Goal: Task Accomplishment & Management: Manage account settings

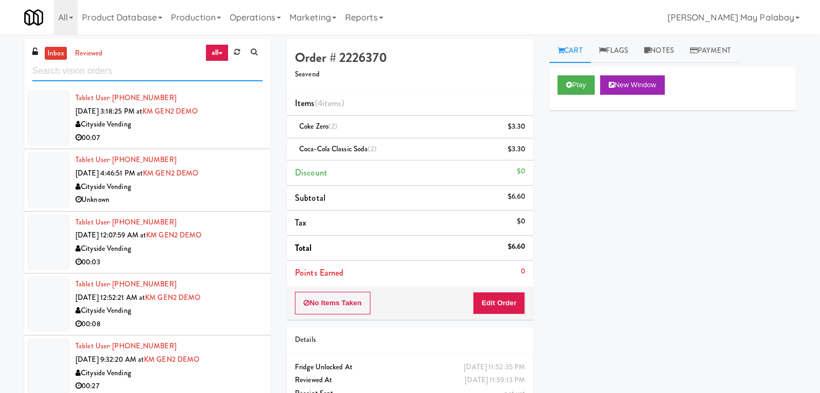
click at [135, 73] on input "text" at bounding box center [147, 71] width 230 height 20
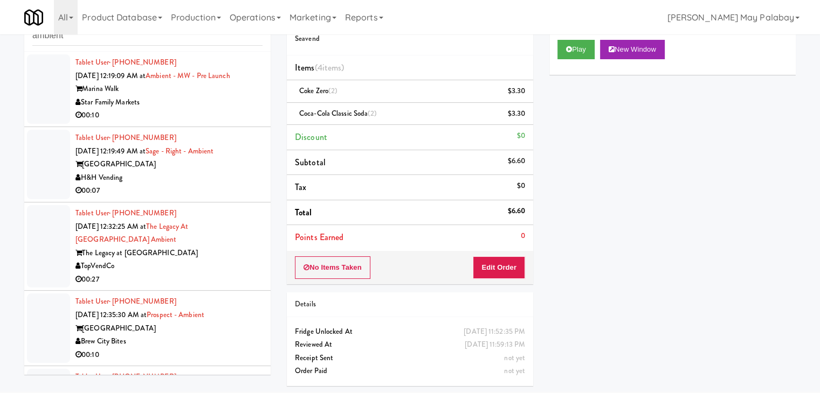
click at [218, 69] on div "Tablet User · (813) 951-6284 [DATE] 12:19:09 AM at Ambient - MW - Pre Launch Ma…" at bounding box center [168, 89] width 187 height 66
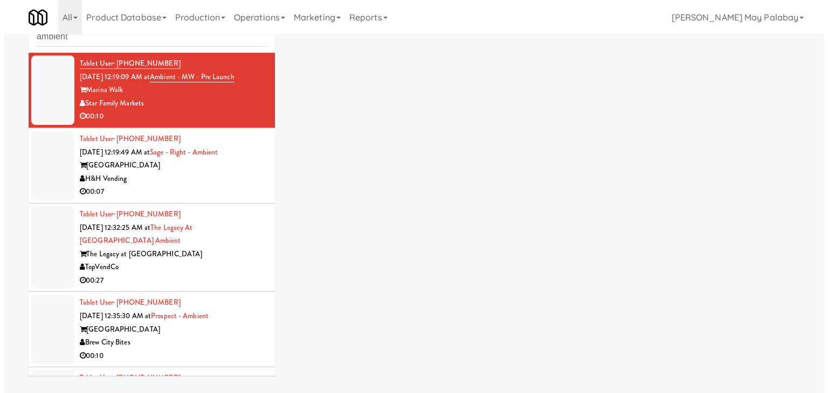
scroll to position [34, 0]
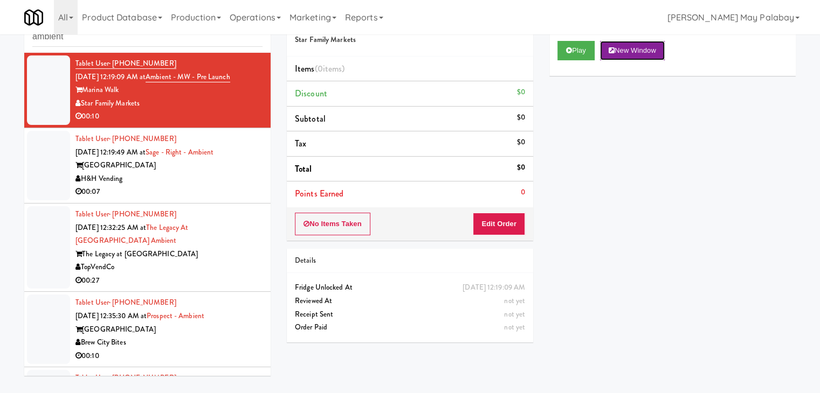
click at [647, 48] on button "New Window" at bounding box center [632, 50] width 65 height 19
click at [505, 225] on button "Edit Order" at bounding box center [499, 224] width 52 height 23
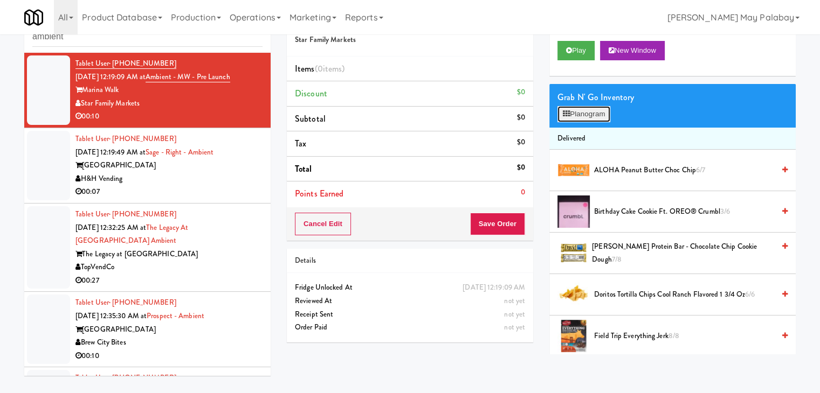
click at [571, 117] on button "Planogram" at bounding box center [583, 114] width 53 height 16
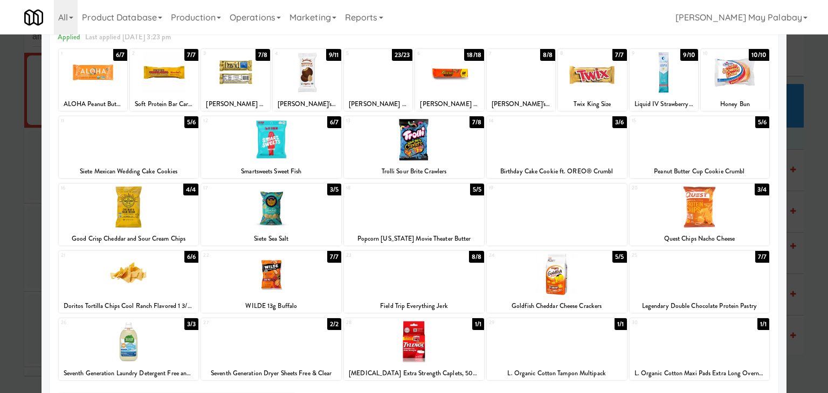
scroll to position [54, 0]
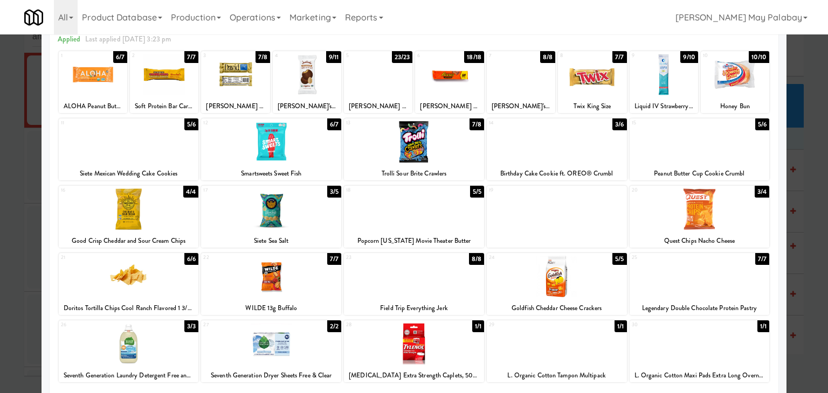
click at [170, 80] on div at bounding box center [164, 74] width 68 height 41
click at [802, 255] on div at bounding box center [414, 196] width 828 height 393
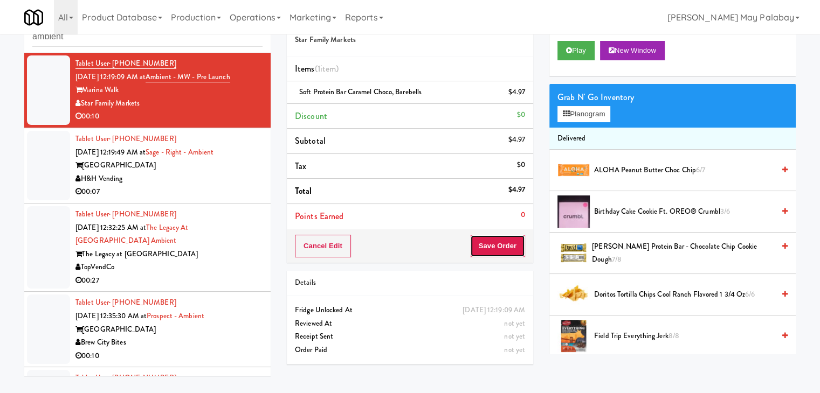
click at [499, 248] on button "Save Order" at bounding box center [497, 246] width 55 height 23
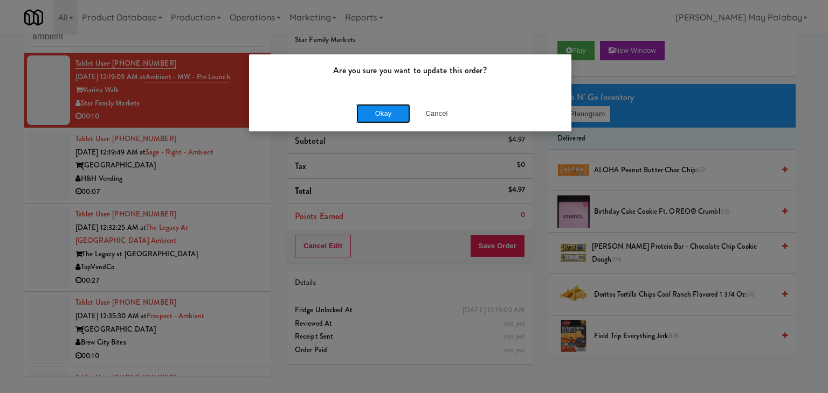
click at [373, 108] on button "Okay" at bounding box center [383, 113] width 54 height 19
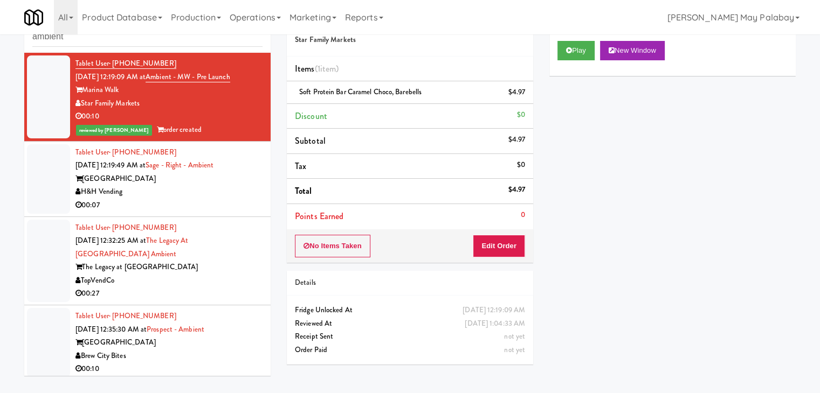
click at [212, 199] on div "00:07" at bounding box center [168, 205] width 187 height 13
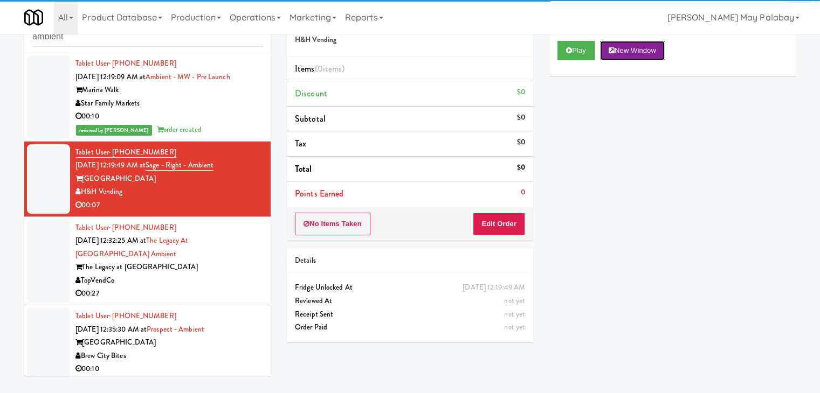
click at [639, 52] on button "New Window" at bounding box center [632, 50] width 65 height 19
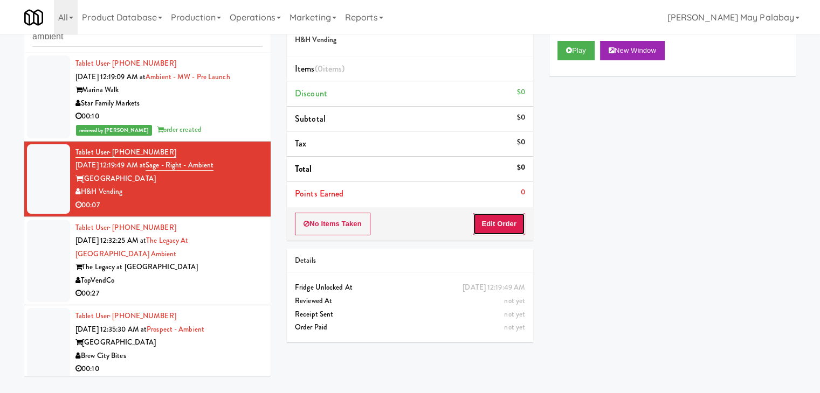
click at [498, 220] on button "Edit Order" at bounding box center [499, 224] width 52 height 23
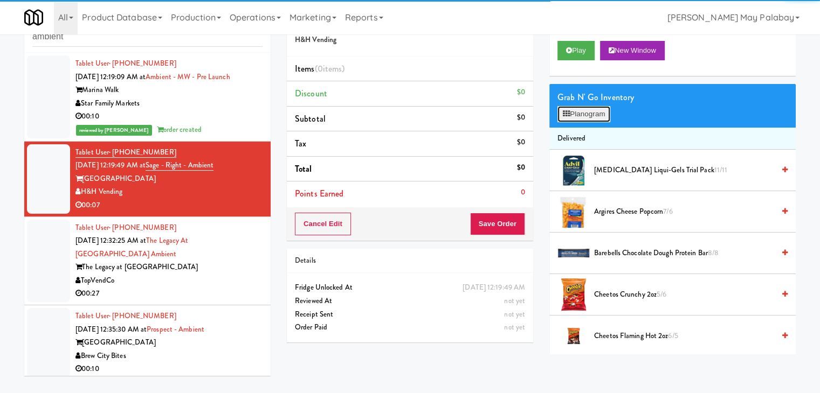
click at [585, 115] on button "Planogram" at bounding box center [583, 114] width 53 height 16
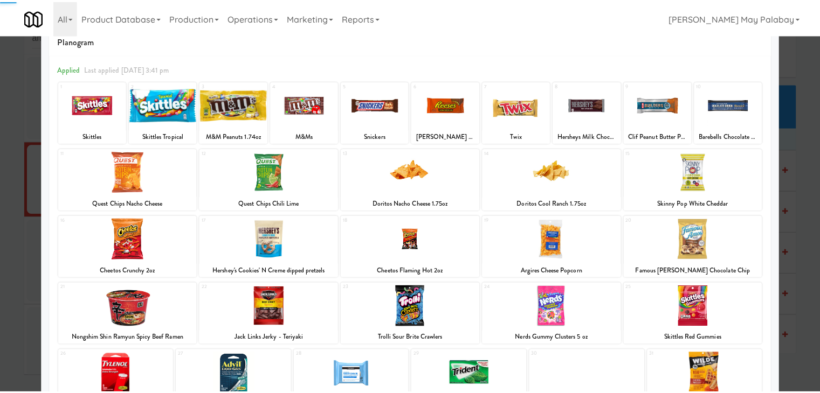
scroll to position [54, 0]
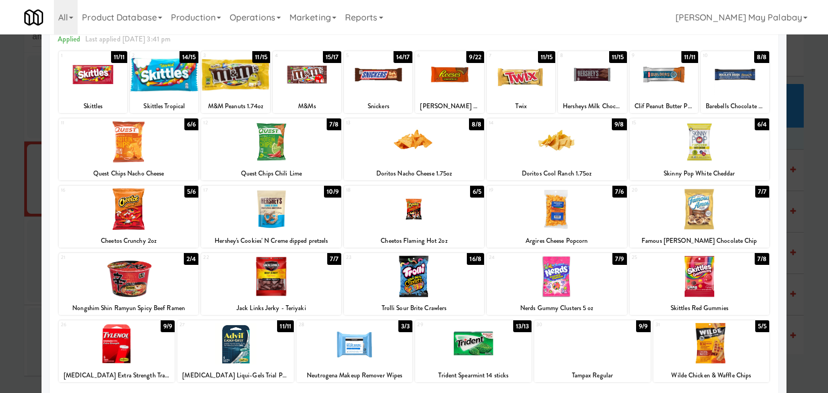
click at [461, 229] on div at bounding box center [414, 209] width 140 height 41
click at [186, 223] on div at bounding box center [129, 209] width 140 height 41
click at [808, 247] on div at bounding box center [414, 196] width 828 height 393
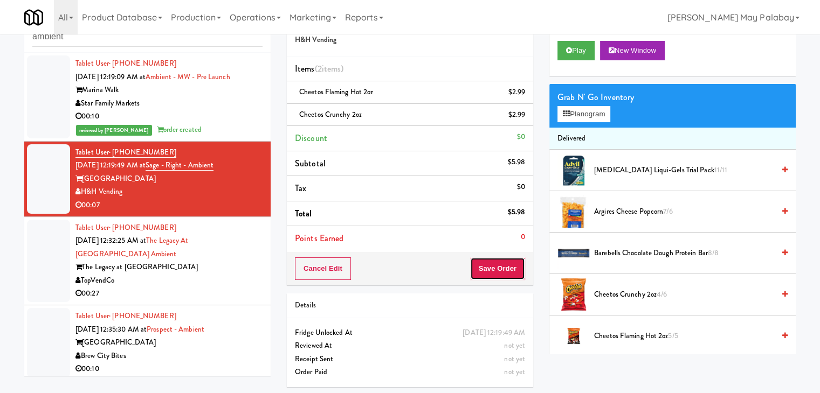
click at [507, 265] on button "Save Order" at bounding box center [497, 269] width 55 height 23
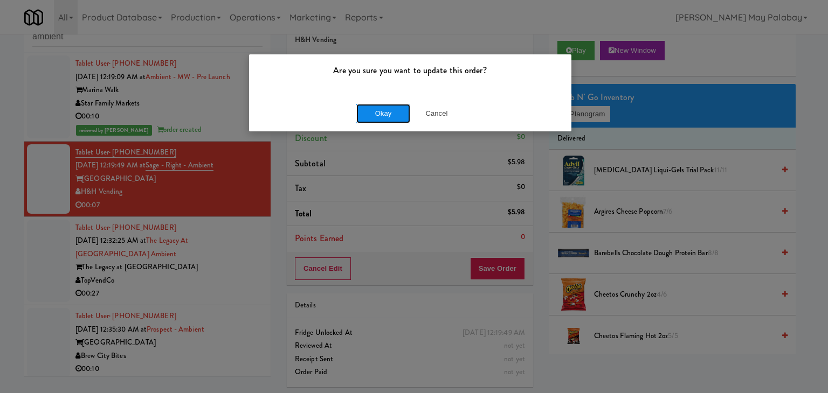
click at [363, 108] on button "Okay" at bounding box center [383, 113] width 54 height 19
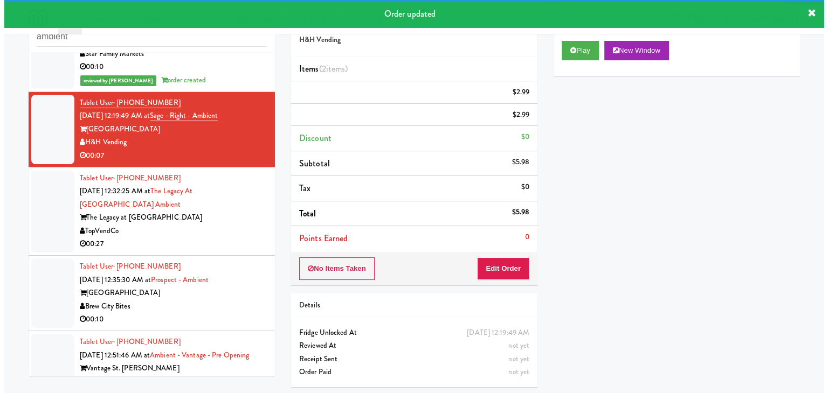
scroll to position [54, 0]
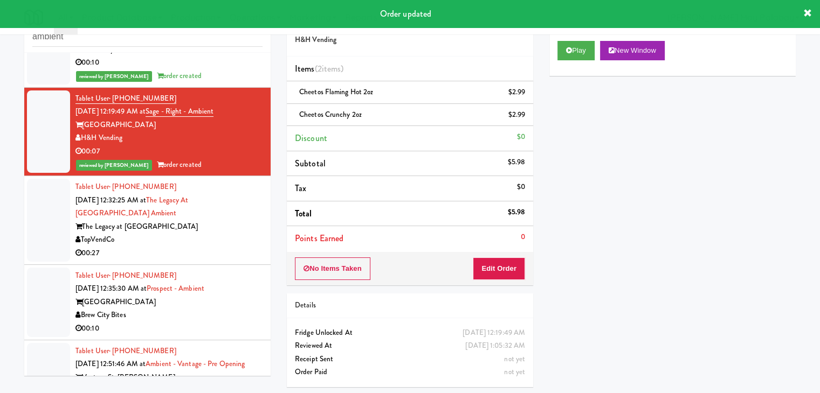
click at [239, 244] on div "TopVendCo" at bounding box center [168, 239] width 187 height 13
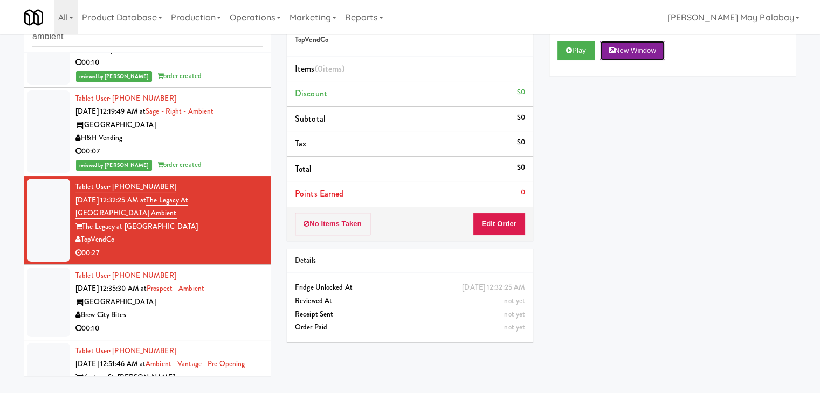
click at [654, 44] on button "New Window" at bounding box center [632, 50] width 65 height 19
click at [499, 223] on button "Edit Order" at bounding box center [499, 224] width 52 height 23
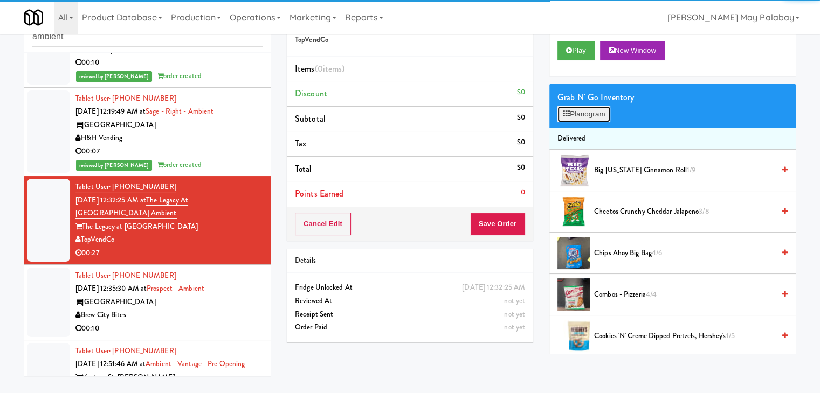
click at [577, 114] on button "Planogram" at bounding box center [583, 114] width 53 height 16
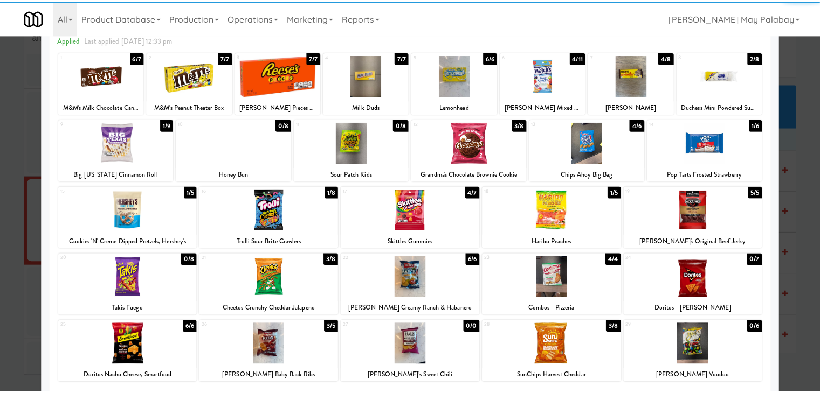
scroll to position [54, 0]
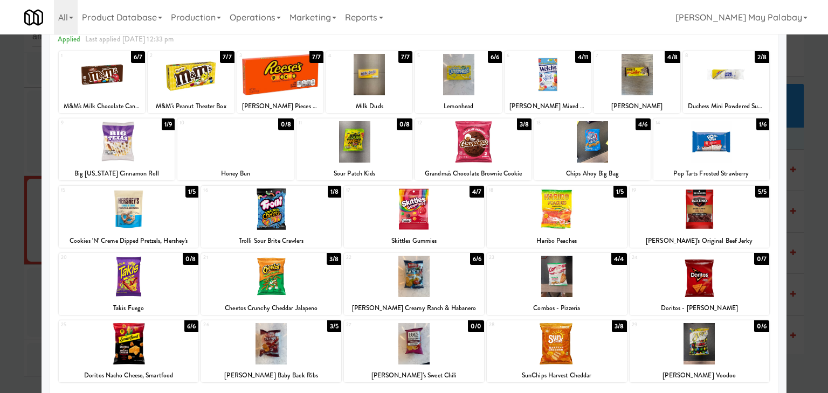
drag, startPoint x: 601, startPoint y: 205, endPoint x: 623, endPoint y: 200, distance: 22.6
click at [605, 202] on div at bounding box center [557, 209] width 140 height 41
click at [297, 278] on div at bounding box center [271, 276] width 140 height 41
click at [743, 223] on div at bounding box center [699, 209] width 140 height 41
click at [757, 216] on div at bounding box center [699, 209] width 140 height 41
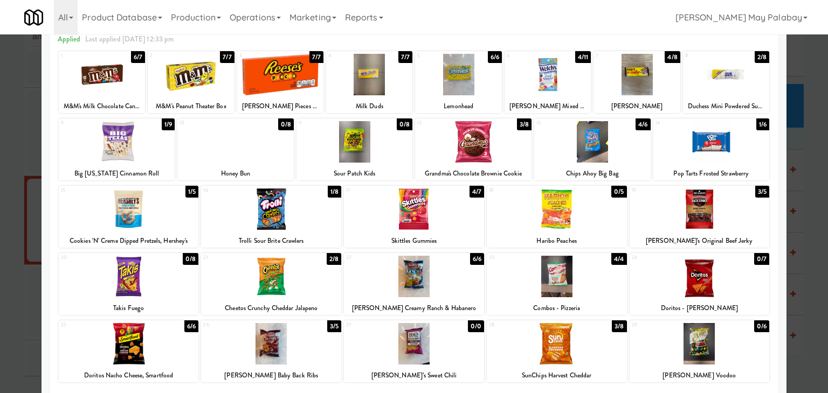
click at [315, 285] on div at bounding box center [271, 276] width 140 height 41
click at [805, 205] on div at bounding box center [414, 196] width 828 height 393
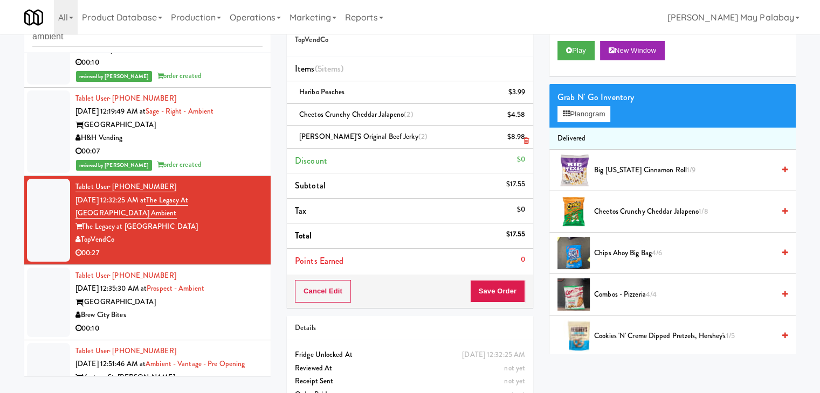
click at [524, 142] on icon at bounding box center [525, 140] width 5 height 7
click at [498, 292] on button "Save Order" at bounding box center [497, 291] width 55 height 23
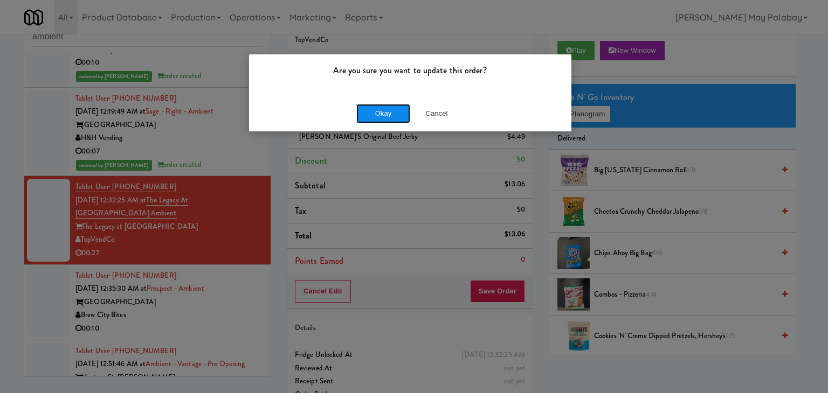
click at [370, 112] on button "Okay" at bounding box center [383, 113] width 54 height 19
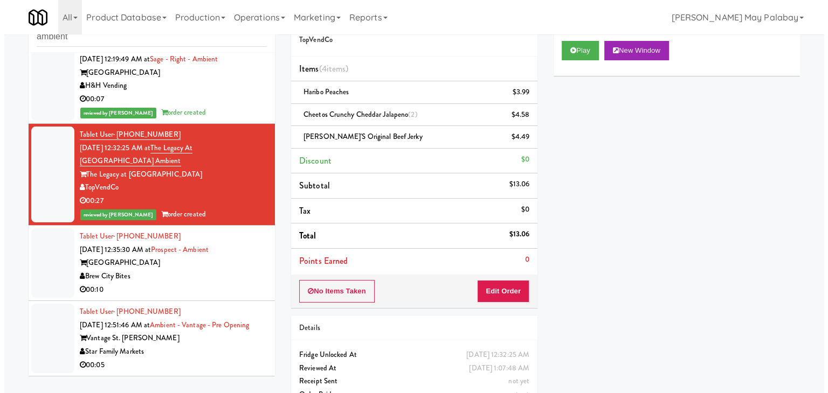
scroll to position [119, 0]
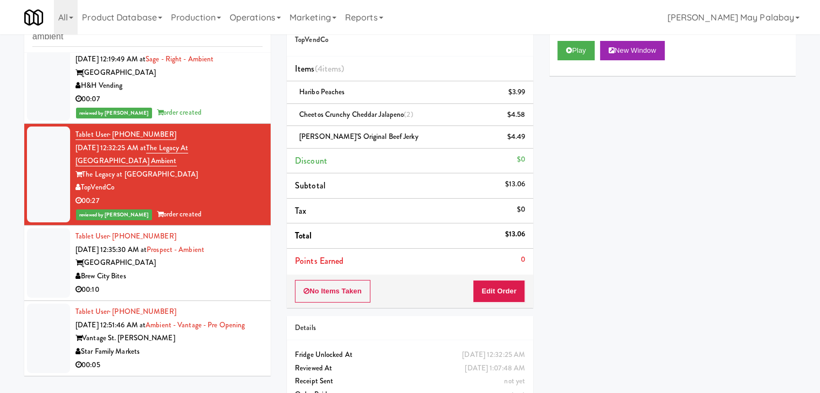
click at [240, 270] on div "Brew City Bites" at bounding box center [168, 276] width 187 height 13
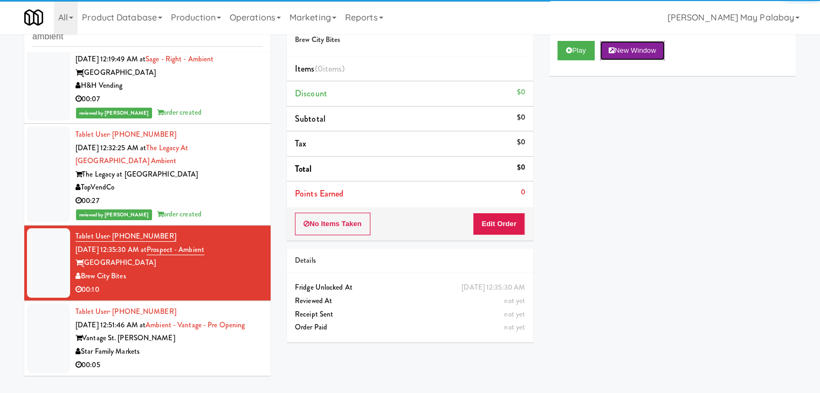
click at [629, 52] on button "New Window" at bounding box center [632, 50] width 65 height 19
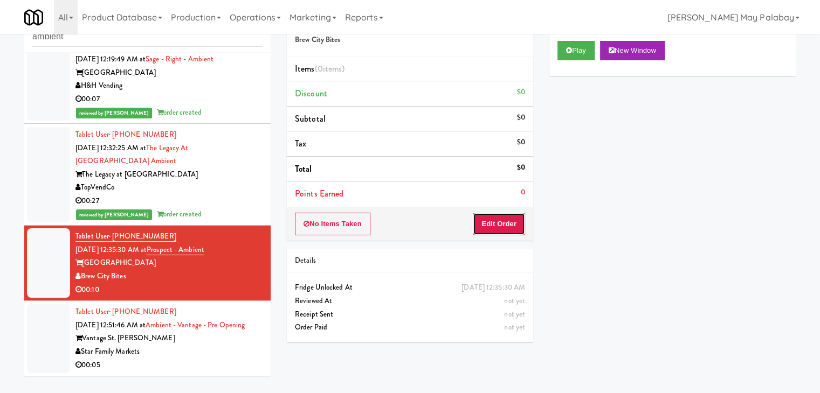
drag, startPoint x: 485, startPoint y: 223, endPoint x: 505, endPoint y: 187, distance: 40.8
click at [485, 223] on button "Edit Order" at bounding box center [499, 224] width 52 height 23
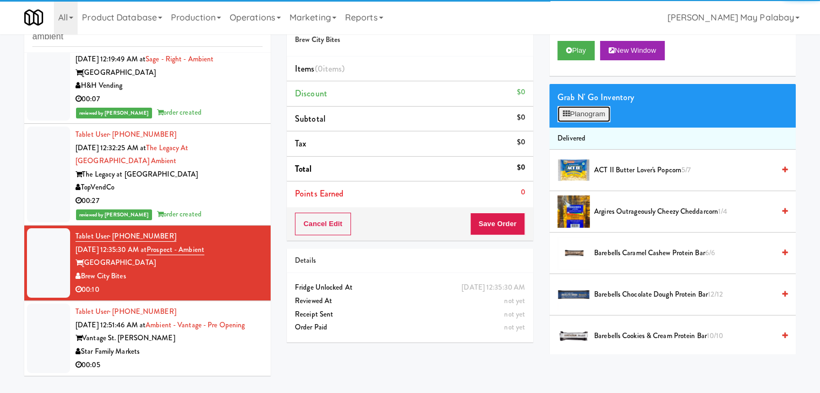
click at [568, 119] on button "Planogram" at bounding box center [583, 114] width 53 height 16
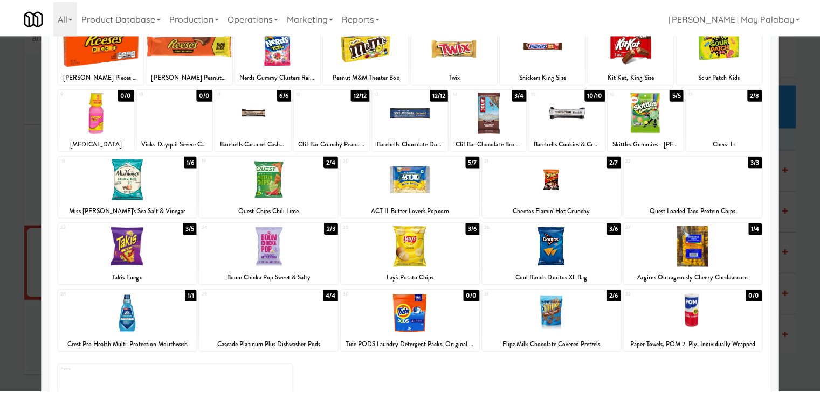
scroll to position [54, 0]
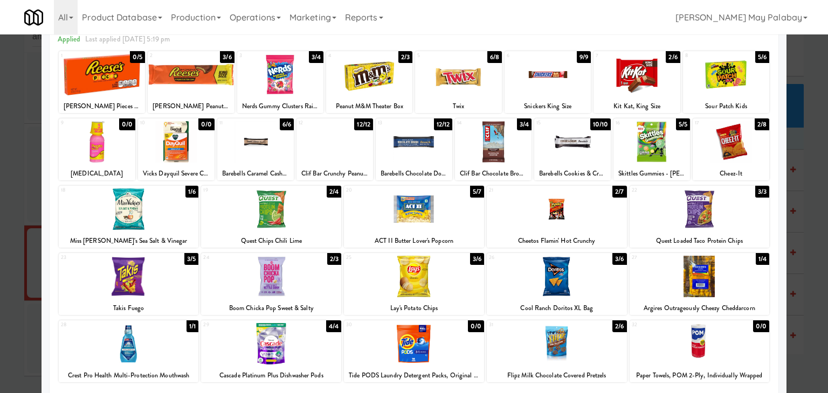
click at [462, 259] on div at bounding box center [414, 276] width 140 height 41
click at [171, 290] on div at bounding box center [129, 276] width 140 height 41
click at [793, 149] on div at bounding box center [414, 196] width 828 height 393
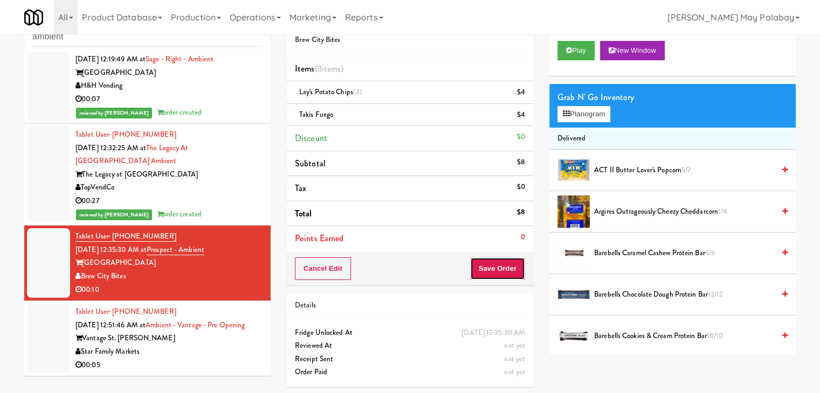
click at [484, 268] on button "Save Order" at bounding box center [497, 269] width 55 height 23
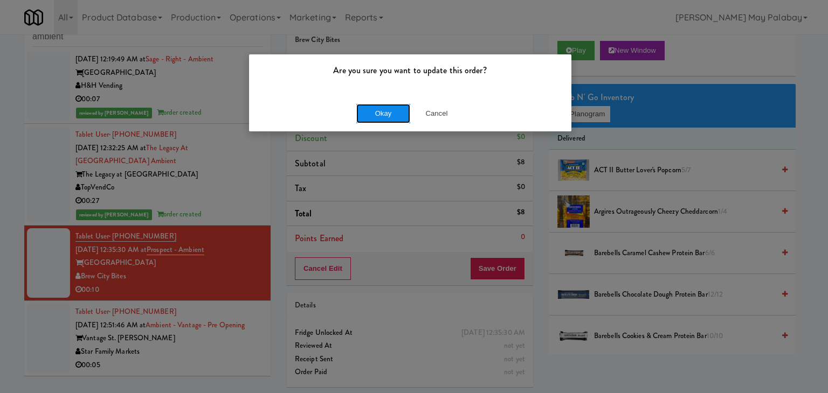
click at [401, 119] on button "Okay" at bounding box center [383, 113] width 54 height 19
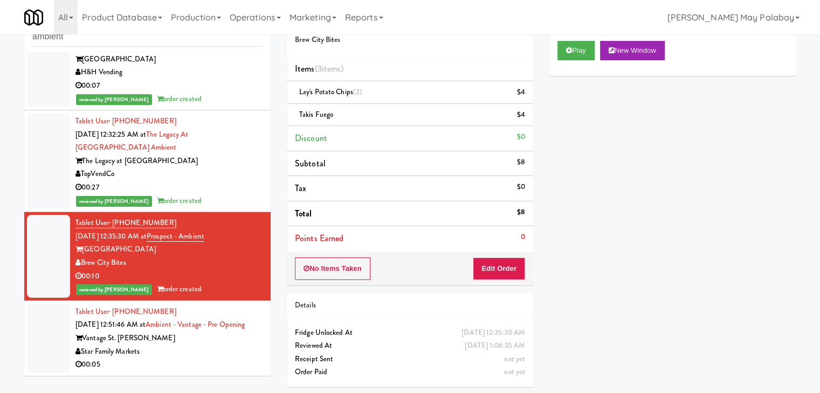
scroll to position [36, 0]
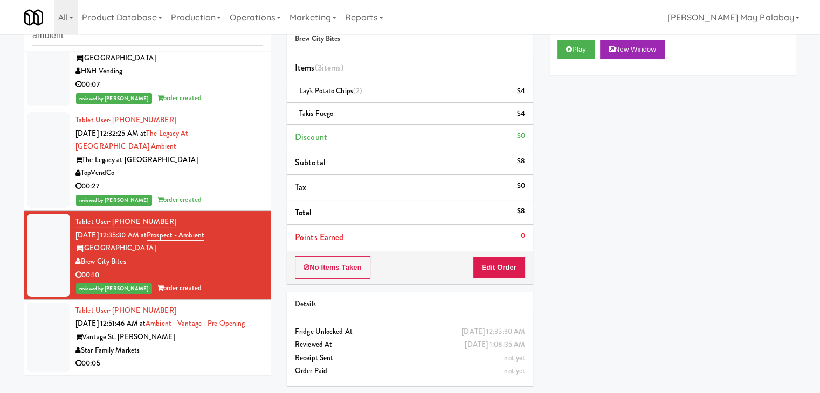
click at [237, 330] on div "Tablet User · (727) 269-7298 [DATE] 12:51:46 AM at Ambient - Vantage - Pre Open…" at bounding box center [168, 337] width 187 height 66
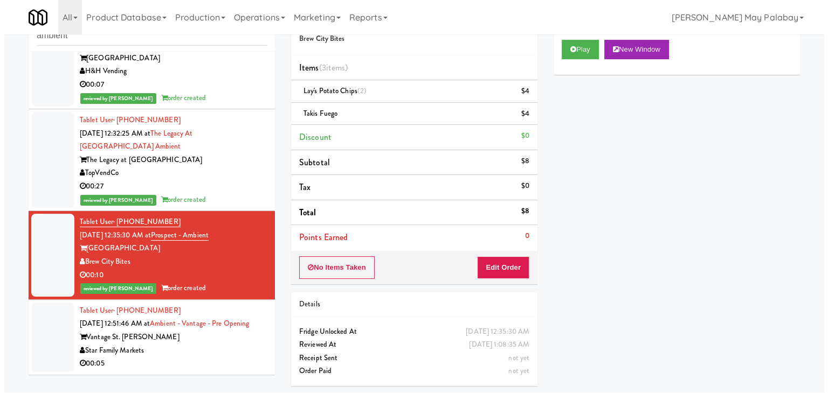
scroll to position [34, 0]
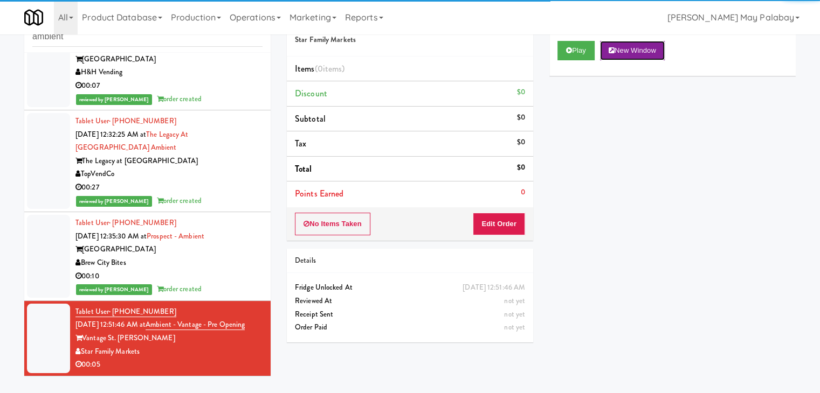
click at [639, 56] on button "New Window" at bounding box center [632, 50] width 65 height 19
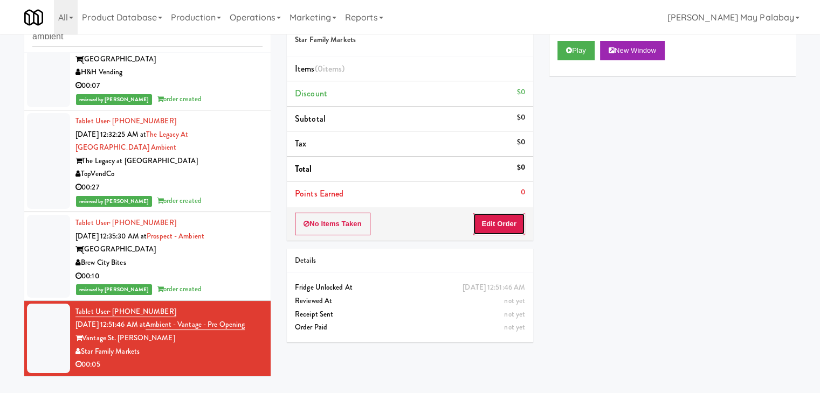
click at [496, 218] on button "Edit Order" at bounding box center [499, 224] width 52 height 23
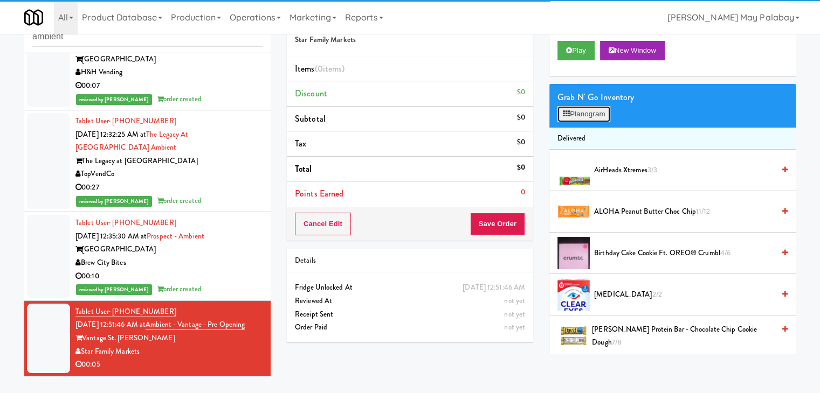
click at [600, 119] on button "Planogram" at bounding box center [583, 114] width 53 height 16
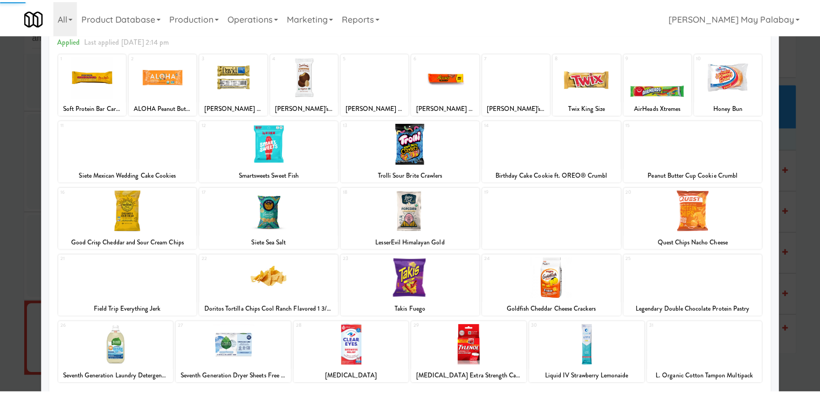
scroll to position [54, 0]
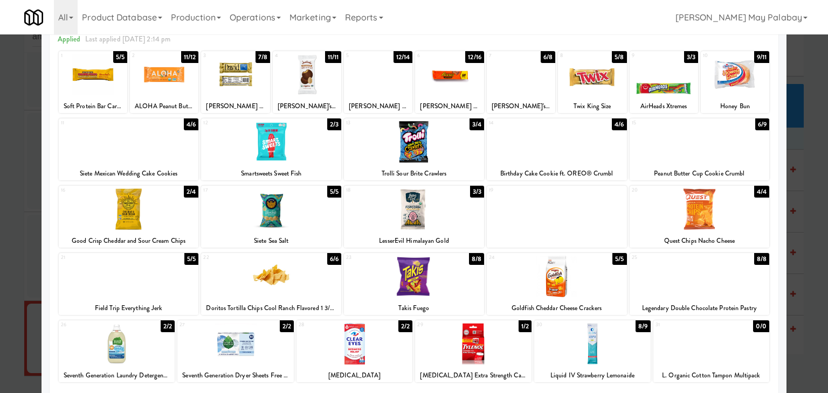
click at [547, 79] on div at bounding box center [521, 74] width 68 height 41
click at [815, 162] on div at bounding box center [414, 196] width 828 height 393
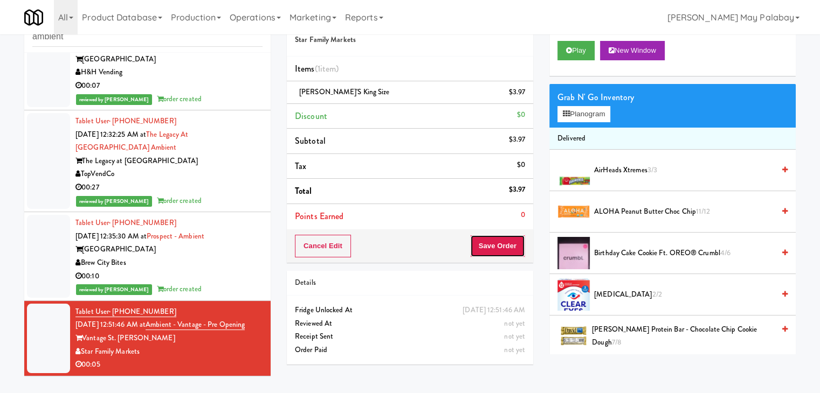
click at [501, 245] on button "Save Order" at bounding box center [497, 246] width 55 height 23
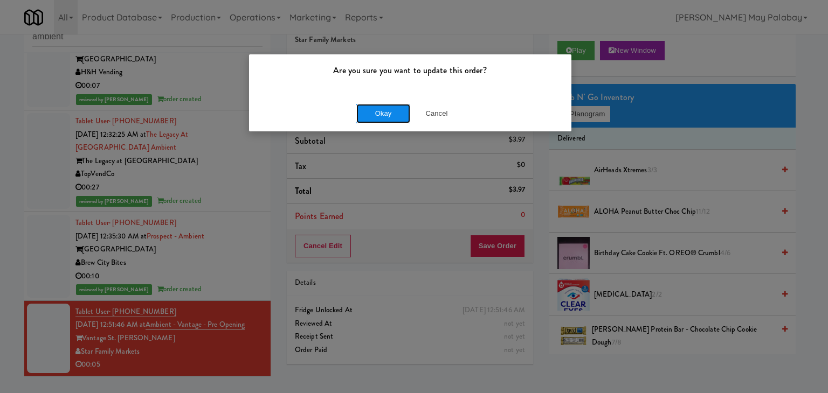
click at [401, 110] on button "Okay" at bounding box center [383, 113] width 54 height 19
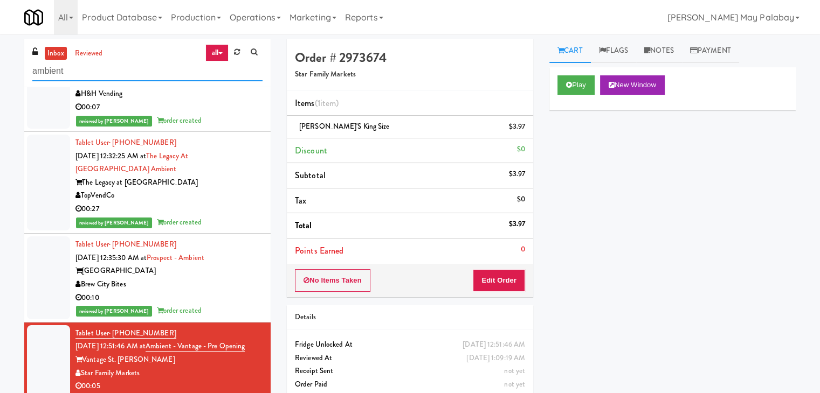
click at [119, 68] on input "ambient" at bounding box center [147, 71] width 230 height 20
type input "a"
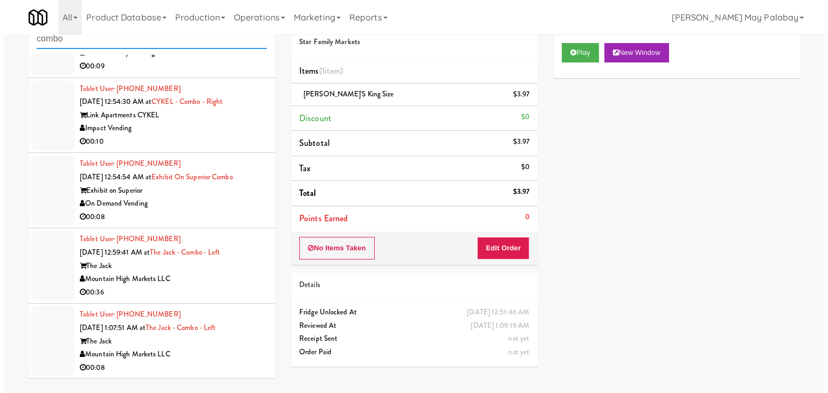
scroll to position [34, 0]
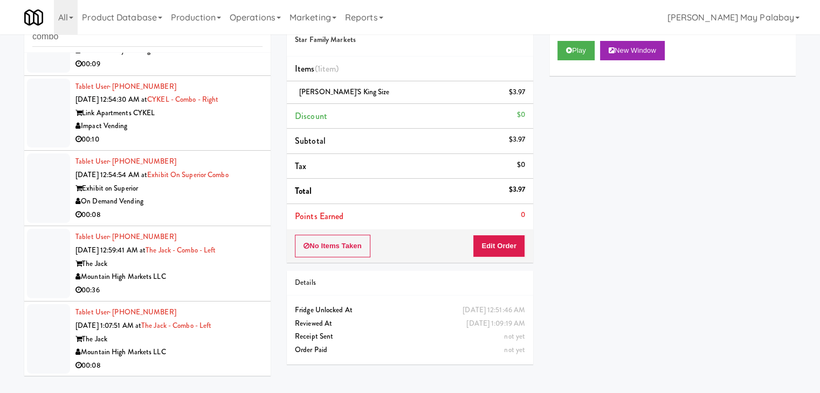
click at [200, 335] on div "The Jack" at bounding box center [168, 339] width 187 height 13
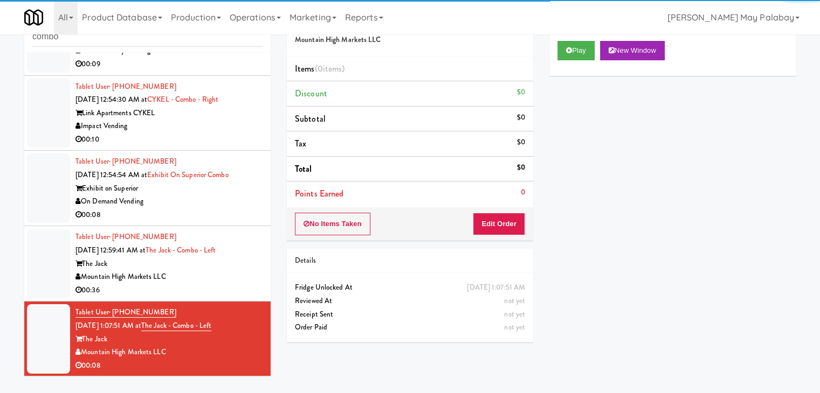
click at [637, 60] on div "Play New Window" at bounding box center [672, 54] width 246 height 43
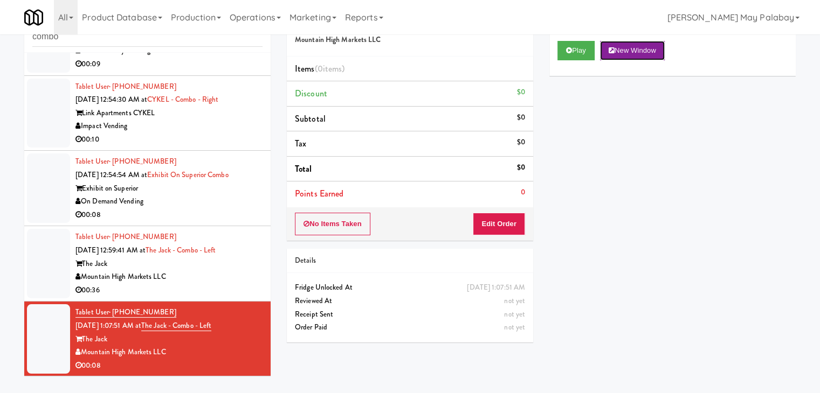
click at [638, 53] on button "New Window" at bounding box center [632, 50] width 65 height 19
click at [514, 225] on button "Edit Order" at bounding box center [499, 224] width 52 height 23
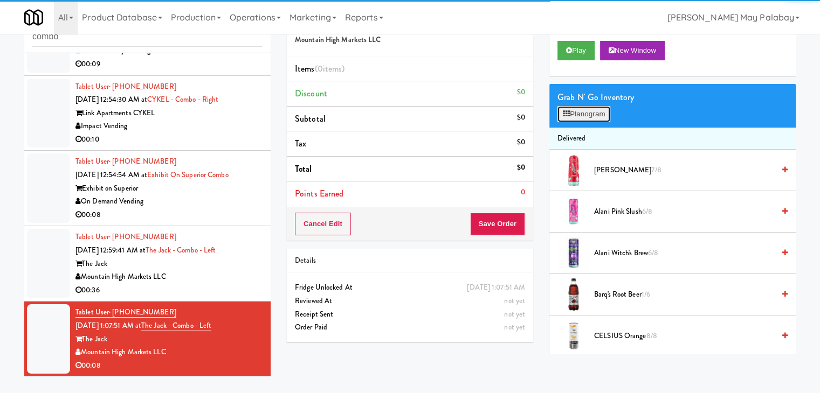
click at [571, 119] on button "Planogram" at bounding box center [583, 114] width 53 height 16
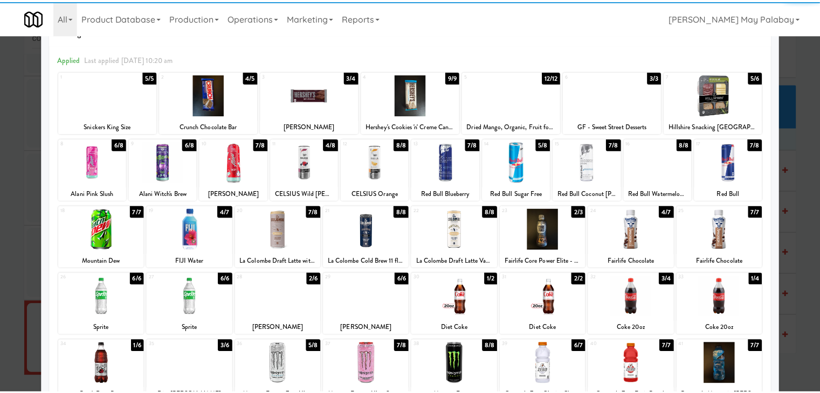
scroll to position [54, 0]
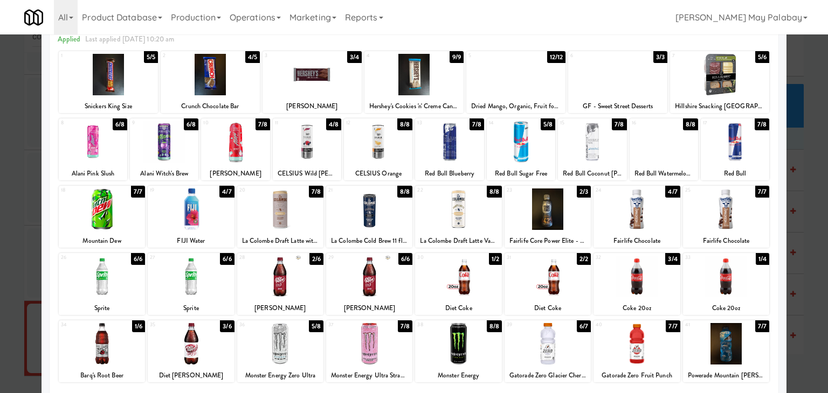
click at [283, 356] on div at bounding box center [280, 343] width 86 height 41
click at [744, 341] on div at bounding box center [726, 343] width 86 height 41
click at [800, 154] on div at bounding box center [414, 196] width 828 height 393
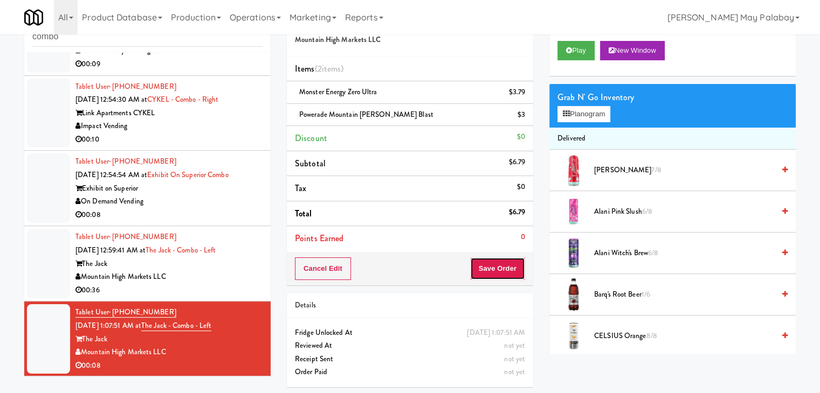
click at [509, 270] on button "Save Order" at bounding box center [497, 269] width 55 height 23
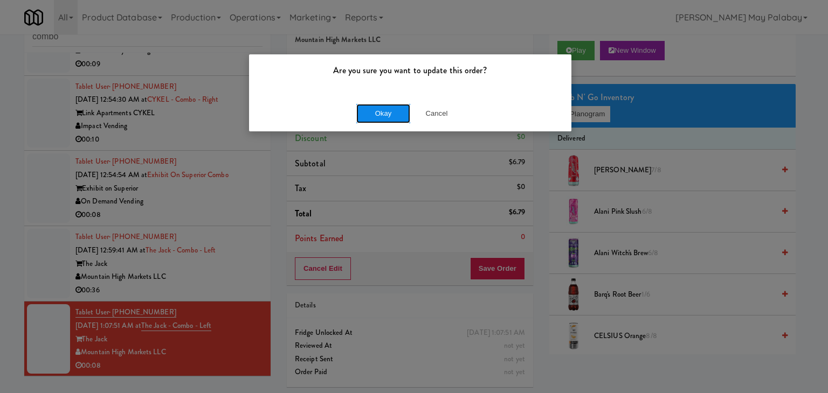
click at [389, 116] on button "Okay" at bounding box center [383, 113] width 54 height 19
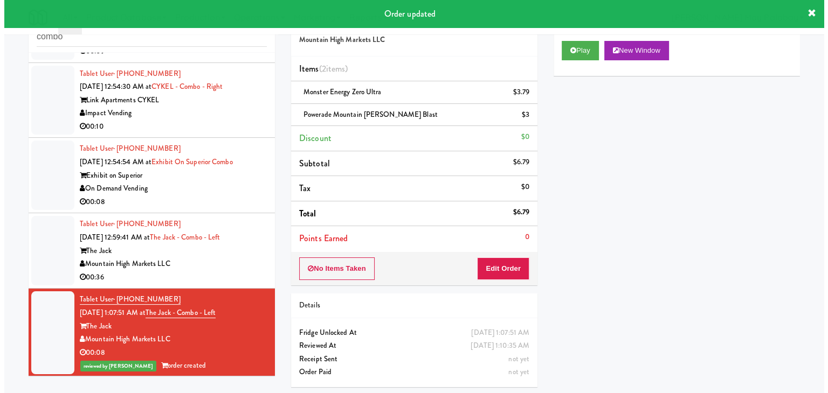
scroll to position [155, 0]
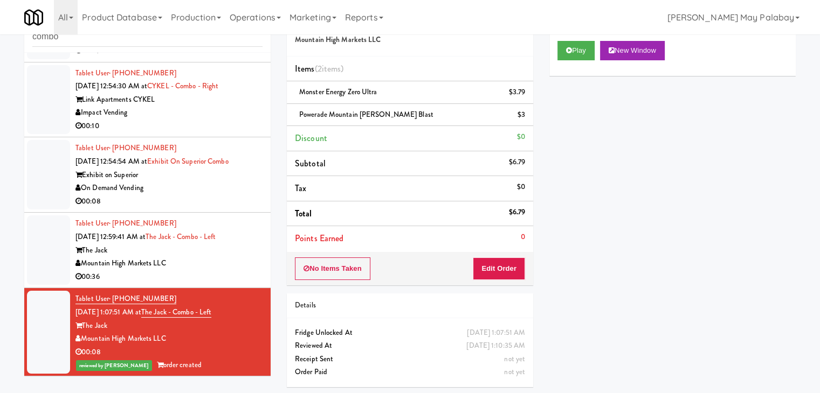
click at [220, 262] on div "Mountain High Markets LLC" at bounding box center [168, 263] width 187 height 13
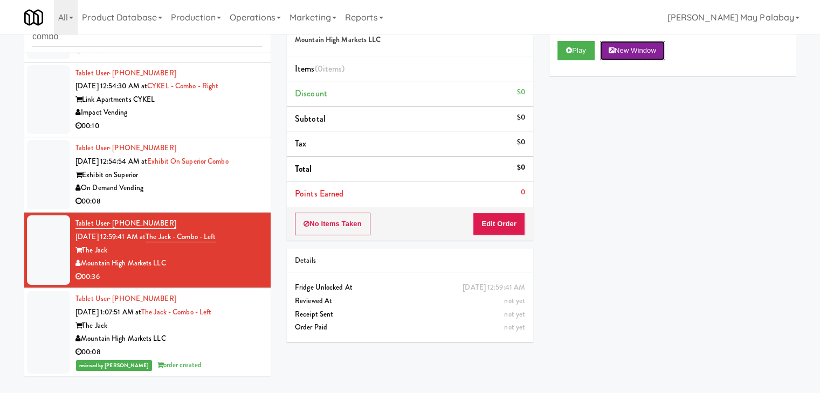
click at [626, 47] on button "New Window" at bounding box center [632, 50] width 65 height 19
click at [511, 228] on button "Edit Order" at bounding box center [499, 224] width 52 height 23
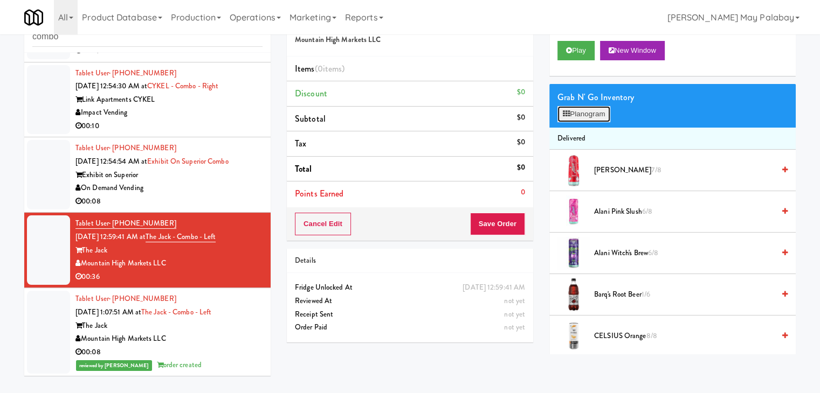
click at [585, 114] on button "Planogram" at bounding box center [583, 114] width 53 height 16
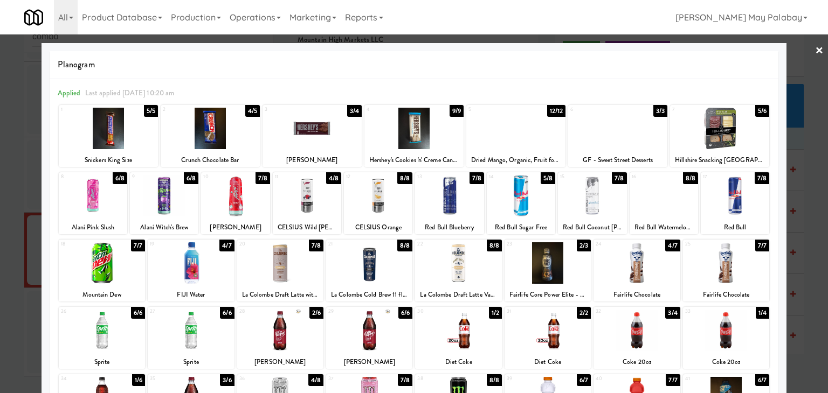
click at [190, 205] on div at bounding box center [164, 195] width 68 height 41
click at [116, 210] on div at bounding box center [93, 195] width 68 height 41
click at [799, 198] on div at bounding box center [414, 196] width 828 height 393
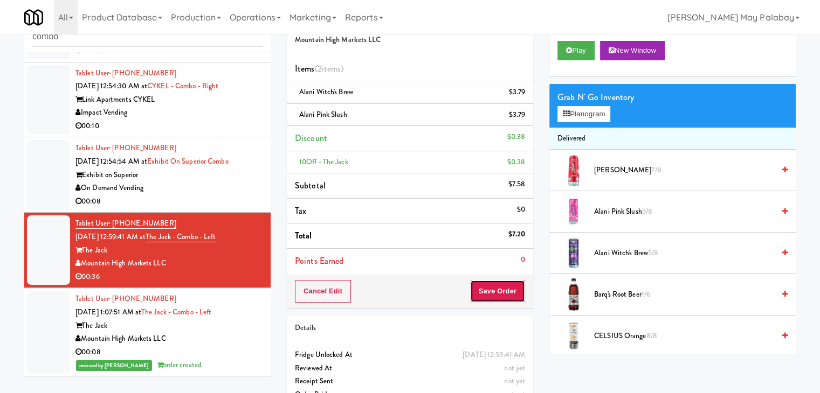
click at [489, 287] on button "Save Order" at bounding box center [497, 291] width 55 height 23
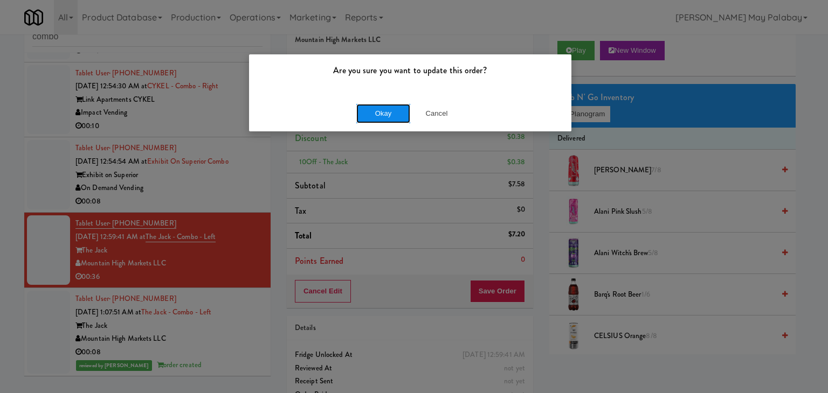
click at [405, 117] on button "Okay" at bounding box center [383, 113] width 54 height 19
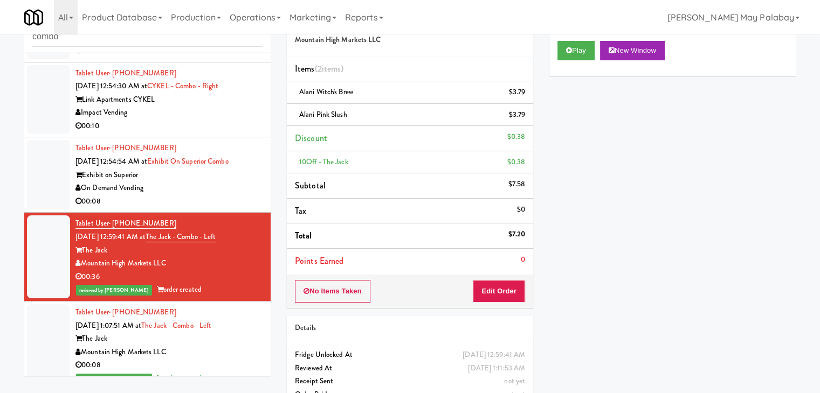
click at [216, 203] on div "00:08" at bounding box center [168, 201] width 187 height 13
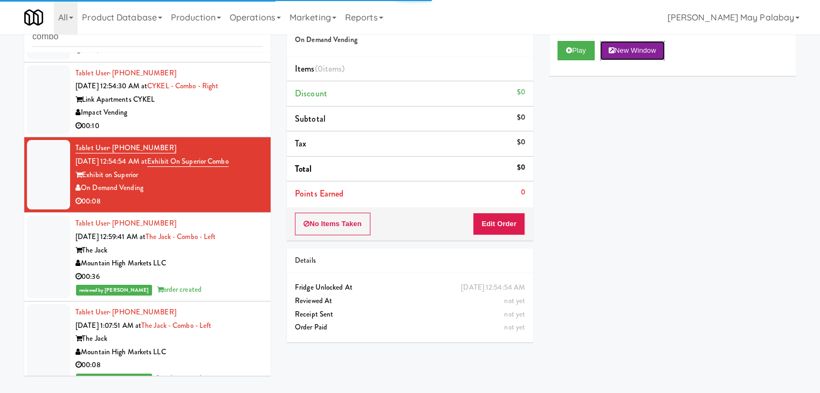
click at [636, 48] on button "New Window" at bounding box center [632, 50] width 65 height 19
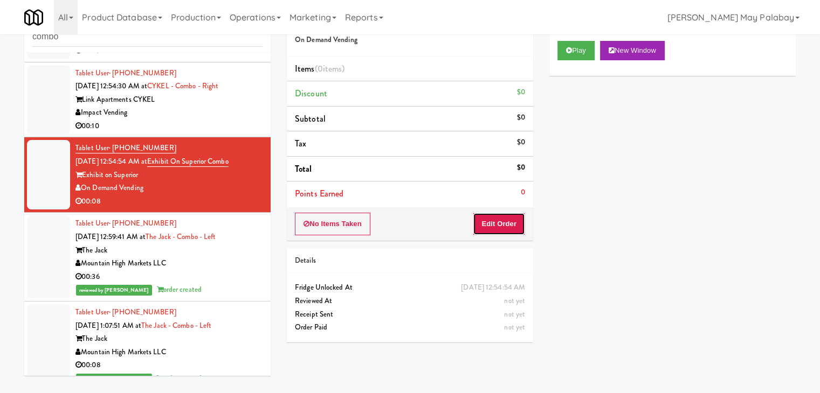
click at [500, 221] on button "Edit Order" at bounding box center [499, 224] width 52 height 23
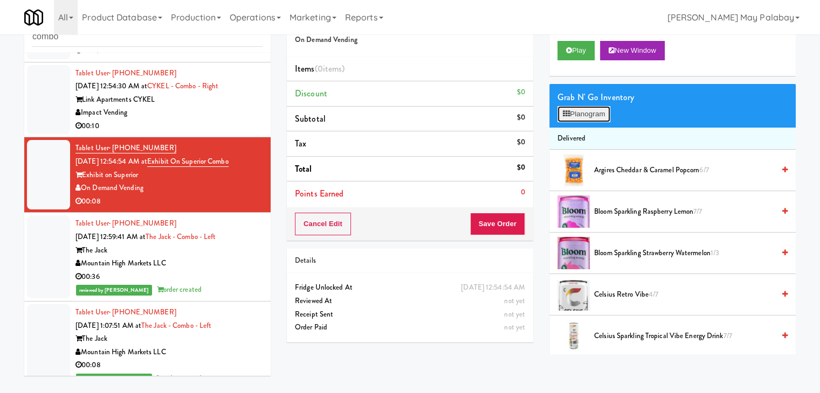
click at [589, 115] on button "Planogram" at bounding box center [583, 114] width 53 height 16
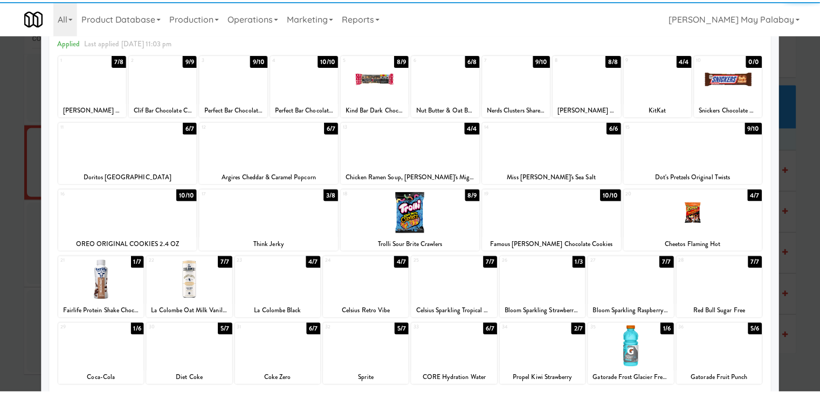
scroll to position [54, 0]
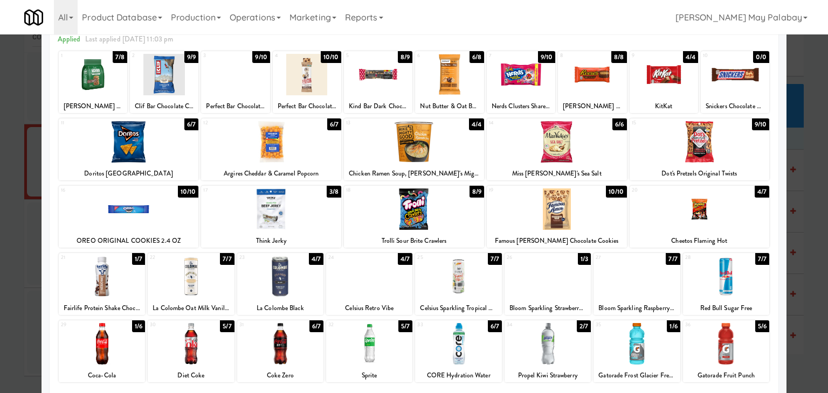
click at [465, 78] on div at bounding box center [449, 74] width 68 height 41
click at [123, 274] on div at bounding box center [102, 276] width 86 height 41
click at [803, 177] on div at bounding box center [414, 196] width 828 height 393
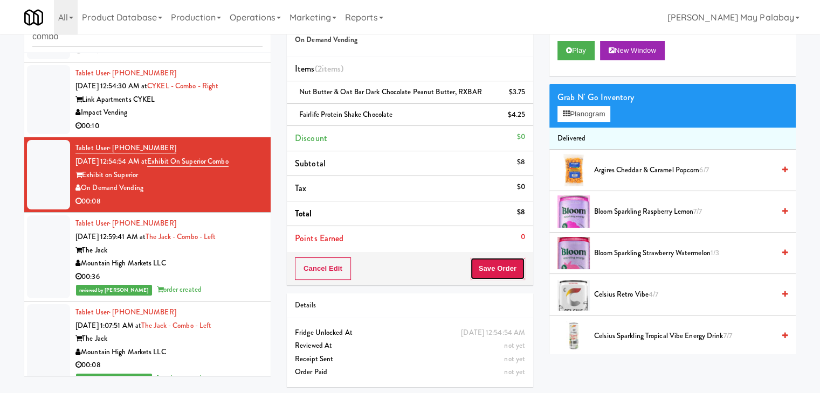
click at [506, 261] on button "Save Order" at bounding box center [497, 269] width 55 height 23
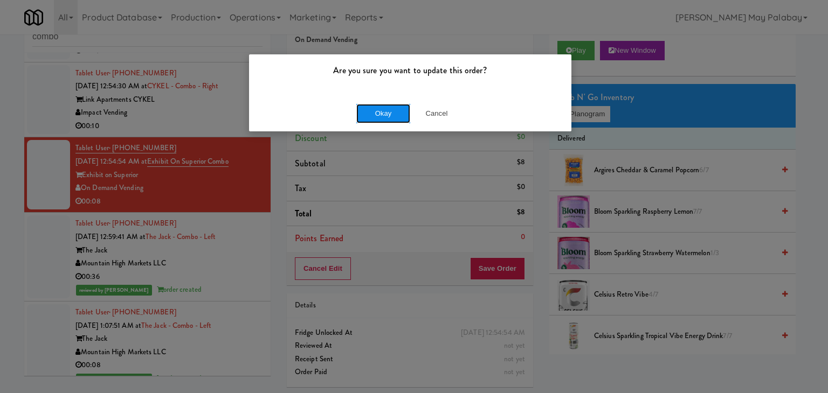
click at [392, 113] on button "Okay" at bounding box center [383, 113] width 54 height 19
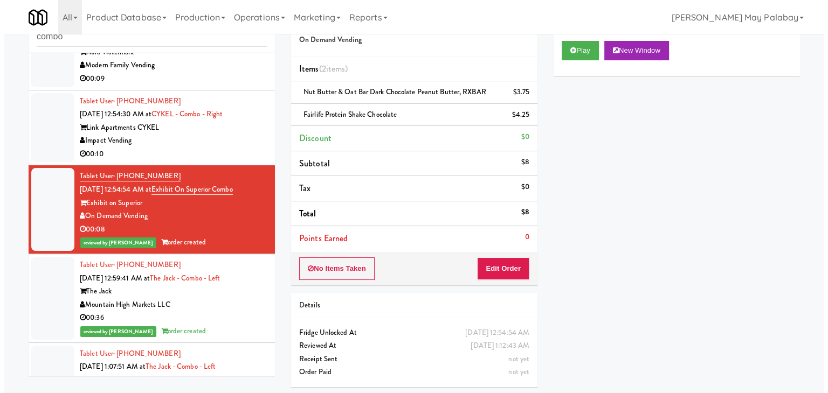
scroll to position [47, 0]
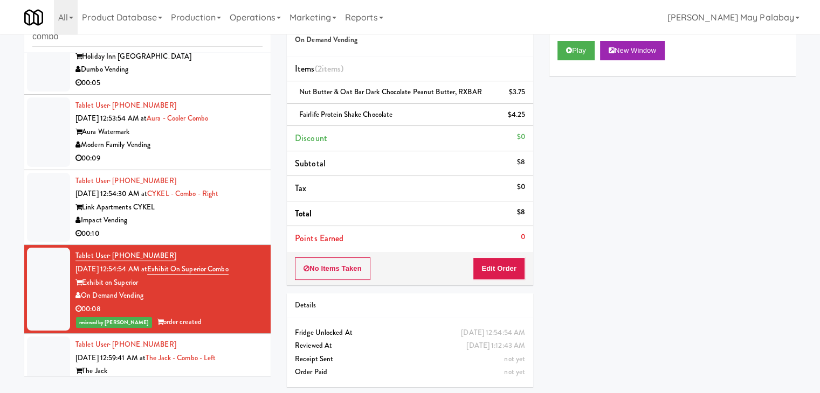
click at [198, 220] on div "Impact Vending" at bounding box center [168, 220] width 187 height 13
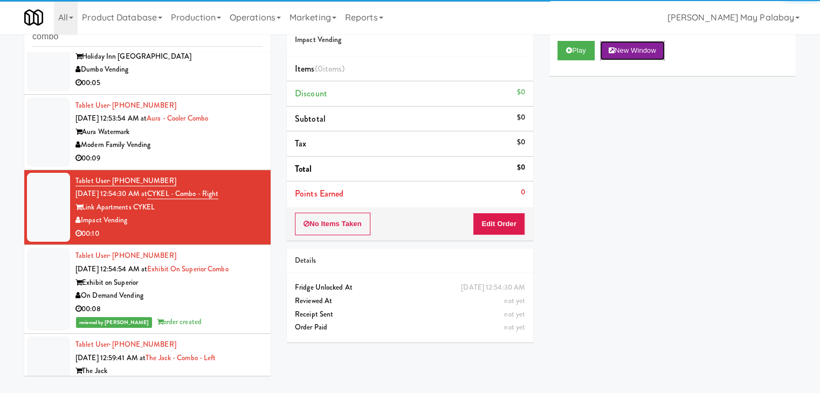
click at [648, 53] on button "New Window" at bounding box center [632, 50] width 65 height 19
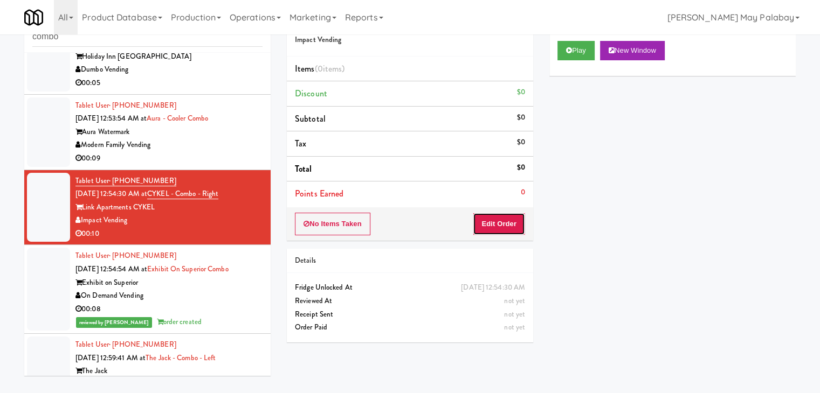
drag, startPoint x: 500, startPoint y: 223, endPoint x: 533, endPoint y: 178, distance: 55.8
click at [500, 223] on button "Edit Order" at bounding box center [499, 224] width 52 height 23
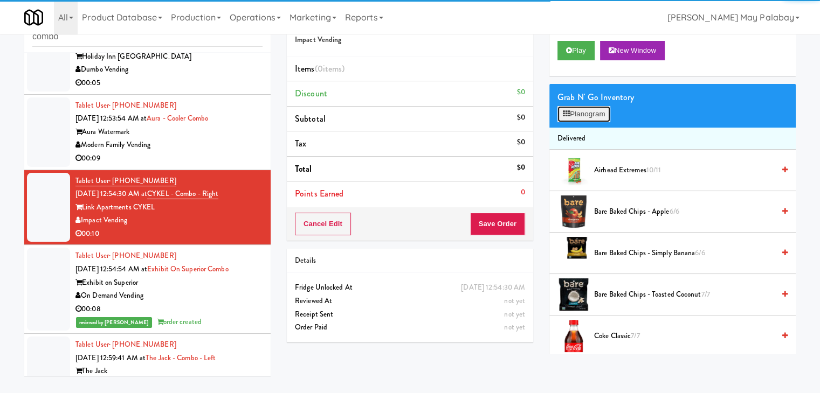
click at [577, 112] on button "Planogram" at bounding box center [583, 114] width 53 height 16
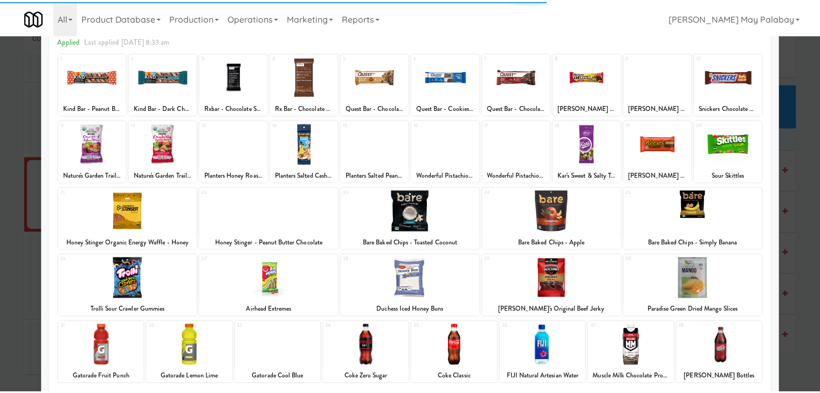
scroll to position [54, 0]
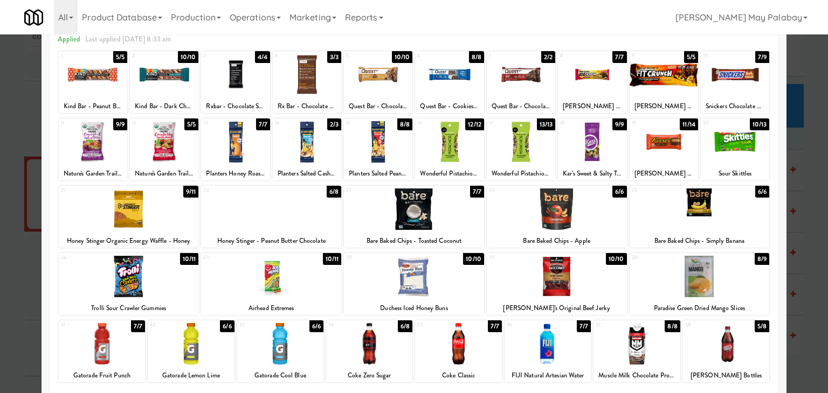
click at [597, 282] on div at bounding box center [557, 276] width 140 height 41
click at [178, 209] on div at bounding box center [129, 209] width 140 height 41
click at [807, 205] on div at bounding box center [414, 196] width 828 height 393
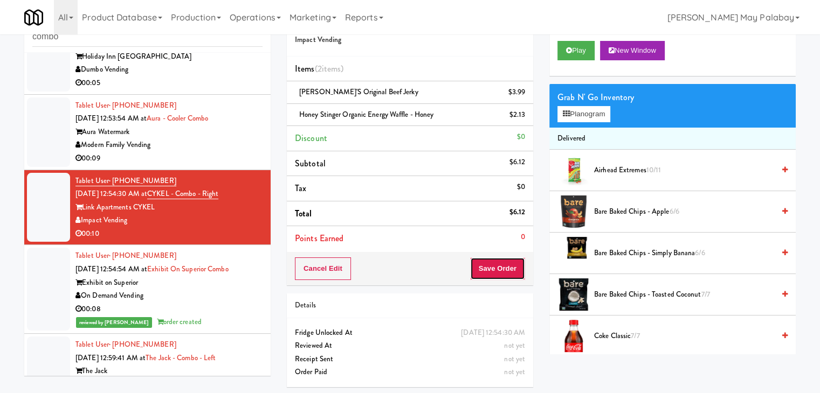
click at [507, 263] on button "Save Order" at bounding box center [497, 269] width 55 height 23
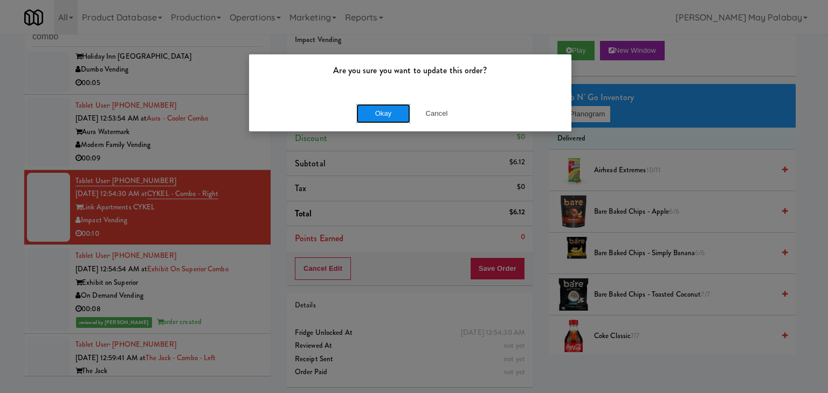
click at [393, 111] on button "Okay" at bounding box center [383, 113] width 54 height 19
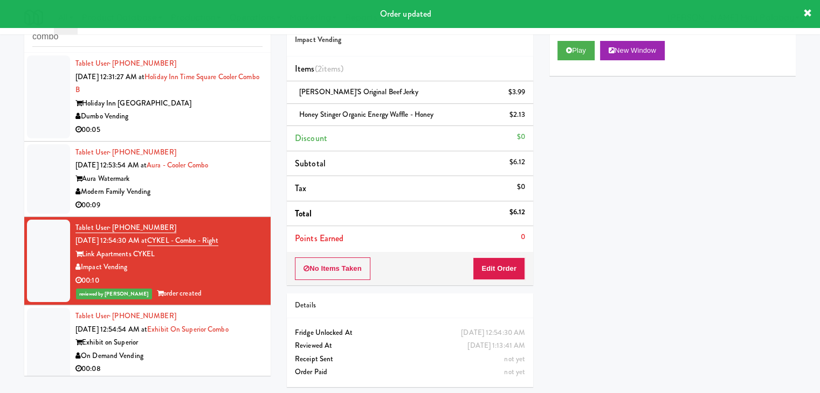
click at [165, 207] on div "00:09" at bounding box center [168, 205] width 187 height 13
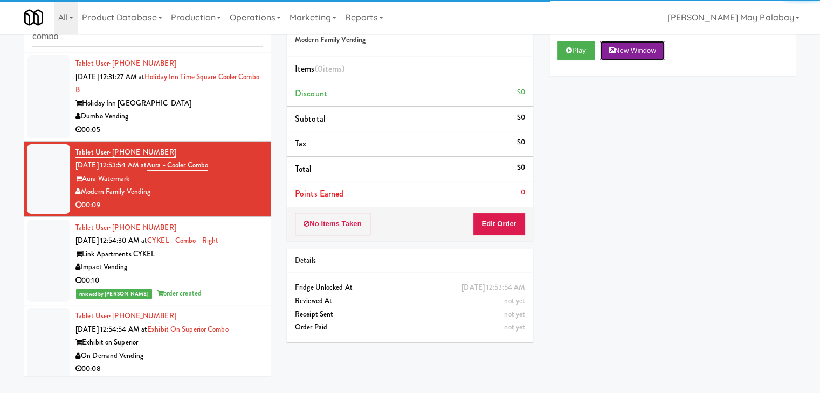
click at [644, 52] on button "New Window" at bounding box center [632, 50] width 65 height 19
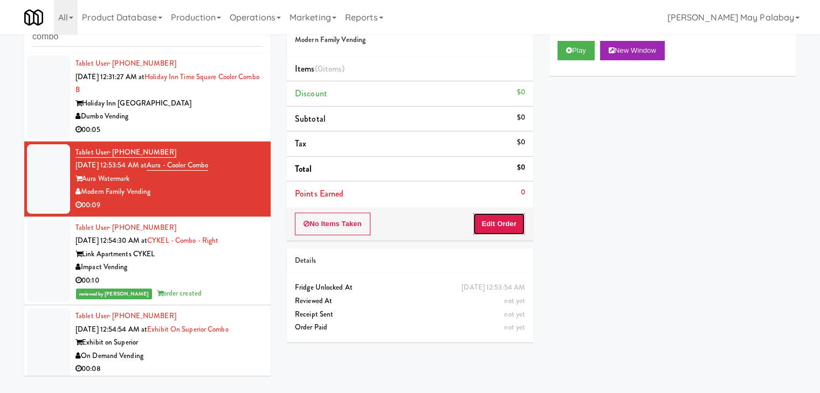
click at [515, 226] on button "Edit Order" at bounding box center [499, 224] width 52 height 23
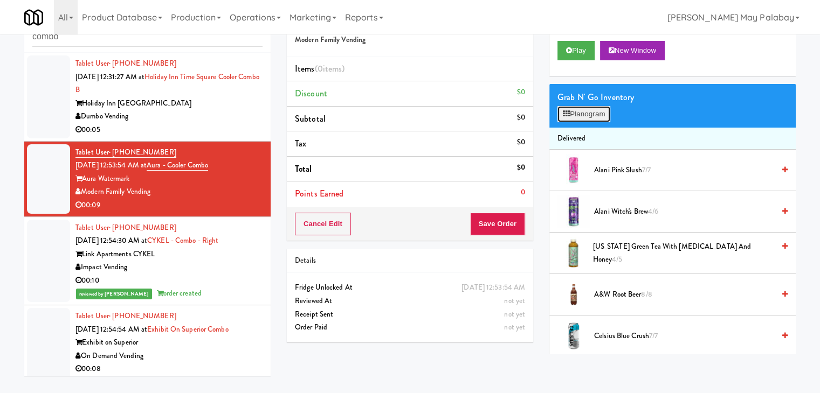
click at [586, 121] on button "Planogram" at bounding box center [583, 114] width 53 height 16
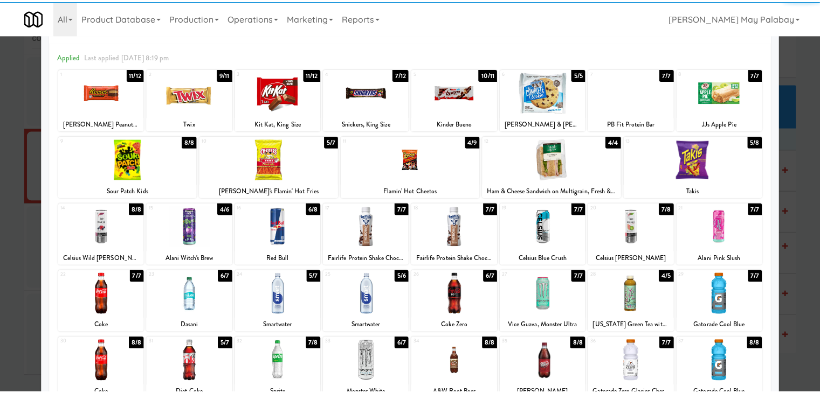
scroll to position [54, 0]
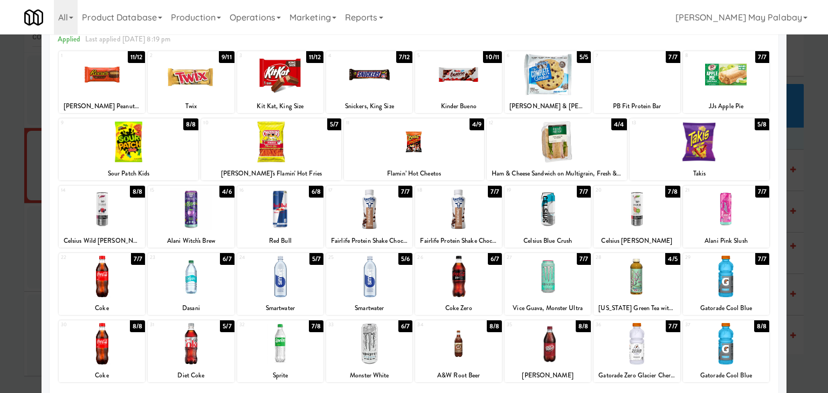
drag, startPoint x: 185, startPoint y: 143, endPoint x: 192, endPoint y: 143, distance: 6.5
click at [185, 143] on div at bounding box center [129, 141] width 140 height 41
click at [804, 140] on div at bounding box center [414, 196] width 828 height 393
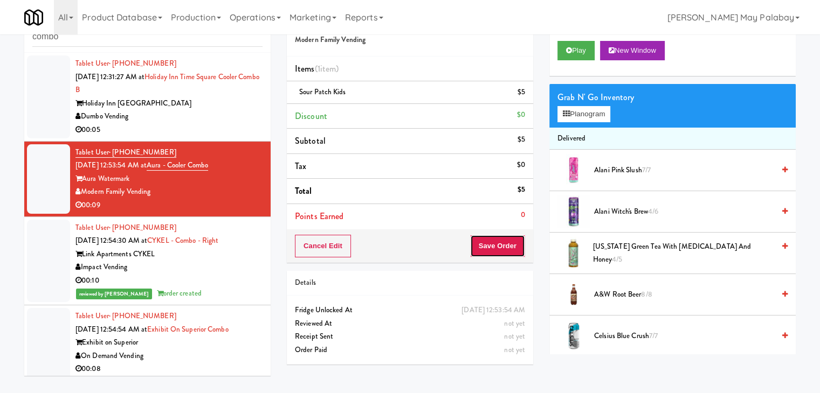
click at [511, 247] on button "Save Order" at bounding box center [497, 246] width 55 height 23
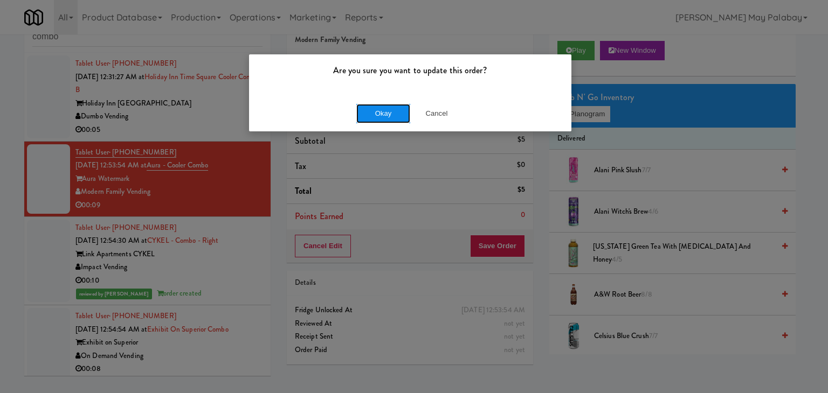
click at [392, 104] on button "Okay" at bounding box center [383, 113] width 54 height 19
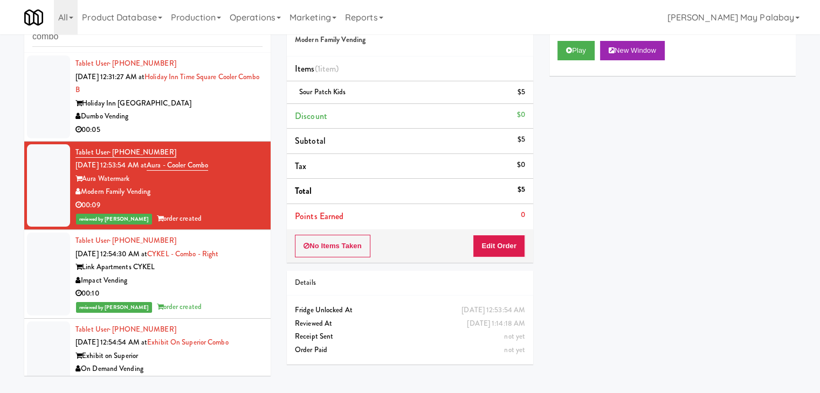
click at [229, 126] on div "00:05" at bounding box center [168, 129] width 187 height 13
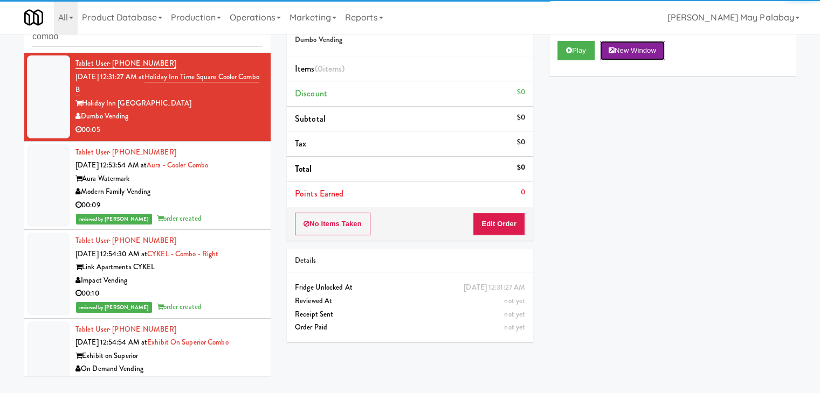
click at [629, 53] on button "New Window" at bounding box center [632, 50] width 65 height 19
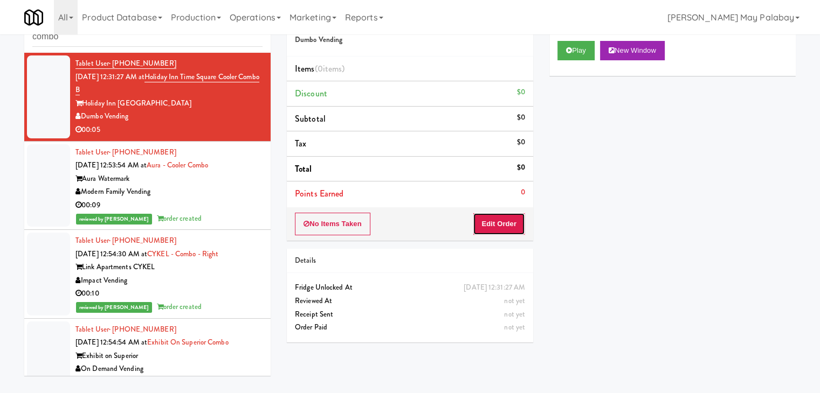
drag, startPoint x: 514, startPoint y: 218, endPoint x: 542, endPoint y: 183, distance: 44.9
click at [514, 218] on button "Edit Order" at bounding box center [499, 224] width 52 height 23
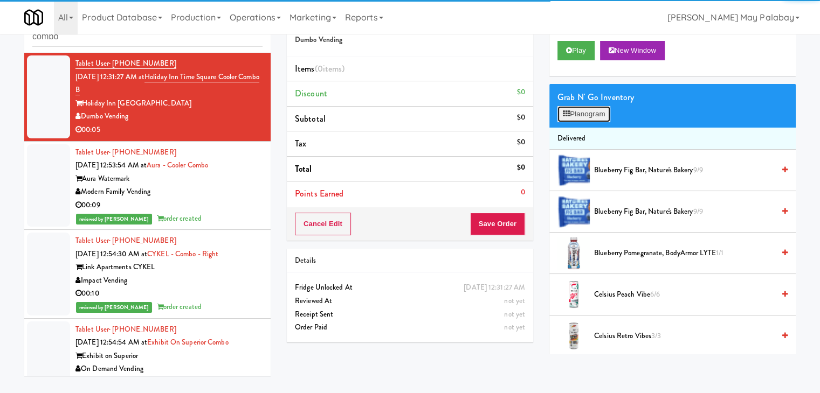
click at [582, 113] on button "Planogram" at bounding box center [583, 114] width 53 height 16
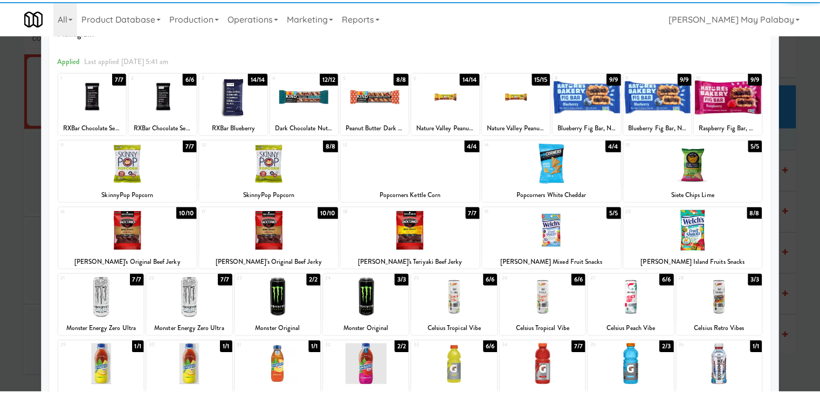
scroll to position [54, 0]
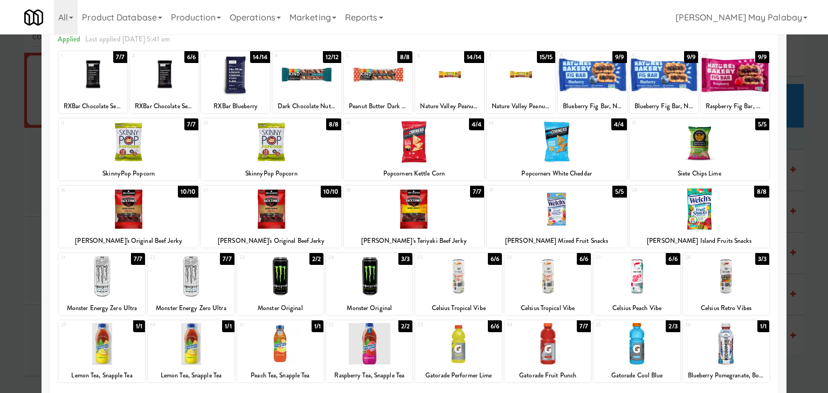
click at [580, 93] on div at bounding box center [592, 74] width 68 height 41
click at [163, 156] on div at bounding box center [129, 141] width 140 height 41
click at [805, 141] on div at bounding box center [414, 196] width 828 height 393
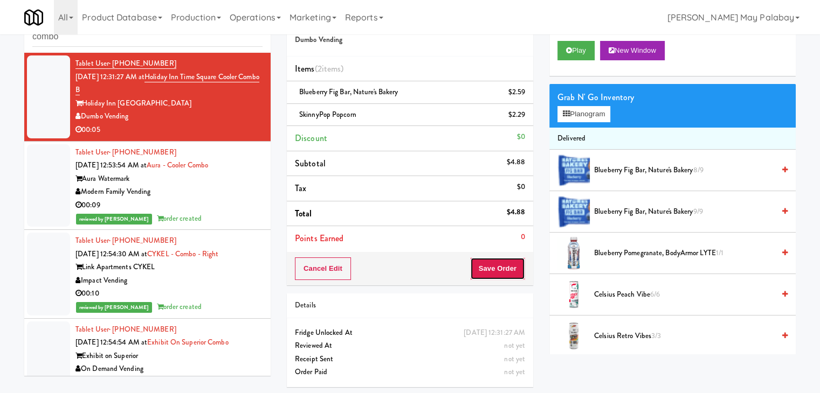
click at [511, 261] on button "Save Order" at bounding box center [497, 269] width 55 height 23
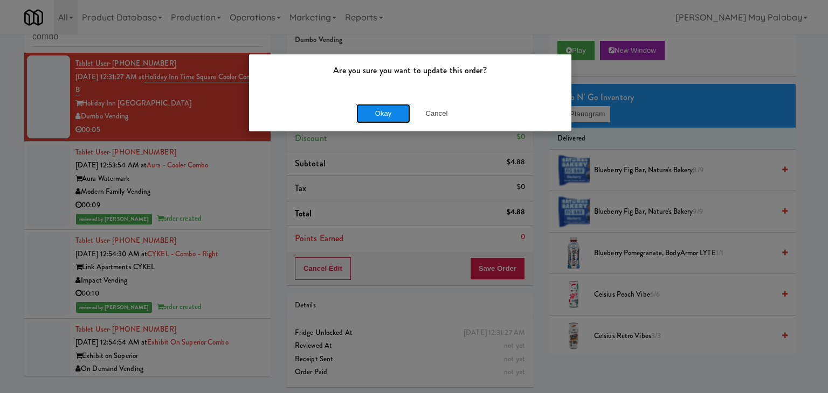
click at [388, 110] on button "Okay" at bounding box center [383, 113] width 54 height 19
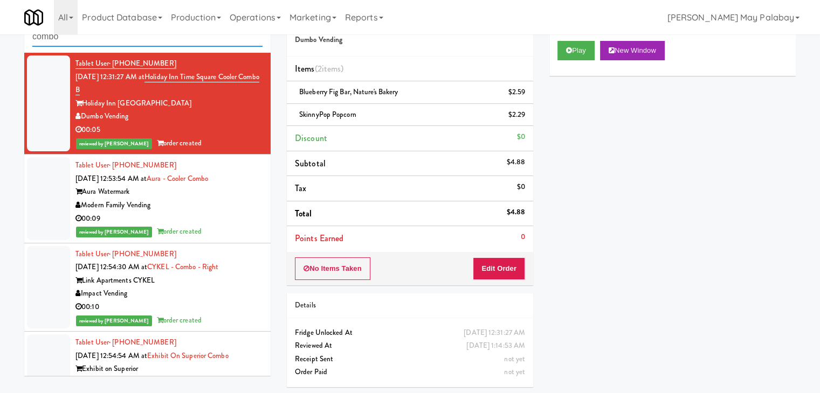
click at [117, 44] on input "combo" at bounding box center [147, 37] width 230 height 20
type input "c"
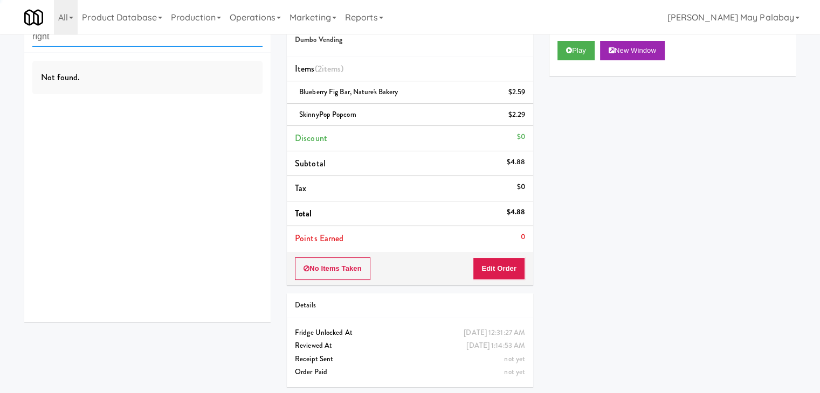
type input "right"
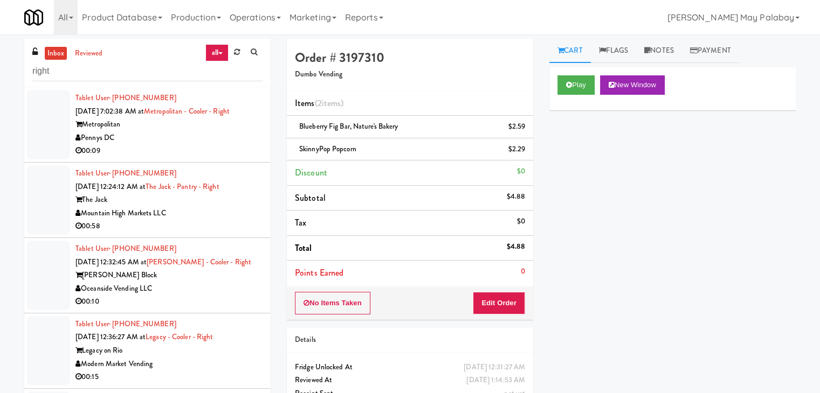
click at [193, 147] on div "00:09" at bounding box center [168, 150] width 187 height 13
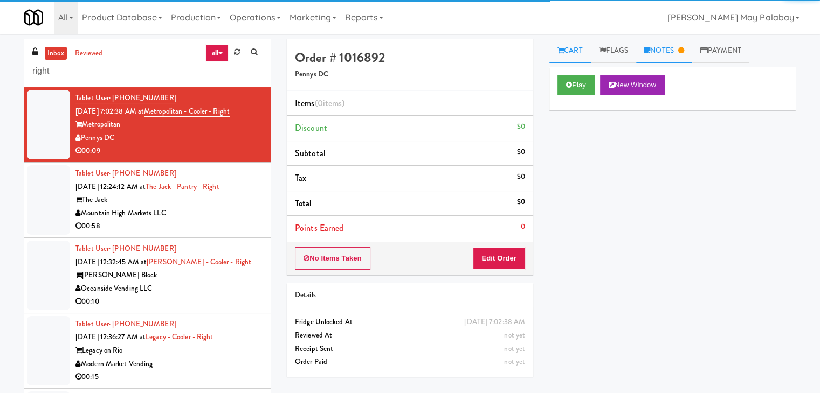
click at [680, 50] on link "Notes" at bounding box center [664, 51] width 56 height 24
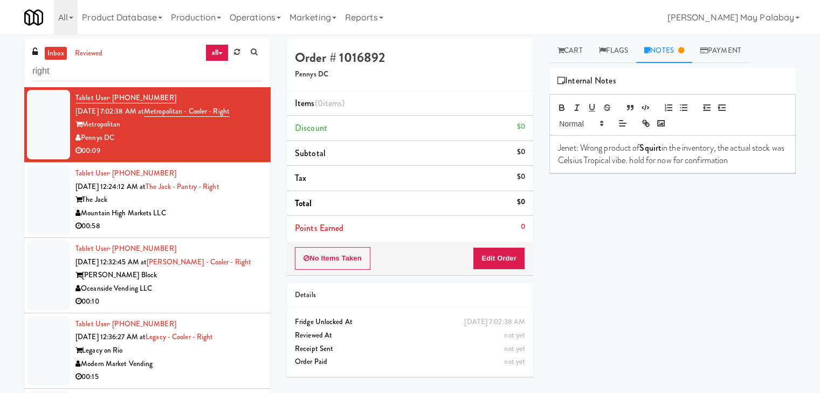
click at [207, 221] on div "00:58" at bounding box center [168, 226] width 187 height 13
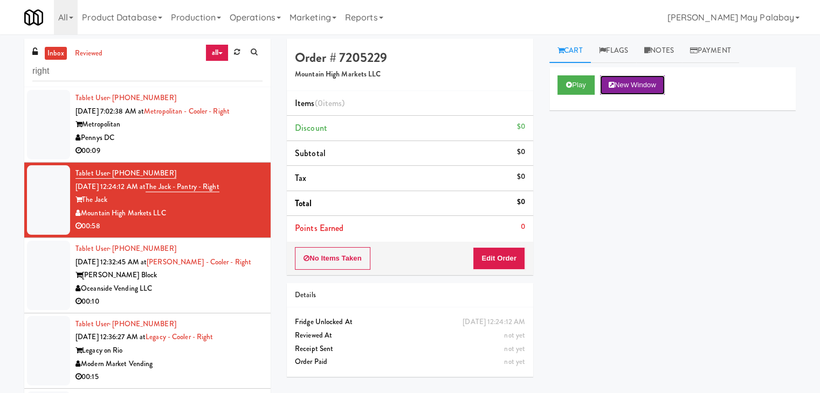
click at [640, 87] on button "New Window" at bounding box center [632, 84] width 65 height 19
click at [507, 260] on button "Edit Order" at bounding box center [499, 258] width 52 height 23
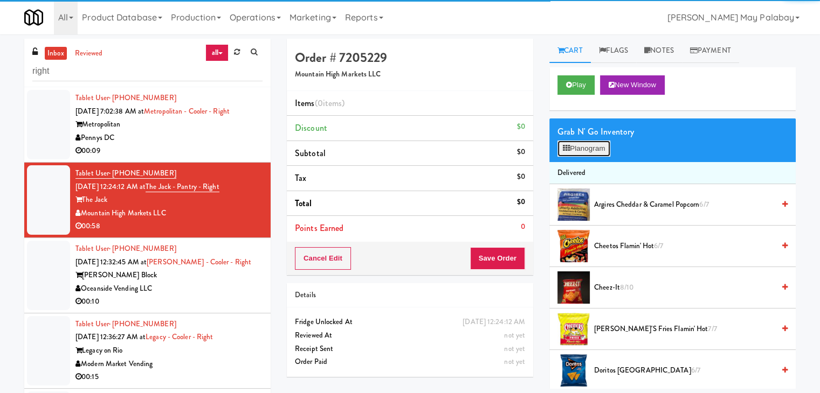
click at [587, 152] on button "Planogram" at bounding box center [583, 149] width 53 height 16
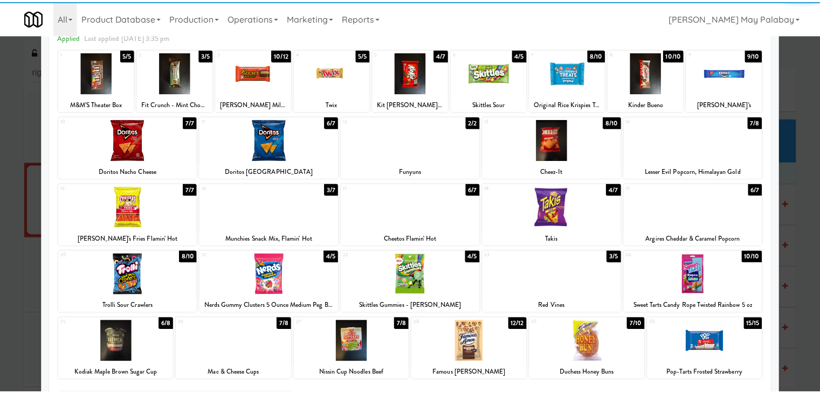
scroll to position [54, 0]
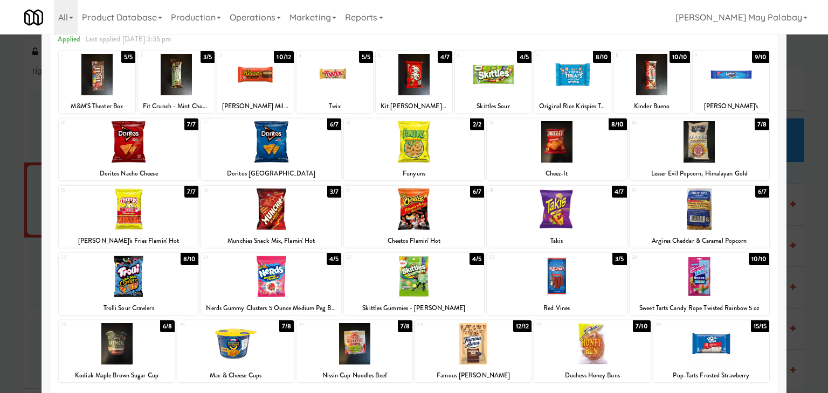
click at [266, 93] on div at bounding box center [255, 74] width 77 height 41
click at [678, 91] on div at bounding box center [651, 74] width 77 height 41
click at [598, 156] on div at bounding box center [557, 141] width 140 height 41
click at [806, 182] on div at bounding box center [414, 196] width 828 height 393
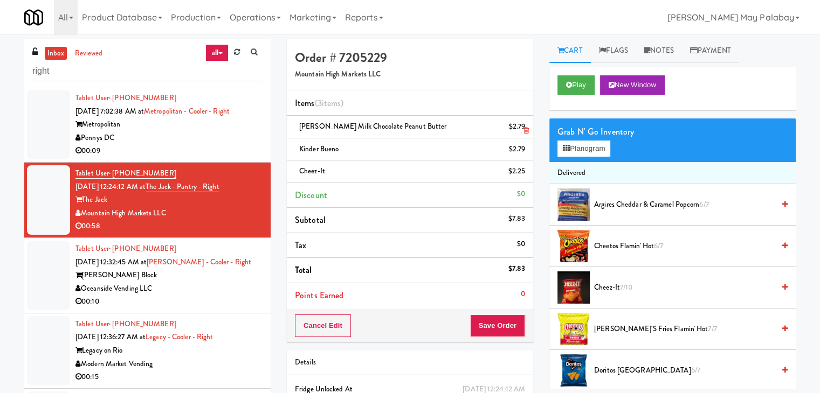
click at [524, 131] on icon at bounding box center [525, 130] width 5 height 7
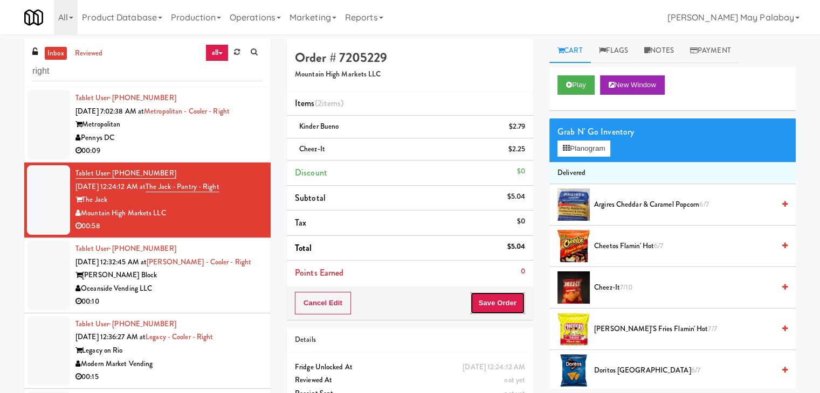
click at [485, 300] on button "Save Order" at bounding box center [497, 303] width 55 height 23
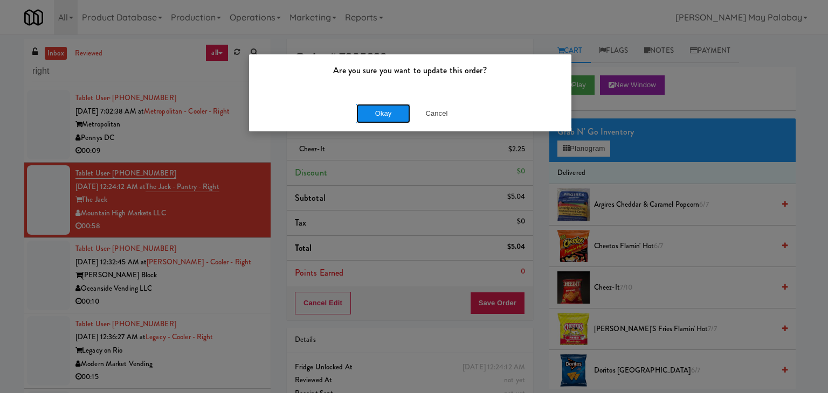
click at [395, 112] on button "Okay" at bounding box center [383, 113] width 54 height 19
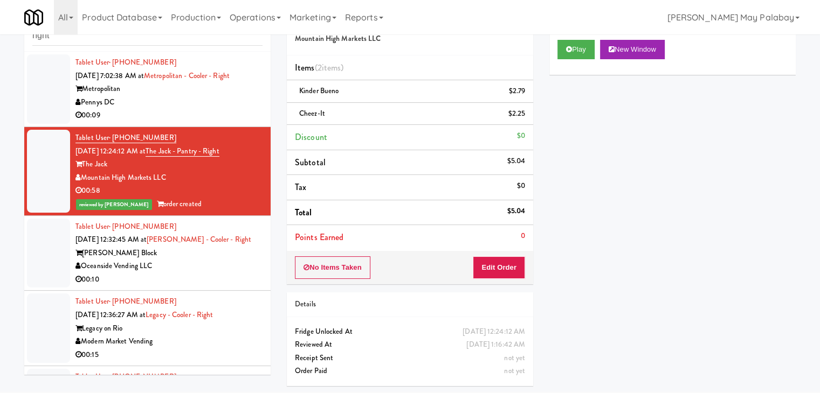
click at [248, 276] on div "00:10" at bounding box center [168, 279] width 187 height 13
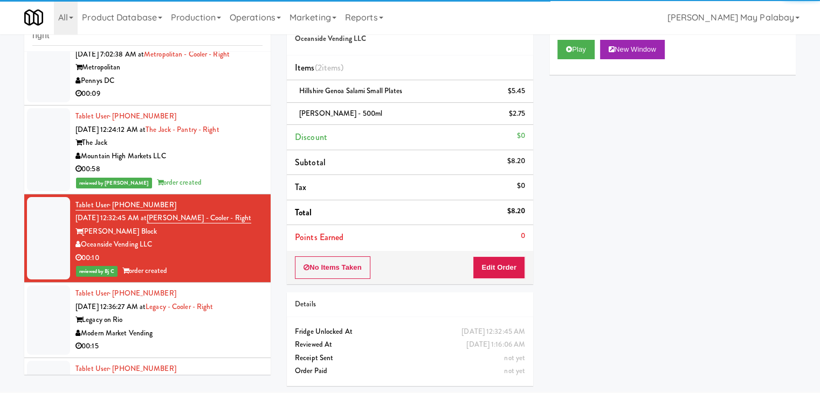
scroll to position [108, 0]
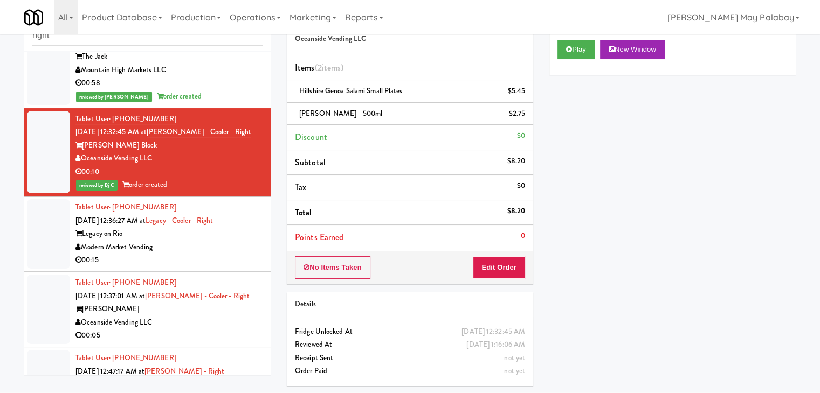
click at [237, 252] on div "Modern Market Vending" at bounding box center [168, 247] width 187 height 13
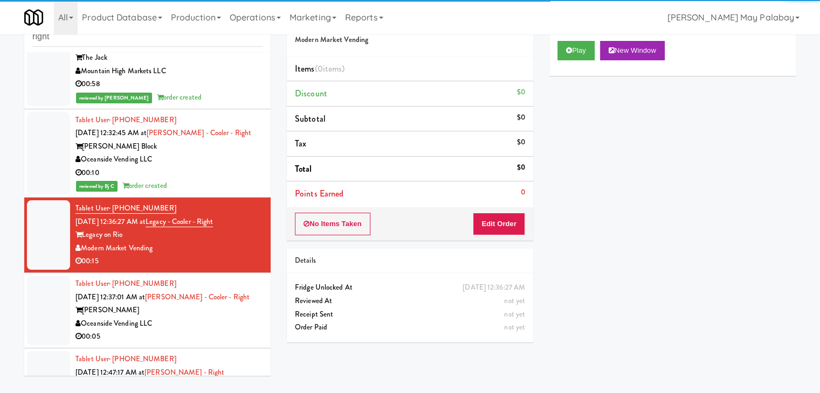
click at [227, 324] on div "Oceanside Vending LLC" at bounding box center [168, 323] width 187 height 13
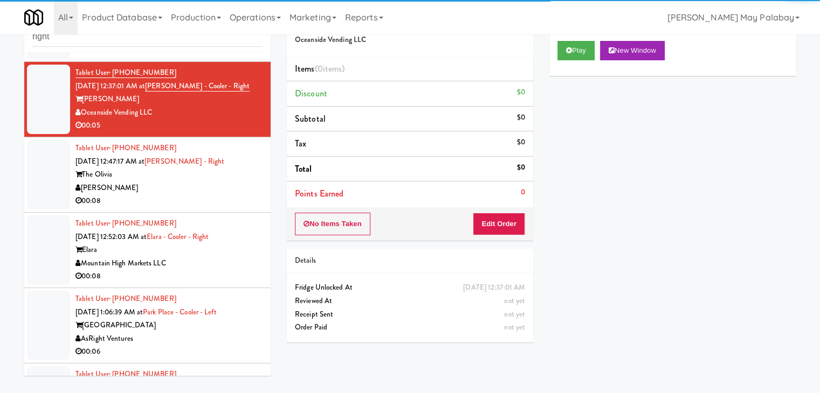
scroll to position [323, 0]
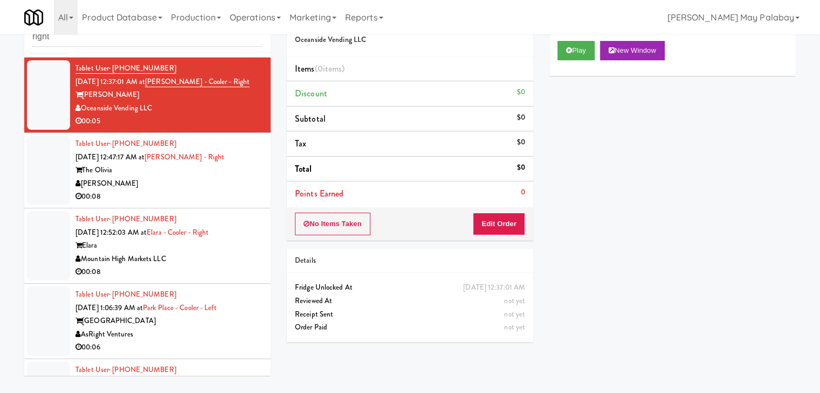
click at [234, 259] on div "Mountain High Markets LLC" at bounding box center [168, 259] width 187 height 13
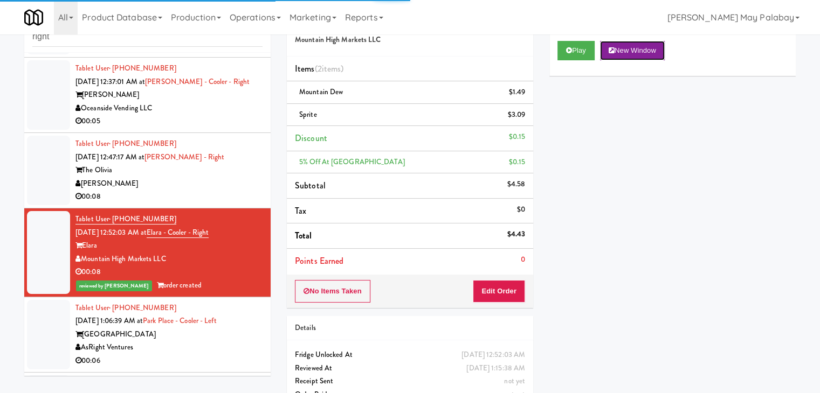
click at [649, 51] on button "New Window" at bounding box center [632, 50] width 65 height 19
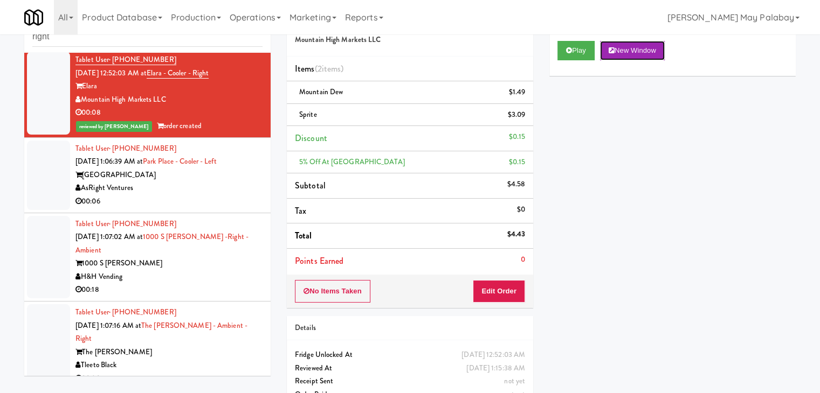
scroll to position [539, 0]
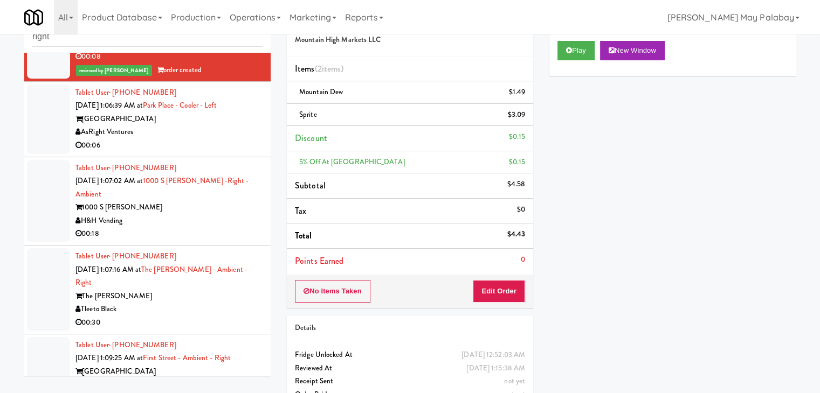
click at [196, 214] on div "H&H Vending" at bounding box center [168, 220] width 187 height 13
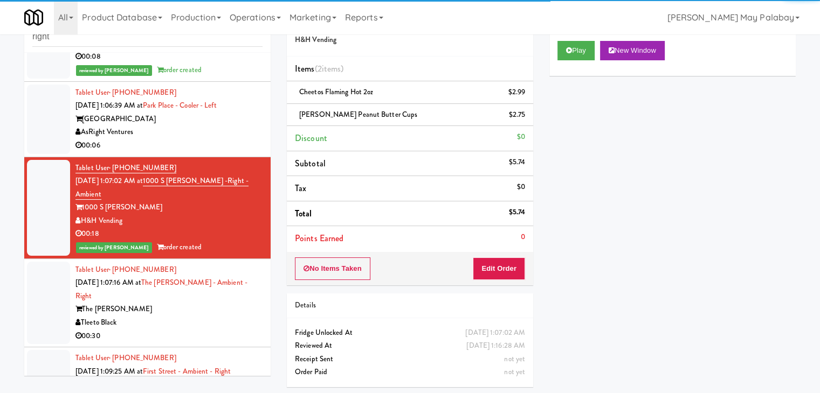
click at [199, 316] on div "Tleeto Black" at bounding box center [168, 322] width 187 height 13
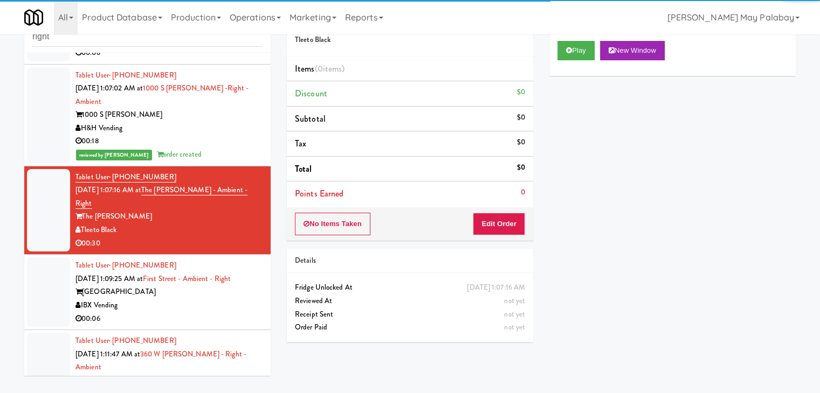
scroll to position [647, 0]
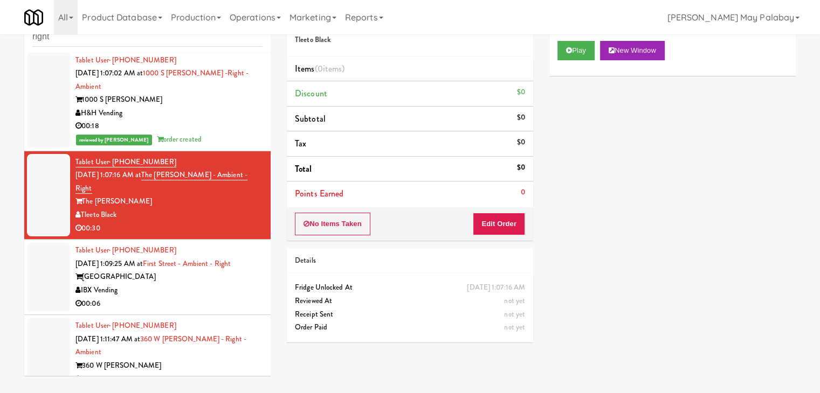
click at [214, 325] on div "Tablet User · (312) 898-2660 [DATE] 1:11:47 AM at 360 W [PERSON_NAME] - Right -…" at bounding box center [168, 360] width 187 height 80
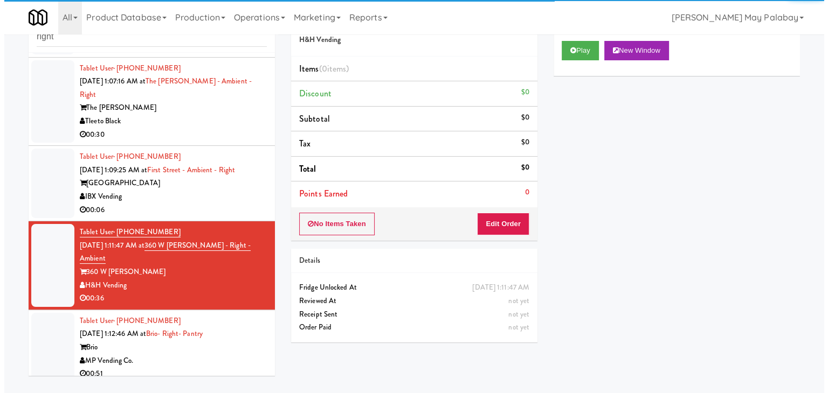
scroll to position [754, 0]
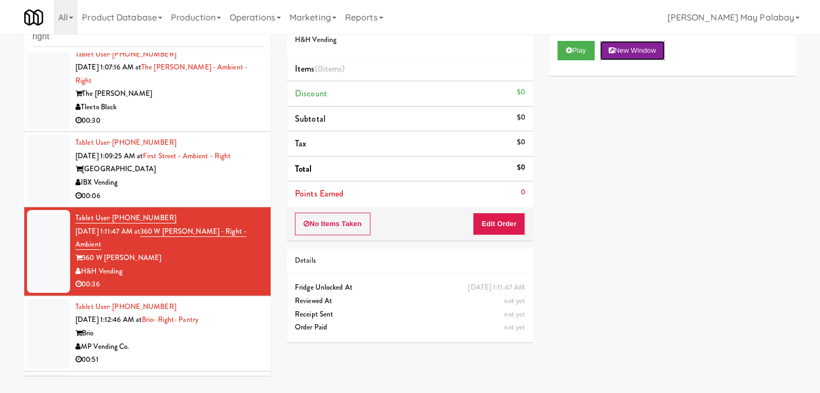
click at [628, 48] on button "New Window" at bounding box center [632, 50] width 65 height 19
click at [492, 231] on button "Edit Order" at bounding box center [499, 224] width 52 height 23
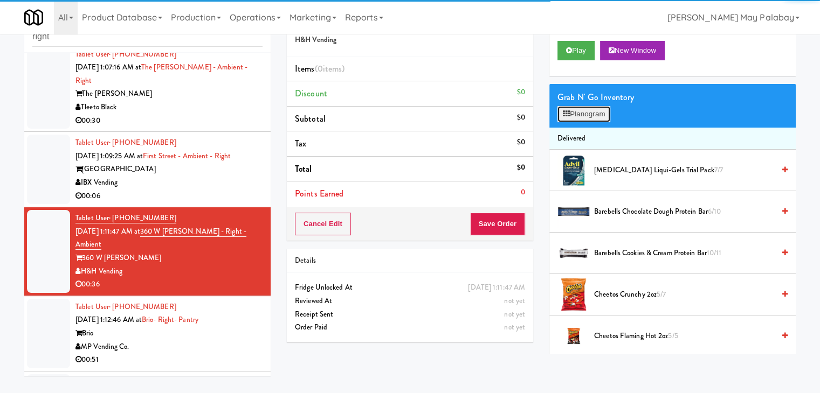
click at [586, 116] on button "Planogram" at bounding box center [583, 114] width 53 height 16
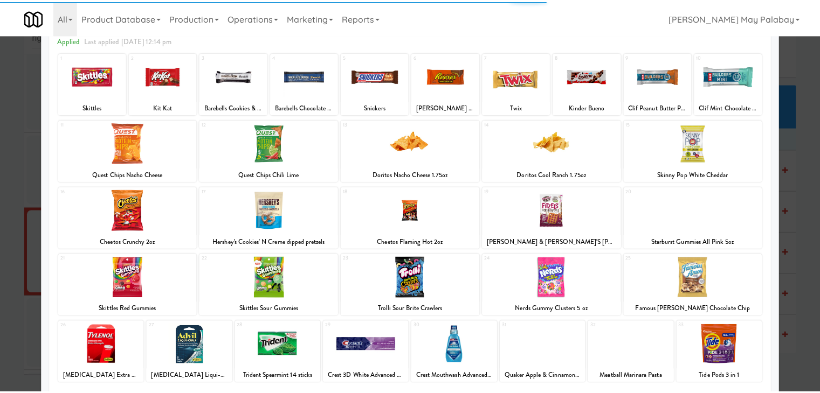
scroll to position [54, 0]
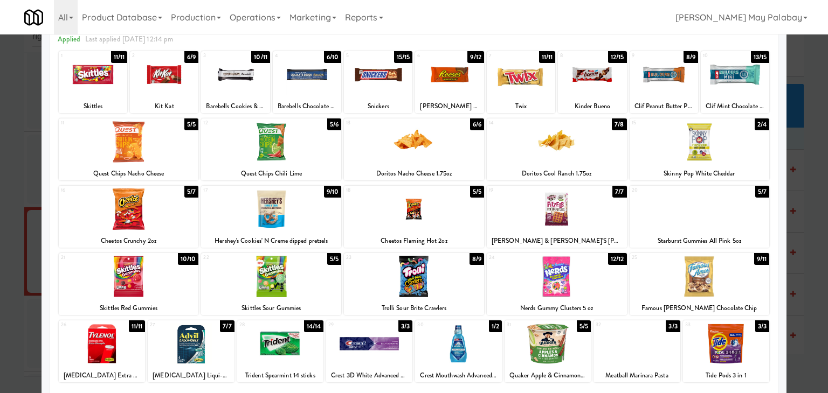
drag, startPoint x: 595, startPoint y: 93, endPoint x: 604, endPoint y: 100, distance: 10.8
click at [595, 93] on div at bounding box center [592, 74] width 68 height 41
click at [614, 89] on div at bounding box center [592, 74] width 68 height 41
click at [668, 89] on div at bounding box center [663, 74] width 68 height 41
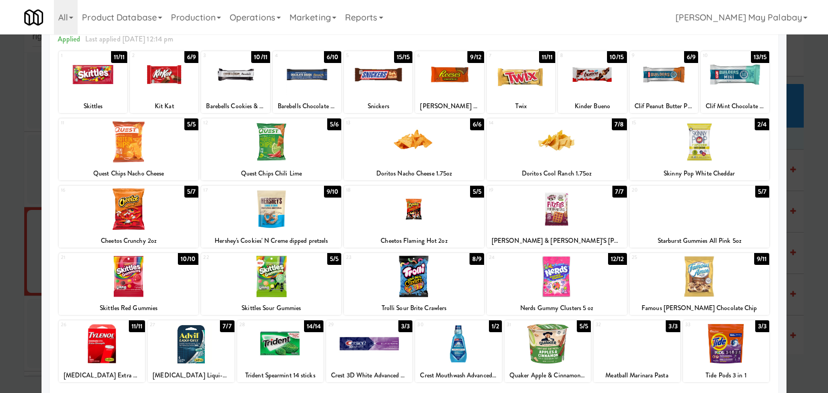
click at [814, 184] on div at bounding box center [414, 196] width 828 height 393
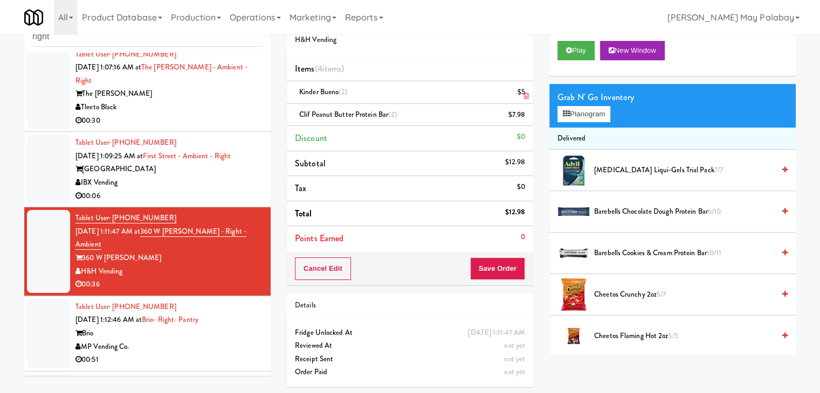
click at [528, 98] on icon at bounding box center [525, 96] width 5 height 7
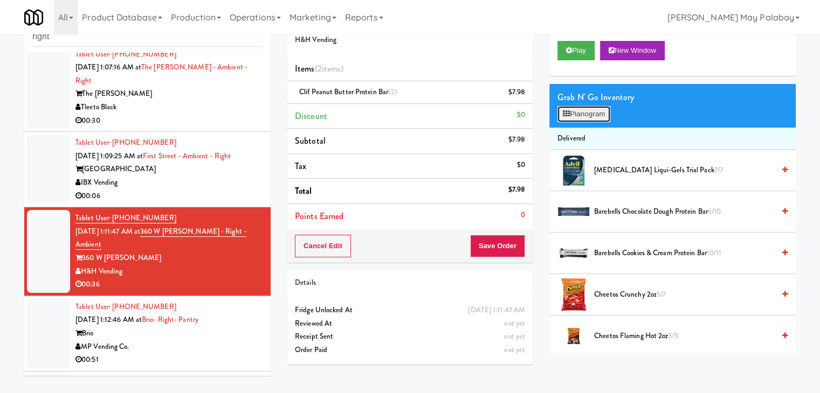
click at [599, 115] on button "Planogram" at bounding box center [583, 114] width 53 height 16
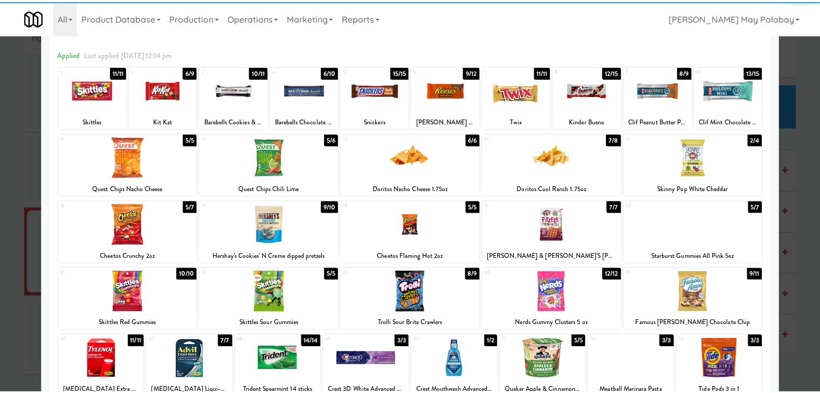
scroll to position [54, 0]
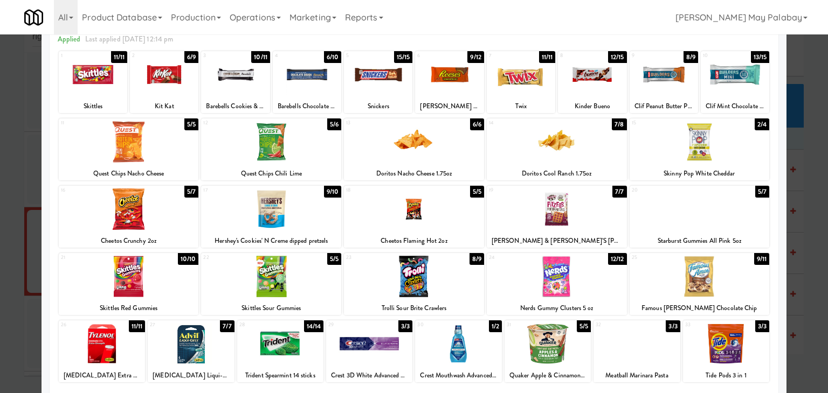
click at [257, 87] on div at bounding box center [235, 74] width 68 height 41
click at [807, 276] on div at bounding box center [414, 196] width 828 height 393
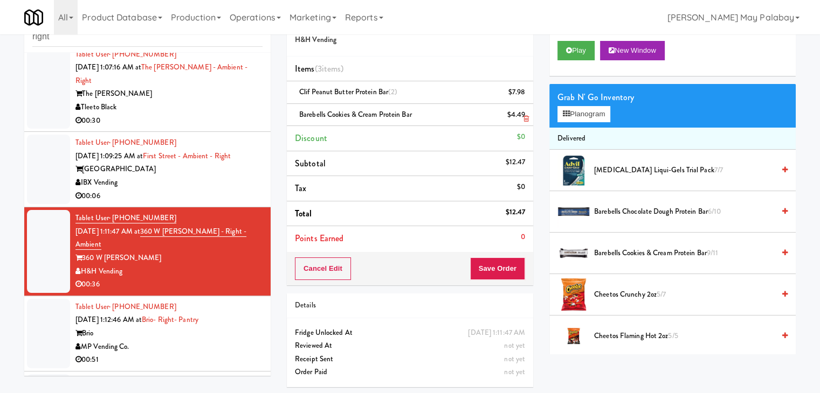
click at [523, 120] on icon at bounding box center [525, 118] width 5 height 7
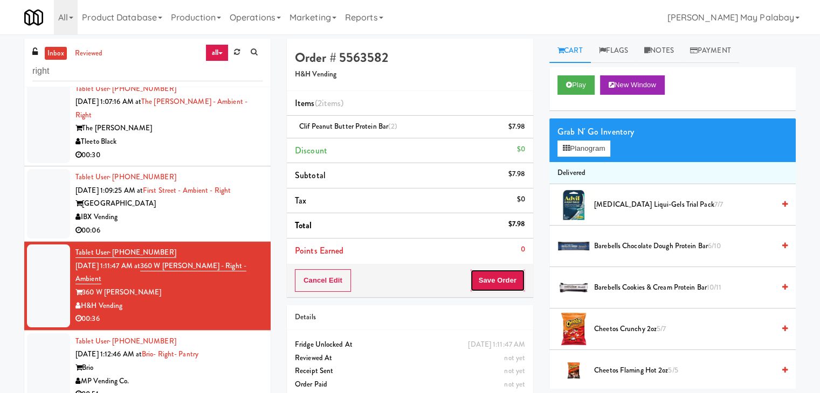
click at [505, 282] on button "Save Order" at bounding box center [497, 280] width 55 height 23
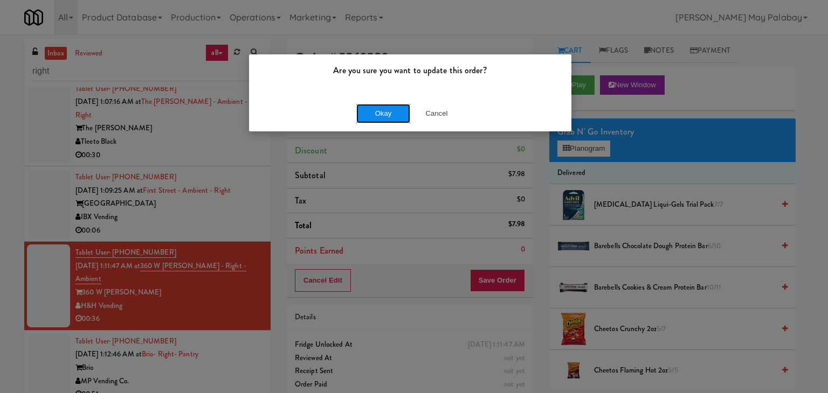
click at [397, 119] on button "Okay" at bounding box center [383, 113] width 54 height 19
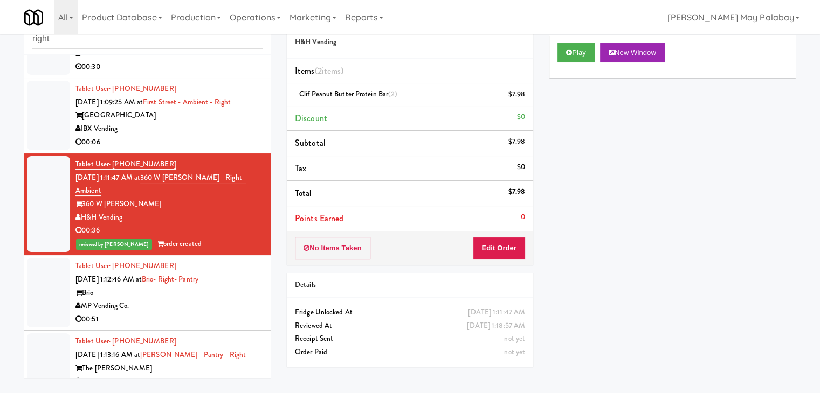
scroll to position [34, 0]
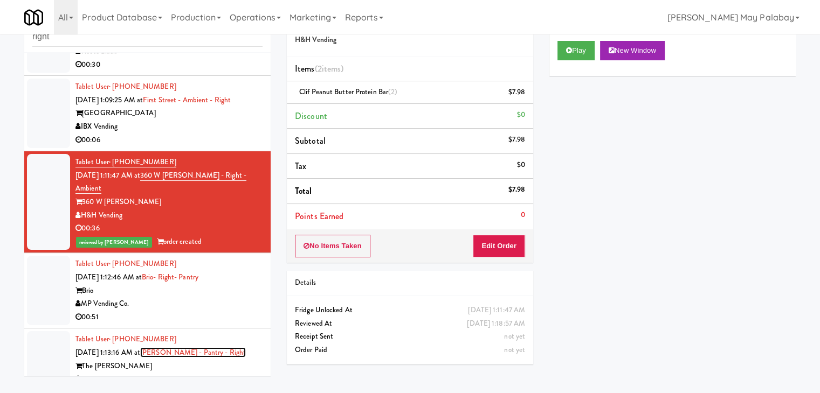
click at [214, 348] on link "[PERSON_NAME] - Pantry - Right" at bounding box center [193, 353] width 106 height 10
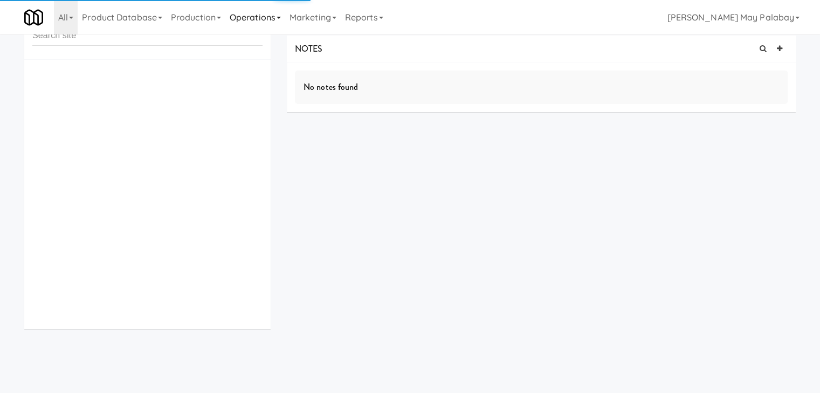
click at [275, 18] on link "Operations" at bounding box center [255, 17] width 60 height 34
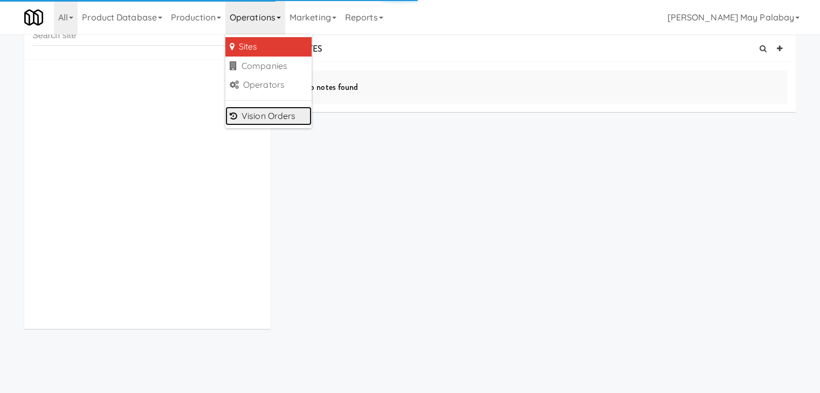
click at [272, 117] on link "Vision Orders" at bounding box center [268, 116] width 86 height 19
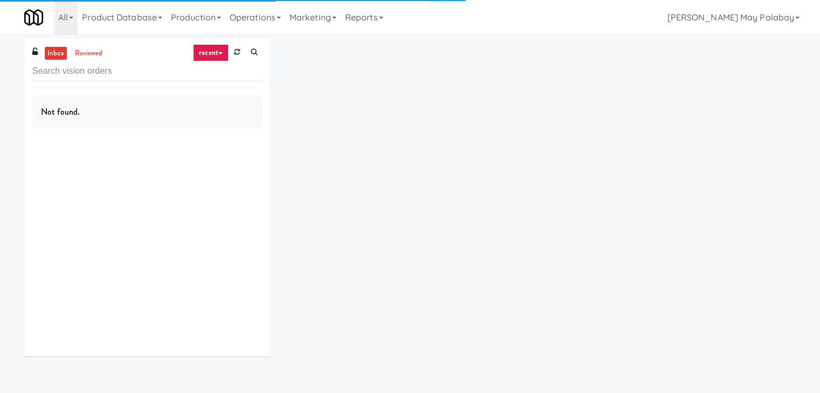
click at [86, 72] on input "text" at bounding box center [147, 71] width 230 height 20
type input "combo"
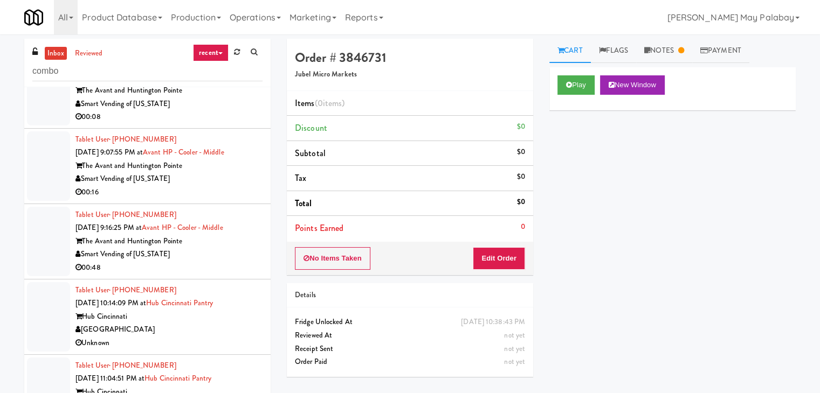
scroll to position [916, 0]
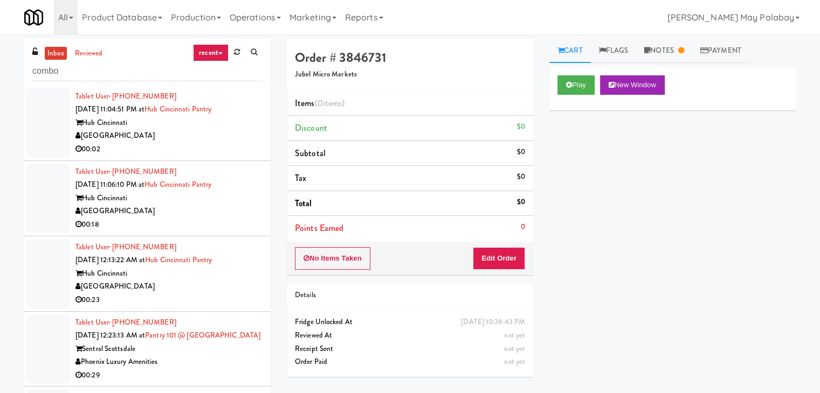
click at [102, 65] on input "combo" at bounding box center [147, 71] width 230 height 20
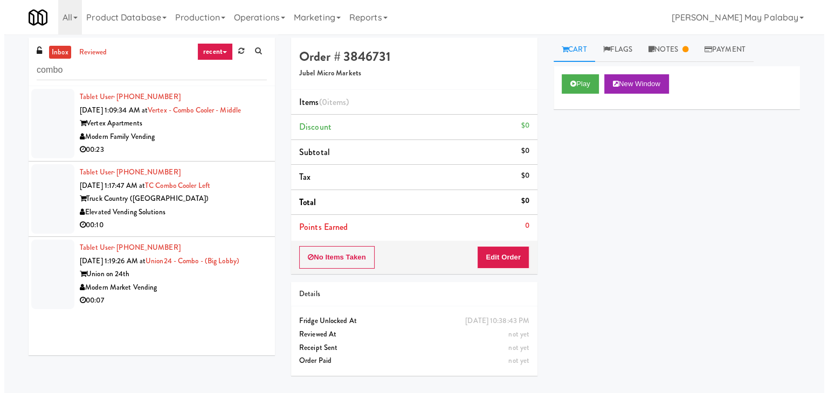
scroll to position [0, 0]
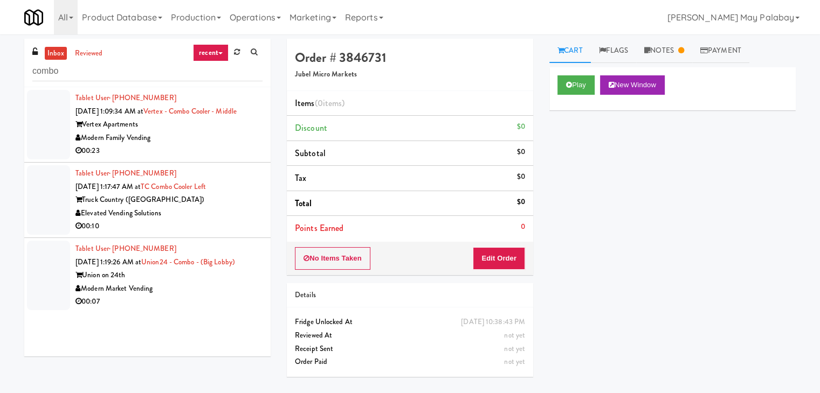
click at [192, 145] on div "Modern Family Vending" at bounding box center [168, 137] width 187 height 13
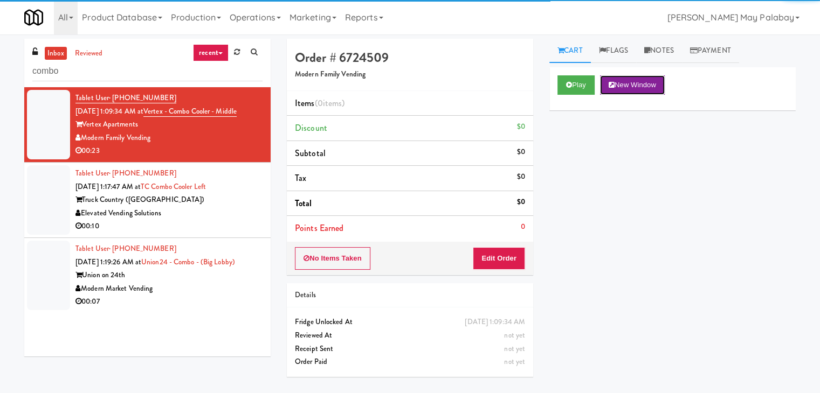
click at [623, 86] on button "New Window" at bounding box center [632, 84] width 65 height 19
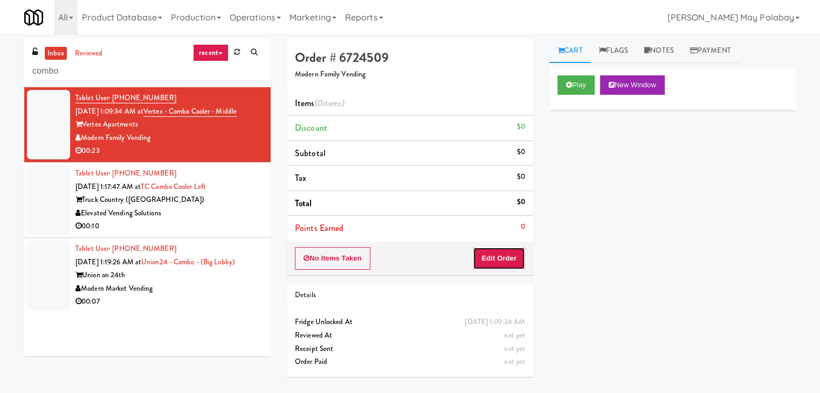
drag, startPoint x: 498, startPoint y: 253, endPoint x: 512, endPoint y: 239, distance: 19.8
click at [498, 253] on button "Edit Order" at bounding box center [499, 258] width 52 height 23
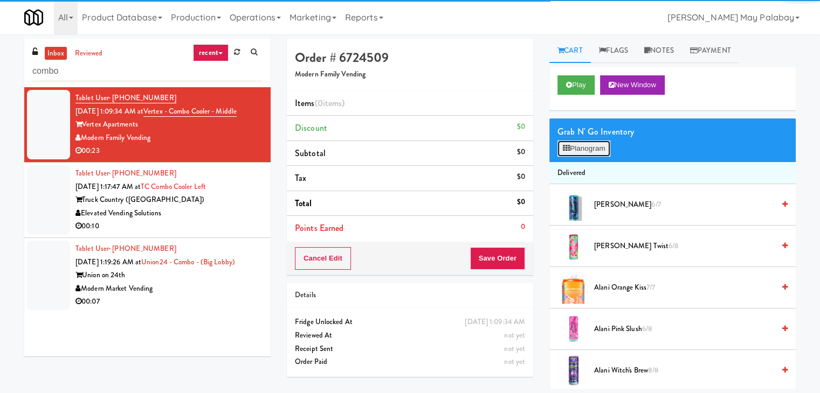
click at [603, 149] on button "Planogram" at bounding box center [583, 149] width 53 height 16
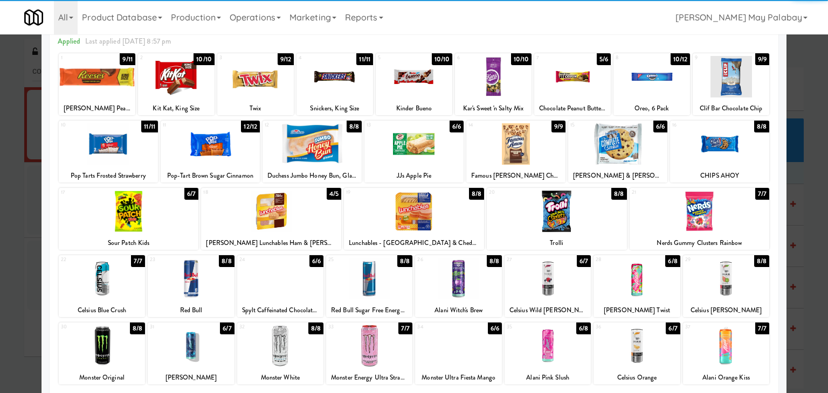
scroll to position [54, 0]
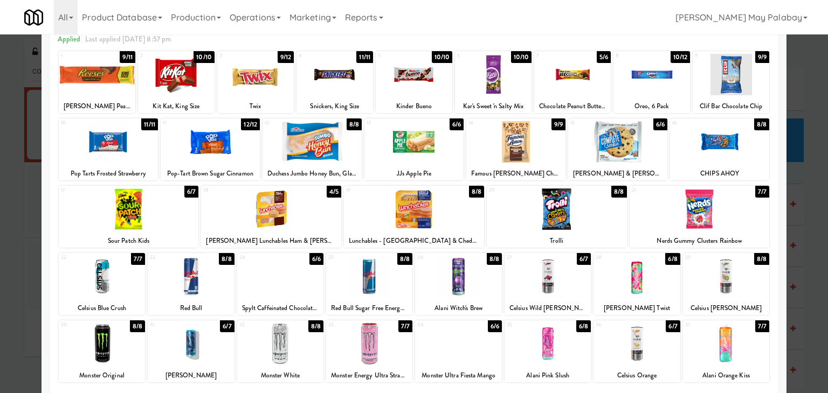
click at [399, 347] on div at bounding box center [369, 343] width 86 height 41
click at [808, 254] on div at bounding box center [414, 196] width 828 height 393
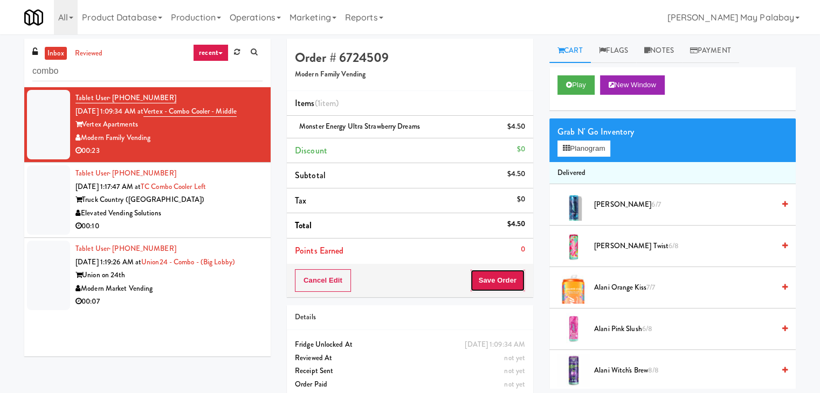
click at [480, 274] on button "Save Order" at bounding box center [497, 280] width 55 height 23
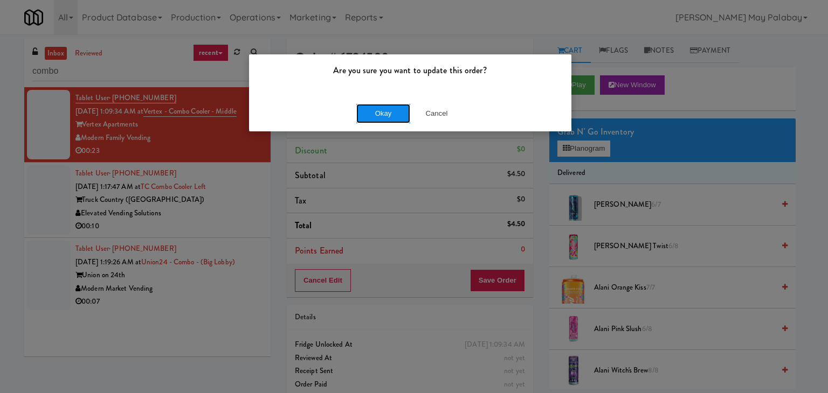
click at [385, 113] on button "Okay" at bounding box center [383, 113] width 54 height 19
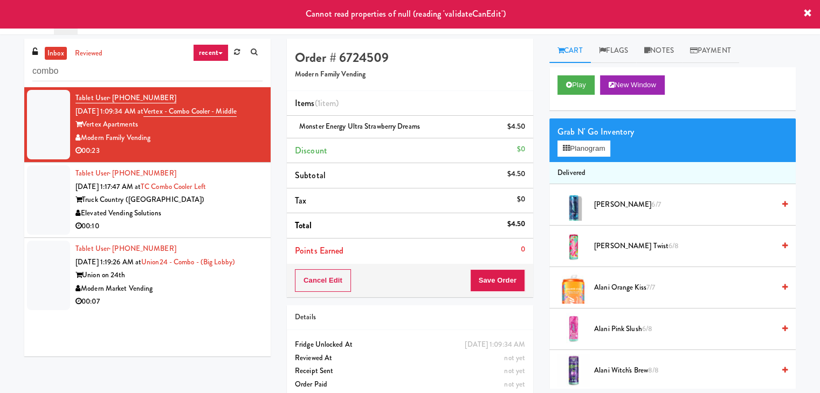
click at [184, 282] on div "Union on 24th" at bounding box center [168, 275] width 187 height 13
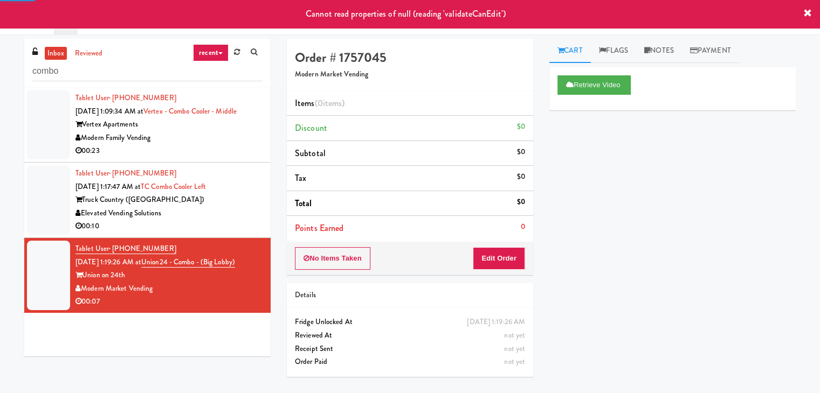
click at [167, 158] on div "00:23" at bounding box center [168, 150] width 187 height 13
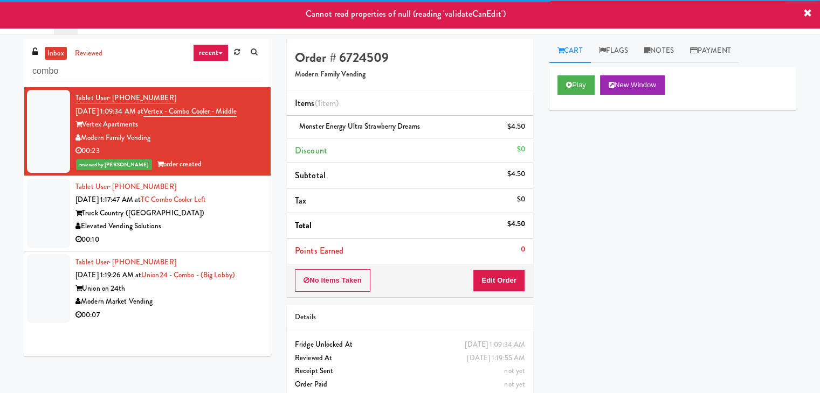
click at [175, 309] on div "Modern Market Vending" at bounding box center [168, 301] width 187 height 13
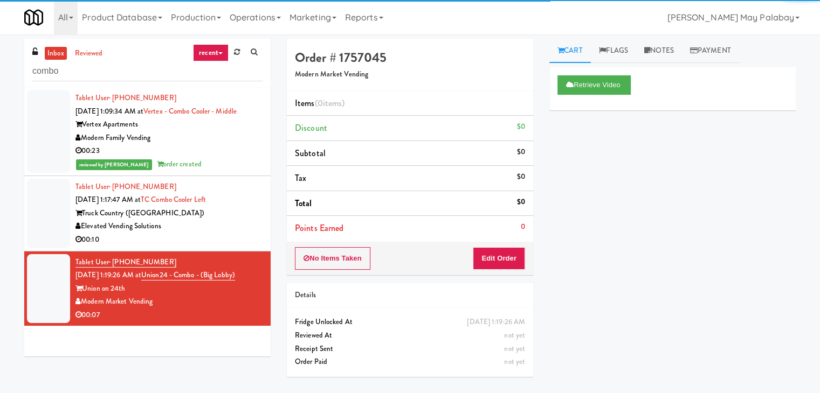
click at [214, 220] on div "Truck Country ([GEOGRAPHIC_DATA])" at bounding box center [168, 213] width 187 height 13
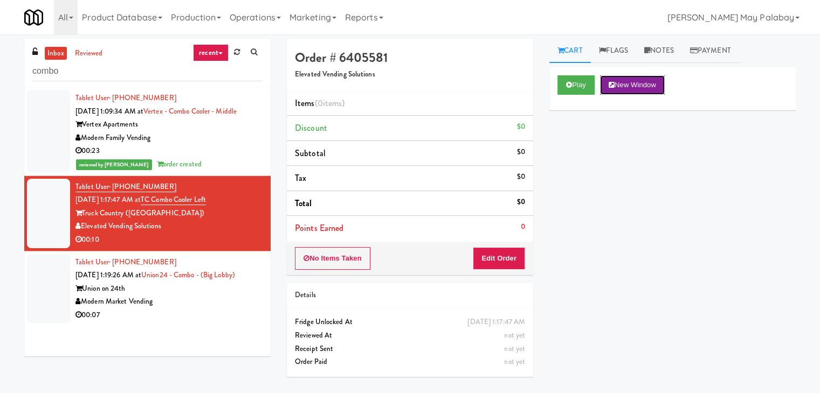
click at [640, 85] on button "New Window" at bounding box center [632, 84] width 65 height 19
click at [504, 259] on button "Edit Order" at bounding box center [499, 258] width 52 height 23
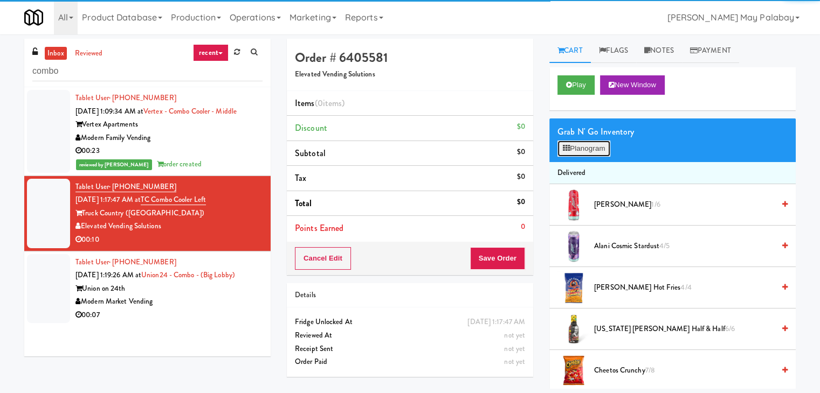
click at [567, 152] on button "Planogram" at bounding box center [583, 149] width 53 height 16
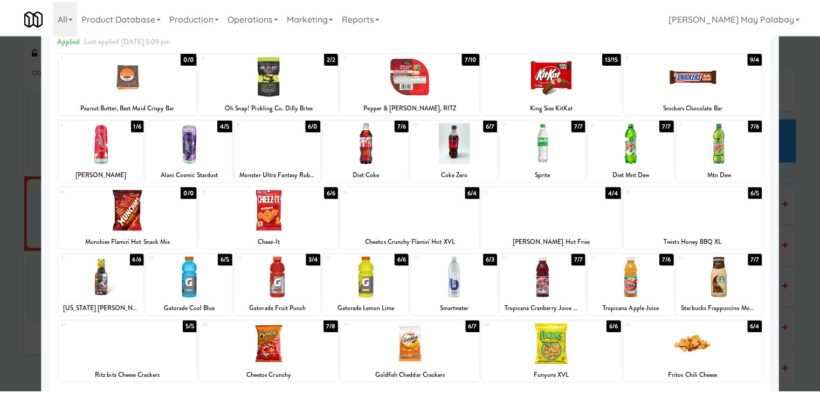
scroll to position [54, 0]
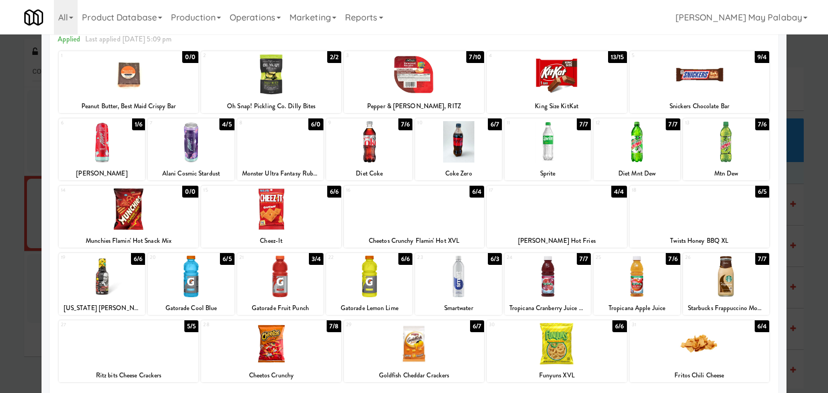
click at [705, 213] on div at bounding box center [699, 209] width 140 height 41
click at [754, 154] on div at bounding box center [726, 141] width 86 height 41
click at [807, 186] on div at bounding box center [414, 196] width 828 height 393
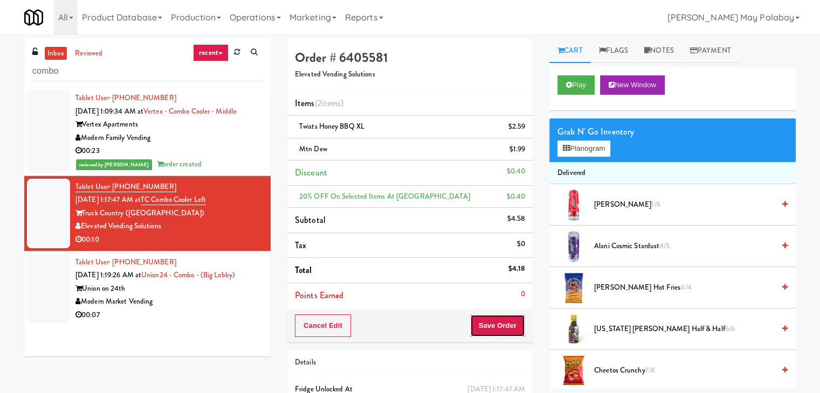
click at [496, 316] on button "Save Order" at bounding box center [497, 326] width 55 height 23
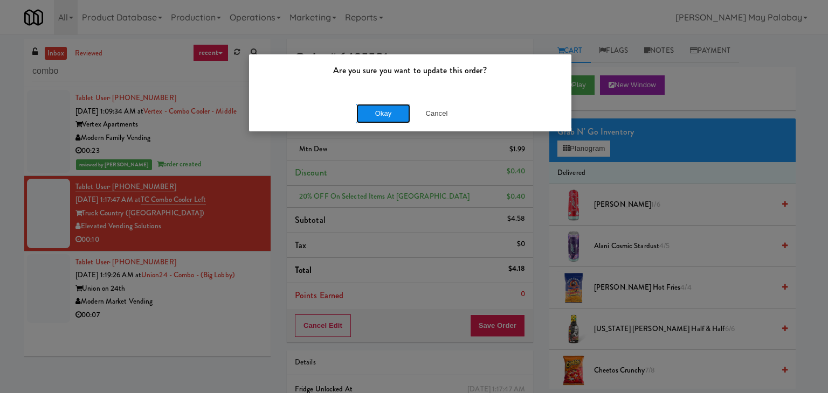
click at [406, 112] on button "Okay" at bounding box center [383, 113] width 54 height 19
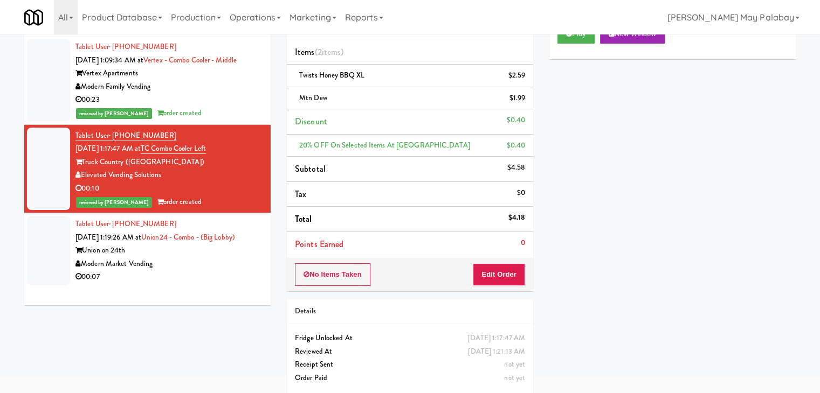
scroll to position [54, 0]
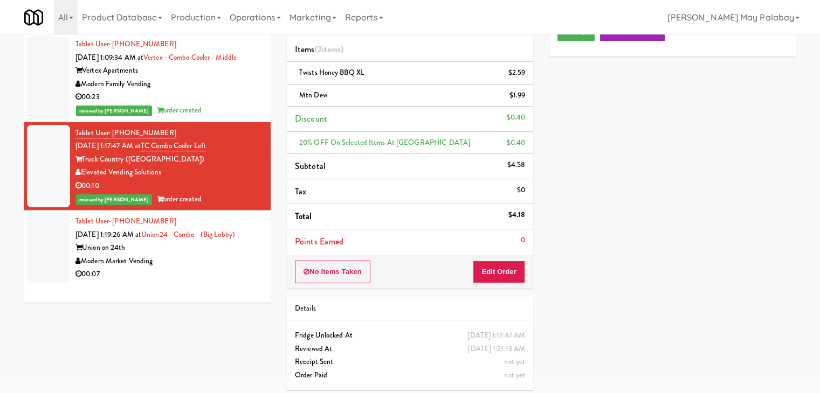
click at [194, 281] on div "00:07" at bounding box center [168, 274] width 187 height 13
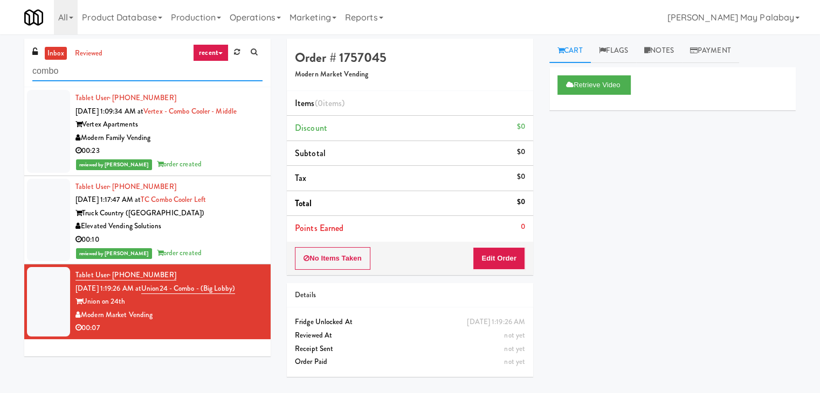
click at [100, 71] on input "combo" at bounding box center [147, 71] width 230 height 20
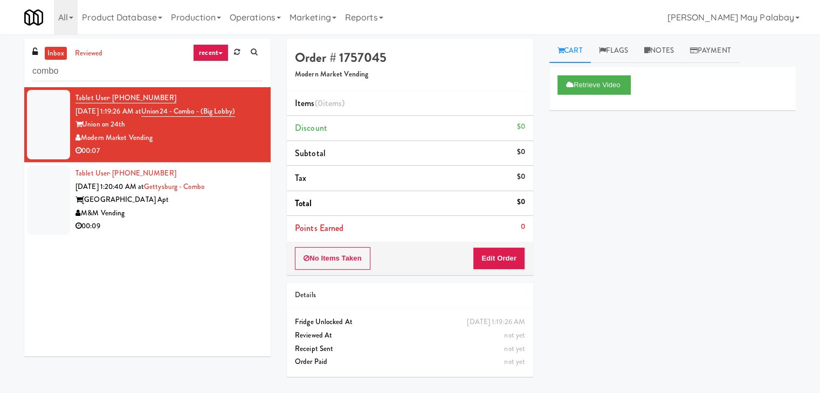
click at [224, 209] on div "M&M Vending" at bounding box center [168, 213] width 187 height 13
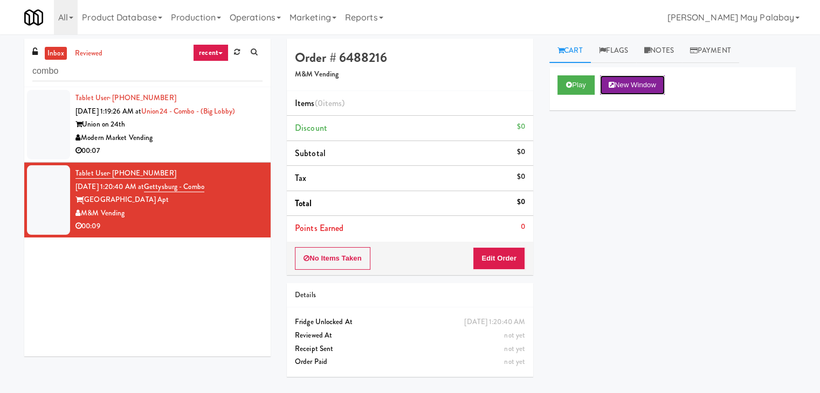
click at [631, 83] on button "New Window" at bounding box center [632, 84] width 65 height 19
click at [648, 85] on button "New Window" at bounding box center [632, 84] width 65 height 19
click at [496, 261] on button "Edit Order" at bounding box center [499, 258] width 52 height 23
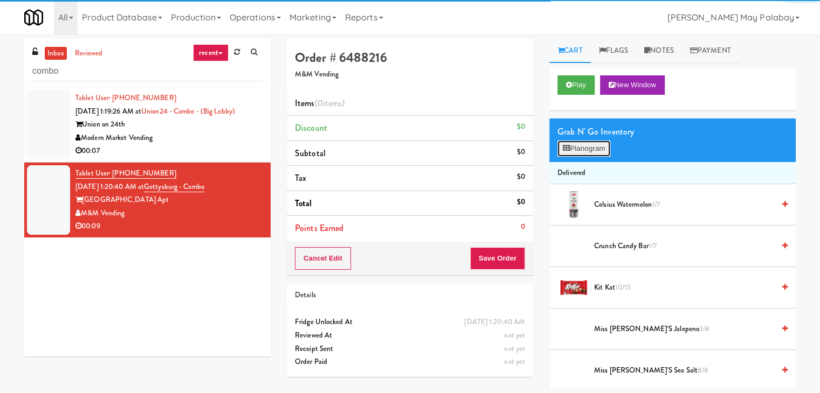
click at [593, 145] on button "Planogram" at bounding box center [583, 149] width 53 height 16
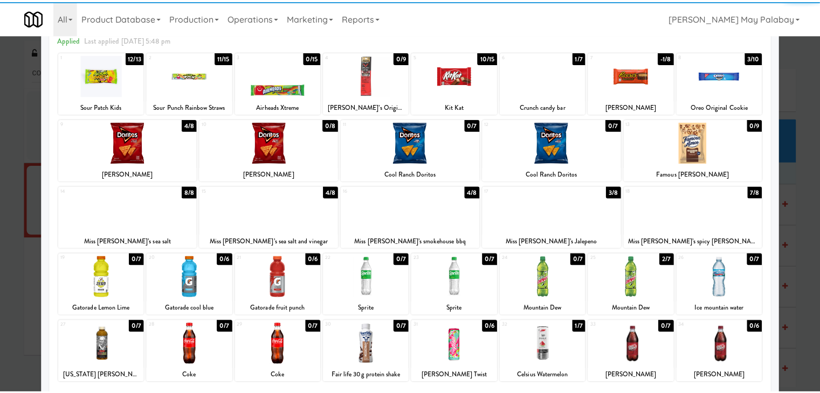
scroll to position [54, 0]
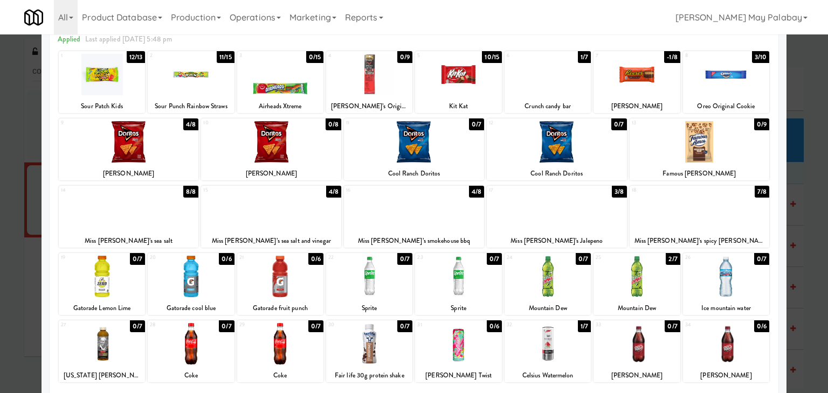
click at [151, 132] on div at bounding box center [129, 141] width 140 height 41
click at [734, 156] on div at bounding box center [699, 141] width 140 height 41
click at [809, 246] on div at bounding box center [414, 196] width 828 height 393
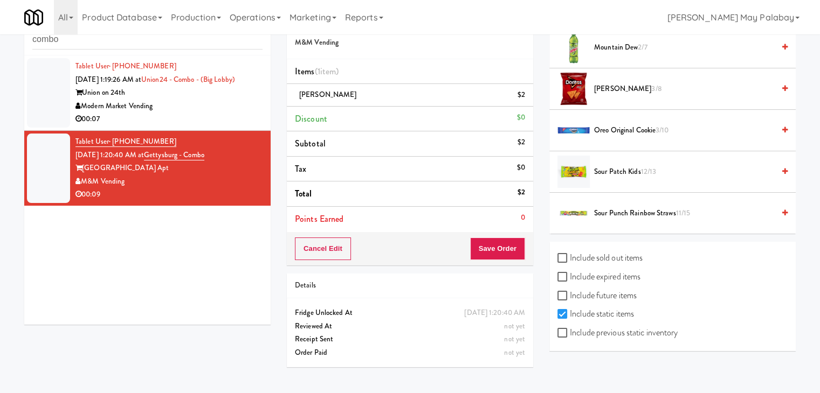
scroll to position [34, 0]
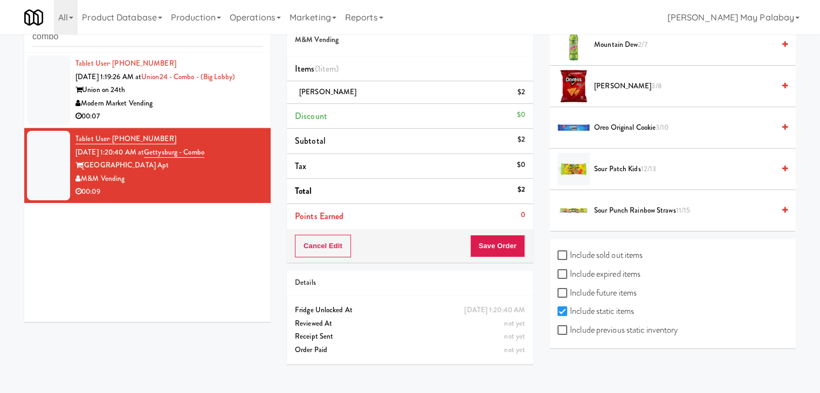
click at [610, 329] on label "Include previous static inventory" at bounding box center [617, 330] width 120 height 16
click at [570, 329] on input "Include previous static inventory" at bounding box center [563, 331] width 12 height 9
checkbox input "true"
click at [815, 249] on div "inbox reviewed recent all unclear take inventory issue suspicious failed recent…" at bounding box center [410, 188] width 820 height 369
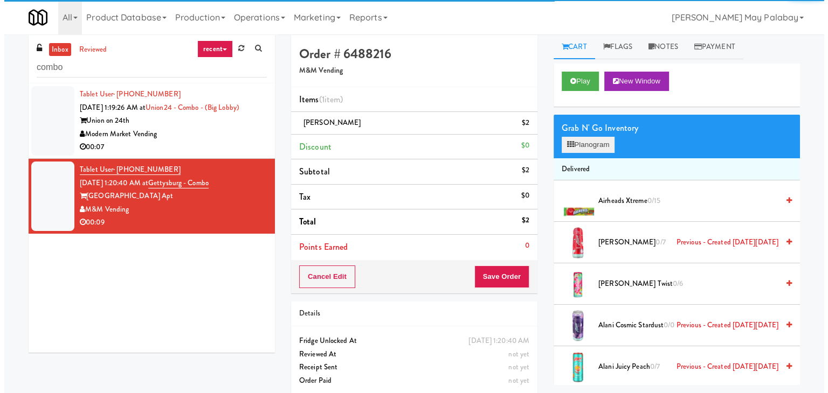
scroll to position [0, 0]
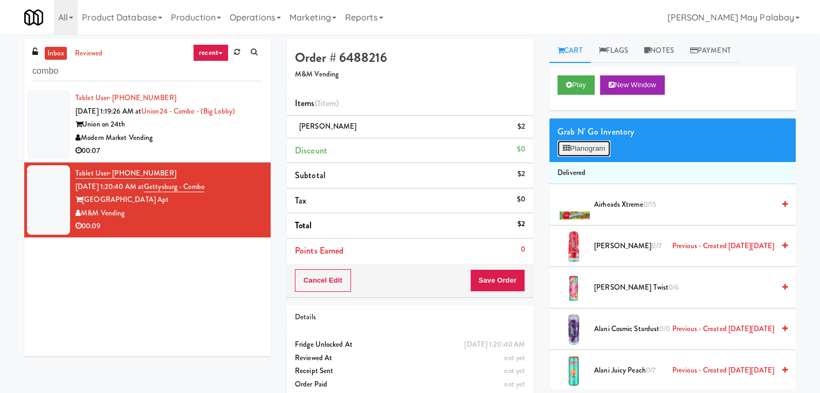
click at [599, 149] on button "Planogram" at bounding box center [583, 149] width 53 height 16
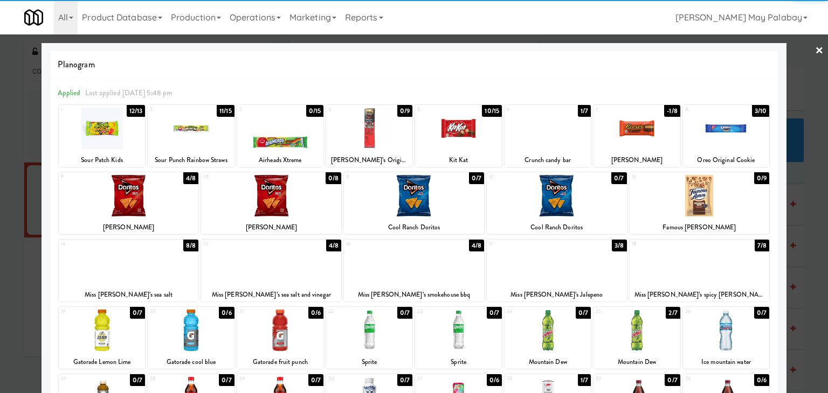
click at [714, 212] on div at bounding box center [699, 195] width 140 height 41
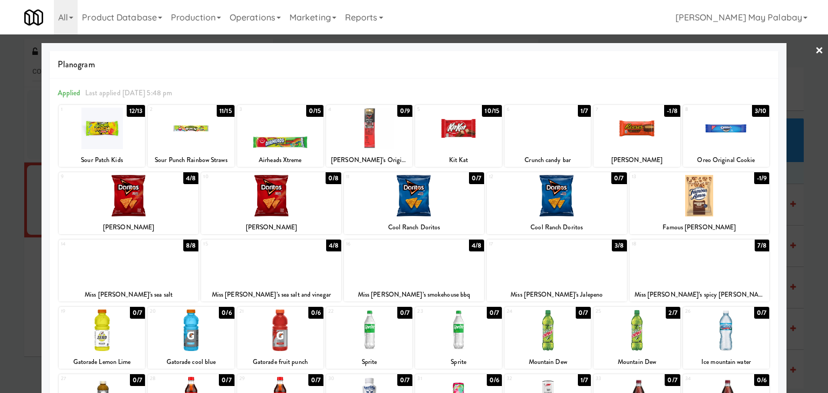
click at [812, 206] on div at bounding box center [414, 196] width 828 height 393
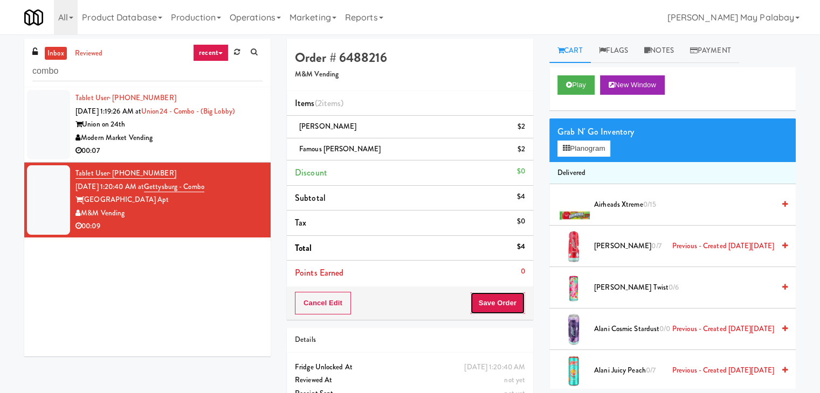
click at [507, 300] on button "Save Order" at bounding box center [497, 303] width 55 height 23
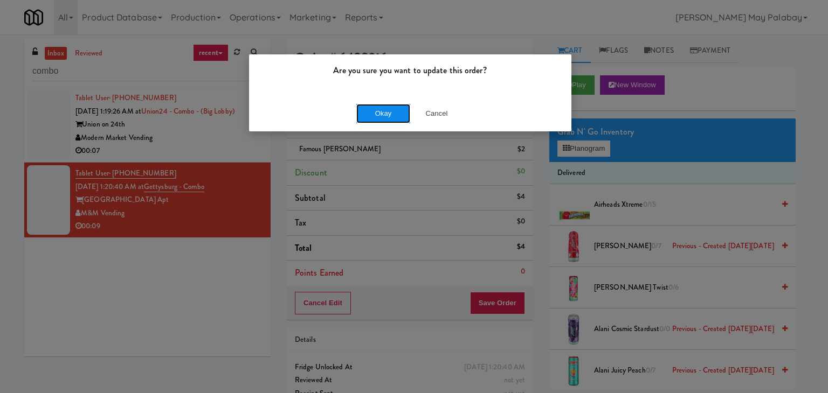
click at [387, 108] on button "Okay" at bounding box center [383, 113] width 54 height 19
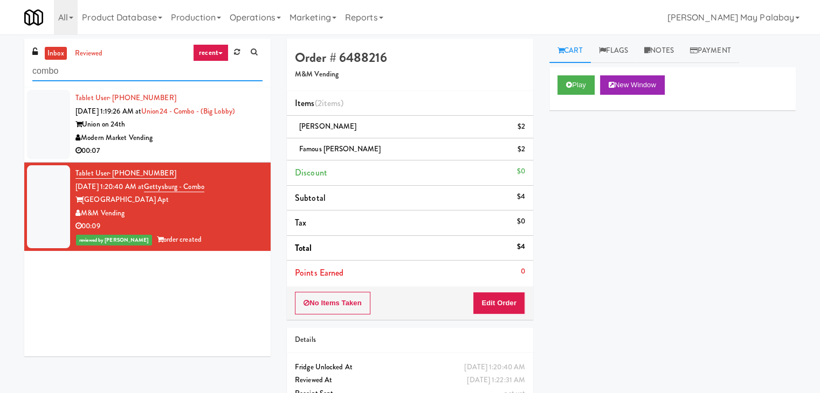
click at [98, 66] on input "combo" at bounding box center [147, 71] width 230 height 20
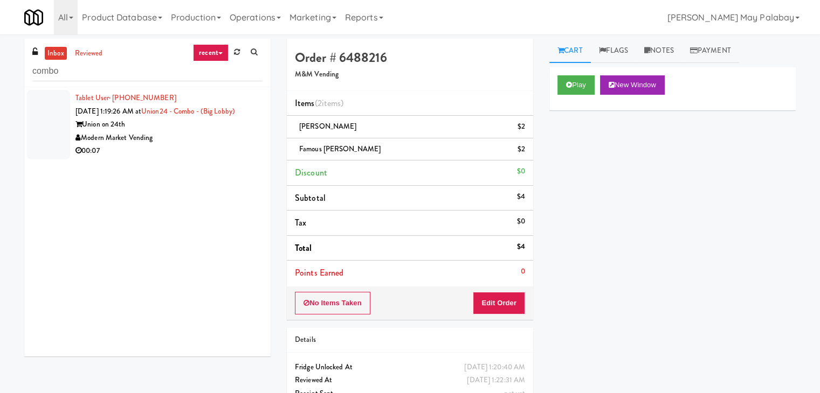
click at [158, 134] on div "Modern Market Vending" at bounding box center [168, 137] width 187 height 13
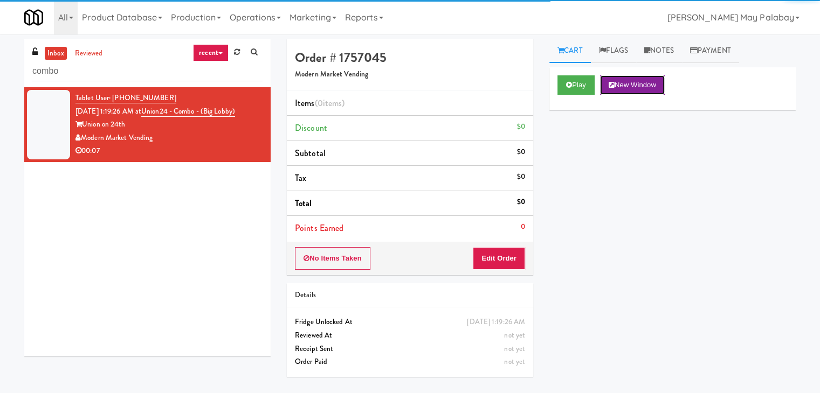
click at [616, 79] on button "New Window" at bounding box center [632, 84] width 65 height 19
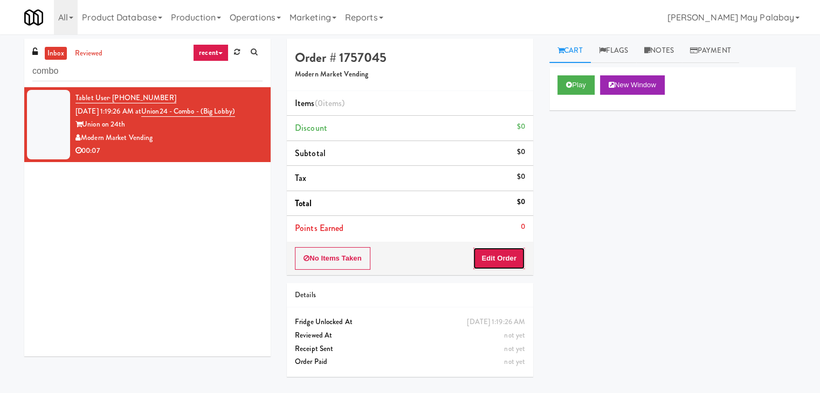
click at [496, 261] on button "Edit Order" at bounding box center [499, 258] width 52 height 23
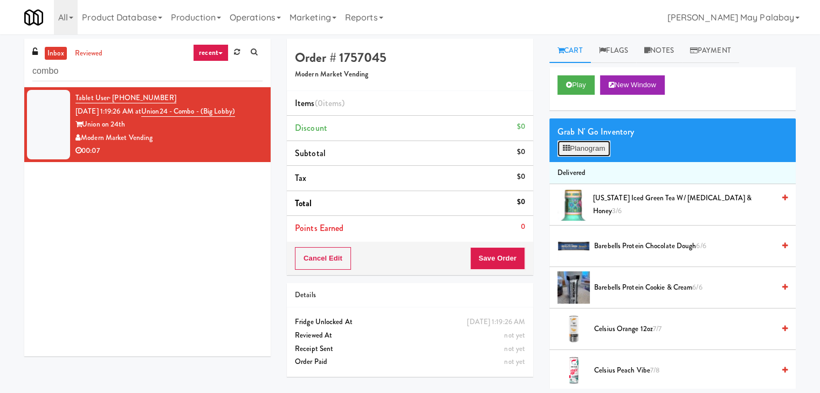
click at [576, 156] on button "Planogram" at bounding box center [583, 149] width 53 height 16
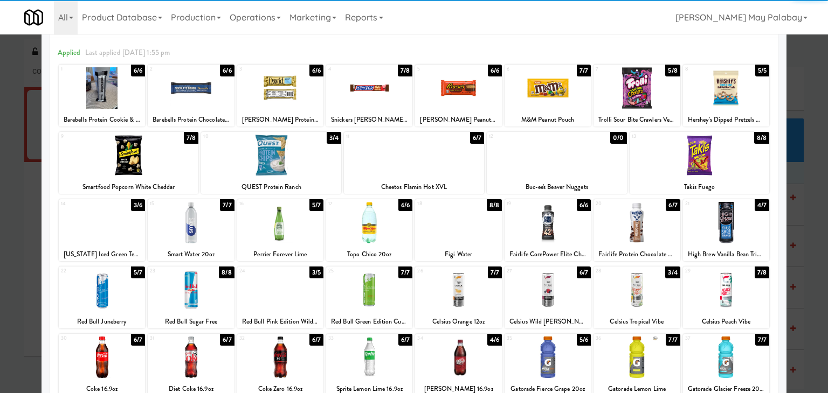
scroll to position [54, 0]
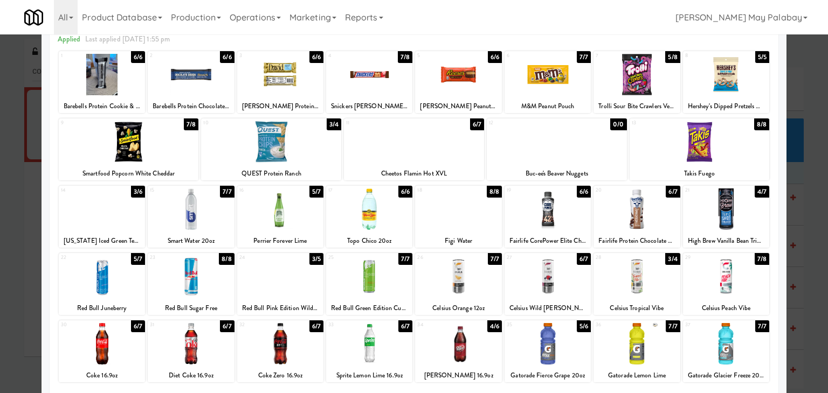
click at [359, 349] on div at bounding box center [369, 343] width 86 height 41
click at [809, 202] on div at bounding box center [414, 196] width 828 height 393
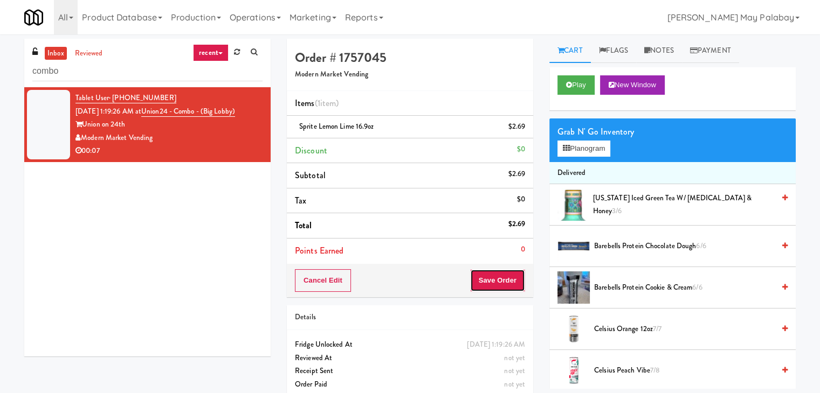
click at [494, 278] on button "Save Order" at bounding box center [497, 280] width 55 height 23
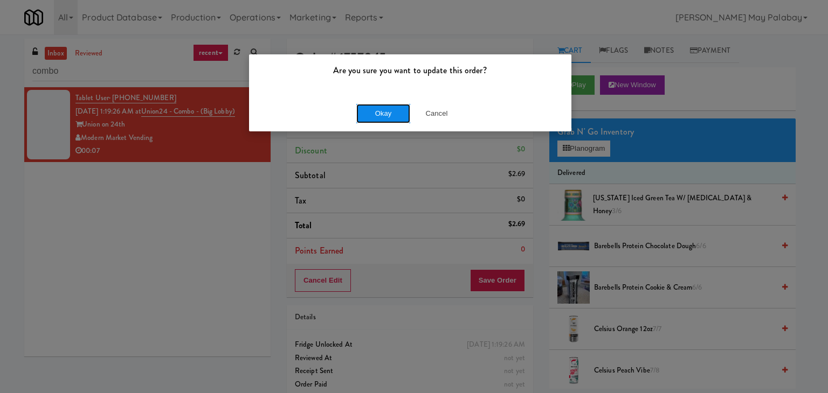
click at [384, 114] on button "Okay" at bounding box center [383, 113] width 54 height 19
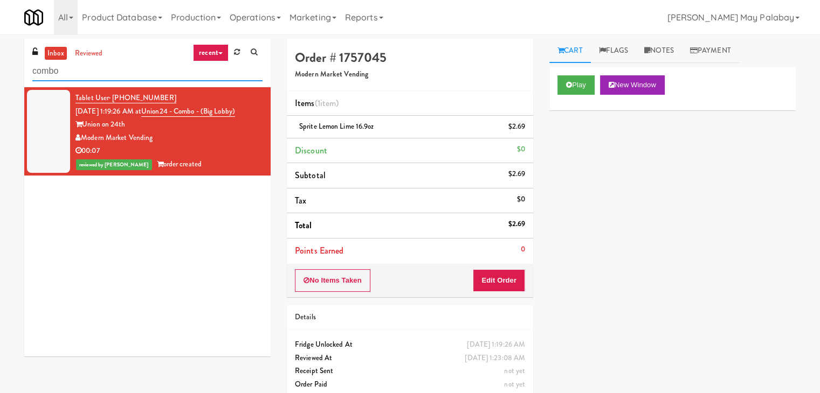
drag, startPoint x: 88, startPoint y: 72, endPoint x: 0, endPoint y: 73, distance: 88.4
click at [0, 73] on div "inbox reviewed recent all unclear take inventory issue suspicious failed recent…" at bounding box center [410, 223] width 820 height 369
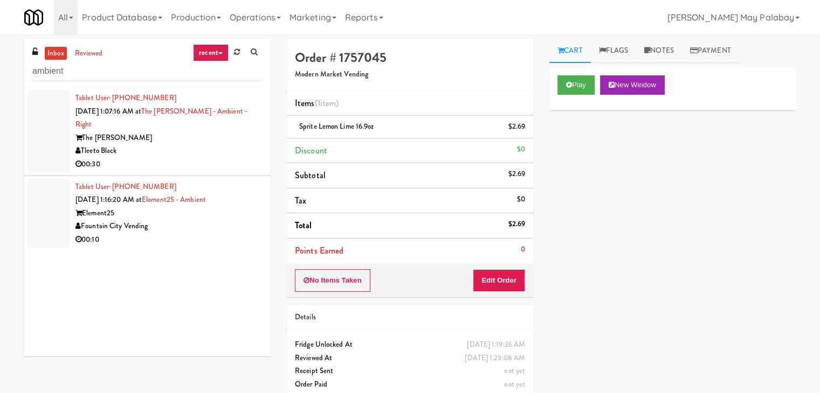
click at [216, 220] on div "Fountain City Vending" at bounding box center [168, 226] width 187 height 13
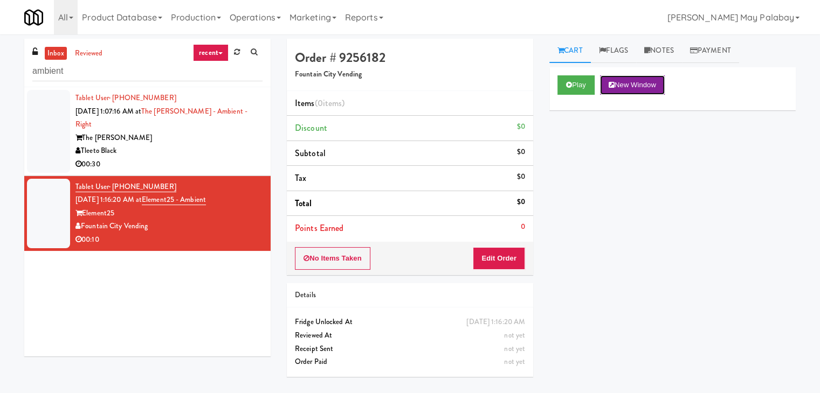
click at [635, 80] on button "New Window" at bounding box center [632, 84] width 65 height 19
click at [507, 260] on button "Edit Order" at bounding box center [499, 258] width 52 height 23
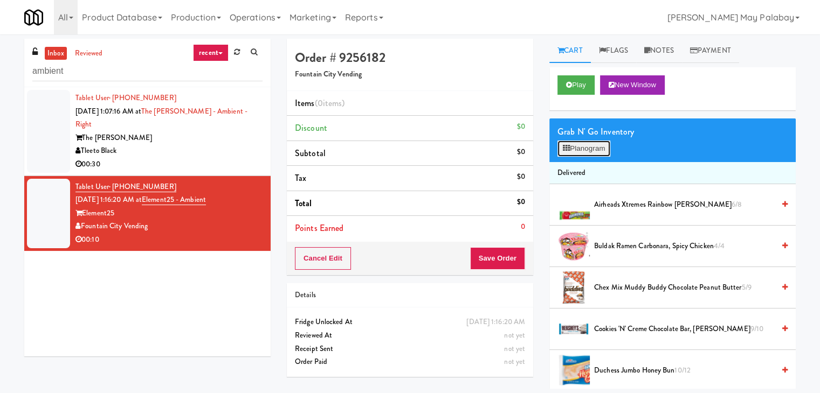
click at [578, 147] on button "Planogram" at bounding box center [583, 149] width 53 height 16
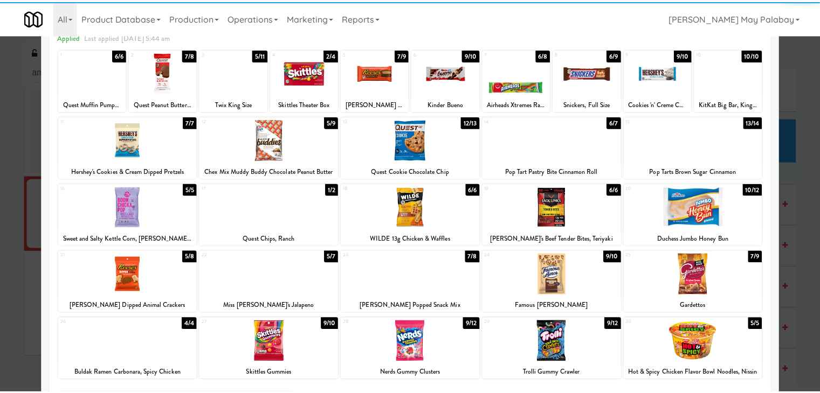
scroll to position [54, 0]
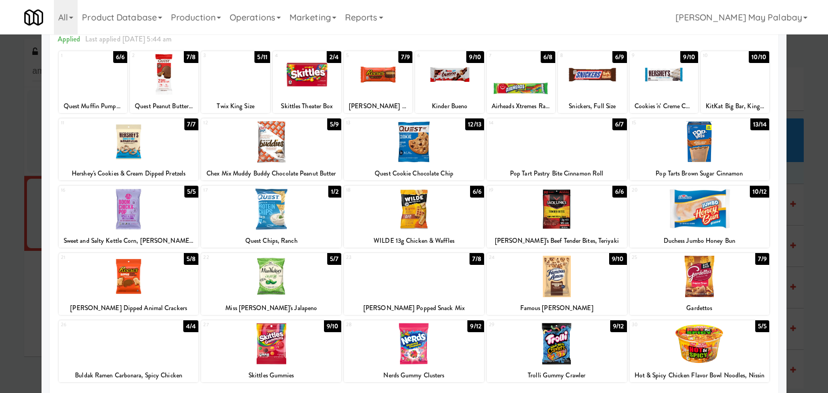
click at [731, 152] on div at bounding box center [699, 141] width 140 height 41
click at [399, 86] on div at bounding box center [378, 74] width 68 height 41
click at [806, 140] on div at bounding box center [414, 196] width 828 height 393
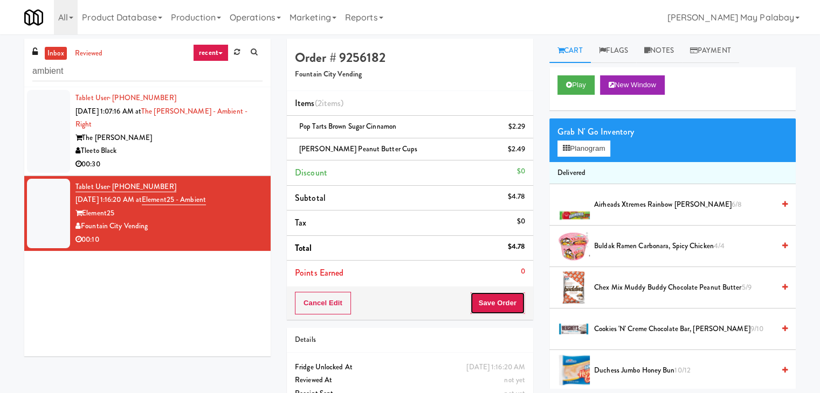
click at [481, 295] on button "Save Order" at bounding box center [497, 303] width 55 height 23
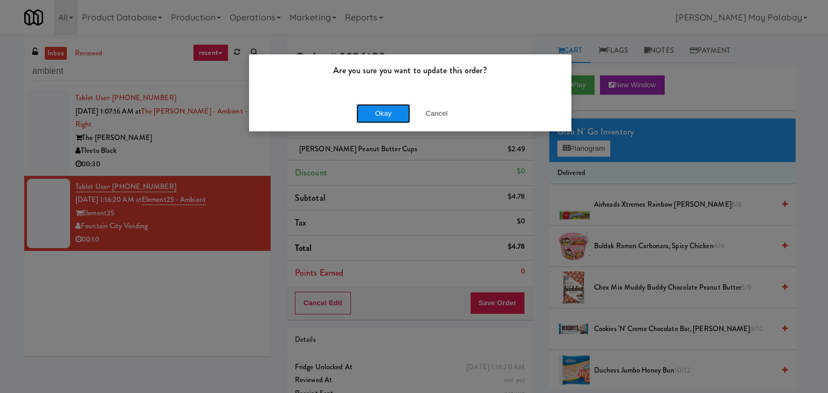
click at [386, 111] on button "Okay" at bounding box center [383, 113] width 54 height 19
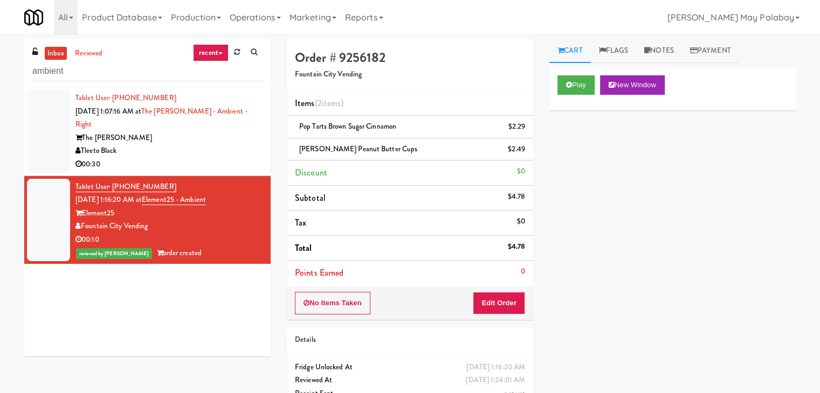
click at [210, 158] on div "00:30" at bounding box center [168, 164] width 187 height 13
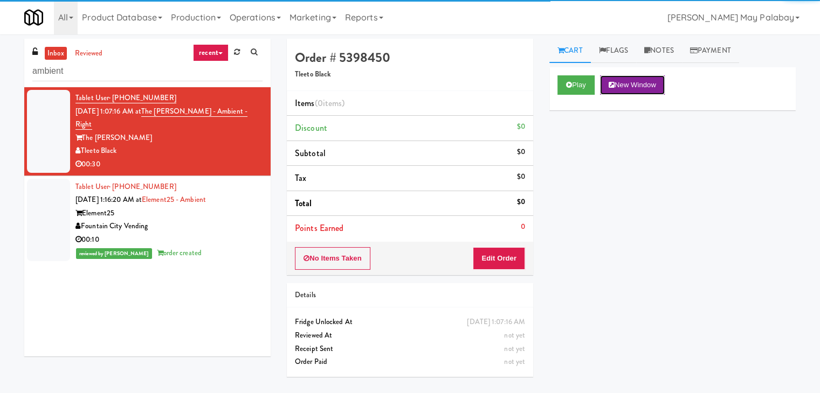
click at [638, 87] on button "New Window" at bounding box center [632, 84] width 65 height 19
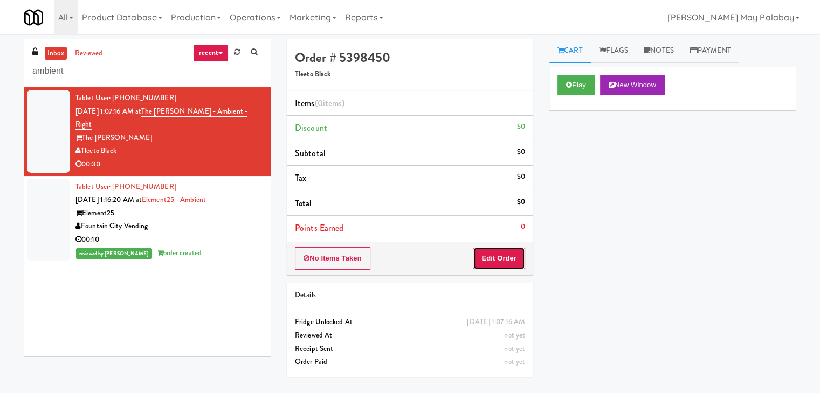
click at [510, 262] on button "Edit Order" at bounding box center [499, 258] width 52 height 23
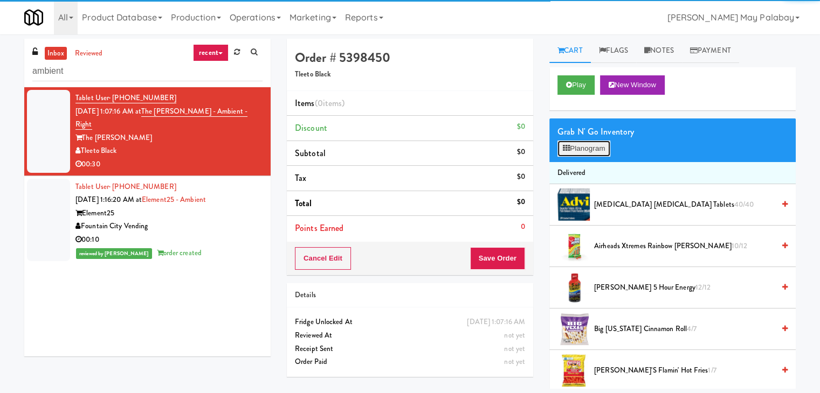
click at [584, 150] on button "Planogram" at bounding box center [583, 149] width 53 height 16
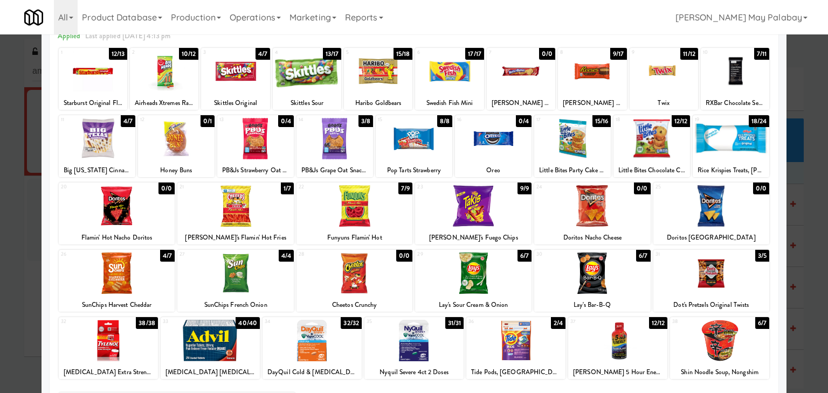
scroll to position [54, 0]
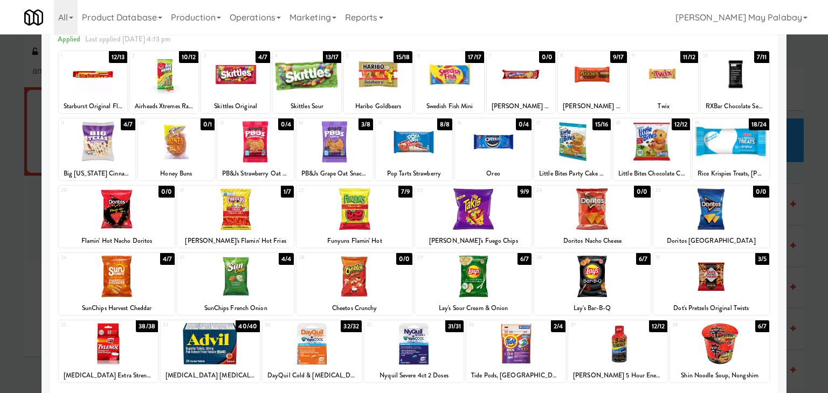
click at [806, 174] on div at bounding box center [414, 196] width 828 height 393
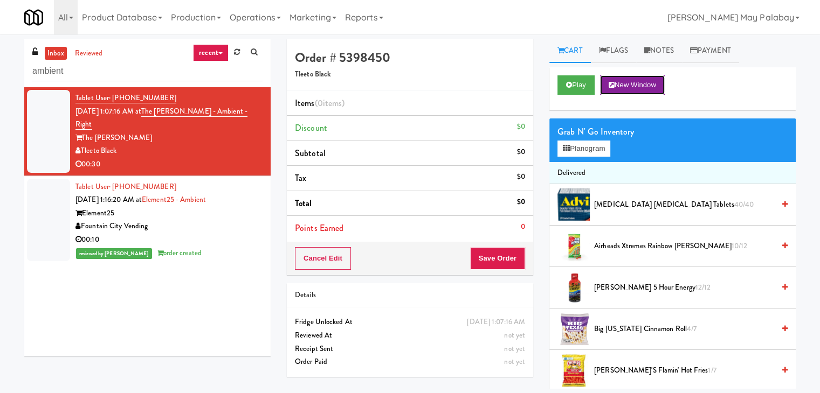
click at [641, 87] on button "New Window" at bounding box center [632, 84] width 65 height 19
click at [567, 146] on icon at bounding box center [566, 148] width 7 height 7
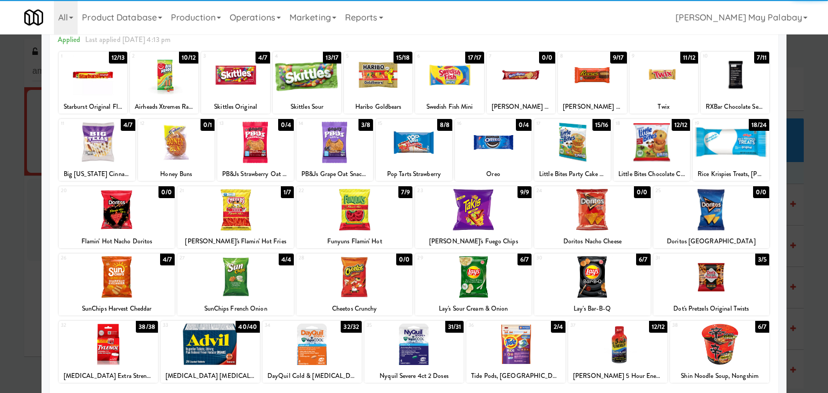
scroll to position [54, 0]
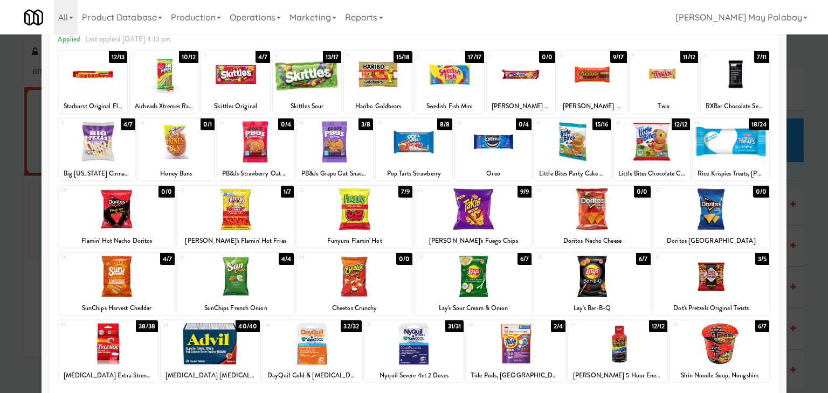
click at [566, 79] on div at bounding box center [592, 74] width 68 height 41
click at [602, 68] on div at bounding box center [592, 74] width 68 height 41
click at [807, 166] on div at bounding box center [414, 196] width 828 height 393
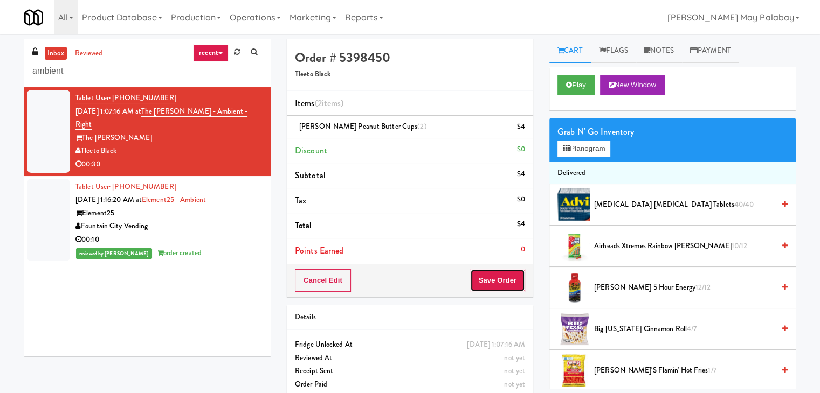
click at [509, 277] on button "Save Order" at bounding box center [497, 280] width 55 height 23
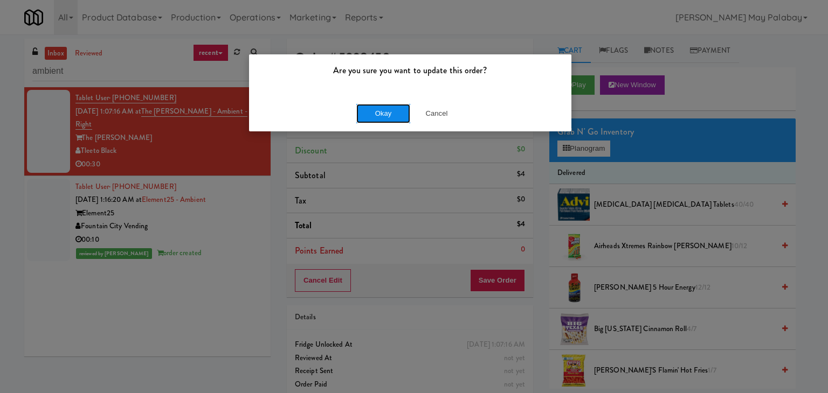
click at [390, 110] on button "Okay" at bounding box center [383, 113] width 54 height 19
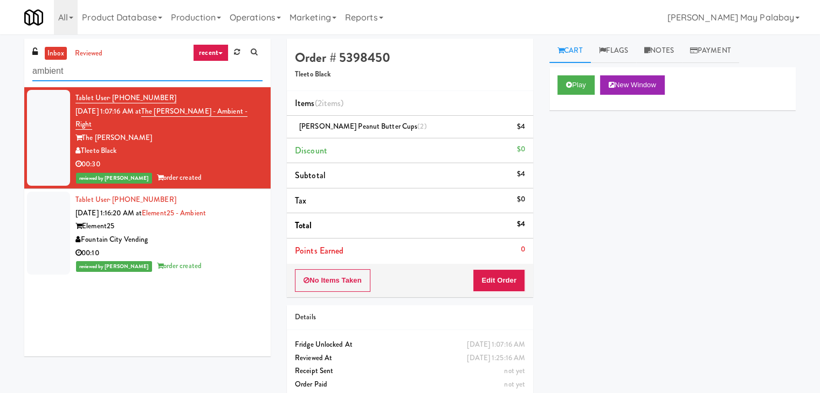
click at [107, 73] on input "ambient" at bounding box center [147, 71] width 230 height 20
type input "a"
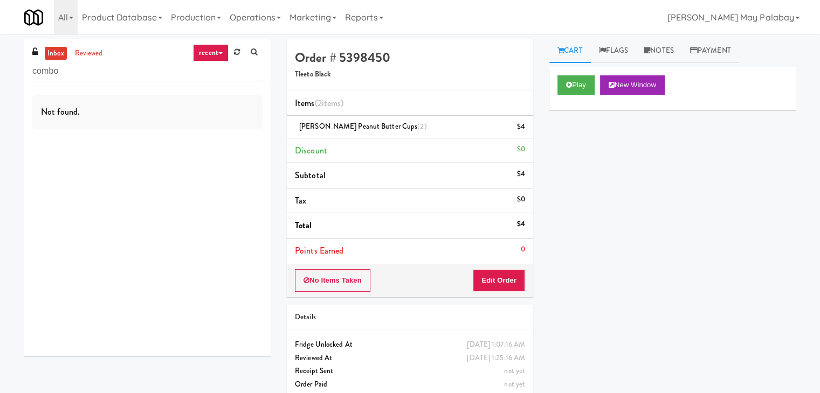
click at [210, 47] on link "recent" at bounding box center [211, 52] width 36 height 17
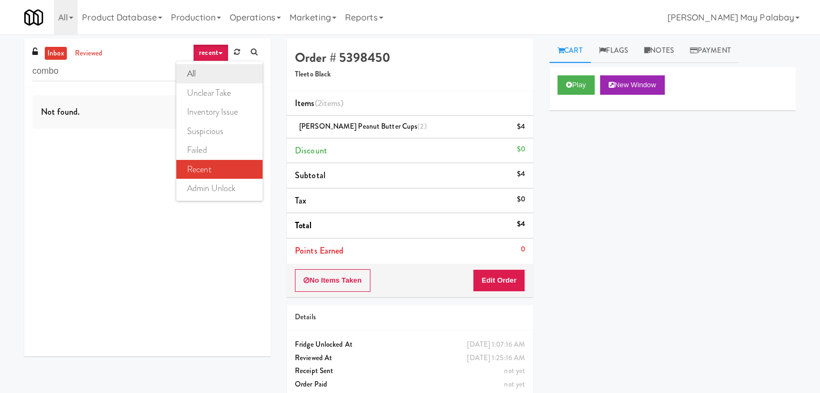
click at [219, 66] on link "all" at bounding box center [219, 73] width 86 height 19
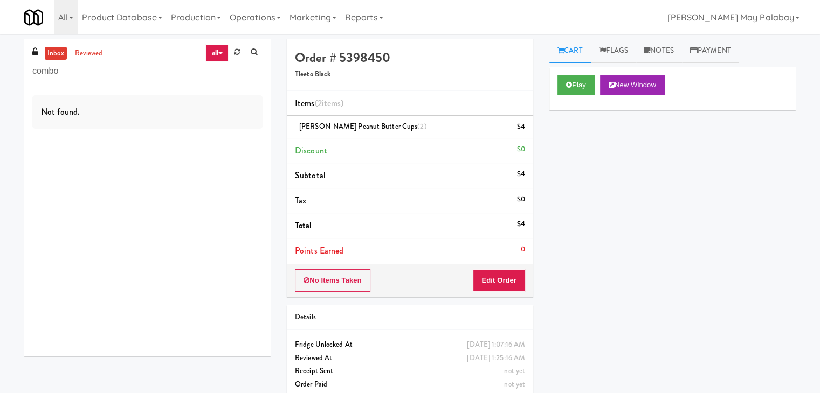
click at [202, 81] on div "inbox reviewed all all unclear take inventory issue suspicious failed recent ad…" at bounding box center [147, 63] width 246 height 48
click at [114, 77] on input "combo" at bounding box center [147, 71] width 230 height 20
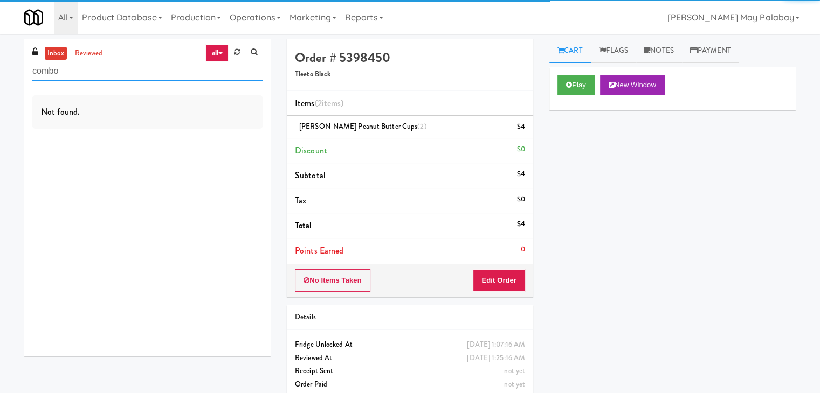
click at [114, 77] on input "combo" at bounding box center [147, 71] width 230 height 20
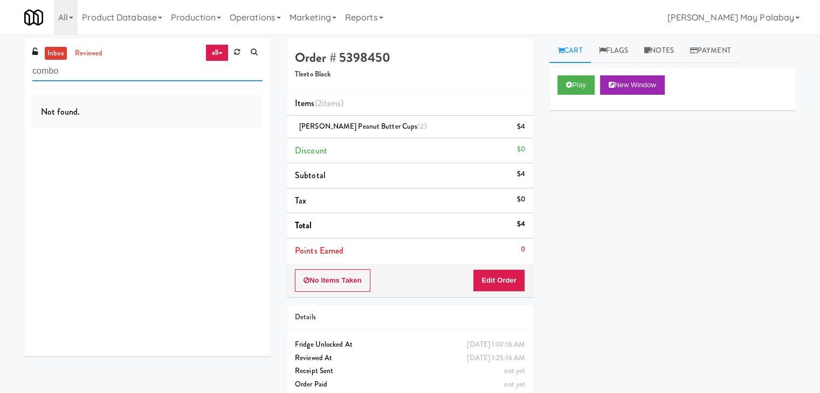
click at [114, 77] on input "combo" at bounding box center [147, 71] width 230 height 20
click at [66, 68] on input "combo" at bounding box center [147, 71] width 230 height 20
drag, startPoint x: 66, startPoint y: 69, endPoint x: 17, endPoint y: 70, distance: 49.6
click at [17, 70] on div "inbox reviewed all all unclear take inventory issue suspicious failed recent ad…" at bounding box center [147, 202] width 262 height 326
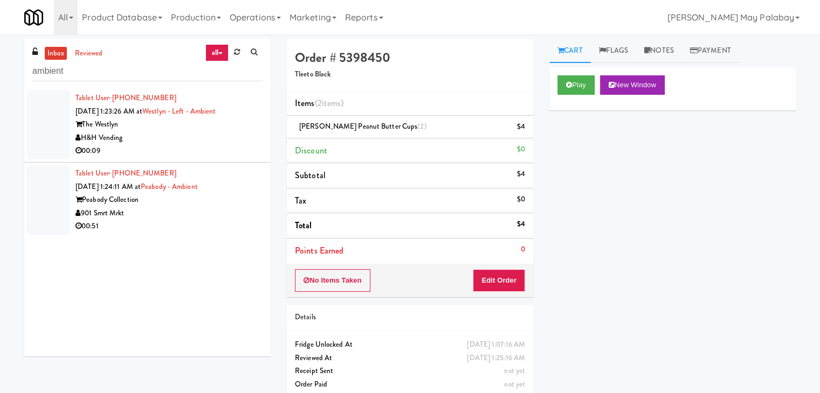
click at [204, 216] on div "901 Smrt Mrkt" at bounding box center [168, 213] width 187 height 13
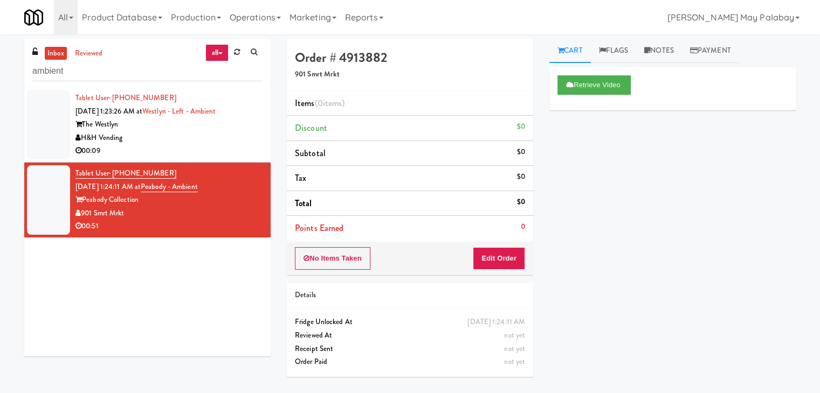
click at [230, 122] on div "The Westlyn" at bounding box center [168, 124] width 187 height 13
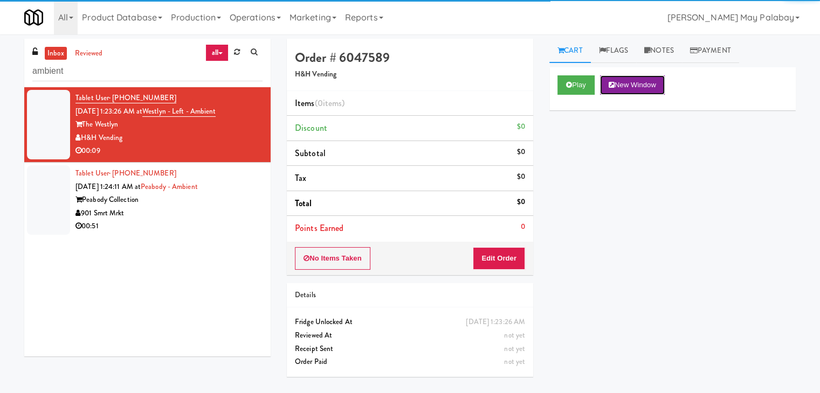
click at [647, 85] on button "New Window" at bounding box center [632, 84] width 65 height 19
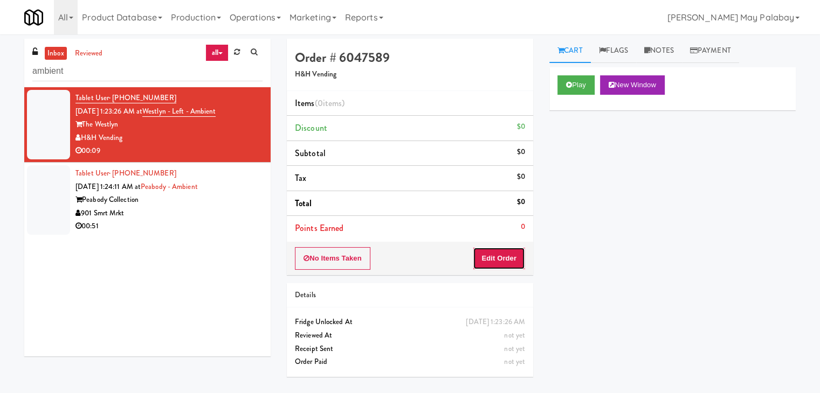
click at [492, 262] on button "Edit Order" at bounding box center [499, 258] width 52 height 23
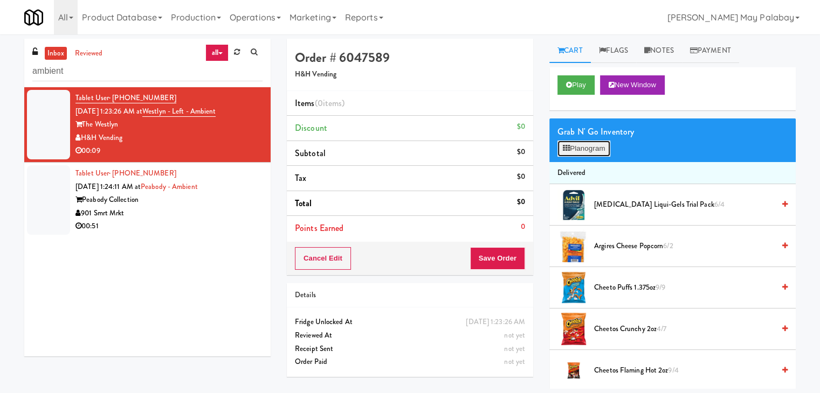
click at [596, 144] on button "Planogram" at bounding box center [583, 149] width 53 height 16
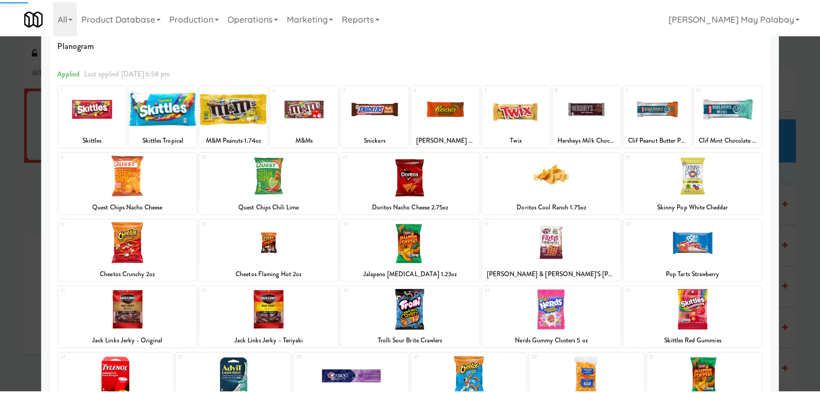
scroll to position [54, 0]
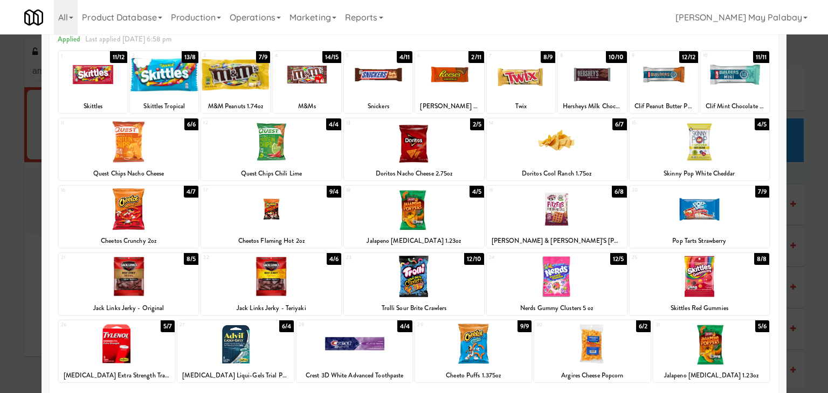
click at [467, 92] on div at bounding box center [449, 74] width 68 height 41
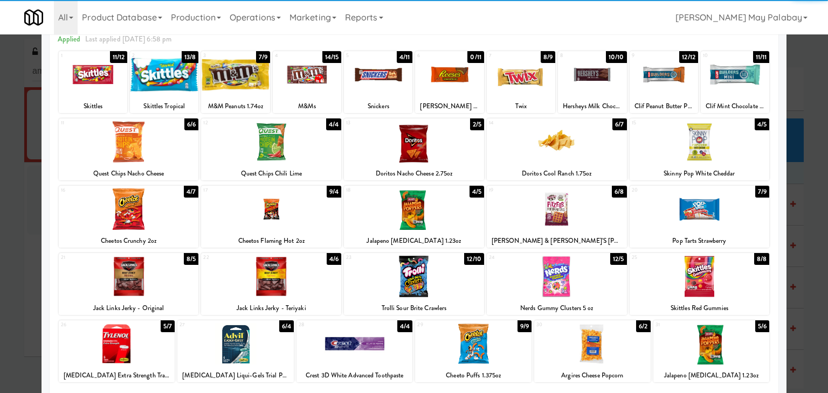
click at [467, 92] on div at bounding box center [449, 74] width 68 height 41
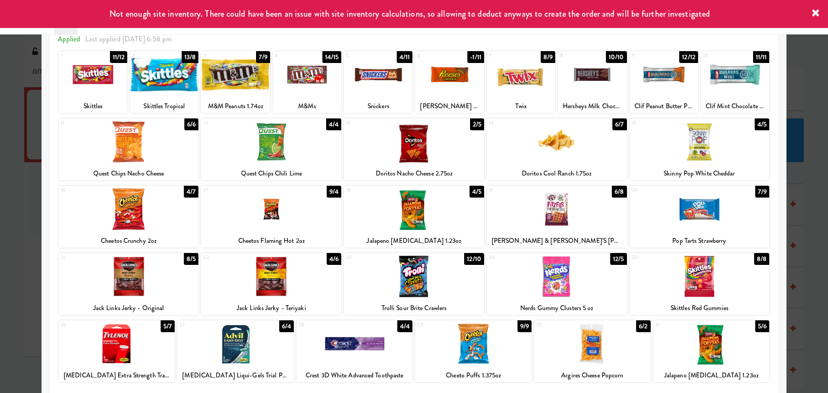
click at [810, 192] on div at bounding box center [414, 196] width 828 height 393
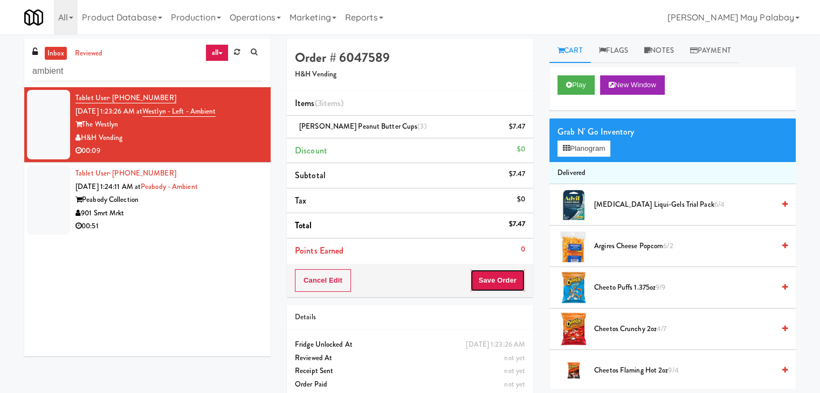
click at [499, 281] on button "Save Order" at bounding box center [497, 280] width 55 height 23
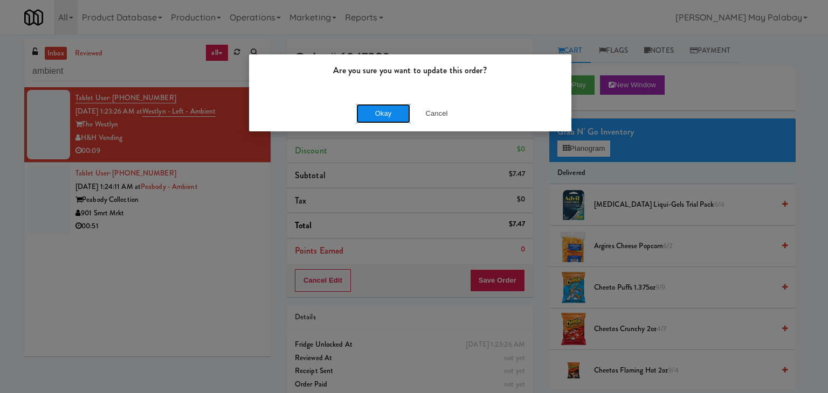
click at [382, 116] on button "Okay" at bounding box center [383, 113] width 54 height 19
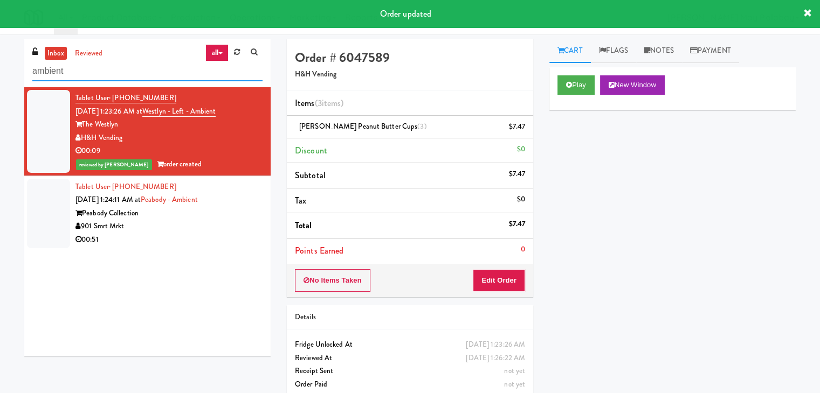
drag, startPoint x: 84, startPoint y: 67, endPoint x: 0, endPoint y: 68, distance: 84.1
click at [0, 68] on div "inbox reviewed all all unclear take inventory issue suspicious failed recent ad…" at bounding box center [410, 223] width 820 height 369
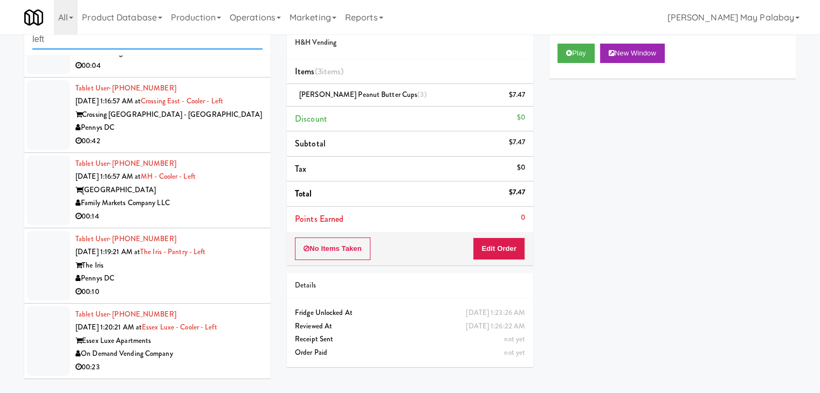
scroll to position [34, 0]
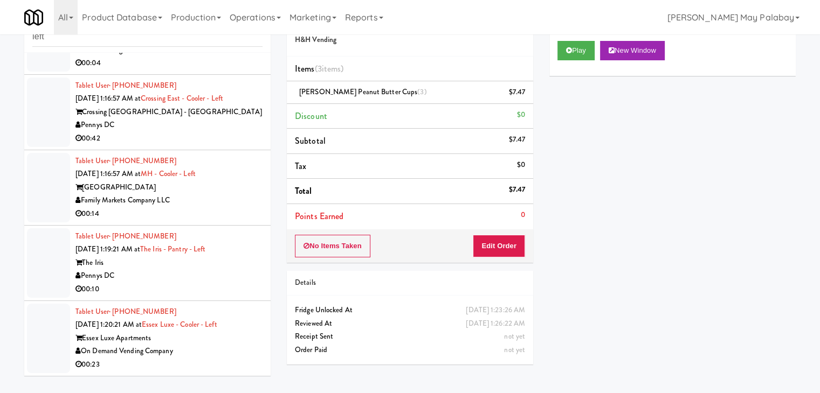
click at [207, 349] on div "On Demand Vending Company" at bounding box center [168, 351] width 187 height 13
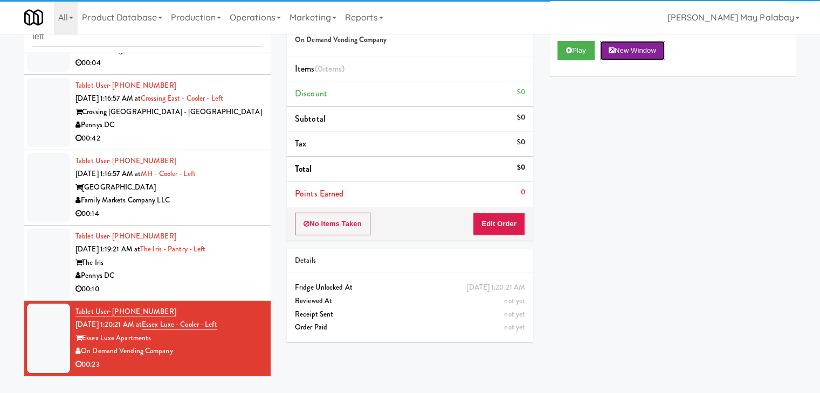
click at [644, 47] on button "New Window" at bounding box center [632, 50] width 65 height 19
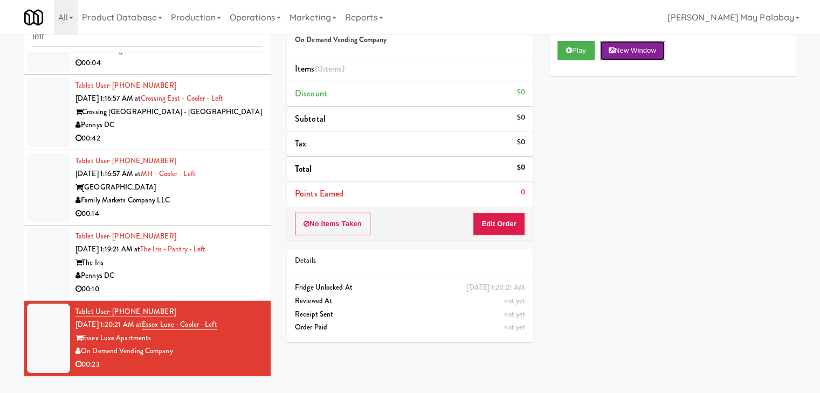
click at [617, 48] on button "New Window" at bounding box center [632, 50] width 65 height 19
click at [485, 220] on button "Edit Order" at bounding box center [499, 224] width 52 height 23
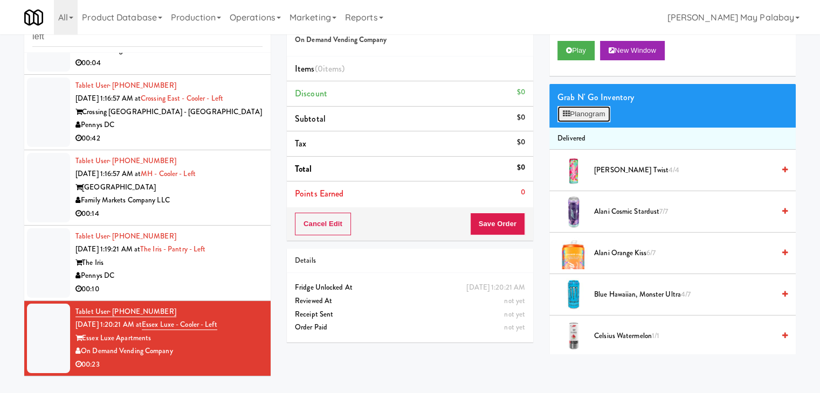
click at [576, 118] on button "Planogram" at bounding box center [583, 114] width 53 height 16
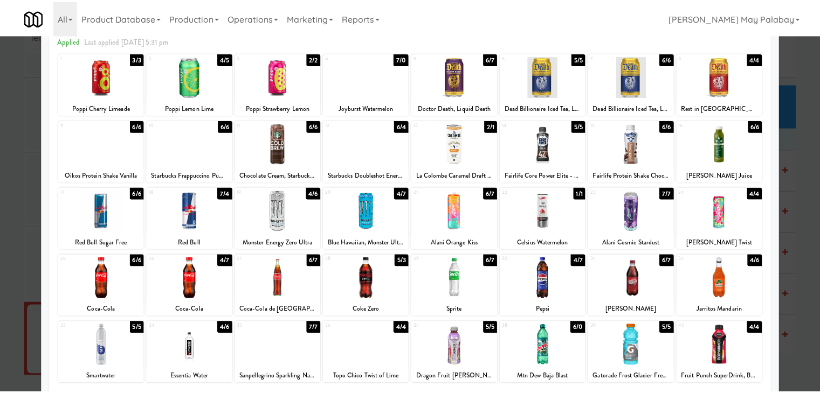
scroll to position [54, 0]
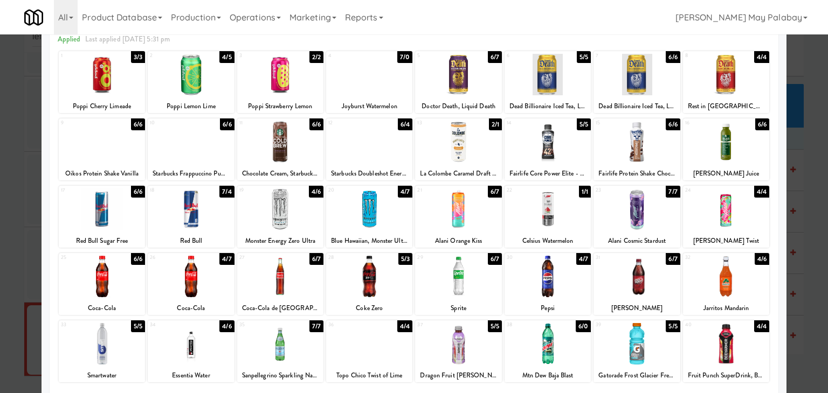
click at [391, 96] on div "4 7/0 Joyburst Watermelon" at bounding box center [369, 82] width 86 height 62
click at [809, 183] on div at bounding box center [414, 196] width 828 height 393
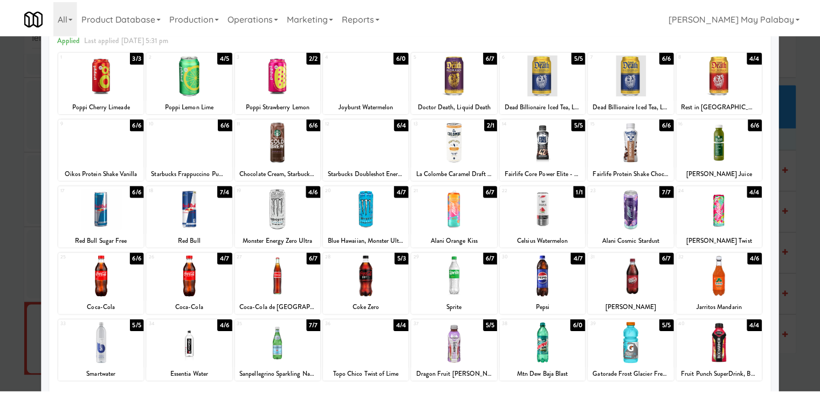
scroll to position [669, 0]
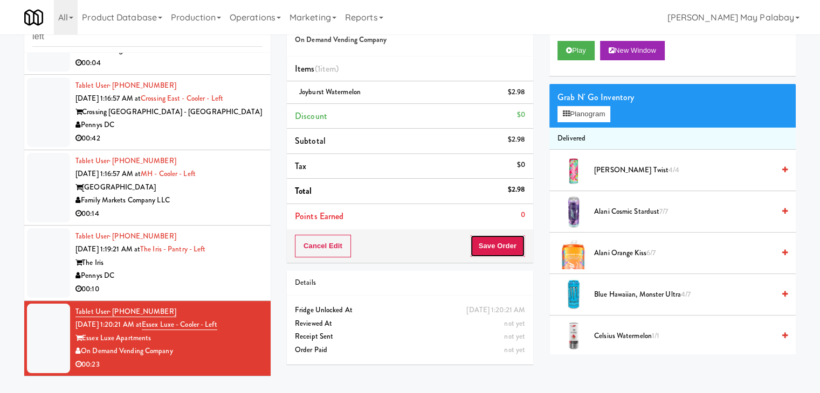
click at [504, 255] on button "Save Order" at bounding box center [497, 246] width 55 height 23
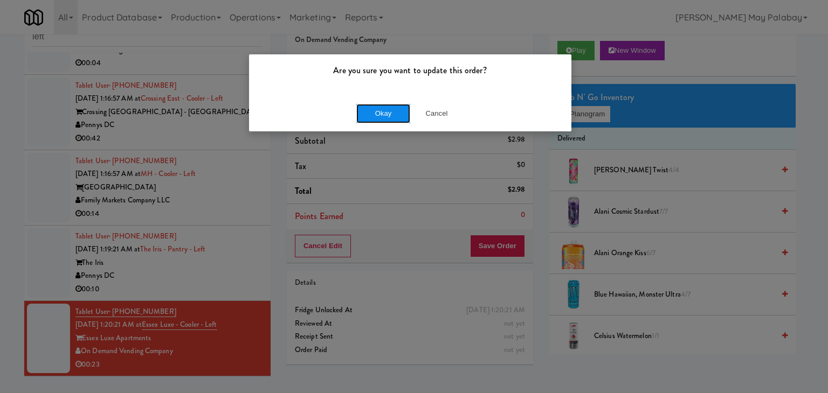
click at [384, 119] on button "Okay" at bounding box center [383, 113] width 54 height 19
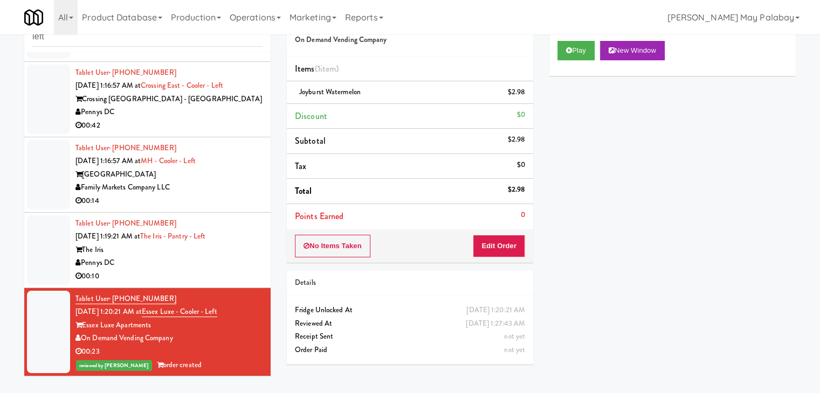
scroll to position [682, 0]
click at [175, 201] on div "00:14" at bounding box center [168, 201] width 187 height 13
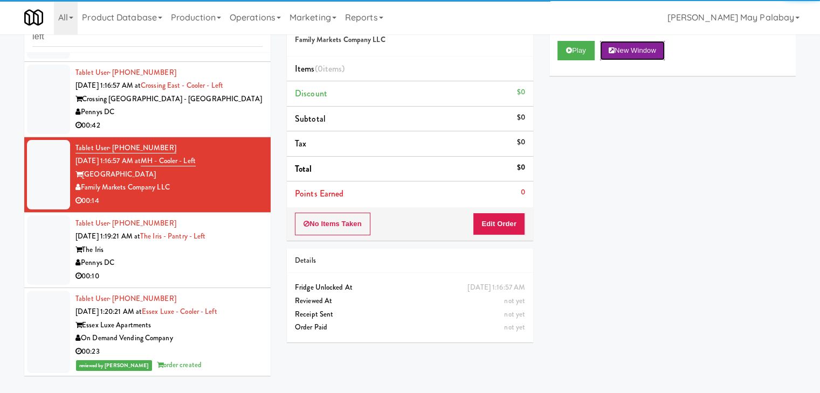
click at [647, 51] on button "New Window" at bounding box center [632, 50] width 65 height 19
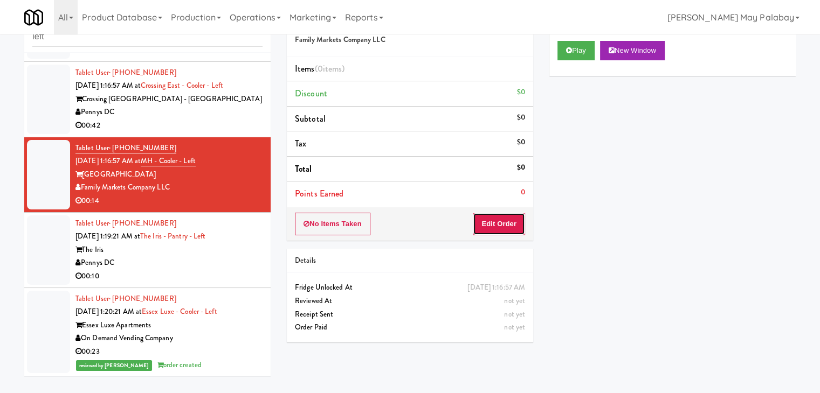
click at [491, 223] on button "Edit Order" at bounding box center [499, 224] width 52 height 23
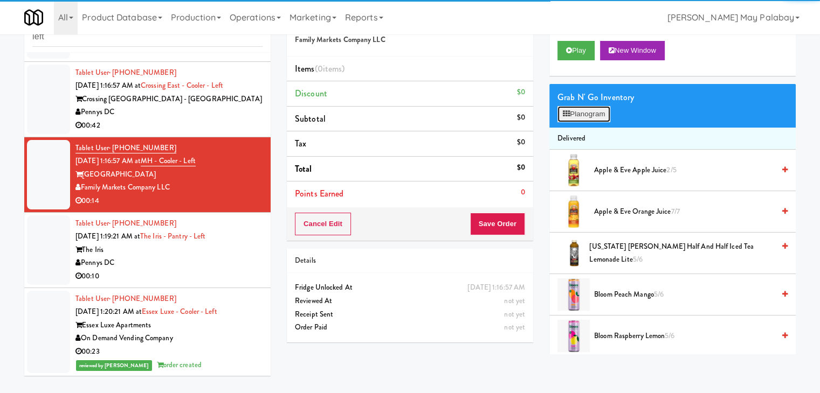
click at [604, 116] on button "Planogram" at bounding box center [583, 114] width 53 height 16
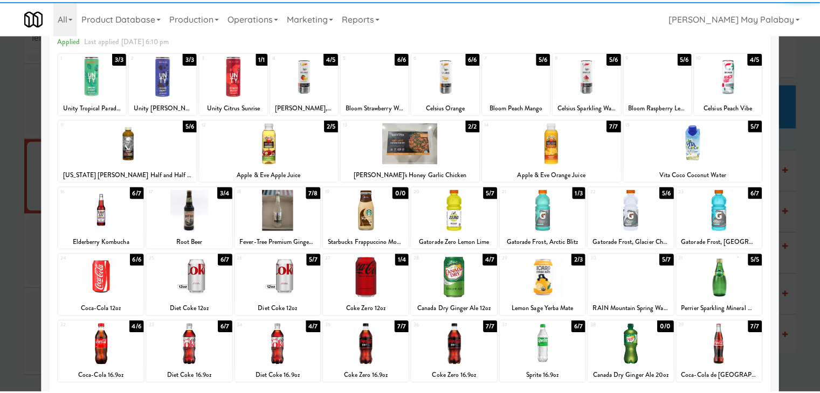
scroll to position [54, 0]
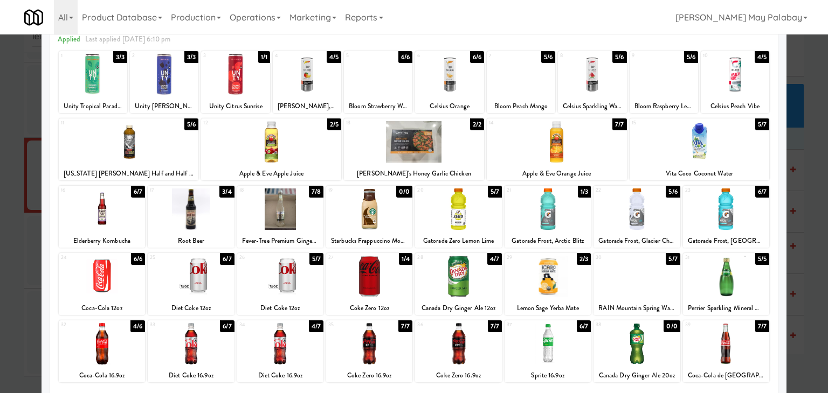
click at [163, 143] on div at bounding box center [129, 141] width 140 height 41
click at [172, 152] on div at bounding box center [129, 141] width 140 height 41
click at [812, 213] on div at bounding box center [414, 196] width 828 height 393
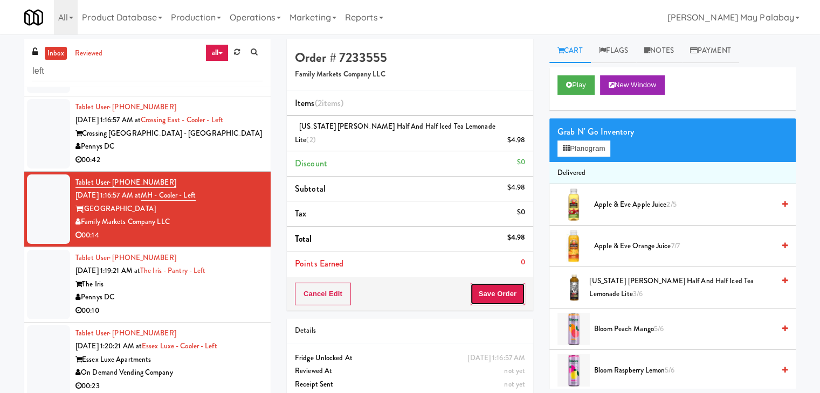
click at [500, 283] on button "Save Order" at bounding box center [497, 294] width 55 height 23
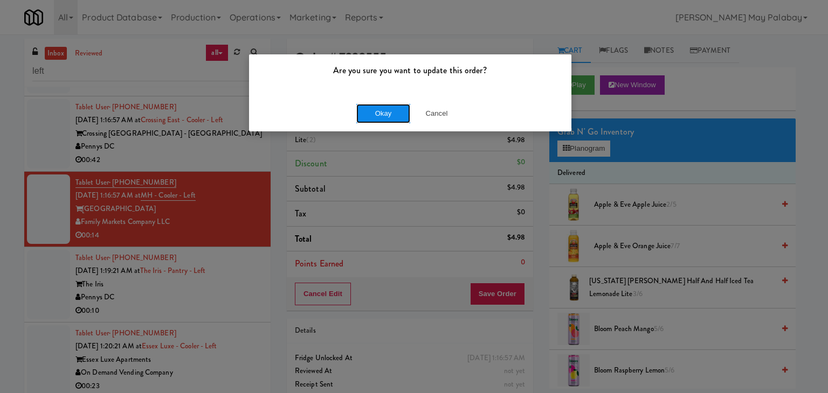
click at [380, 113] on button "Okay" at bounding box center [383, 113] width 54 height 19
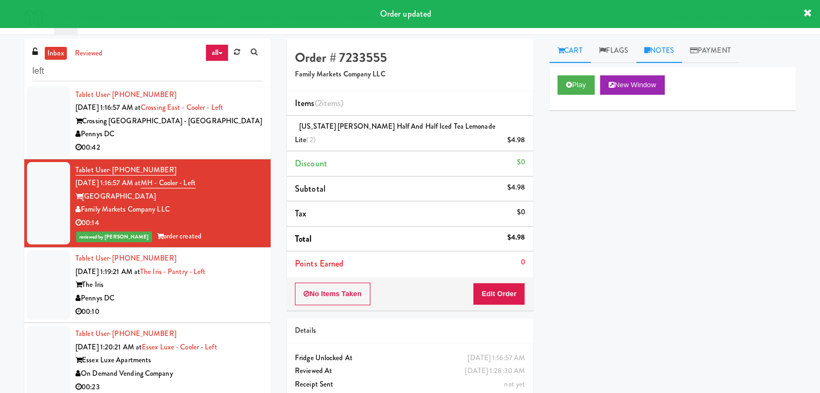
click at [681, 50] on link "Notes" at bounding box center [659, 51] width 46 height 24
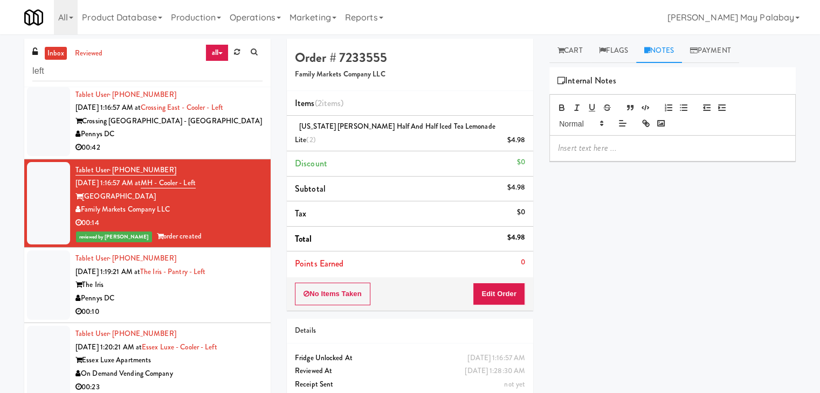
click at [628, 144] on p at bounding box center [672, 148] width 229 height 12
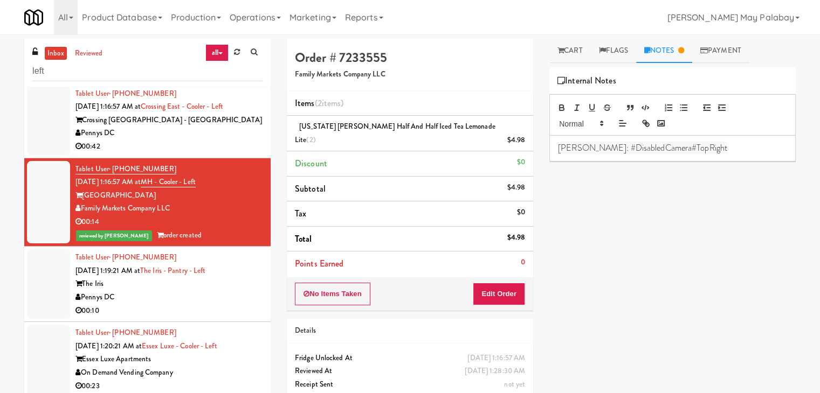
scroll to position [696, 0]
click at [231, 294] on div "Pennys DC" at bounding box center [168, 297] width 187 height 13
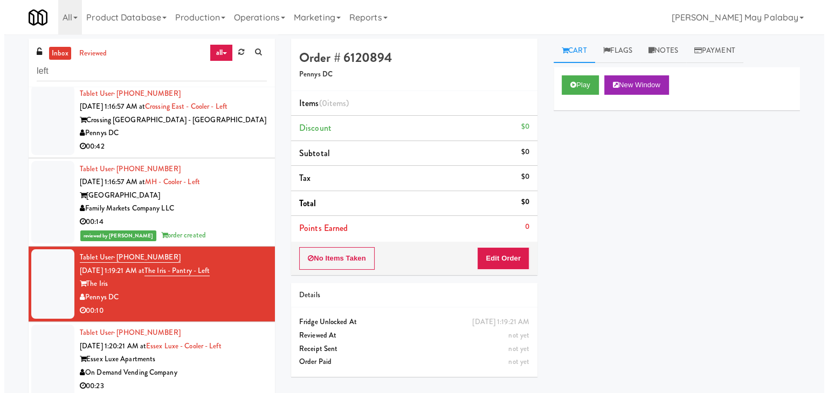
scroll to position [696, 0]
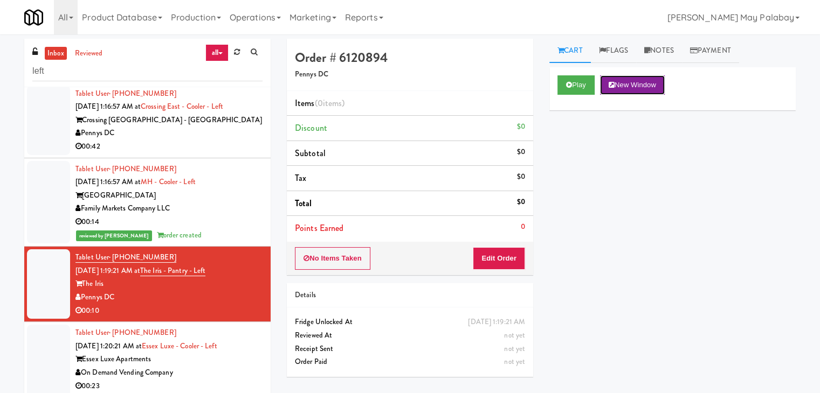
click at [633, 89] on button "New Window" at bounding box center [632, 84] width 65 height 19
click at [494, 255] on button "Edit Order" at bounding box center [499, 258] width 52 height 23
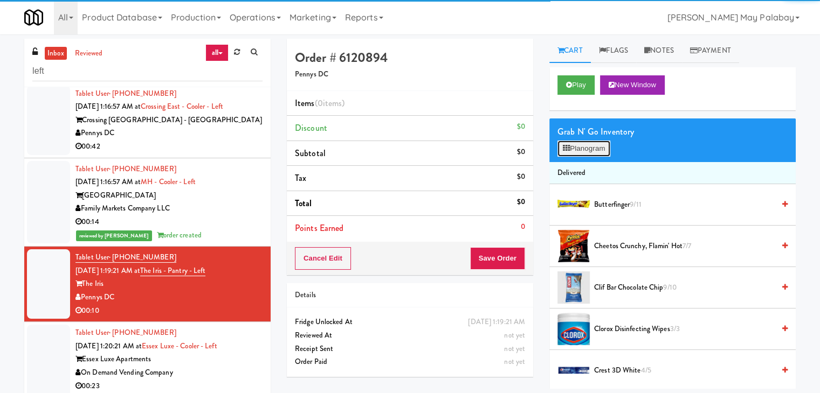
click at [571, 148] on button "Planogram" at bounding box center [583, 149] width 53 height 16
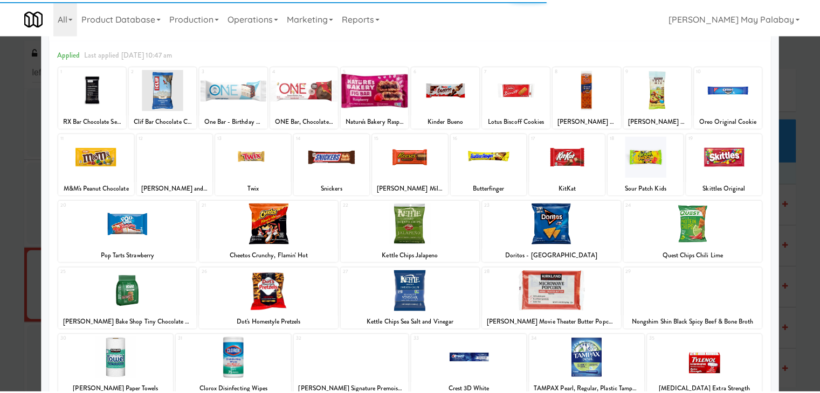
scroll to position [54, 0]
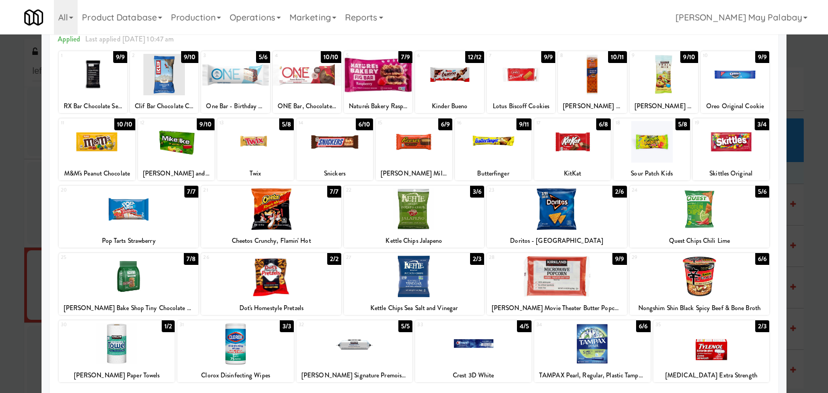
click at [273, 151] on div at bounding box center [255, 141] width 77 height 41
click at [810, 172] on div at bounding box center [414, 196] width 828 height 393
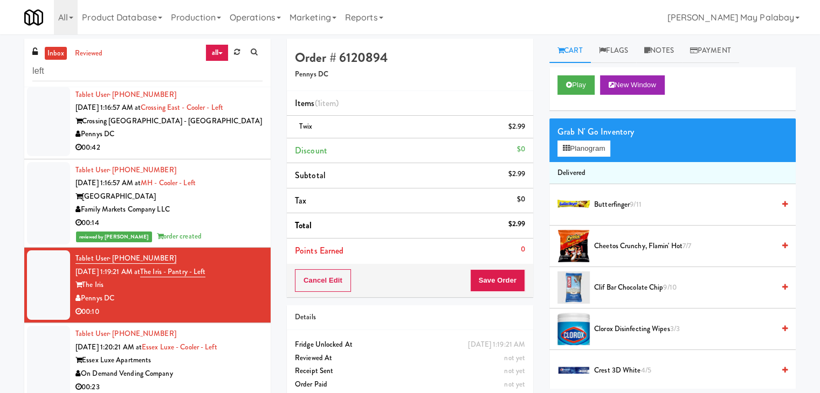
scroll to position [696, 0]
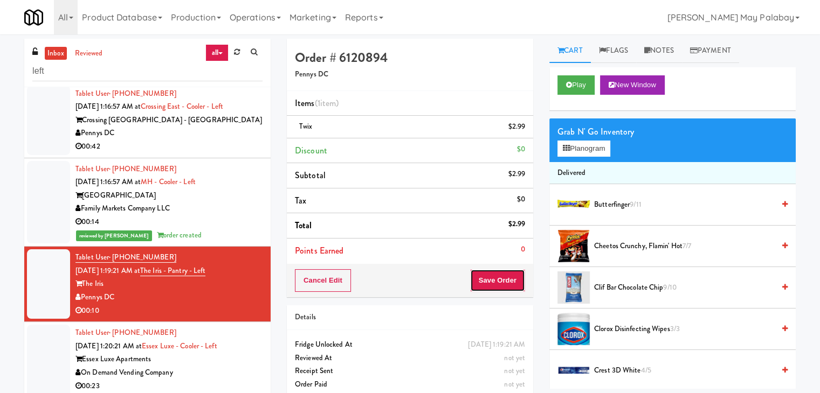
click at [497, 272] on button "Save Order" at bounding box center [497, 280] width 55 height 23
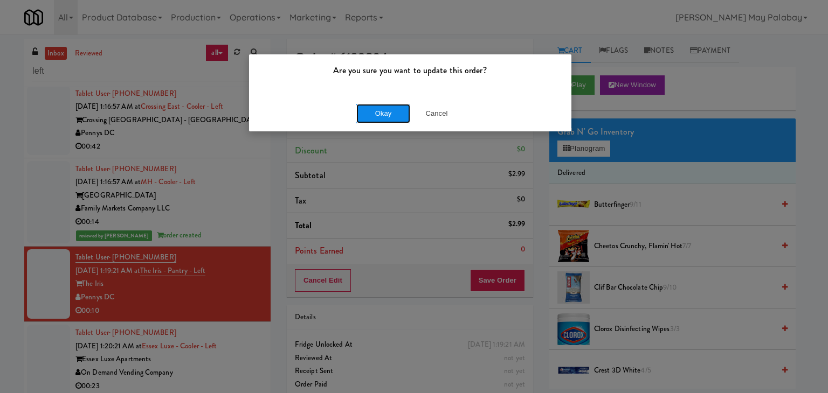
click at [377, 113] on button "Okay" at bounding box center [383, 113] width 54 height 19
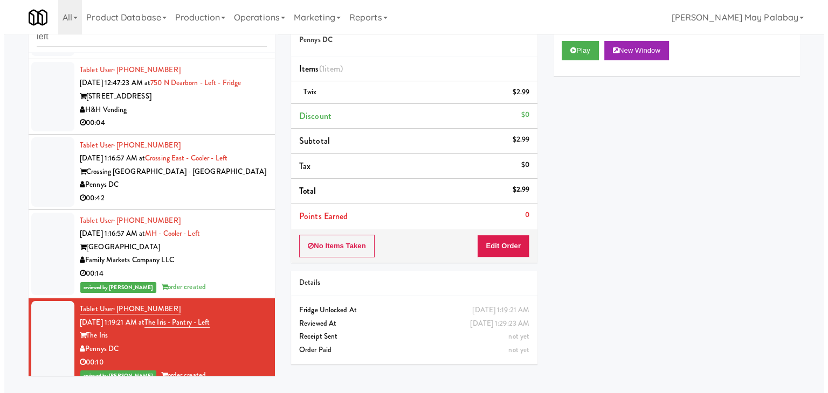
scroll to position [601, 0]
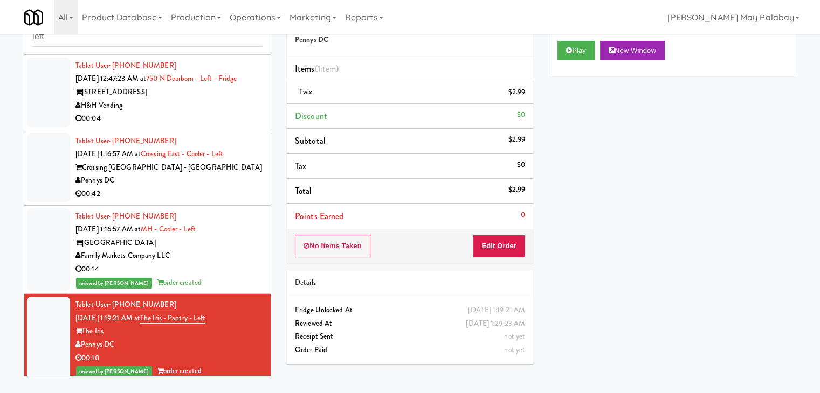
click at [209, 175] on div "Crossing [GEOGRAPHIC_DATA] - [GEOGRAPHIC_DATA]" at bounding box center [168, 167] width 187 height 13
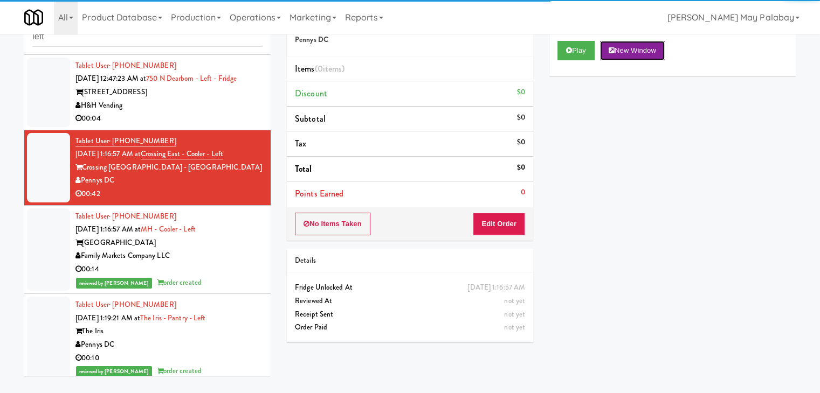
click at [655, 46] on button "New Window" at bounding box center [632, 50] width 65 height 19
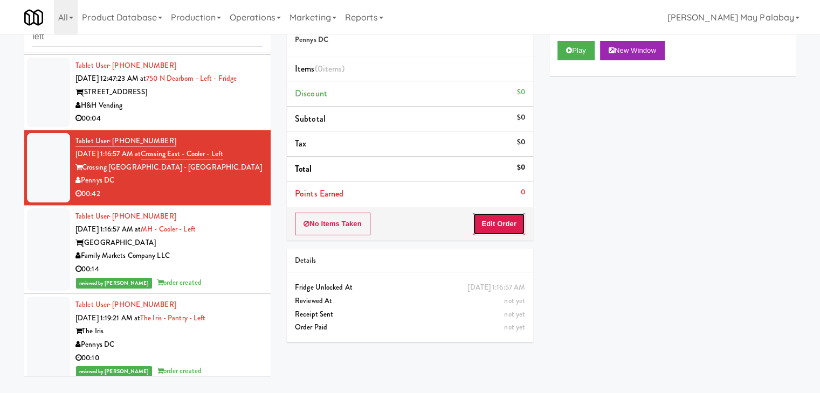
click at [508, 225] on button "Edit Order" at bounding box center [499, 224] width 52 height 23
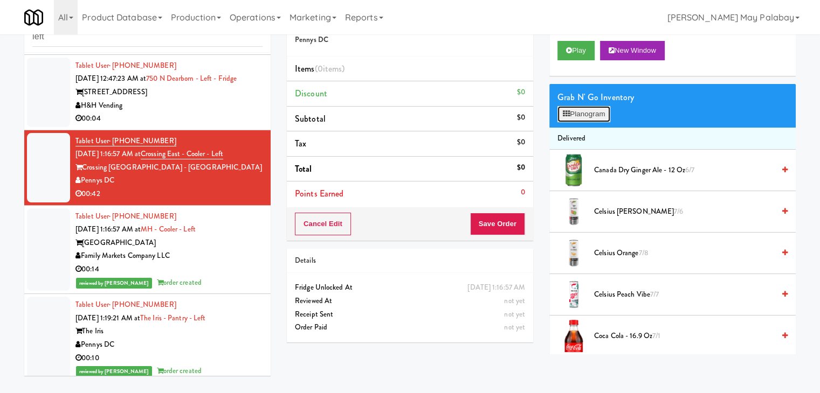
click at [587, 113] on button "Planogram" at bounding box center [583, 114] width 53 height 16
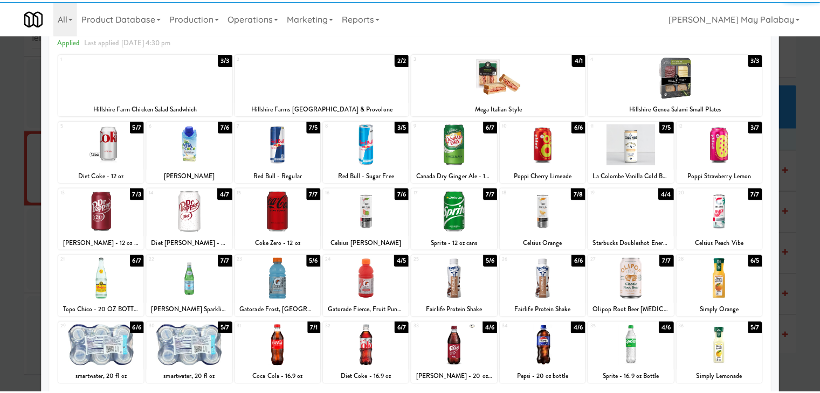
scroll to position [54, 0]
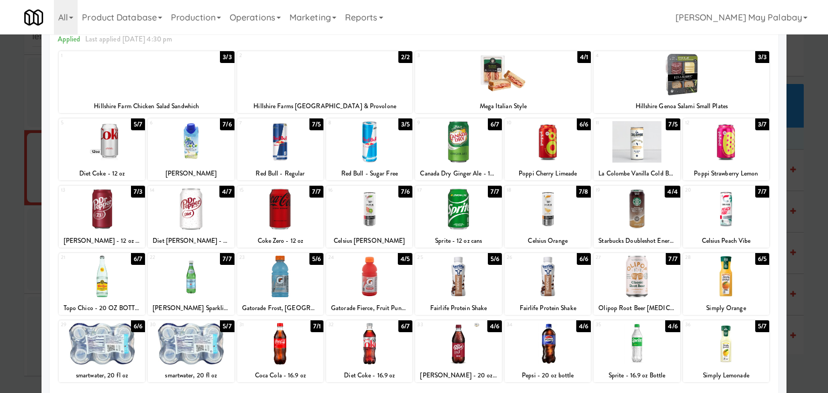
click at [800, 181] on div at bounding box center [414, 196] width 828 height 393
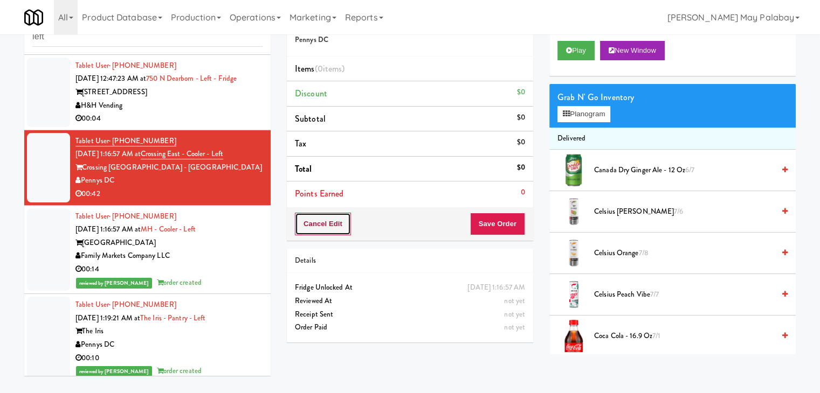
click at [317, 227] on button "Cancel Edit" at bounding box center [323, 224] width 56 height 23
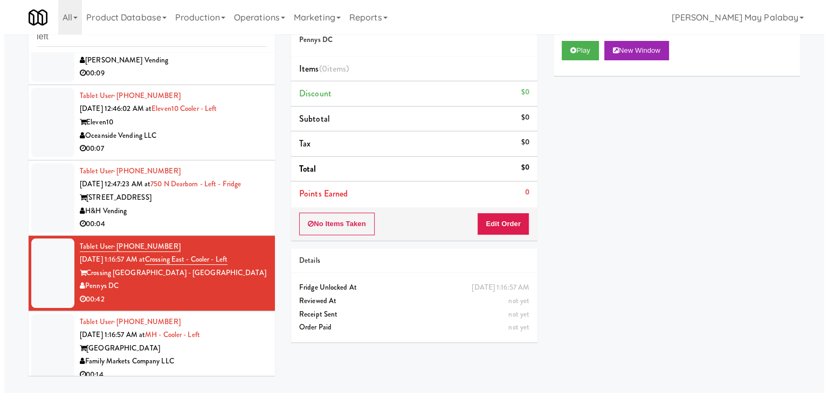
scroll to position [494, 0]
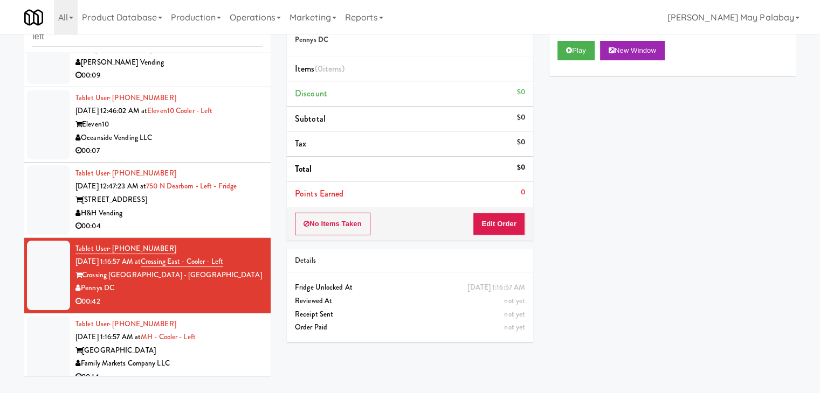
click at [209, 233] on div "00:04" at bounding box center [168, 226] width 187 height 13
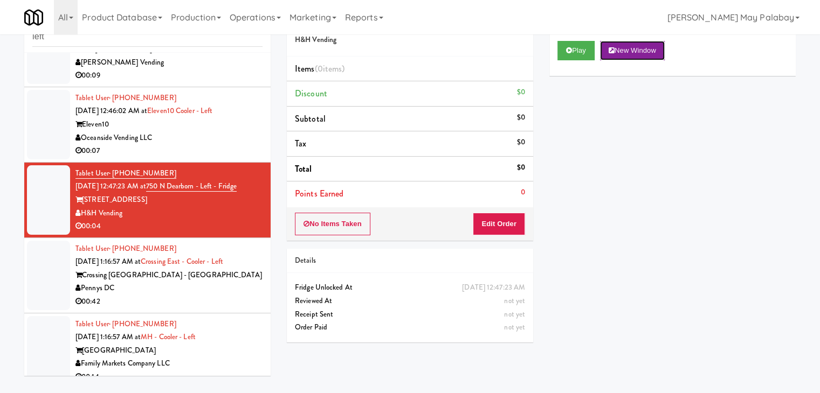
click at [634, 54] on button "New Window" at bounding box center [632, 50] width 65 height 19
click at [485, 223] on button "Edit Order" at bounding box center [499, 224] width 52 height 23
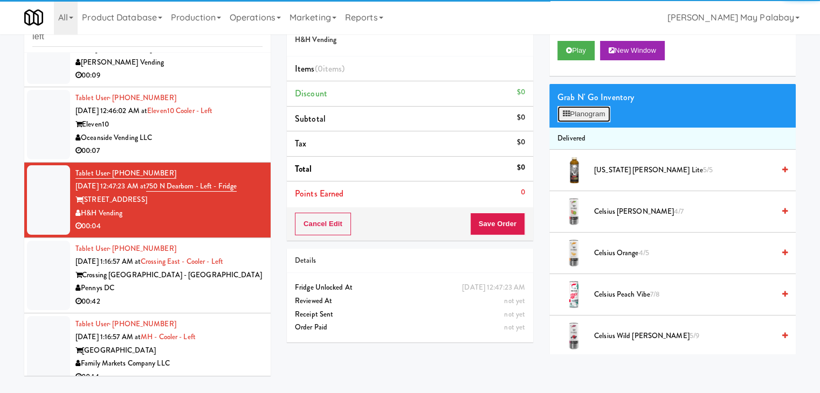
click at [578, 110] on button "Planogram" at bounding box center [583, 114] width 53 height 16
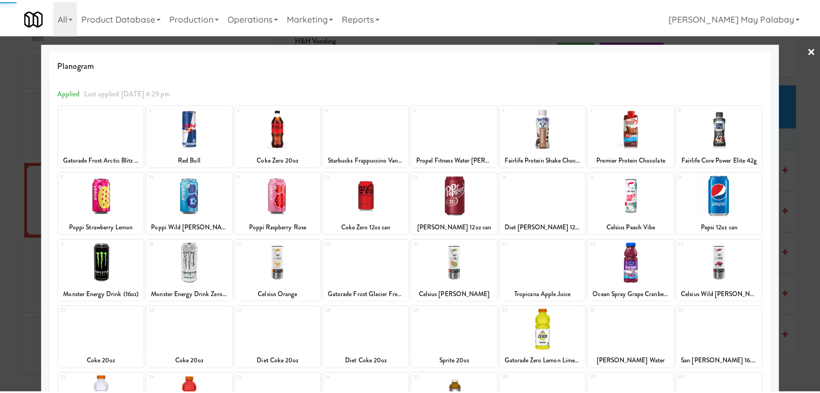
scroll to position [54, 0]
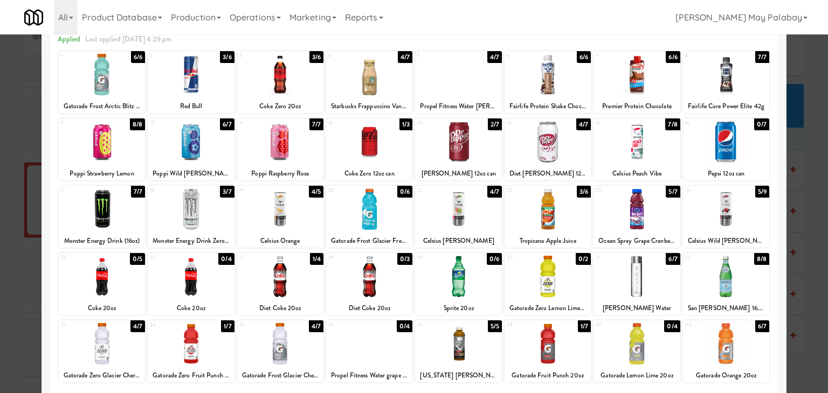
click at [557, 148] on div at bounding box center [547, 141] width 86 height 41
click at [802, 320] on div at bounding box center [414, 196] width 828 height 393
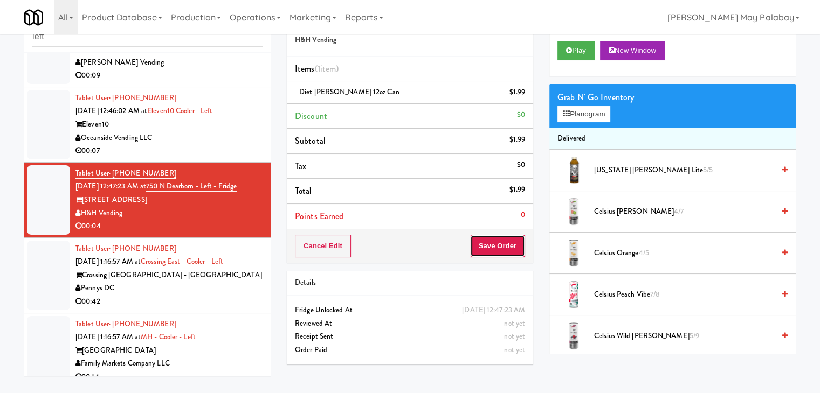
click at [507, 248] on button "Save Order" at bounding box center [497, 246] width 55 height 23
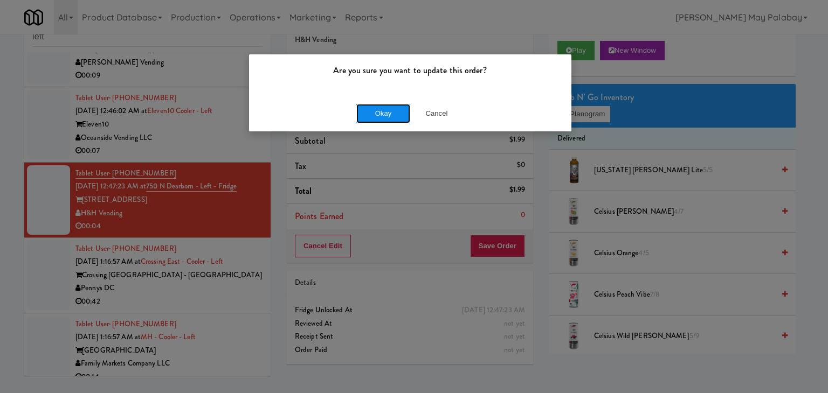
click at [403, 110] on button "Okay" at bounding box center [383, 113] width 54 height 19
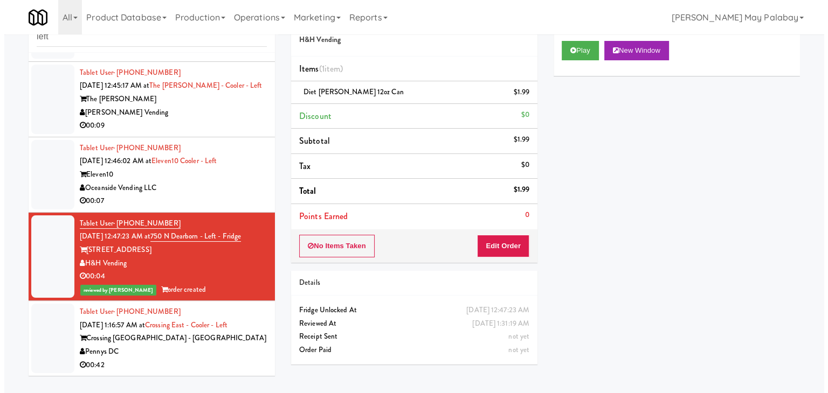
scroll to position [440, 0]
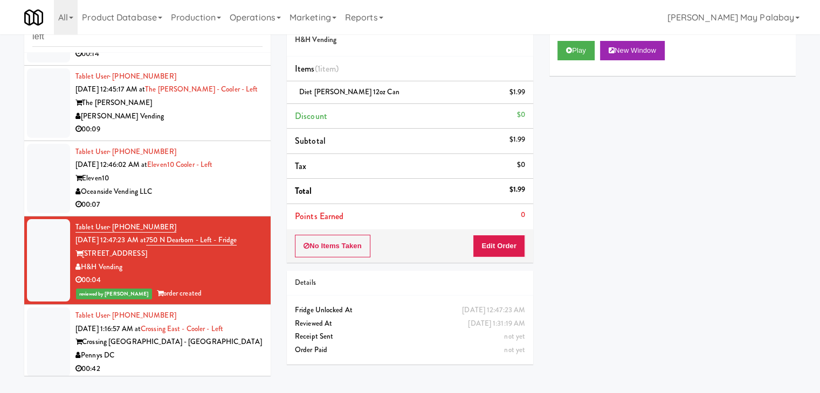
click at [192, 192] on div "Oceanside Vending LLC" at bounding box center [168, 191] width 187 height 13
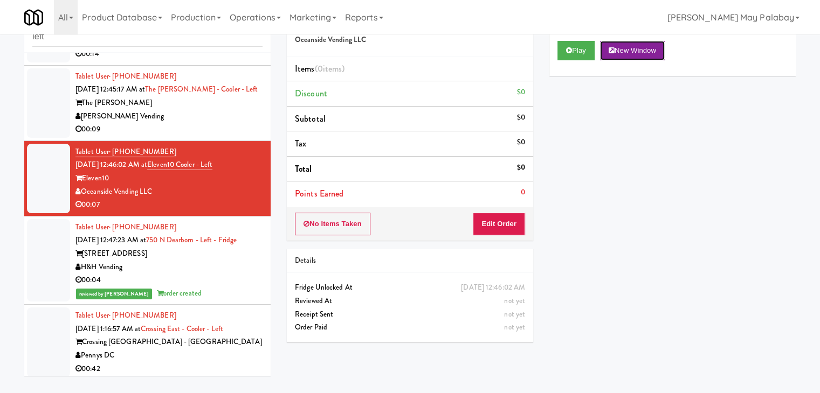
click at [620, 52] on button "New Window" at bounding box center [632, 50] width 65 height 19
click at [505, 227] on button "Edit Order" at bounding box center [499, 224] width 52 height 23
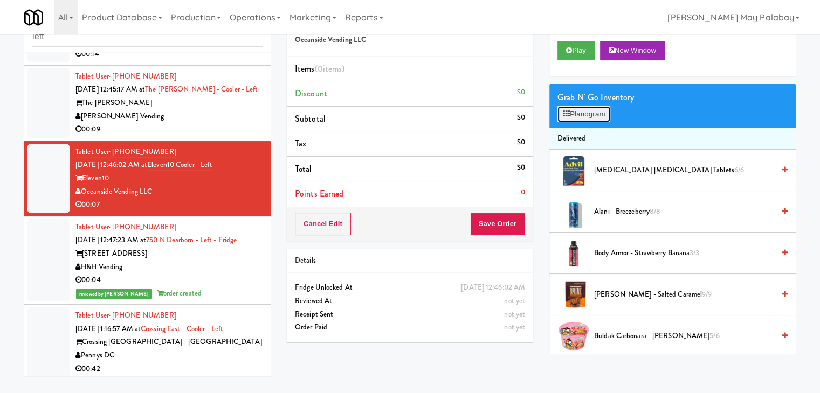
click at [594, 117] on button "Planogram" at bounding box center [583, 114] width 53 height 16
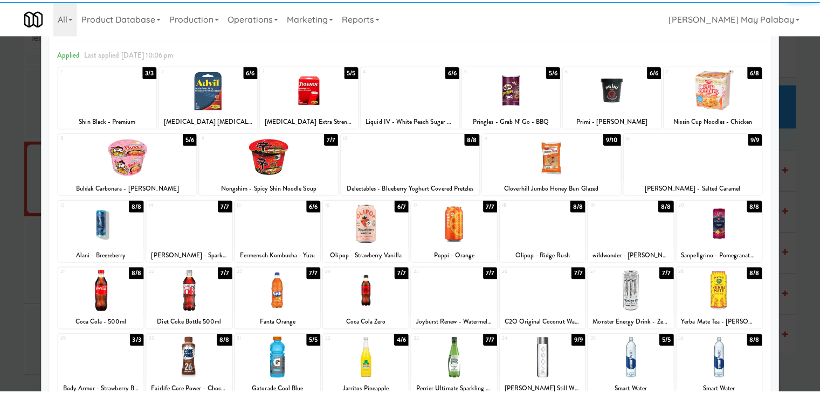
scroll to position [54, 0]
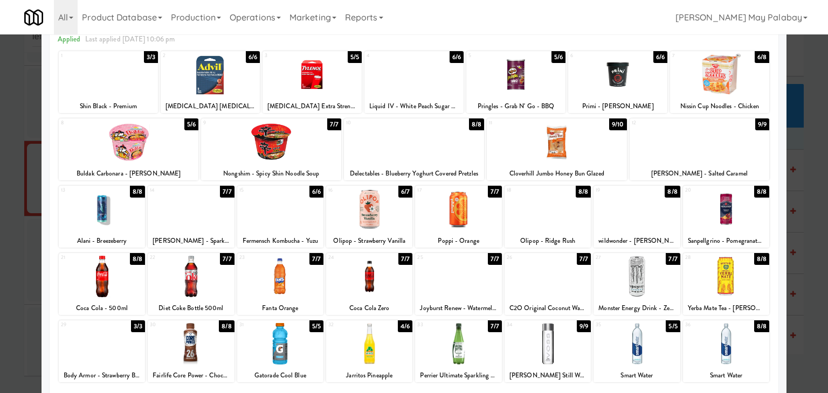
click at [756, 219] on div at bounding box center [726, 209] width 86 height 41
click at [814, 207] on div at bounding box center [414, 196] width 828 height 393
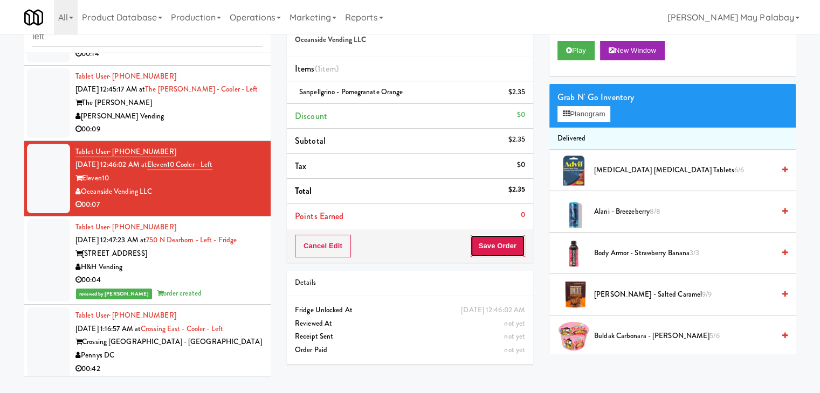
click at [504, 249] on button "Save Order" at bounding box center [497, 246] width 55 height 23
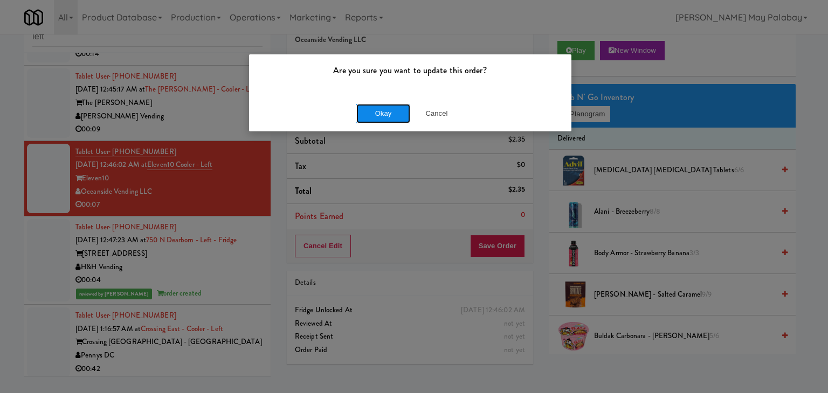
click at [384, 107] on button "Okay" at bounding box center [383, 113] width 54 height 19
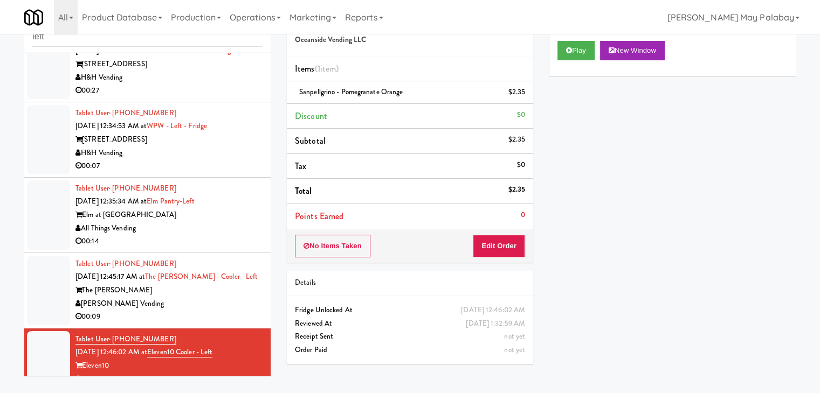
scroll to position [224, 0]
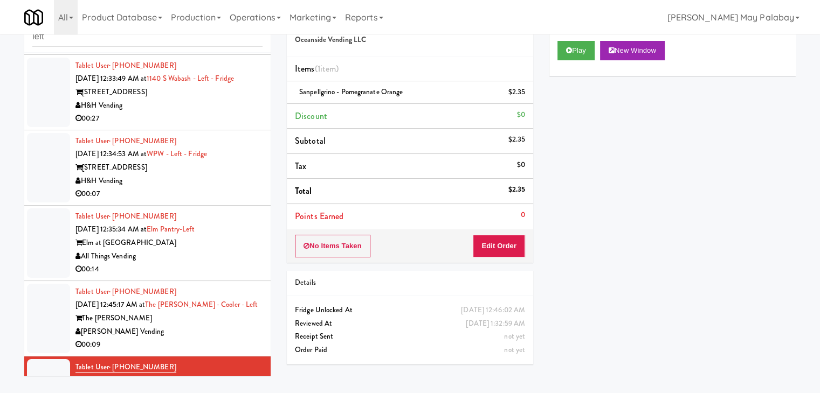
click at [221, 325] on div "[PERSON_NAME] Vending" at bounding box center [168, 331] width 187 height 13
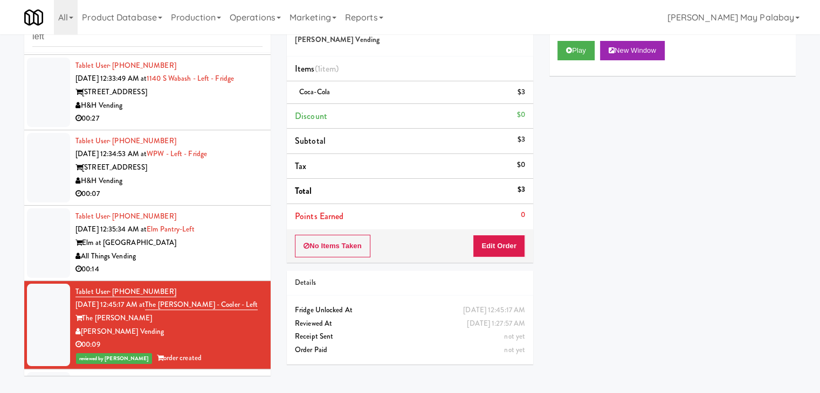
click at [190, 259] on div "All Things Vending" at bounding box center [168, 256] width 187 height 13
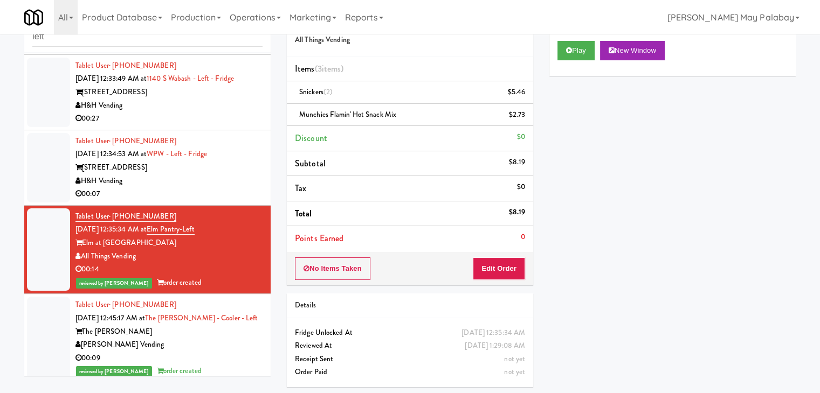
click at [190, 184] on div "H&H Vending" at bounding box center [168, 181] width 187 height 13
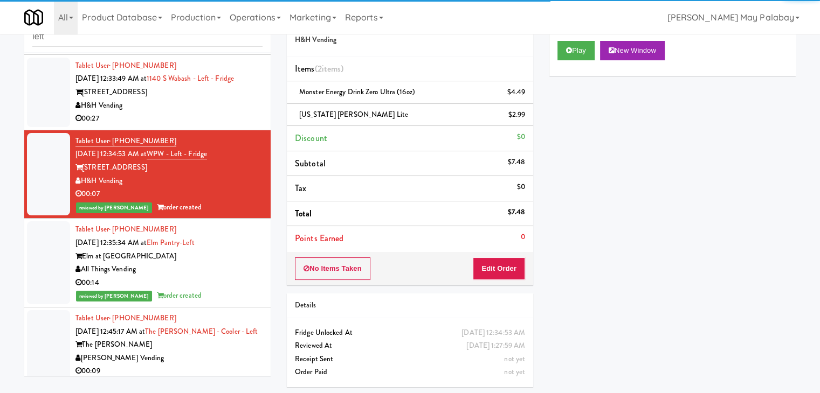
click at [213, 115] on div "00:27" at bounding box center [168, 118] width 187 height 13
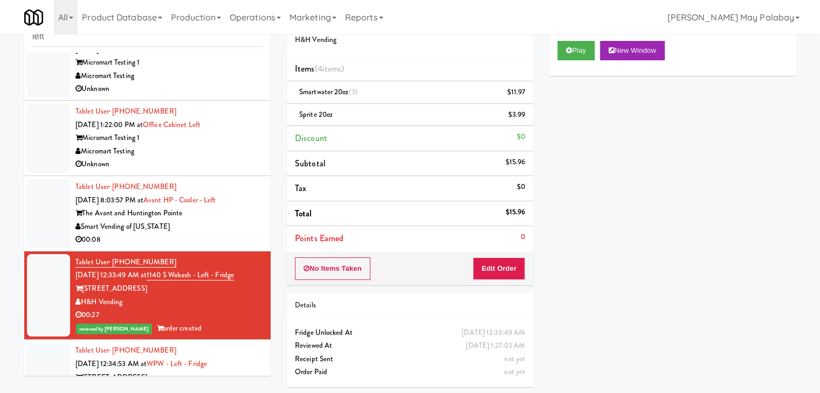
scroll to position [9, 0]
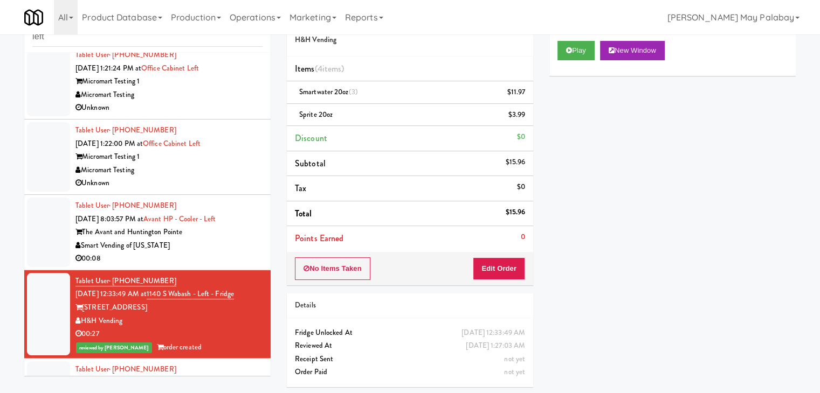
click at [209, 92] on div "Micromart Testing" at bounding box center [168, 94] width 187 height 13
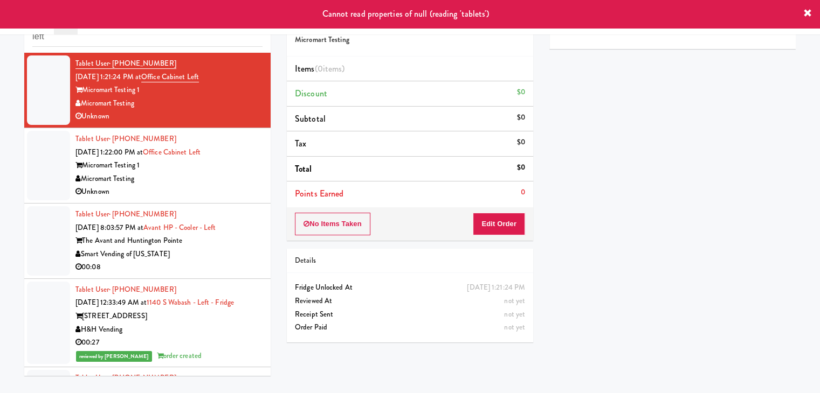
click at [213, 190] on div "Unknown" at bounding box center [168, 191] width 187 height 13
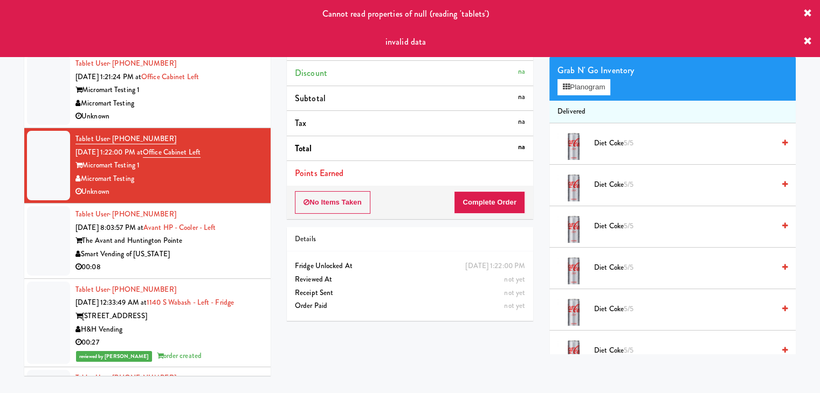
click at [213, 266] on div "00:08" at bounding box center [168, 267] width 187 height 13
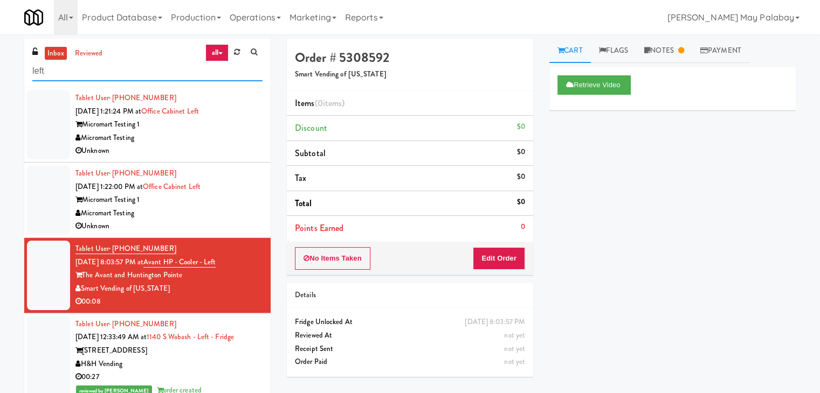
click at [67, 77] on input "left" at bounding box center [147, 71] width 230 height 20
type input "l"
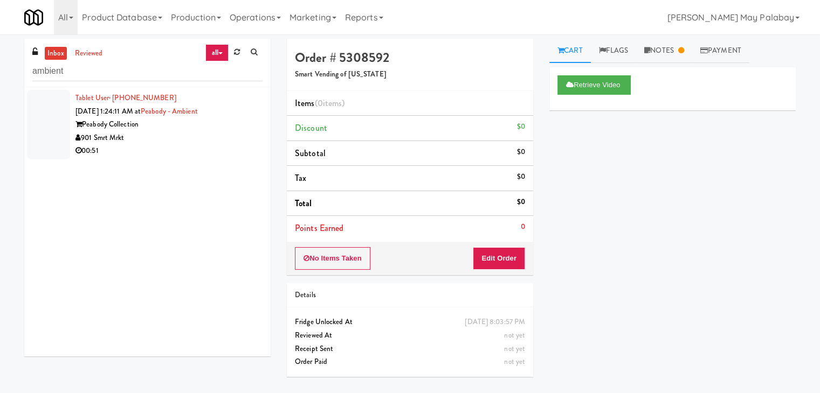
click at [180, 128] on div "Peabody Collection" at bounding box center [168, 124] width 187 height 13
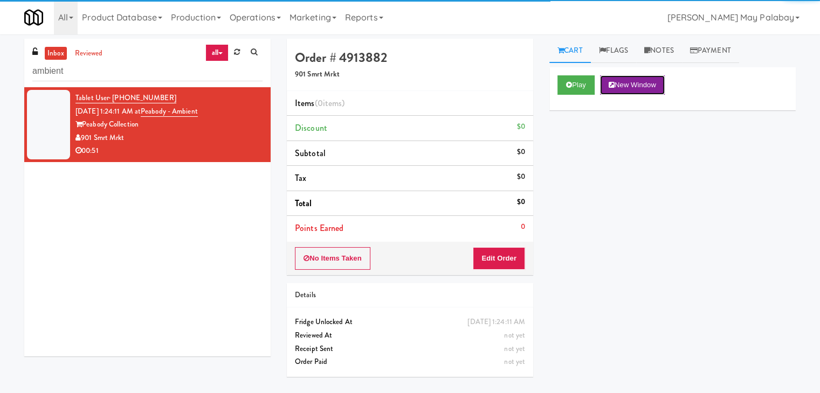
click at [620, 87] on button "New Window" at bounding box center [632, 84] width 65 height 19
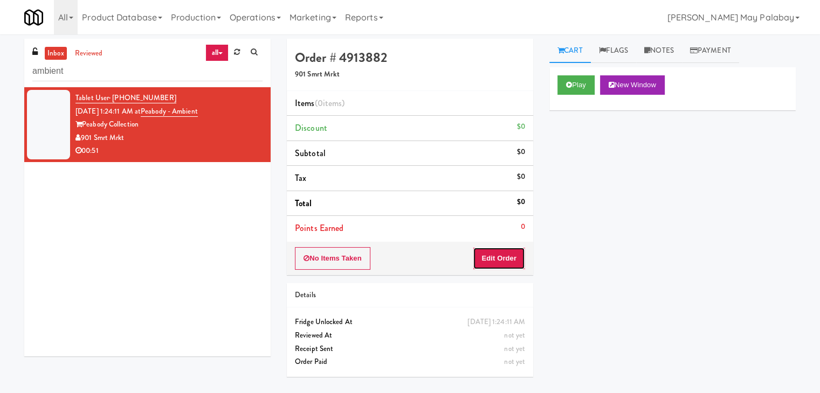
click at [500, 261] on button "Edit Order" at bounding box center [499, 258] width 52 height 23
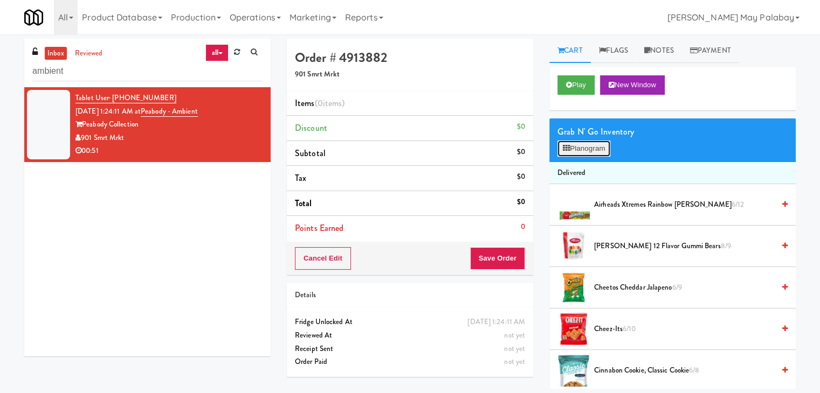
click at [599, 148] on button "Planogram" at bounding box center [583, 149] width 53 height 16
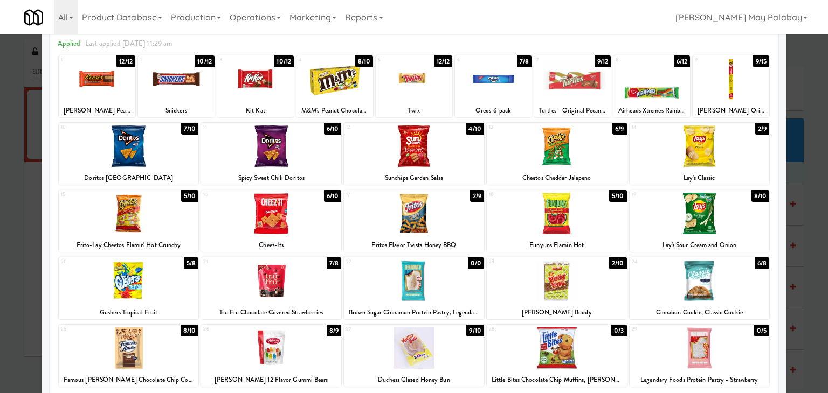
scroll to position [54, 0]
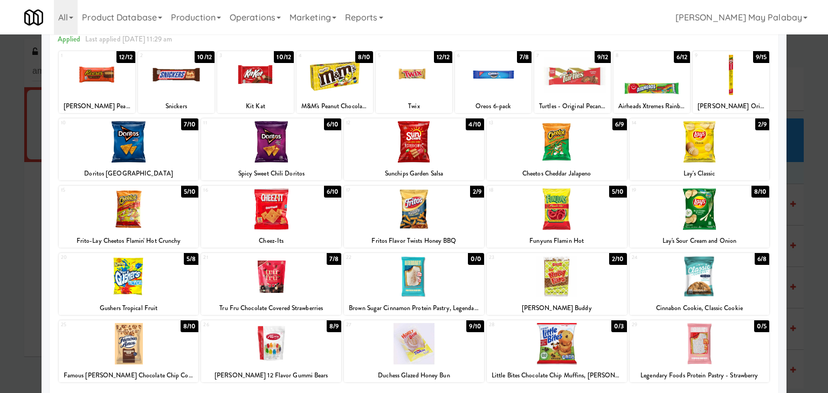
click at [803, 296] on div at bounding box center [414, 196] width 828 height 393
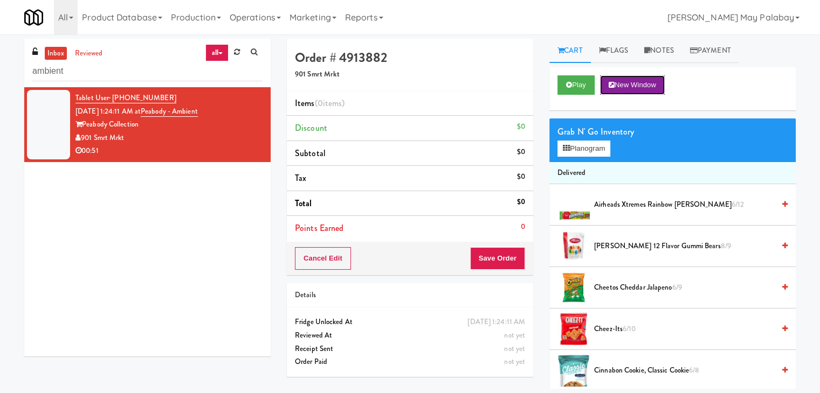
click at [647, 86] on button "New Window" at bounding box center [632, 84] width 65 height 19
click at [91, 67] on input "ambient" at bounding box center [147, 71] width 230 height 20
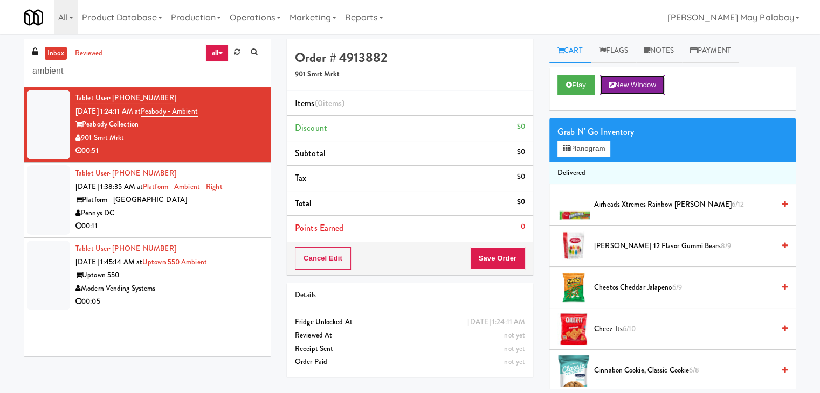
click at [649, 78] on button "New Window" at bounding box center [632, 84] width 65 height 19
click at [577, 145] on button "Planogram" at bounding box center [583, 149] width 53 height 16
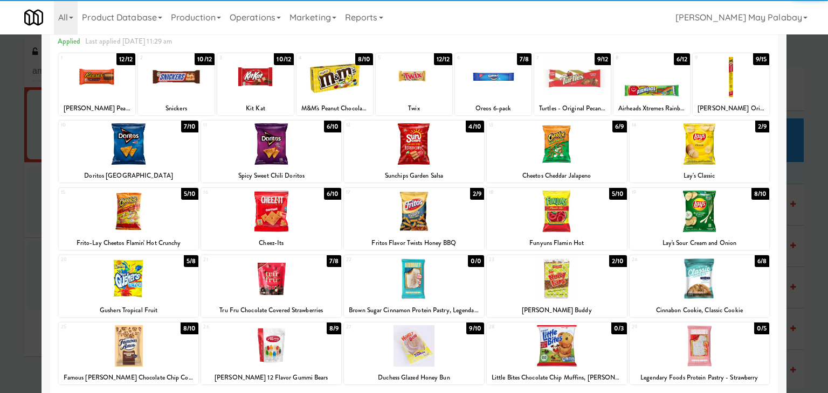
scroll to position [54, 0]
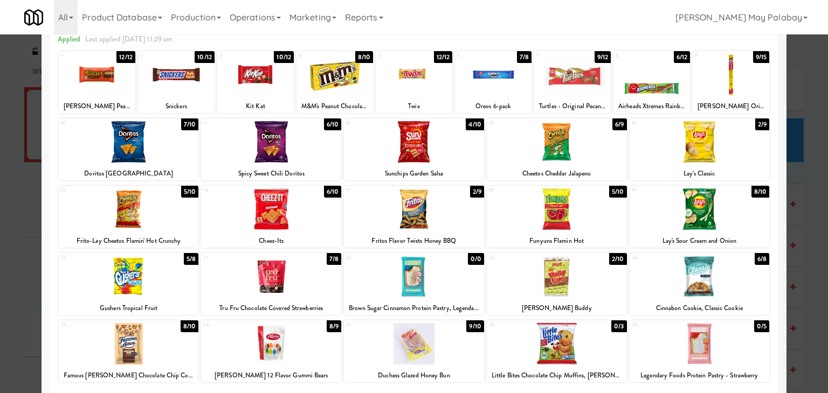
click at [608, 293] on div at bounding box center [557, 276] width 140 height 41
click at [604, 293] on div at bounding box center [557, 276] width 140 height 41
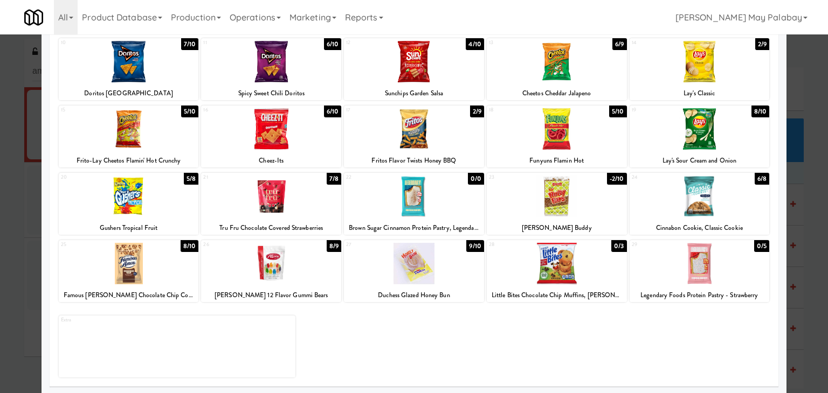
scroll to position [136, 0]
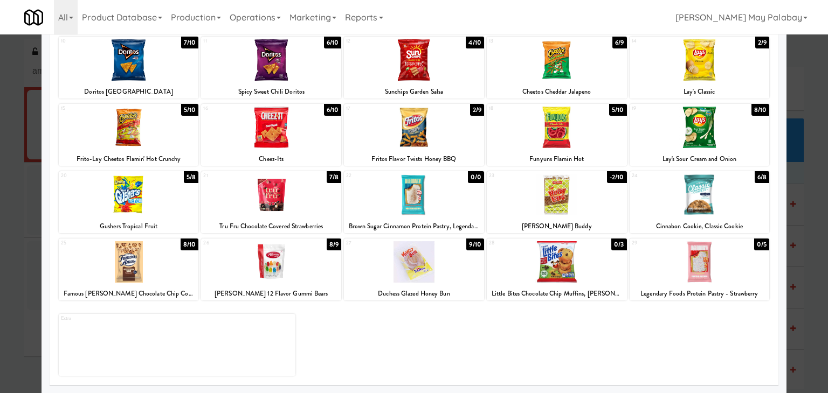
click at [457, 286] on div "27 9/10 Duchess Glazed Honey Bun" at bounding box center [414, 270] width 140 height 62
click at [808, 227] on div at bounding box center [414, 196] width 828 height 393
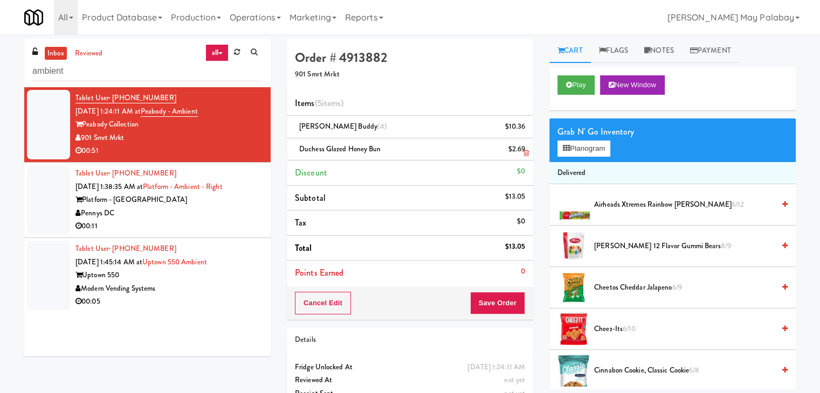
click at [523, 154] on icon at bounding box center [525, 153] width 5 height 7
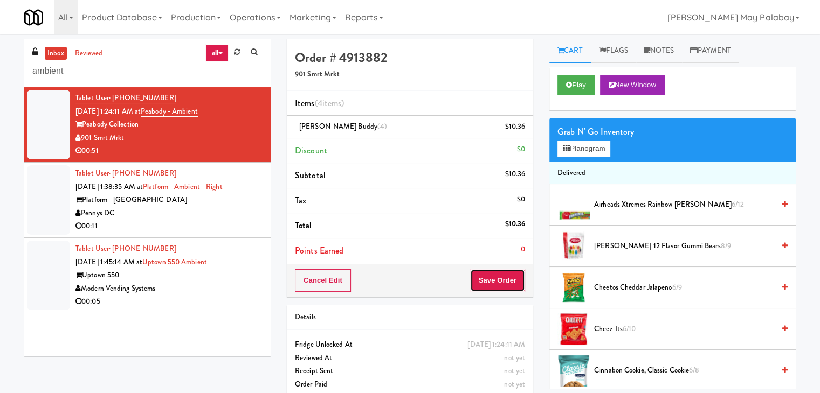
click at [489, 283] on button "Save Order" at bounding box center [497, 280] width 55 height 23
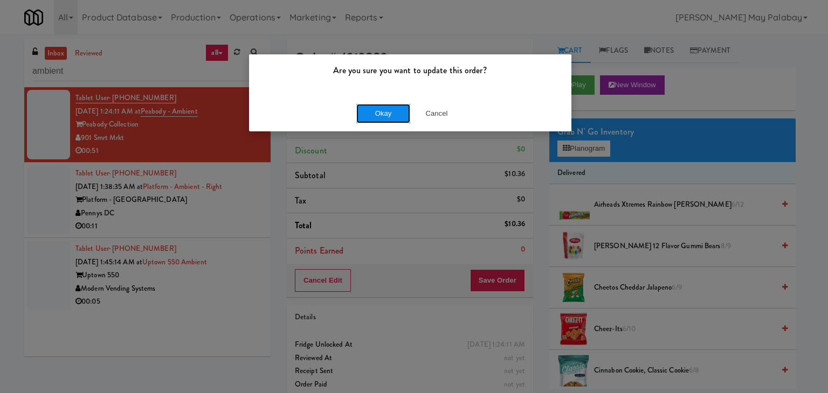
click at [404, 113] on button "Okay" at bounding box center [383, 113] width 54 height 19
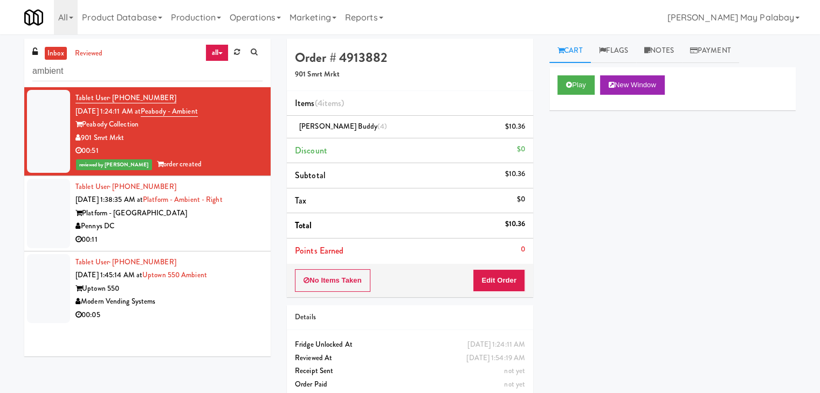
click at [223, 228] on div "Pennys DC" at bounding box center [168, 226] width 187 height 13
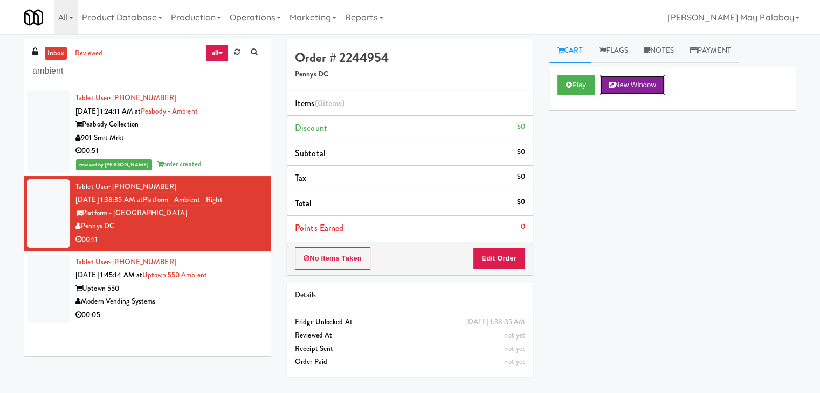
click at [642, 81] on button "New Window" at bounding box center [632, 84] width 65 height 19
click at [510, 256] on button "Edit Order" at bounding box center [499, 258] width 52 height 23
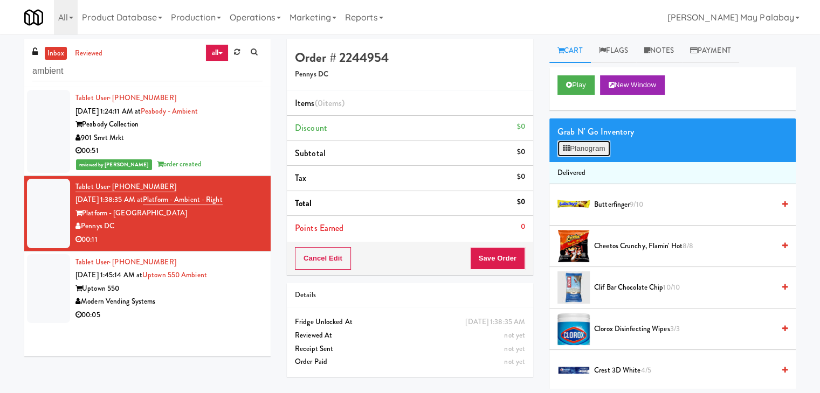
click at [588, 154] on button "Planogram" at bounding box center [583, 149] width 53 height 16
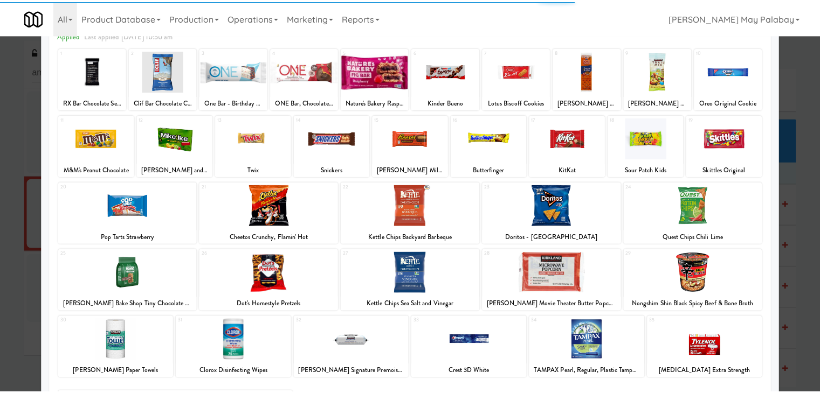
scroll to position [54, 0]
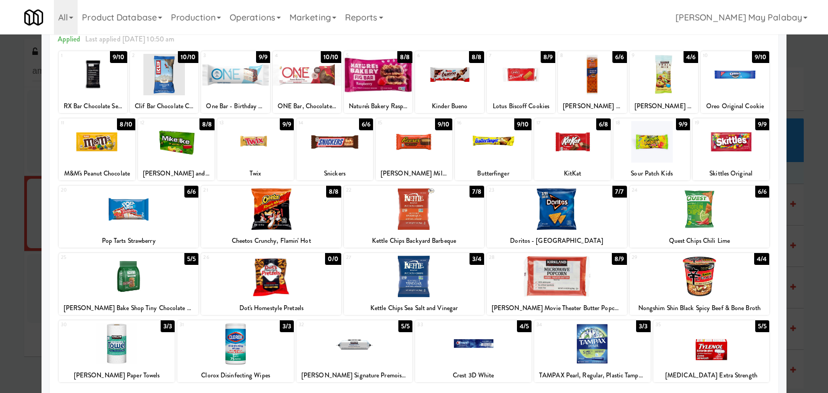
click at [349, 151] on div at bounding box center [334, 141] width 77 height 41
click at [796, 227] on div at bounding box center [414, 196] width 828 height 393
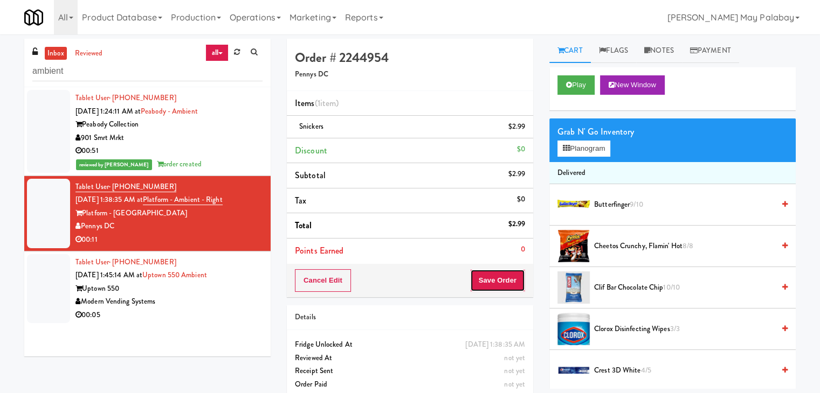
click at [484, 281] on button "Save Order" at bounding box center [497, 280] width 55 height 23
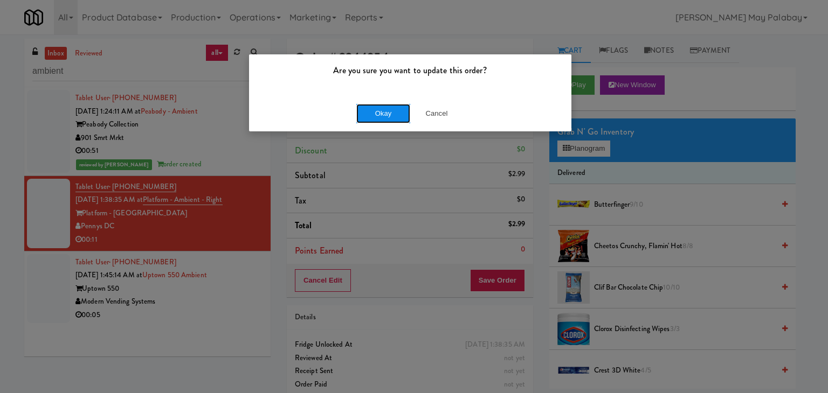
click at [383, 121] on button "Okay" at bounding box center [383, 113] width 54 height 19
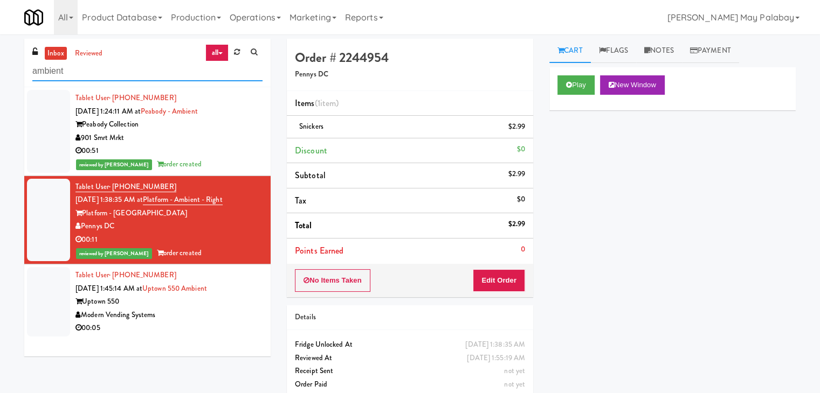
click at [67, 67] on input "ambient" at bounding box center [147, 71] width 230 height 20
type input "a"
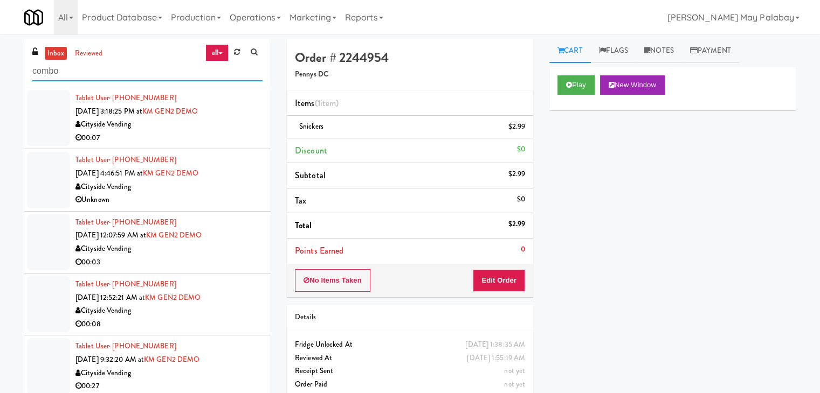
type input "combo"
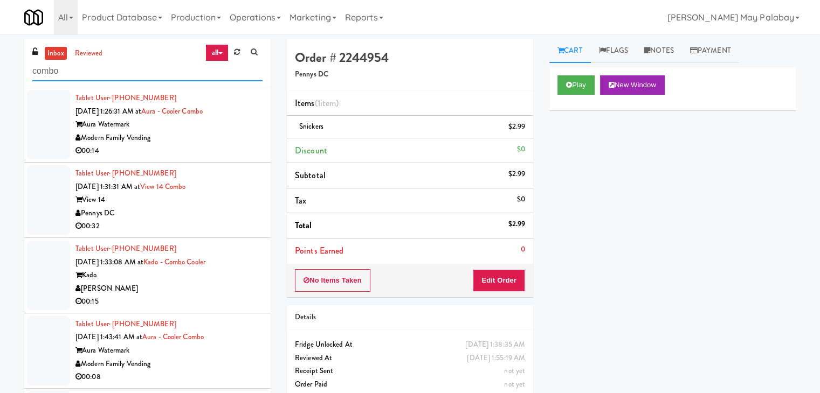
click at [80, 69] on input "combo" at bounding box center [147, 71] width 230 height 20
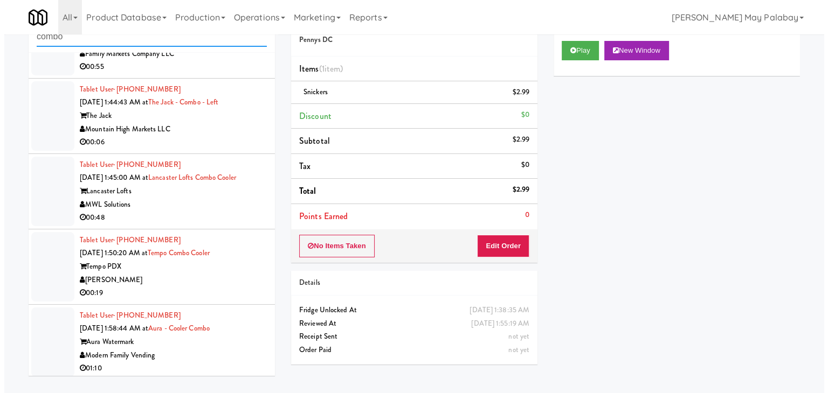
scroll to position [354, 0]
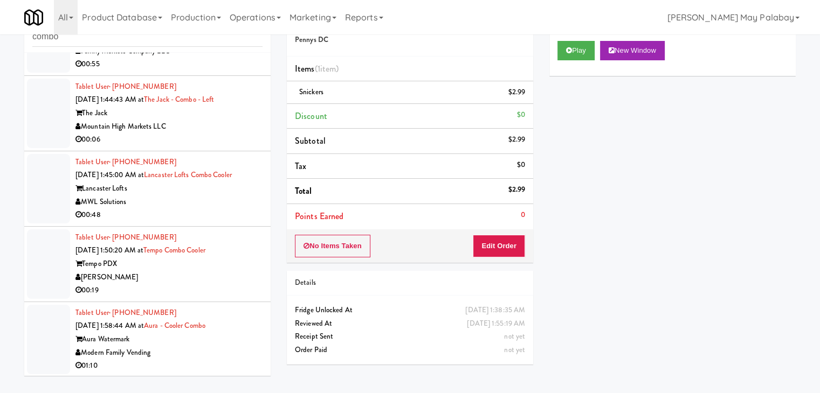
click at [211, 348] on div "Modern Family Vending" at bounding box center [168, 352] width 187 height 13
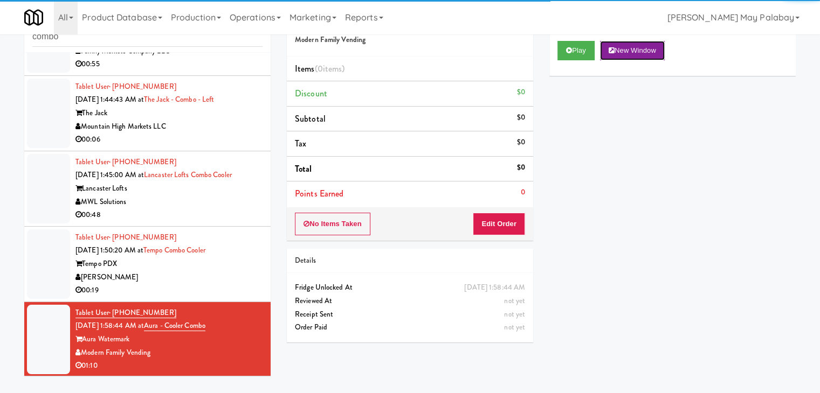
click at [653, 44] on button "New Window" at bounding box center [632, 50] width 65 height 19
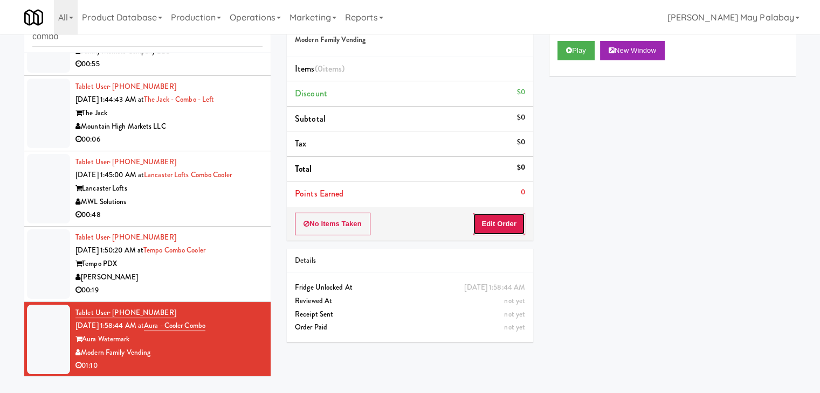
click at [498, 221] on button "Edit Order" at bounding box center [499, 224] width 52 height 23
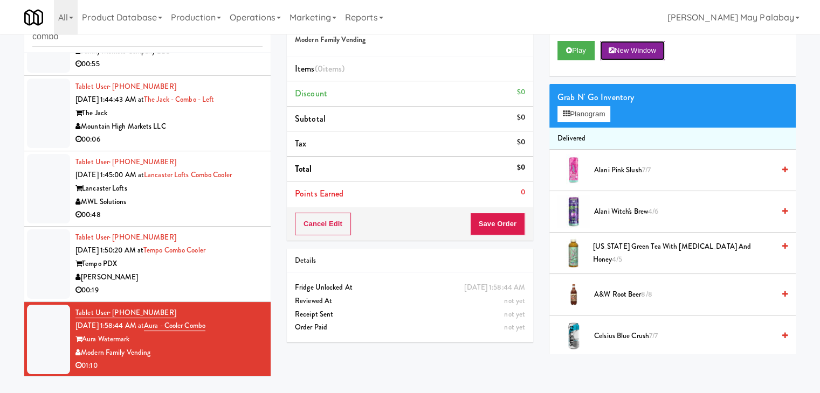
click at [654, 45] on button "New Window" at bounding box center [632, 50] width 65 height 19
click at [318, 229] on button "Cancel Edit" at bounding box center [323, 224] width 56 height 23
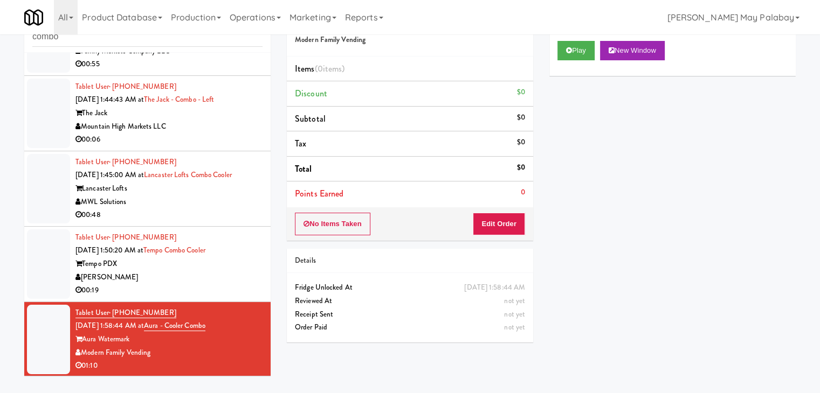
click at [231, 264] on div "Tempo PDX" at bounding box center [168, 264] width 187 height 13
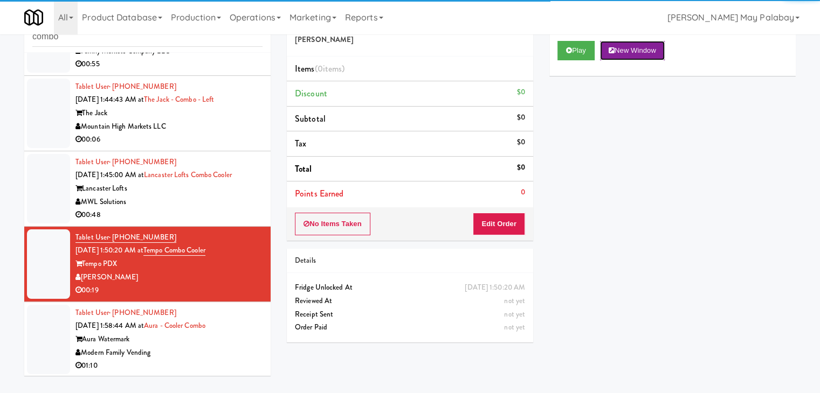
click at [637, 48] on button "New Window" at bounding box center [632, 50] width 65 height 19
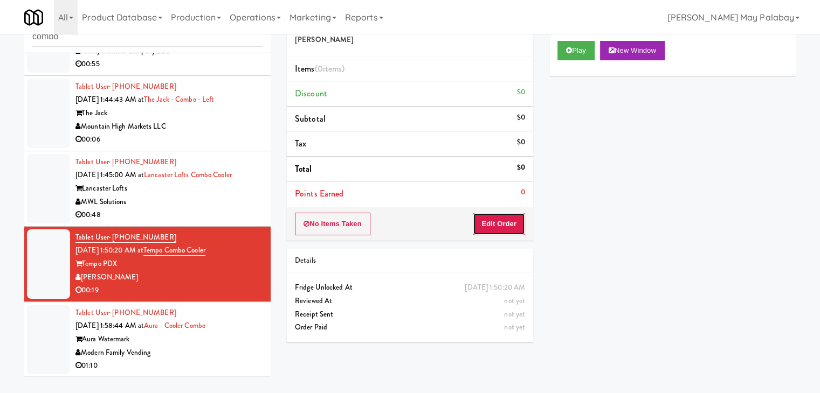
click at [509, 229] on button "Edit Order" at bounding box center [499, 224] width 52 height 23
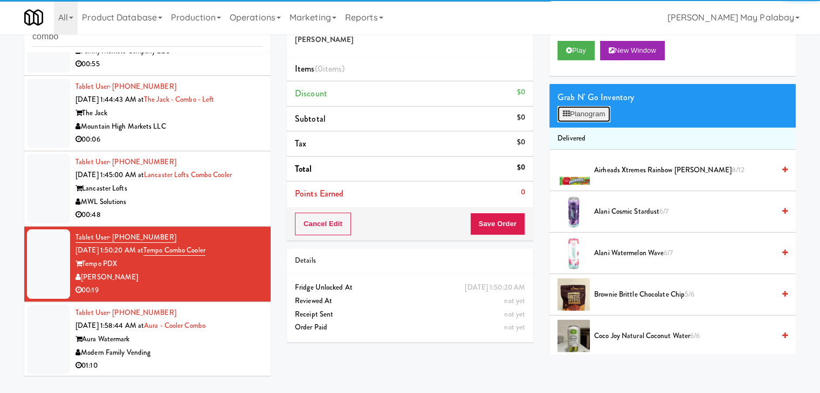
click at [586, 115] on button "Planogram" at bounding box center [583, 114] width 53 height 16
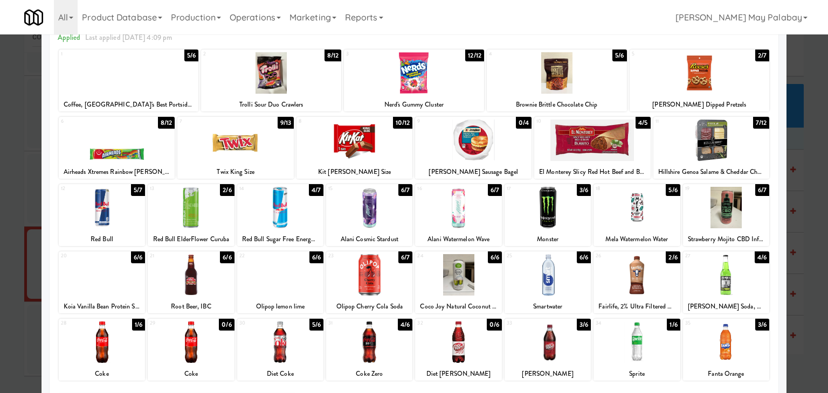
scroll to position [54, 0]
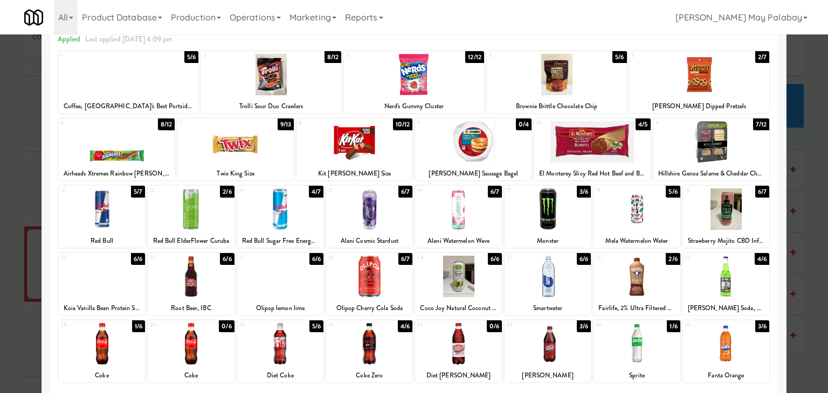
click at [576, 356] on div at bounding box center [547, 343] width 86 height 41
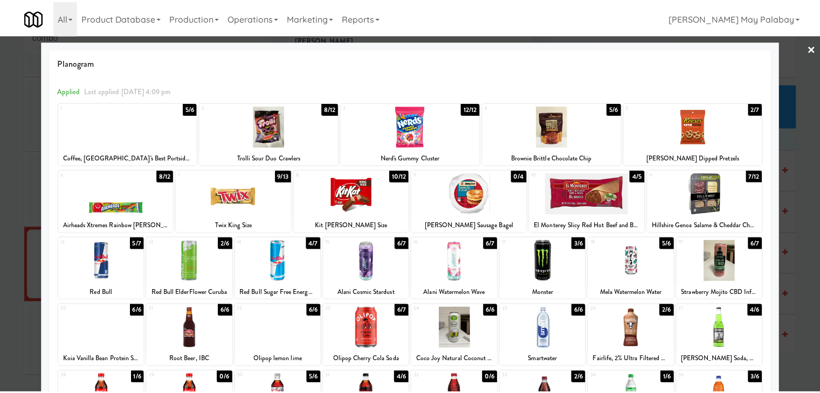
scroll to position [0, 0]
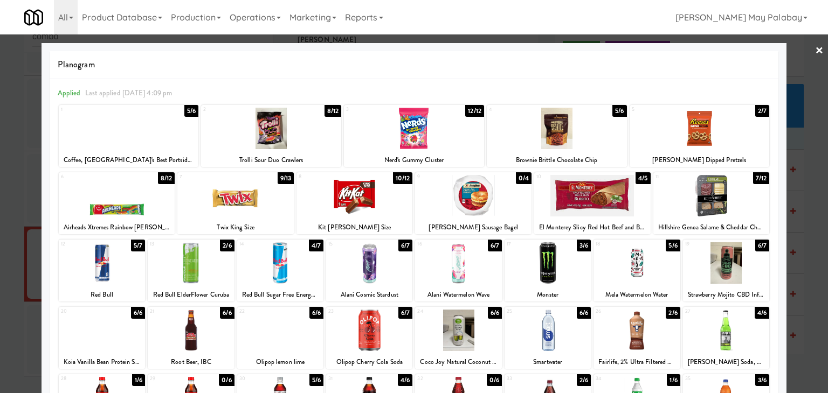
click at [431, 144] on div at bounding box center [414, 128] width 140 height 41
click at [796, 213] on div at bounding box center [414, 196] width 828 height 393
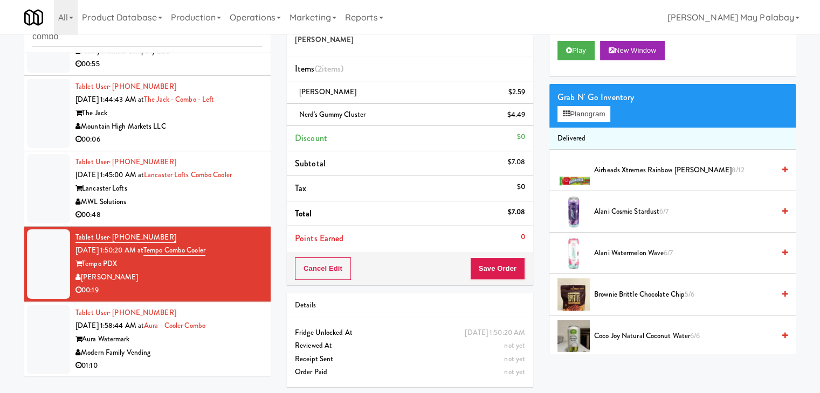
click at [462, 266] on div "Cancel Edit Save Order" at bounding box center [410, 268] width 246 height 33
click at [476, 268] on button "Save Order" at bounding box center [497, 269] width 55 height 23
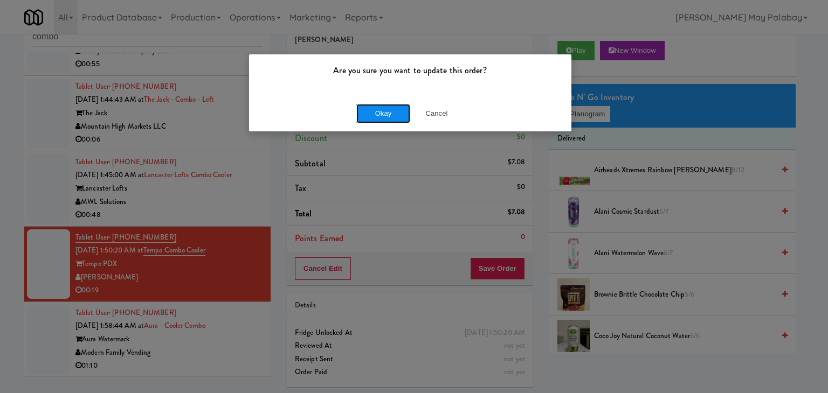
click at [397, 117] on button "Okay" at bounding box center [383, 113] width 54 height 19
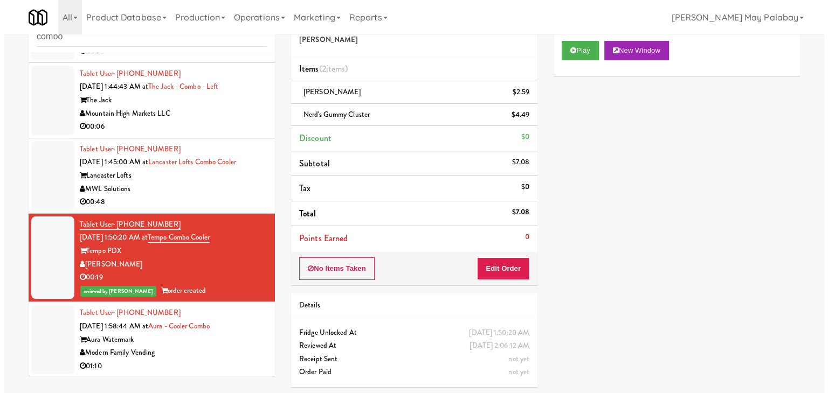
scroll to position [368, 0]
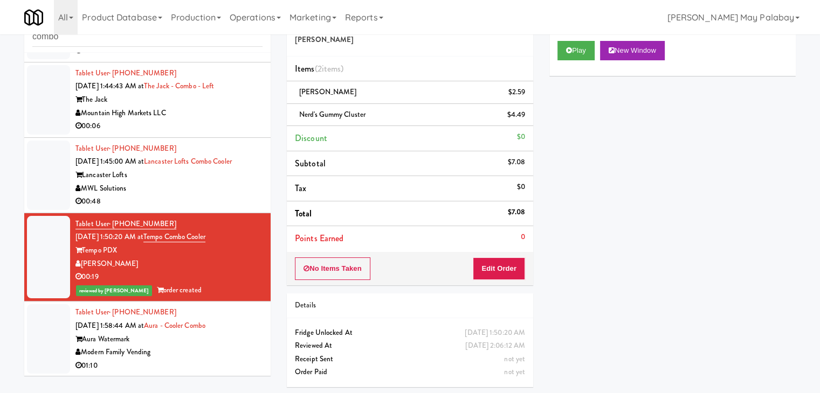
click at [206, 175] on div "Lancaster Lofts" at bounding box center [168, 175] width 187 height 13
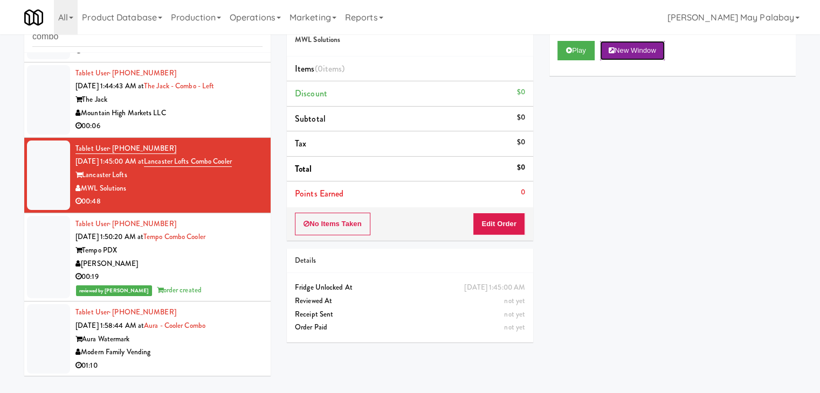
click at [626, 48] on button "New Window" at bounding box center [632, 50] width 65 height 19
click at [634, 52] on button "New Window" at bounding box center [632, 50] width 65 height 19
click at [516, 223] on button "Edit Order" at bounding box center [499, 224] width 52 height 23
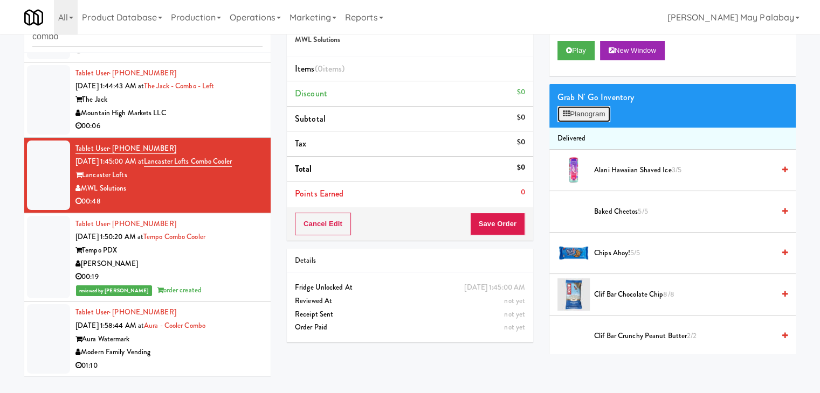
click at [572, 116] on button "Planogram" at bounding box center [583, 114] width 53 height 16
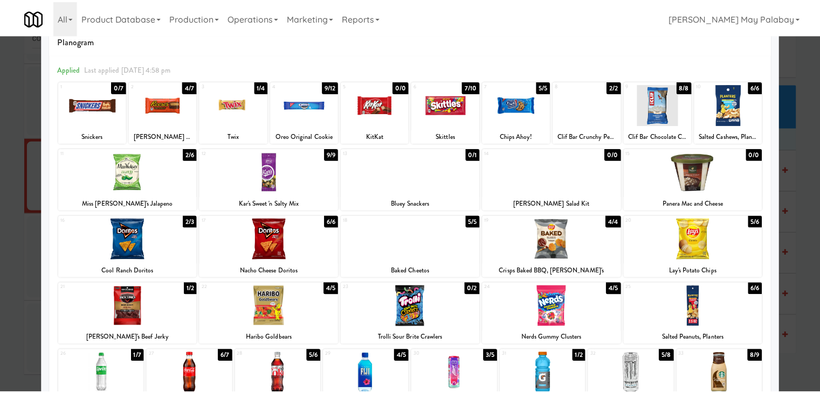
scroll to position [54, 0]
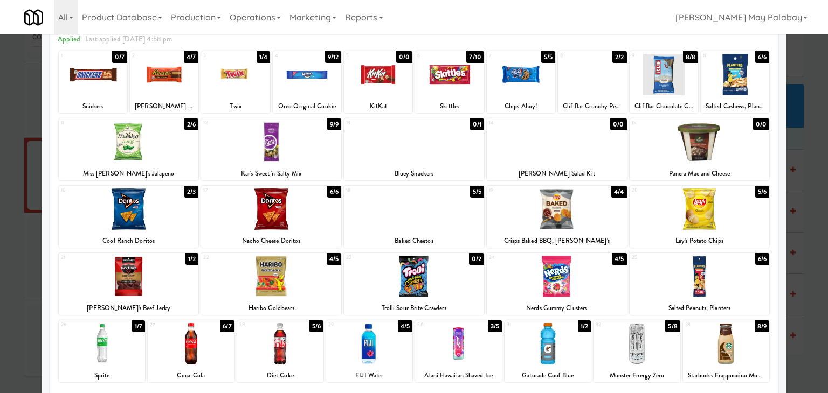
click at [302, 96] on div "4 9/12 Oreo Original Cookie" at bounding box center [307, 82] width 68 height 62
click at [174, 88] on div at bounding box center [164, 74] width 68 height 41
click at [397, 339] on div at bounding box center [369, 343] width 86 height 41
click at [799, 199] on div at bounding box center [414, 196] width 828 height 393
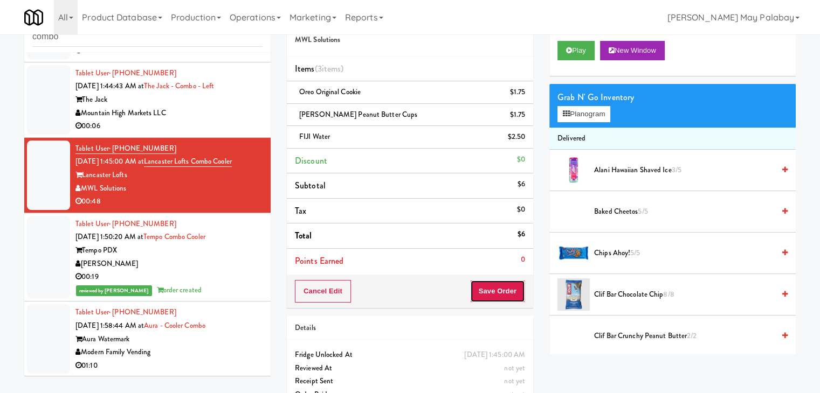
click at [507, 289] on button "Save Order" at bounding box center [497, 291] width 55 height 23
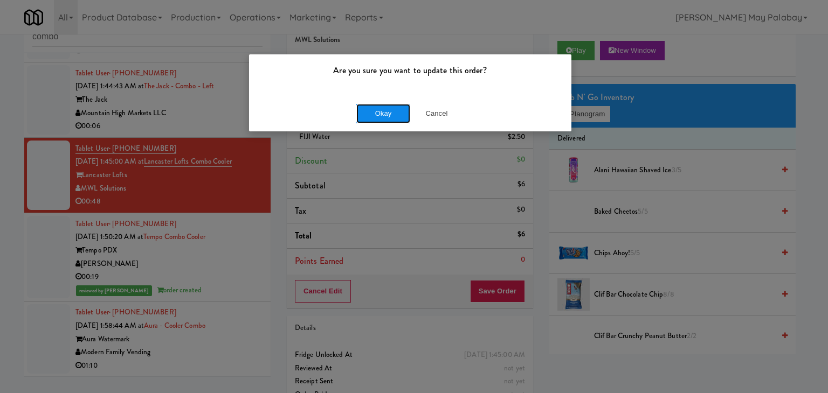
click at [390, 115] on button "Okay" at bounding box center [383, 113] width 54 height 19
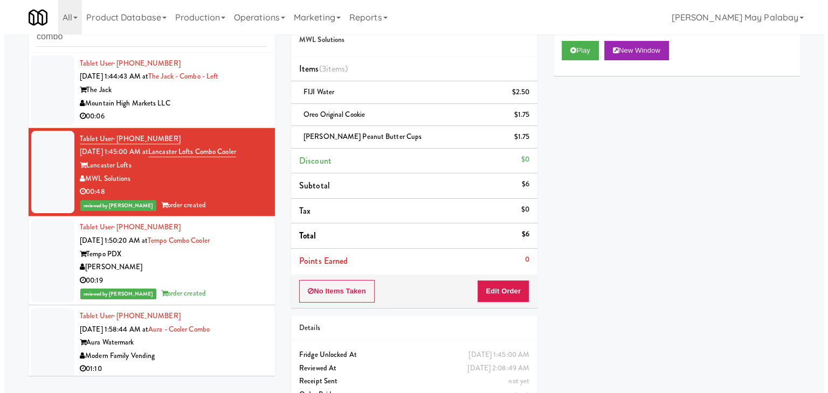
scroll to position [381, 0]
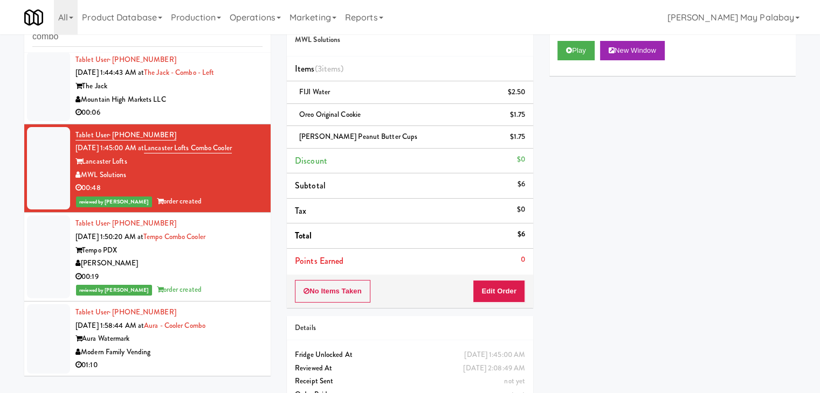
click at [214, 108] on div "00:06" at bounding box center [168, 112] width 187 height 13
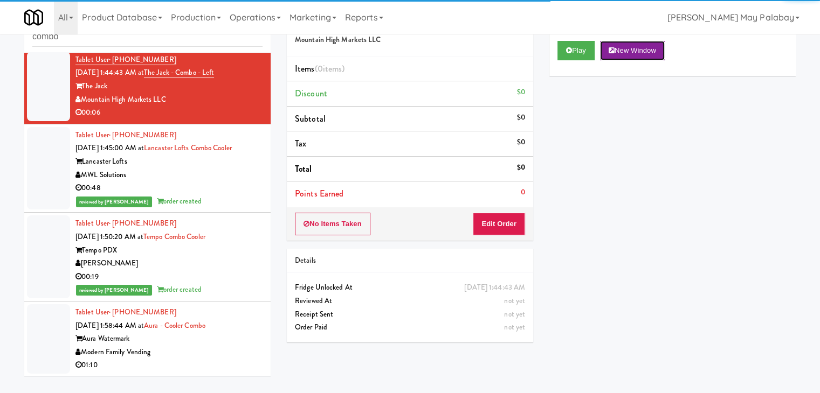
click at [649, 49] on button "New Window" at bounding box center [632, 50] width 65 height 19
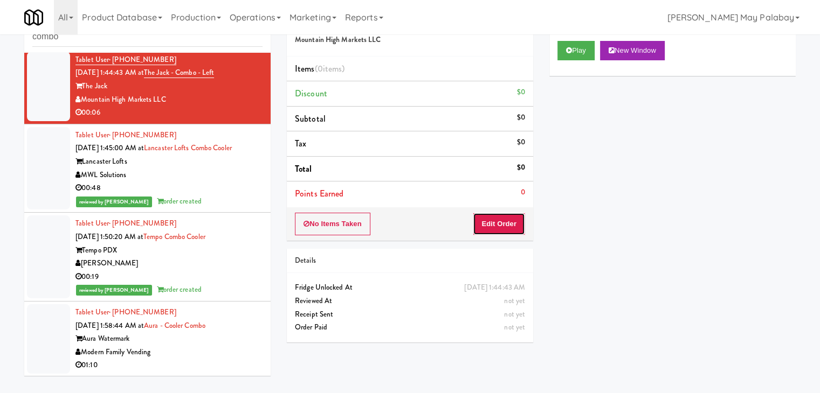
click at [494, 221] on button "Edit Order" at bounding box center [499, 224] width 52 height 23
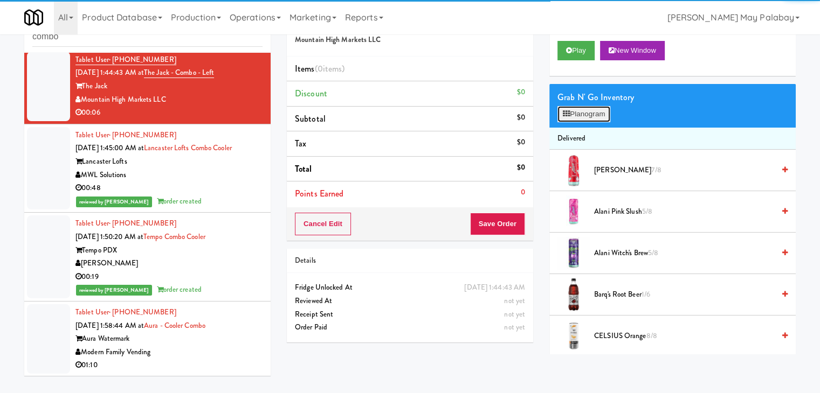
click at [573, 113] on button "Planogram" at bounding box center [583, 114] width 53 height 16
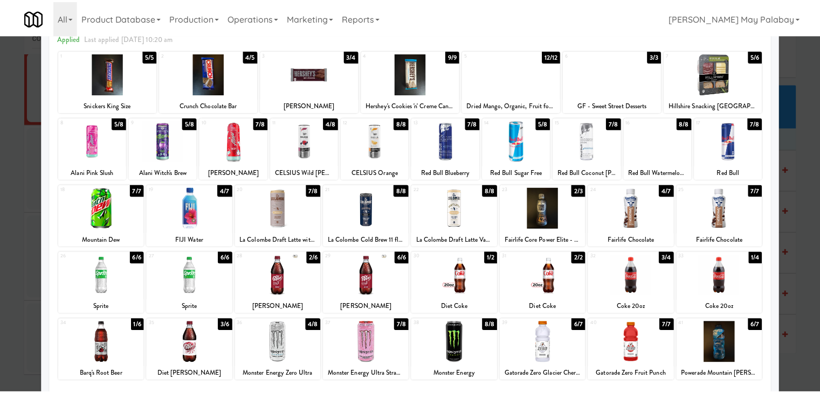
scroll to position [54, 0]
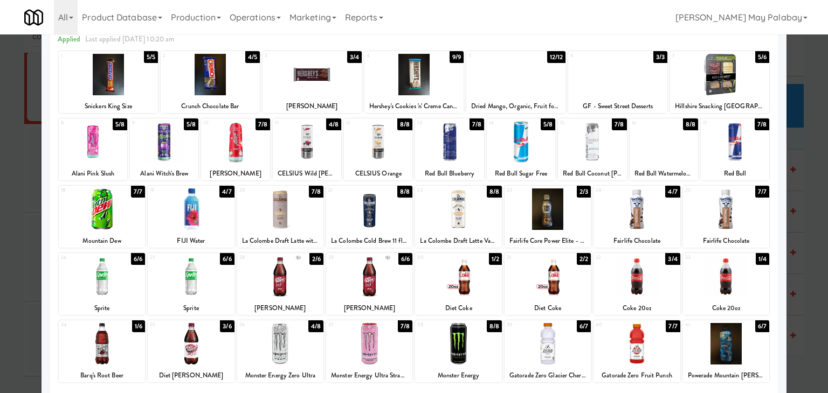
click at [470, 294] on div at bounding box center [458, 276] width 86 height 41
click at [806, 243] on div at bounding box center [414, 196] width 828 height 393
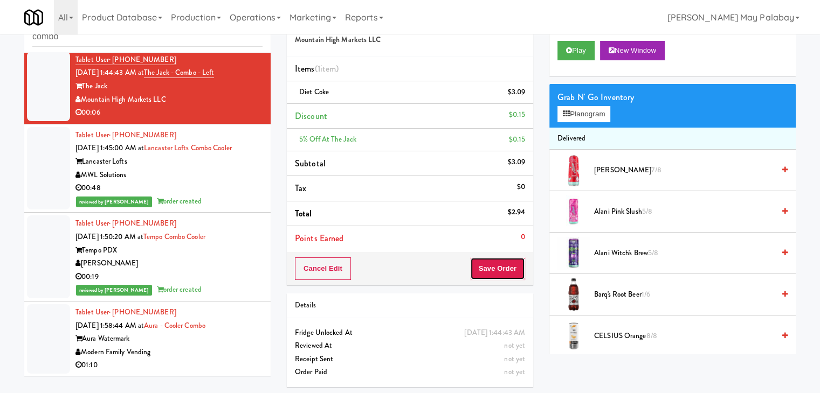
click at [498, 269] on button "Save Order" at bounding box center [497, 269] width 55 height 23
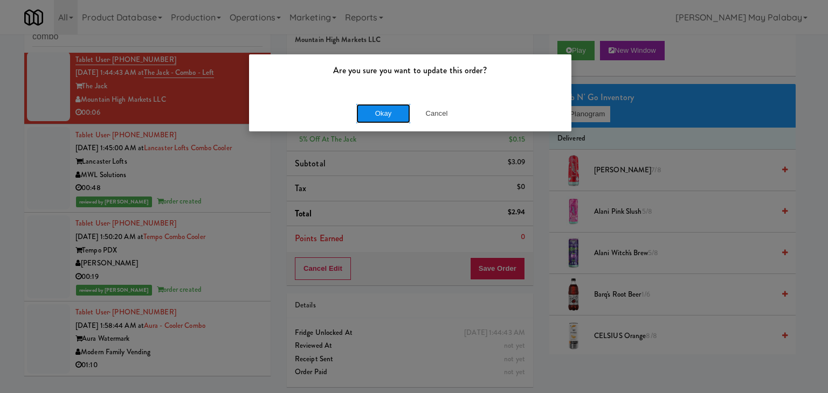
click at [393, 117] on button "Okay" at bounding box center [383, 113] width 54 height 19
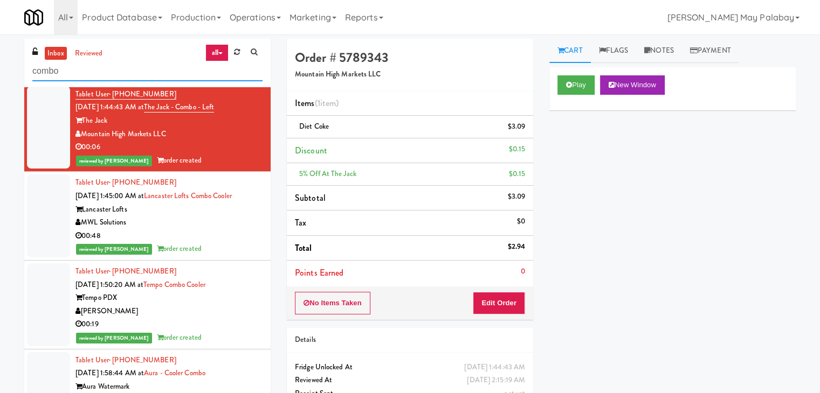
click at [108, 74] on input "combo" at bounding box center [147, 71] width 230 height 20
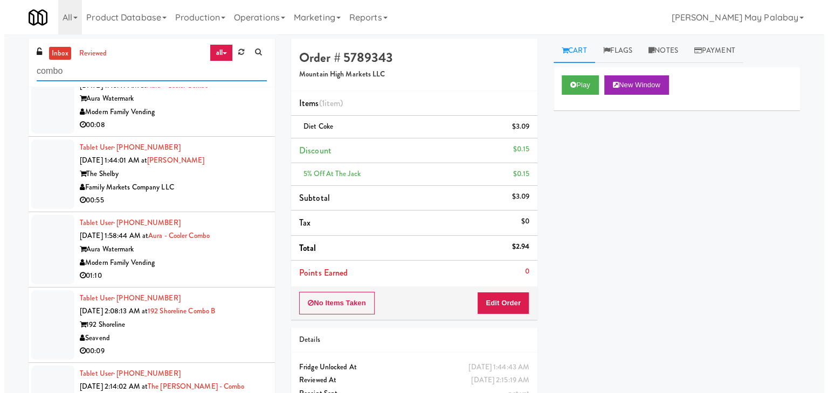
scroll to position [204, 0]
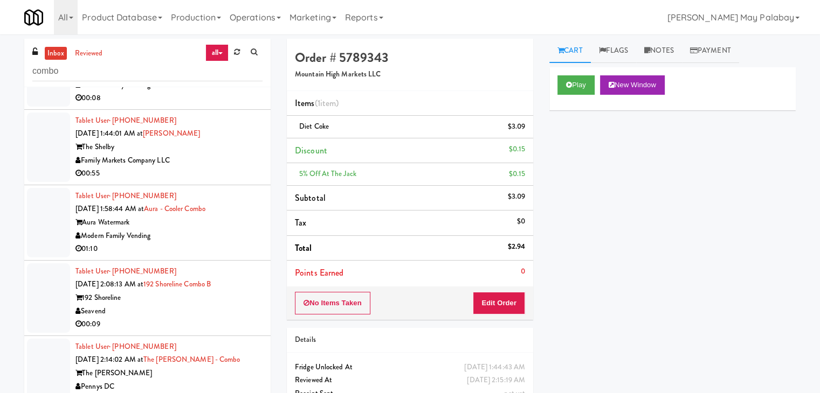
click at [198, 368] on div "The [PERSON_NAME]" at bounding box center [168, 373] width 187 height 13
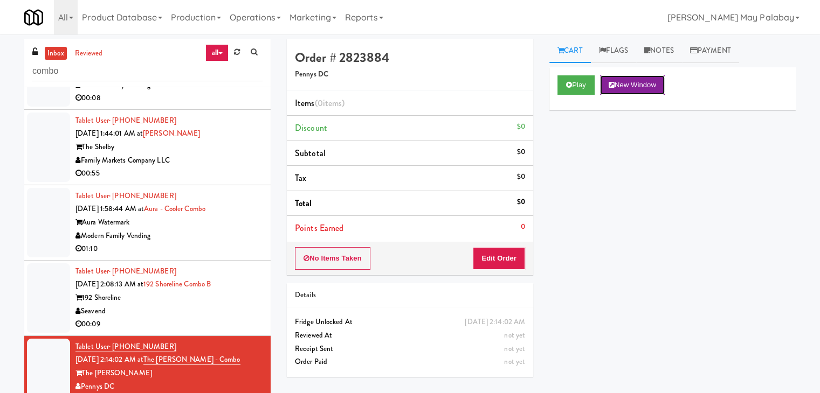
click at [622, 86] on button "New Window" at bounding box center [632, 84] width 65 height 19
click at [513, 257] on button "Edit Order" at bounding box center [499, 258] width 52 height 23
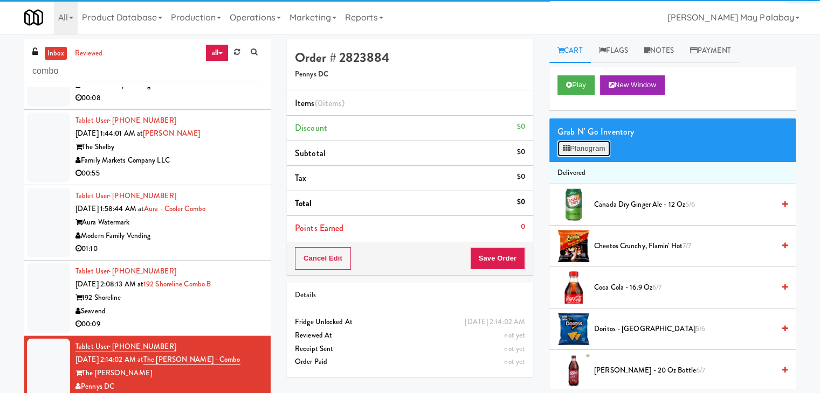
click at [590, 149] on button "Planogram" at bounding box center [583, 149] width 53 height 16
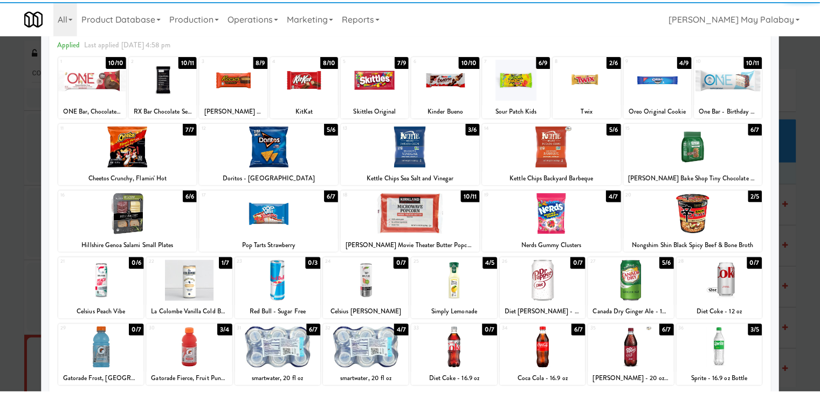
scroll to position [54, 0]
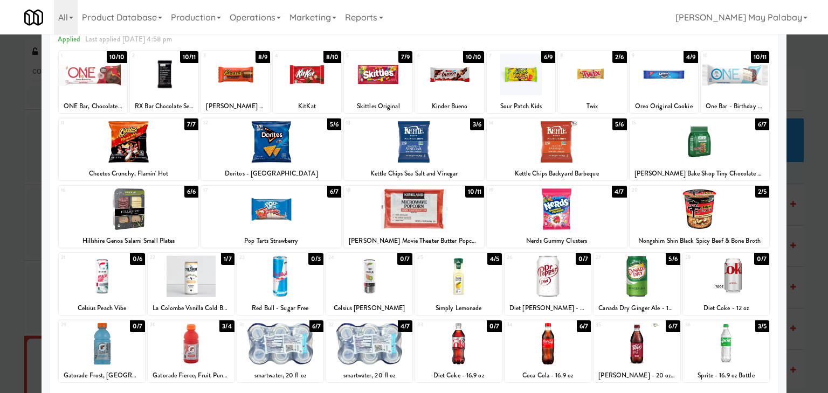
click at [618, 94] on div at bounding box center [592, 74] width 68 height 41
click at [669, 86] on div at bounding box center [663, 74] width 68 height 41
click at [804, 191] on div at bounding box center [414, 196] width 828 height 393
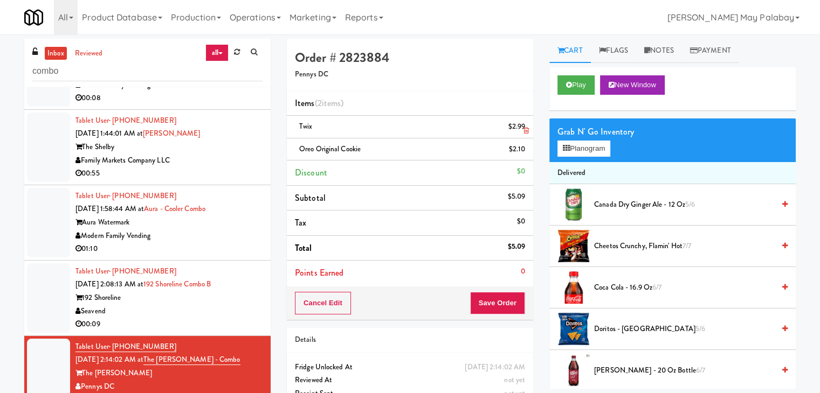
click at [524, 131] on icon at bounding box center [525, 130] width 5 height 7
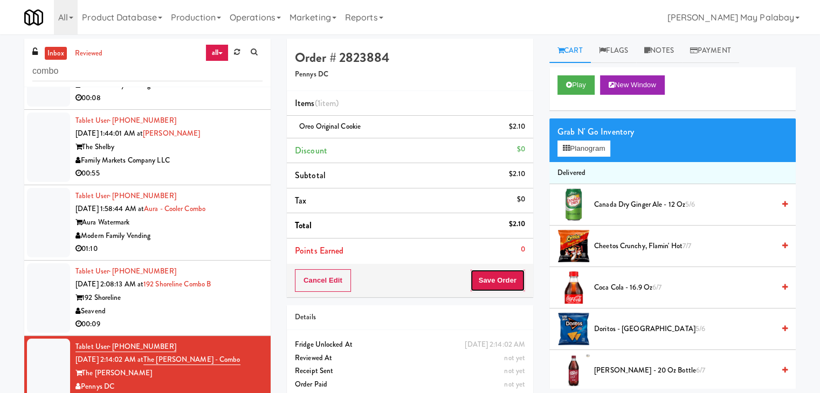
click at [496, 286] on button "Save Order" at bounding box center [497, 280] width 55 height 23
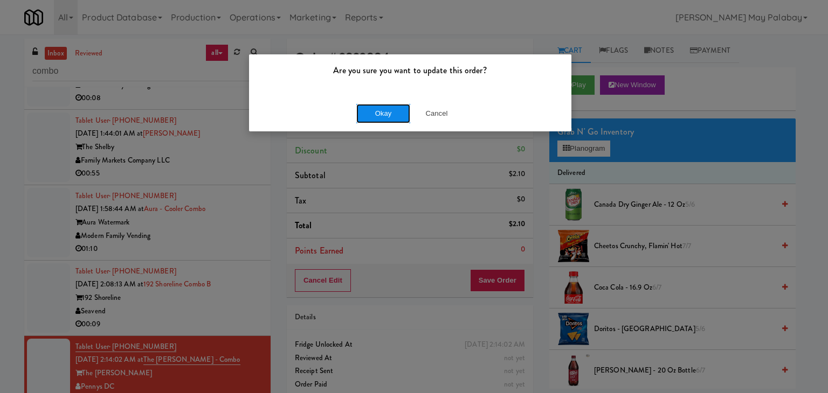
click at [384, 114] on button "Okay" at bounding box center [383, 113] width 54 height 19
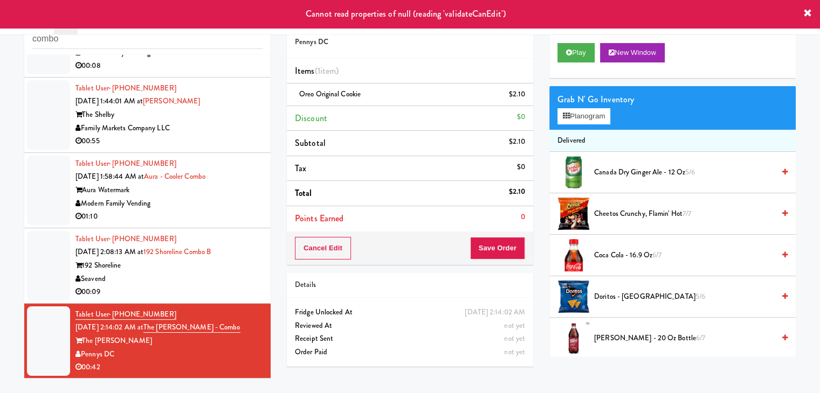
scroll to position [34, 0]
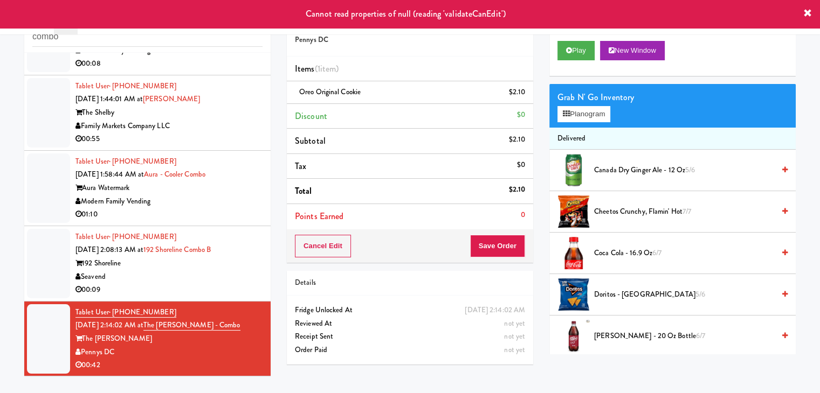
click at [216, 281] on div "Seavend" at bounding box center [168, 277] width 187 height 13
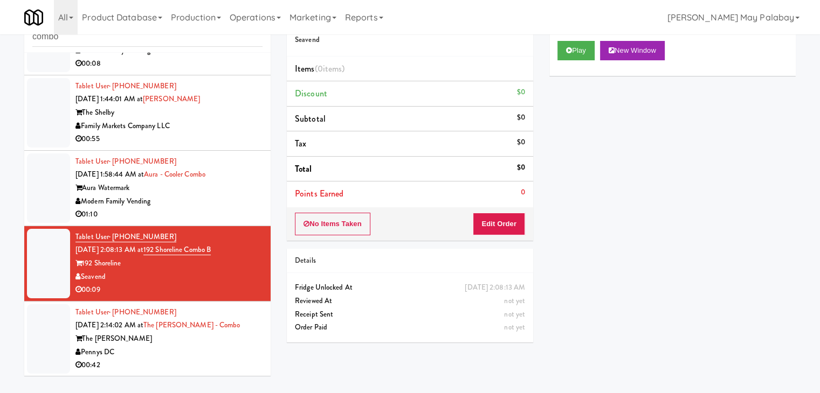
click at [202, 331] on div "Tablet User · (703) 615-1716 [DATE] 2:14:02 AM at The [PERSON_NAME] - Combo The…" at bounding box center [168, 339] width 187 height 66
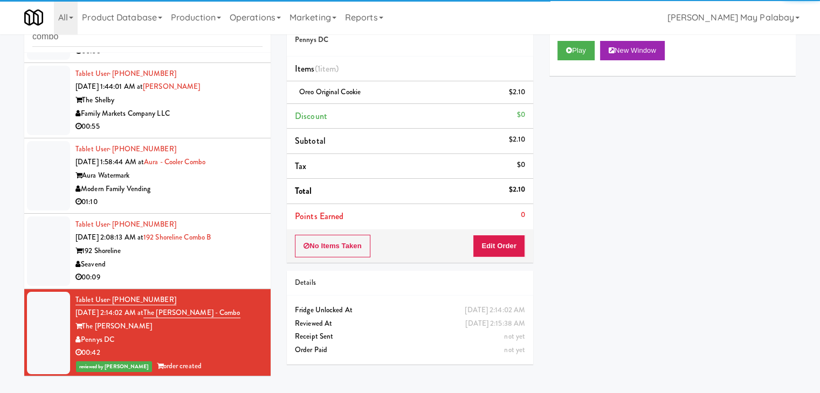
scroll to position [217, 0]
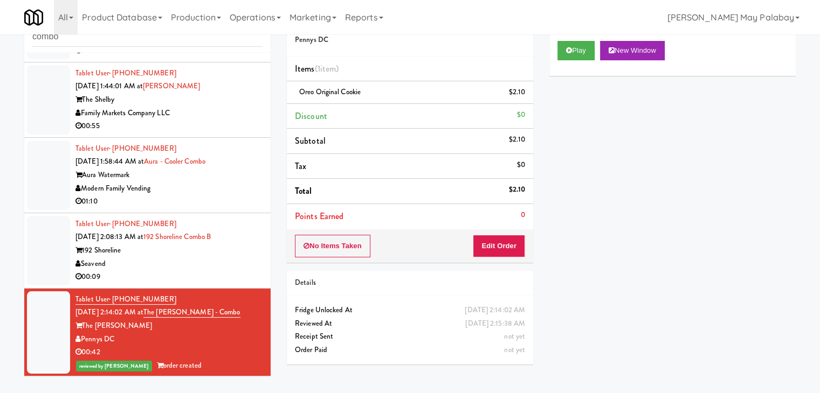
click at [152, 253] on div "192 Shoreline" at bounding box center [168, 250] width 187 height 13
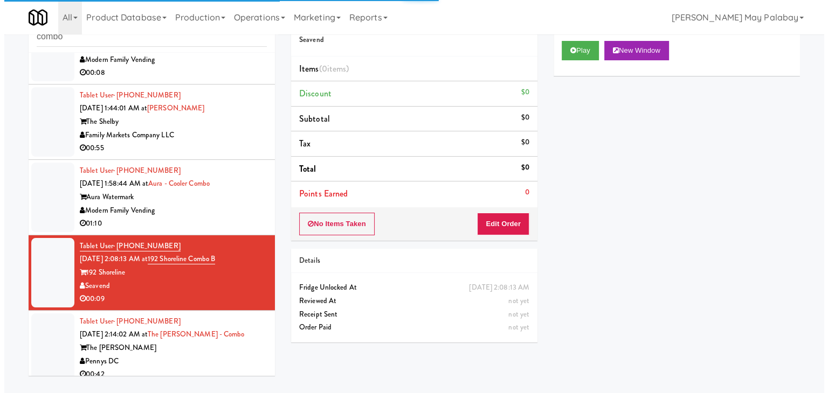
scroll to position [109, 0]
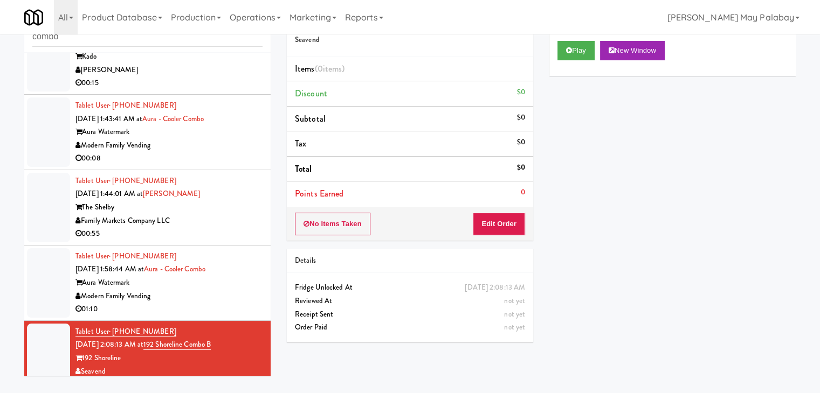
click at [188, 147] on div "Modern Family Vending" at bounding box center [168, 145] width 187 height 13
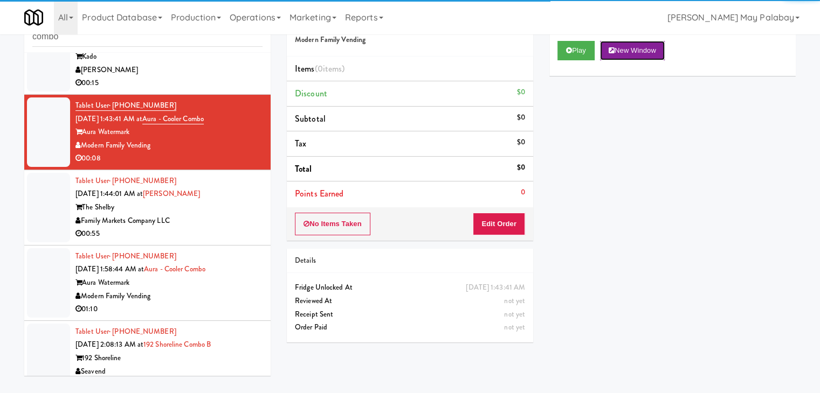
click at [644, 51] on button "New Window" at bounding box center [632, 50] width 65 height 19
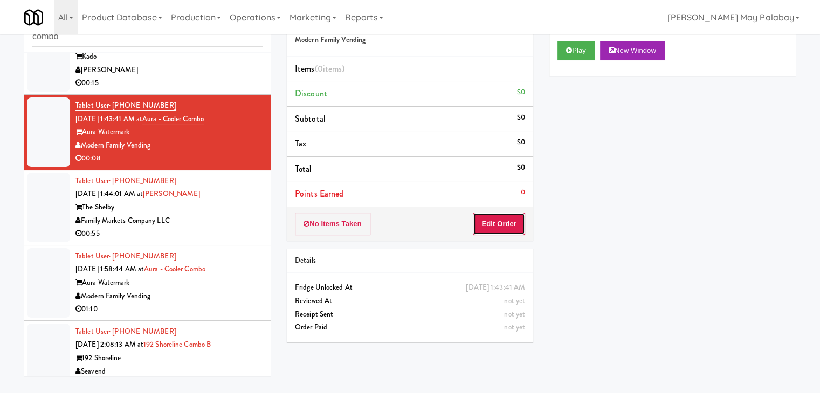
click at [497, 230] on button "Edit Order" at bounding box center [499, 224] width 52 height 23
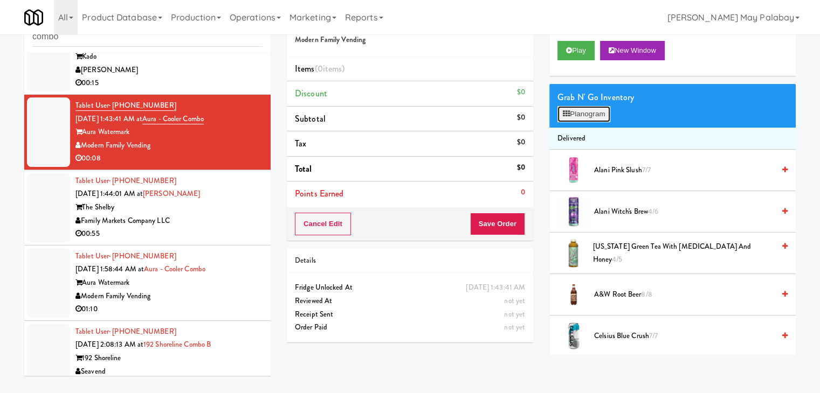
click at [584, 117] on button "Planogram" at bounding box center [583, 114] width 53 height 16
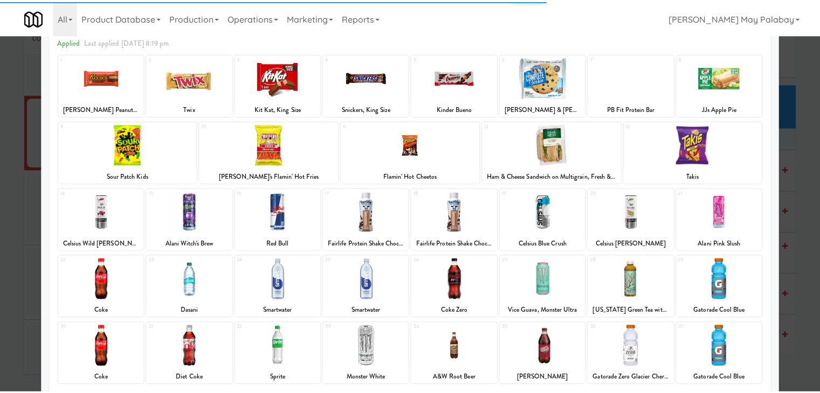
scroll to position [54, 0]
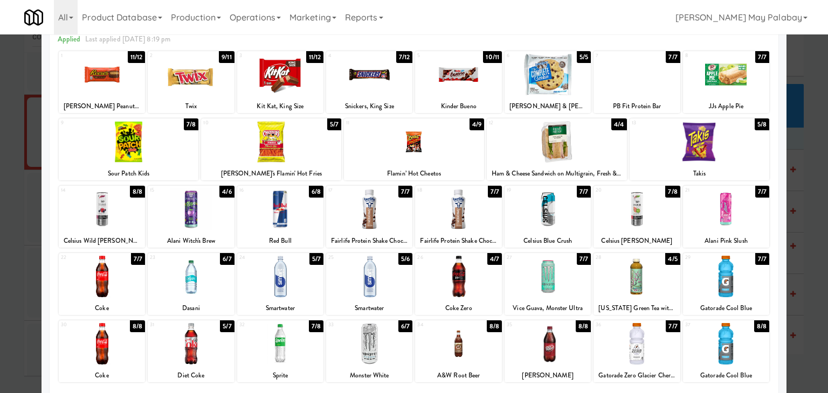
drag, startPoint x: 752, startPoint y: 160, endPoint x: 766, endPoint y: 163, distance: 13.7
click at [752, 160] on div at bounding box center [699, 141] width 140 height 41
click at [445, 158] on div at bounding box center [414, 141] width 140 height 41
click at [803, 198] on div at bounding box center [414, 196] width 828 height 393
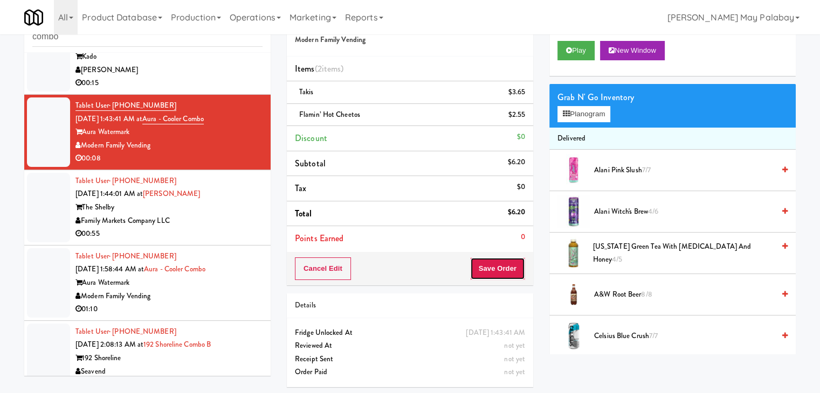
click at [500, 272] on button "Save Order" at bounding box center [497, 269] width 55 height 23
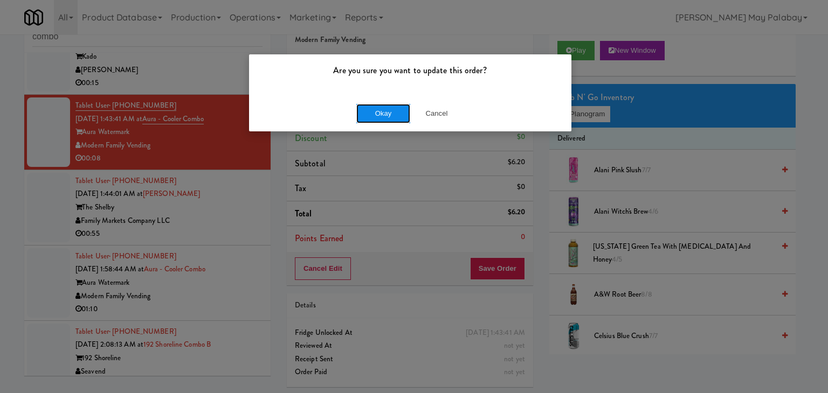
click at [399, 112] on button "Okay" at bounding box center [383, 113] width 54 height 19
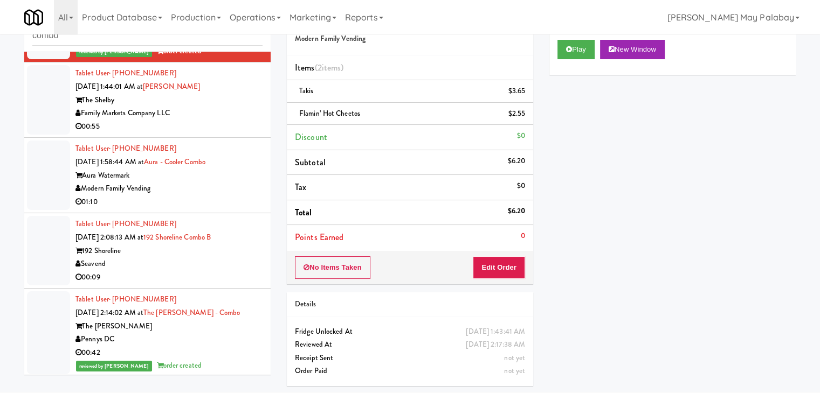
scroll to position [230, 0]
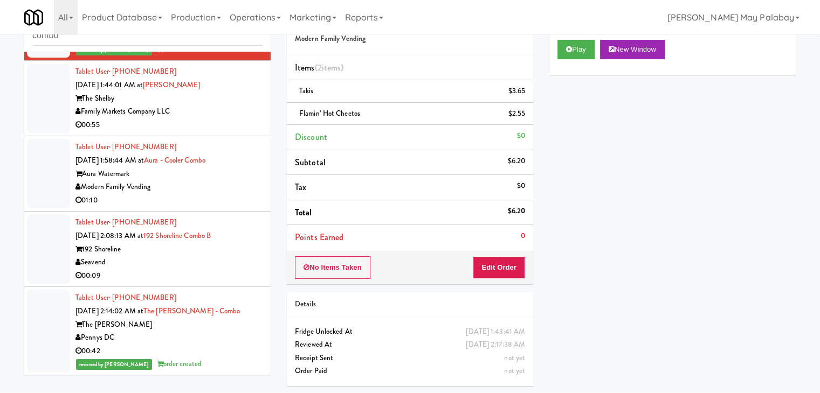
click at [191, 188] on div "Modern Family Vending" at bounding box center [168, 187] width 187 height 13
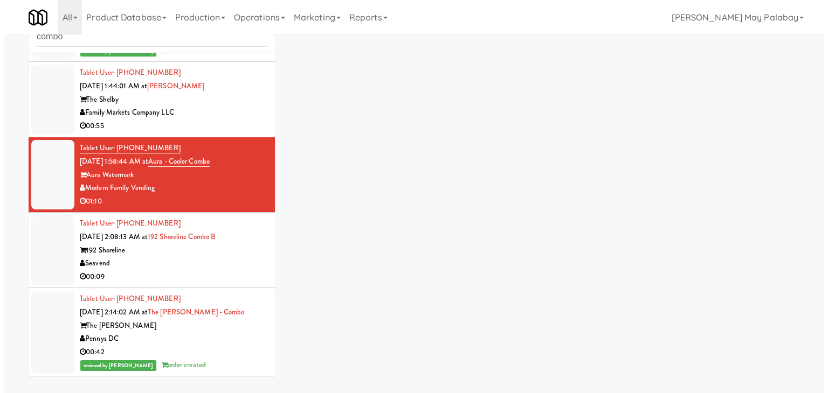
scroll to position [34, 0]
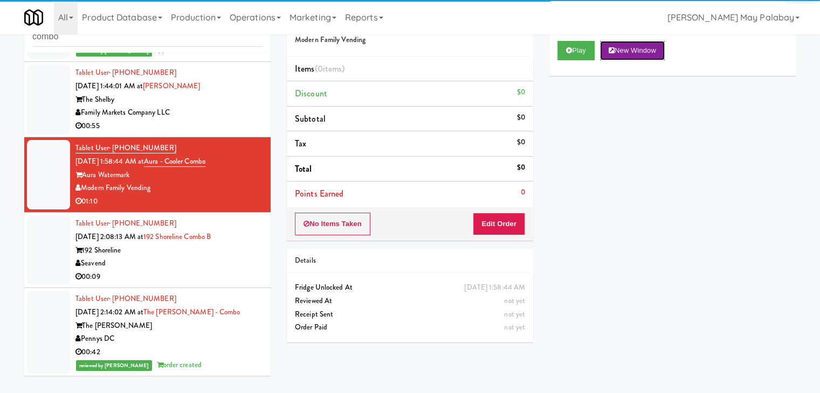
click at [623, 48] on button "New Window" at bounding box center [632, 50] width 65 height 19
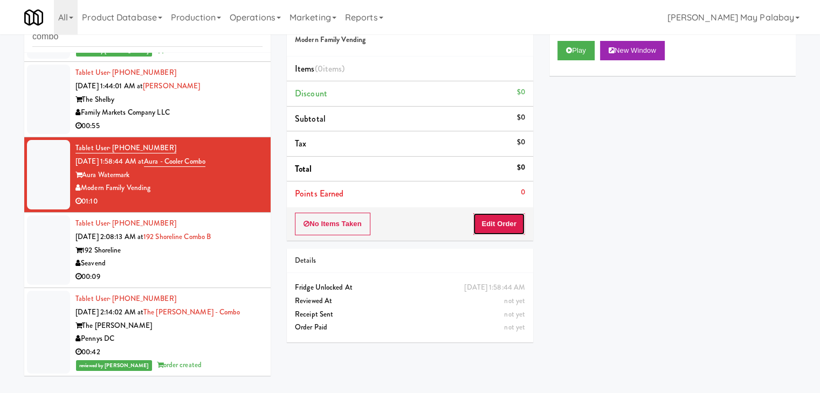
click at [510, 225] on button "Edit Order" at bounding box center [499, 224] width 52 height 23
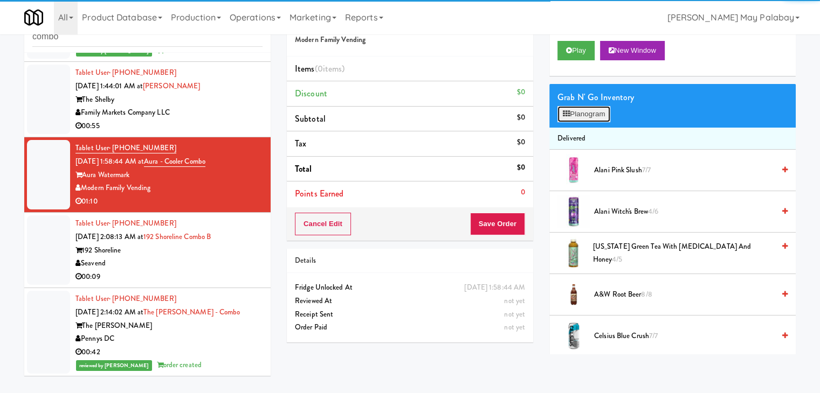
click at [578, 116] on button "Planogram" at bounding box center [583, 114] width 53 height 16
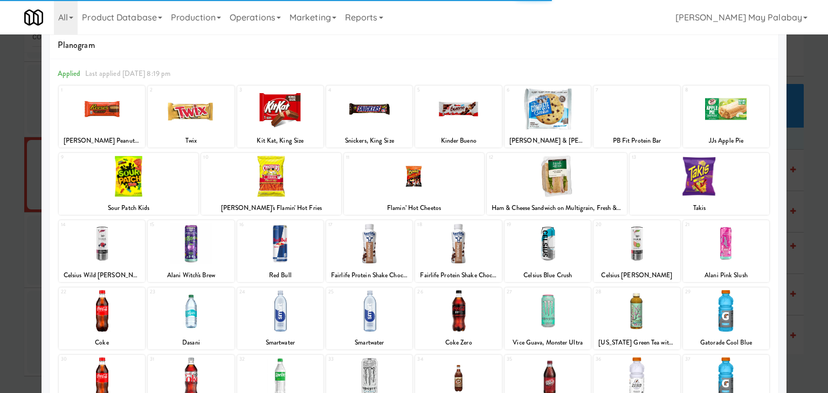
scroll to position [54, 0]
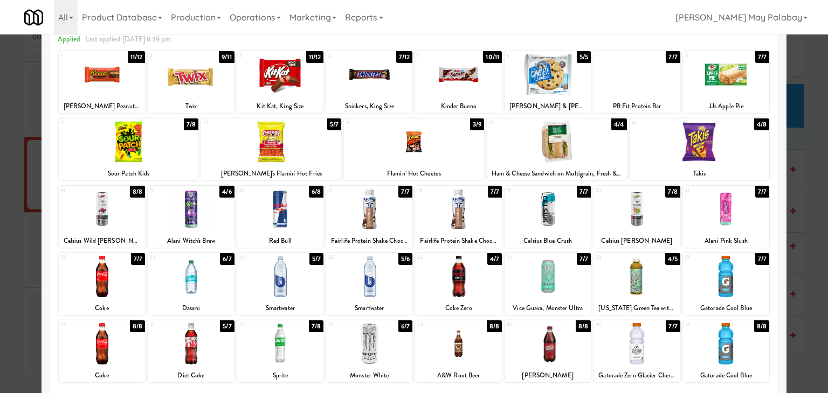
click at [223, 85] on div at bounding box center [191, 74] width 86 height 41
drag, startPoint x: 220, startPoint y: 223, endPoint x: 233, endPoint y: 224, distance: 13.0
click at [220, 223] on div at bounding box center [191, 209] width 86 height 41
click at [455, 145] on div at bounding box center [414, 141] width 140 height 41
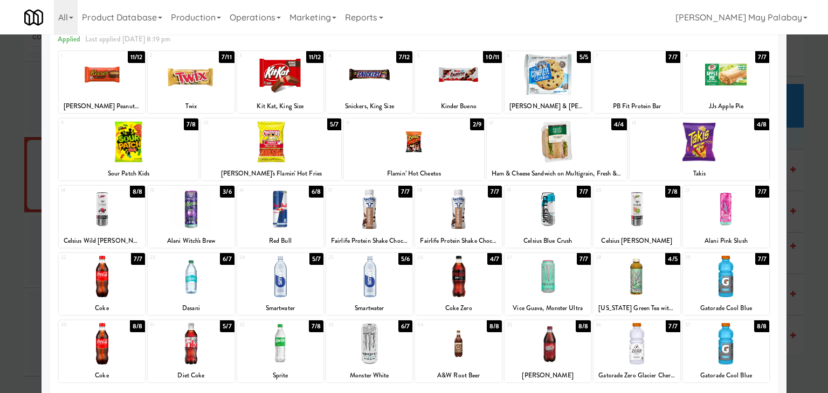
click at [401, 354] on div at bounding box center [369, 343] width 86 height 41
click at [811, 164] on div at bounding box center [414, 196] width 828 height 393
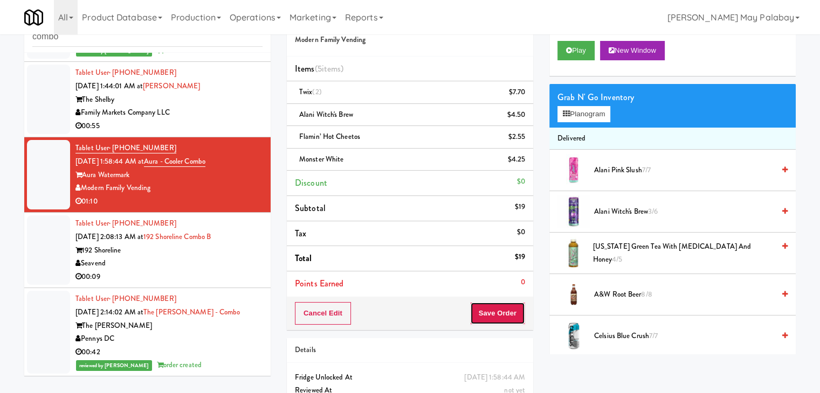
click at [481, 308] on button "Save Order" at bounding box center [497, 313] width 55 height 23
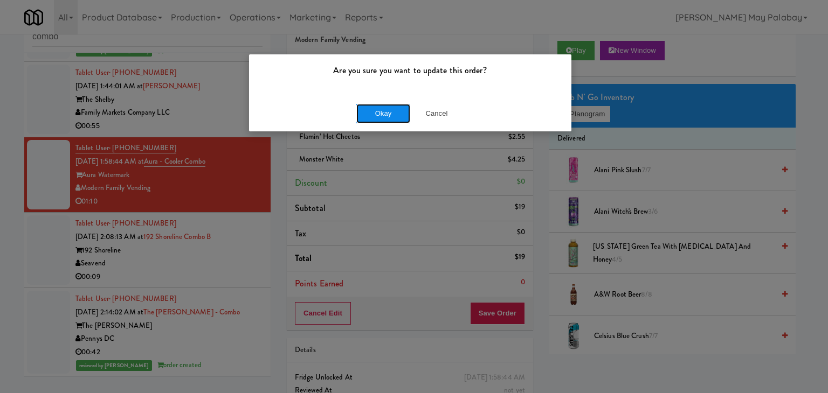
click at [379, 116] on button "Okay" at bounding box center [383, 113] width 54 height 19
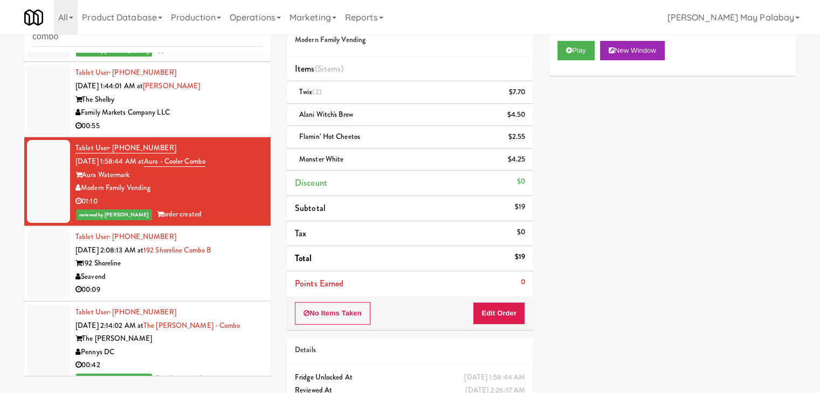
click at [155, 263] on div "192 Shoreline" at bounding box center [168, 263] width 187 height 13
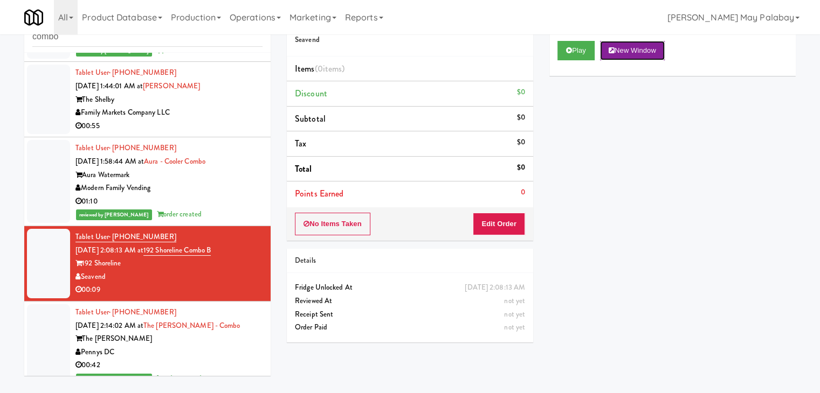
click at [656, 52] on button "New Window" at bounding box center [632, 50] width 65 height 19
click at [502, 230] on button "Edit Order" at bounding box center [499, 224] width 52 height 23
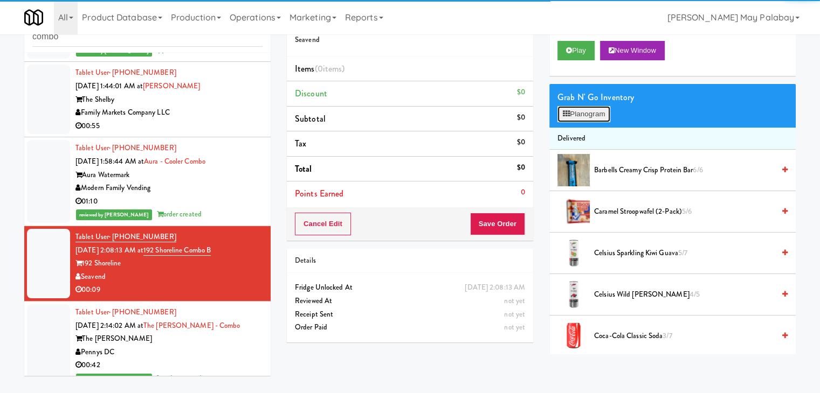
click at [563, 115] on icon at bounding box center [566, 113] width 7 height 7
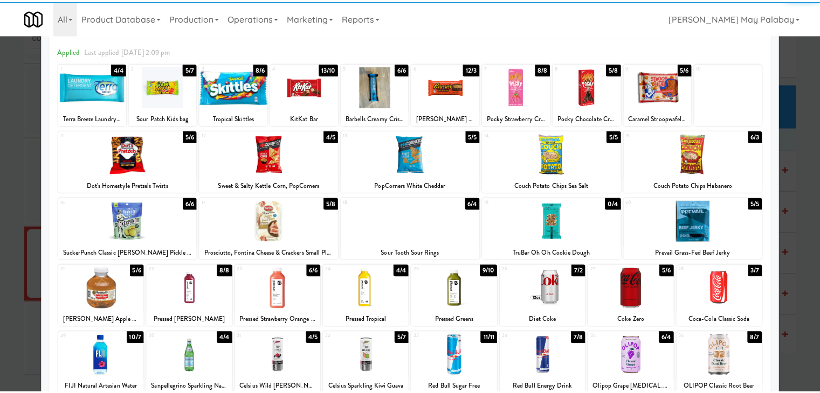
scroll to position [54, 0]
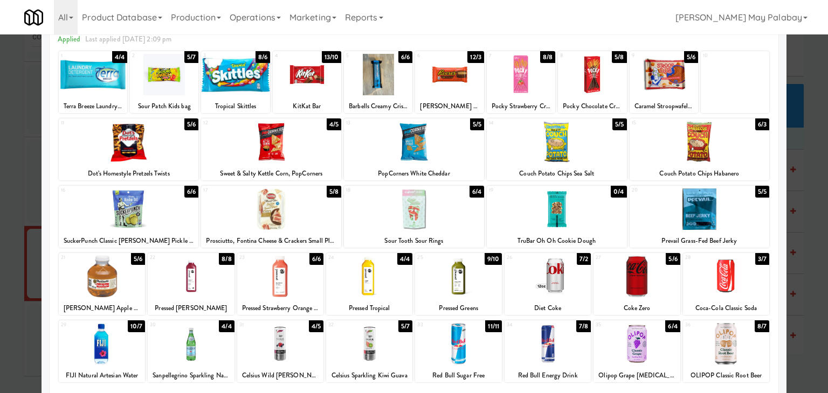
click at [385, 351] on div at bounding box center [369, 343] width 86 height 41
click at [803, 214] on div at bounding box center [414, 196] width 828 height 393
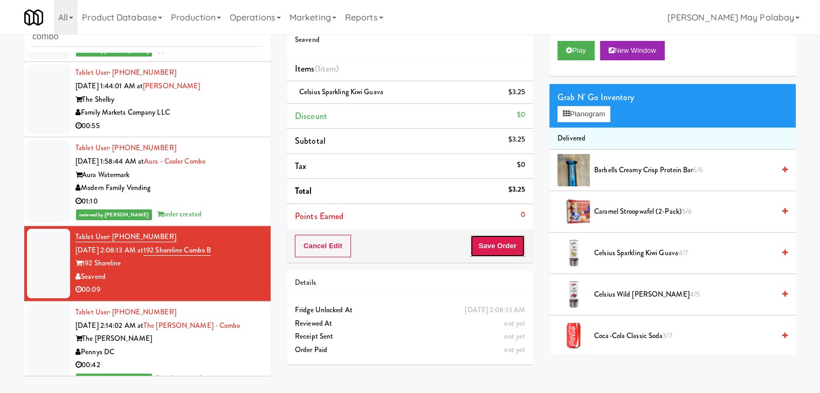
click at [483, 240] on button "Save Order" at bounding box center [497, 246] width 55 height 23
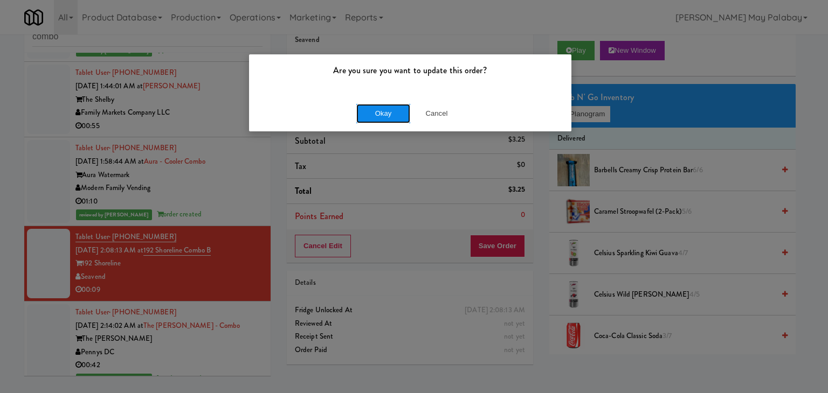
click at [375, 111] on button "Okay" at bounding box center [383, 113] width 54 height 19
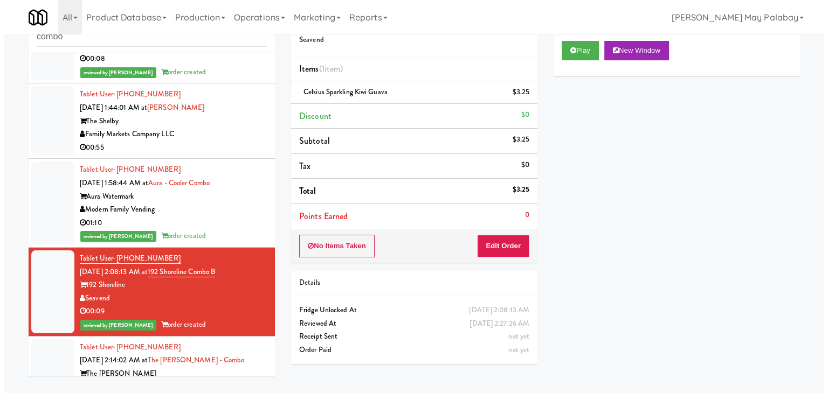
scroll to position [95, 0]
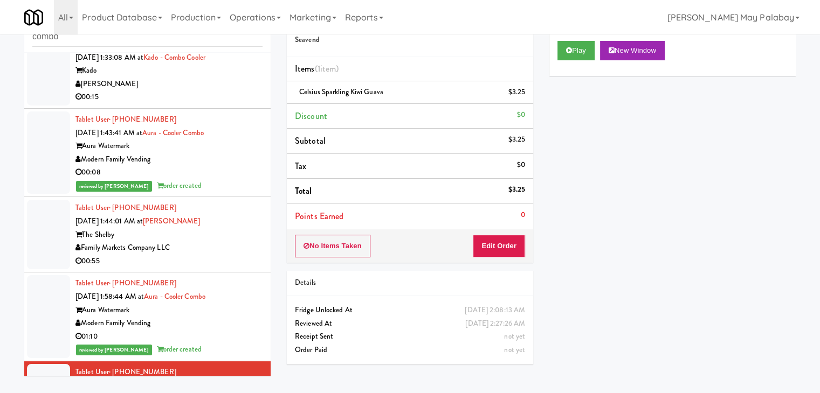
click at [208, 248] on div "Family Markets Company LLC" at bounding box center [168, 247] width 187 height 13
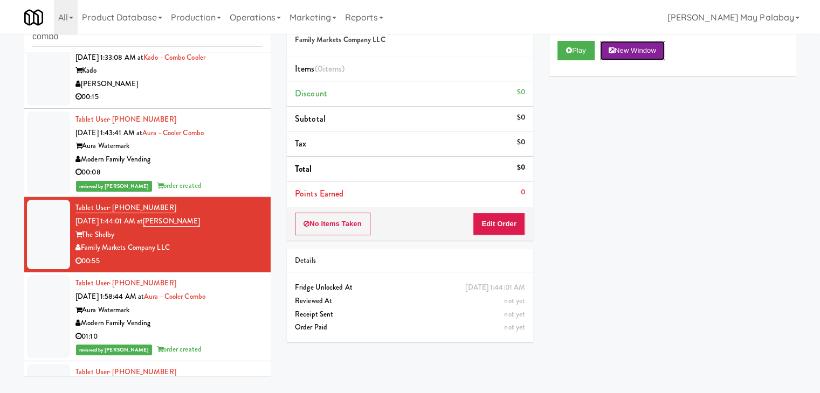
click at [649, 54] on button "New Window" at bounding box center [632, 50] width 65 height 19
drag, startPoint x: 487, startPoint y: 10, endPoint x: 519, endPoint y: 214, distance: 206.8
click at [519, 214] on button "Edit Order" at bounding box center [499, 224] width 52 height 23
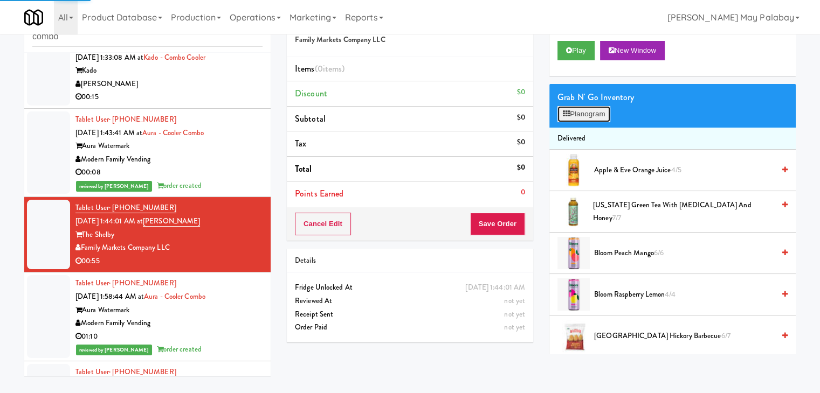
click at [588, 110] on button "Planogram" at bounding box center [583, 114] width 53 height 16
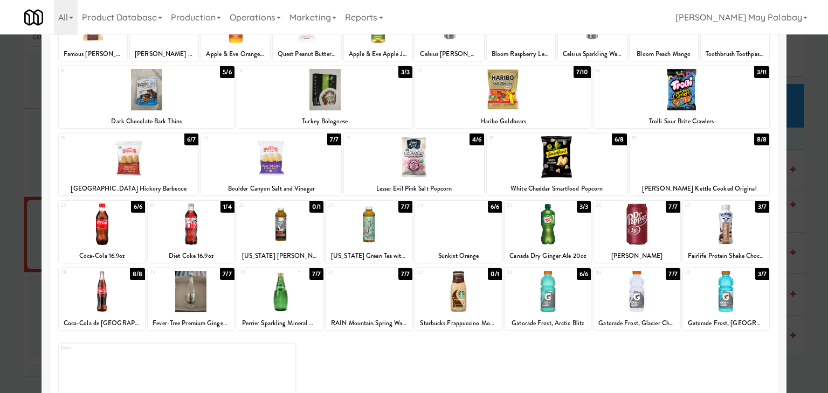
scroll to position [108, 0]
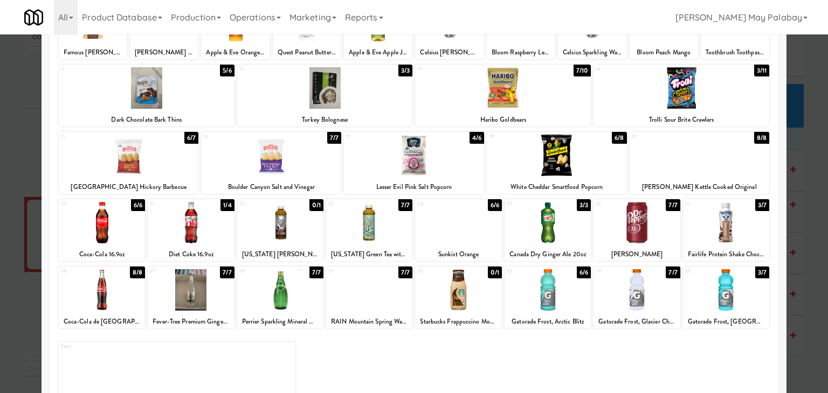
click at [191, 300] on div at bounding box center [191, 289] width 86 height 41
click at [327, 153] on div at bounding box center [271, 155] width 140 height 41
click at [588, 160] on div at bounding box center [557, 155] width 140 height 41
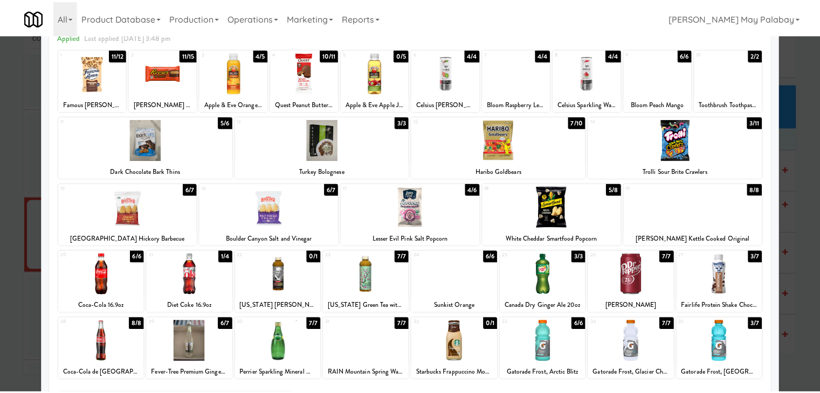
scroll to position [54, 0]
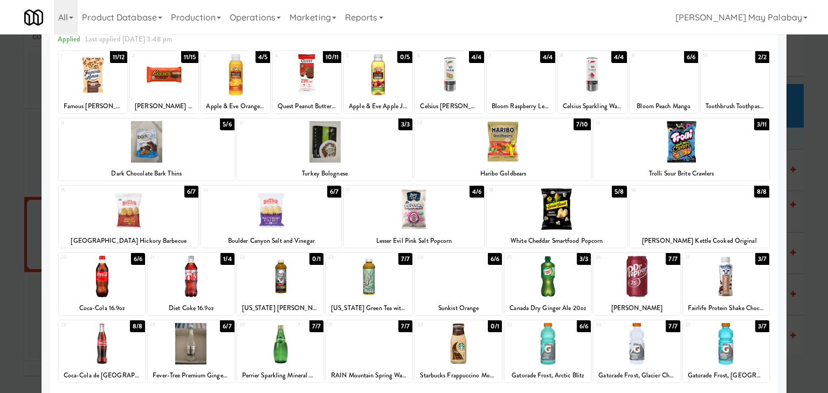
click at [325, 99] on div "4 10/11 Quest Peanut Butter Cups" at bounding box center [307, 82] width 68 height 62
click at [809, 265] on div at bounding box center [414, 196] width 828 height 393
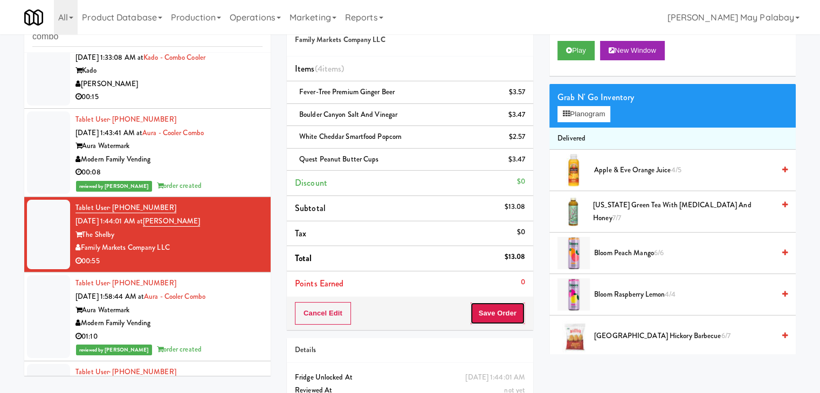
click at [495, 315] on button "Save Order" at bounding box center [497, 313] width 55 height 23
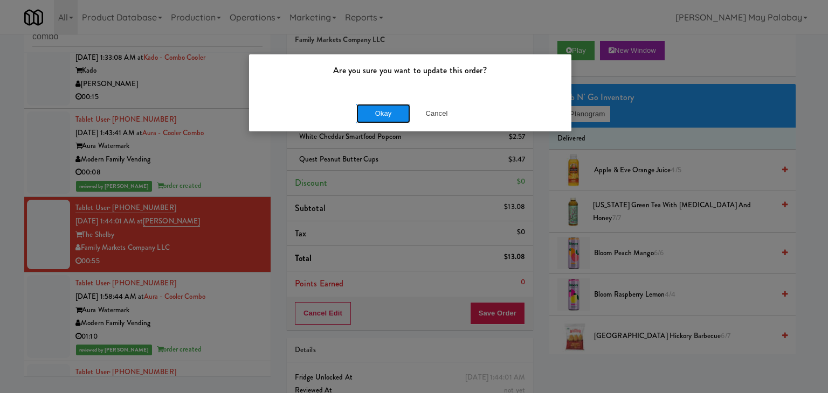
click at [368, 119] on button "Okay" at bounding box center [383, 113] width 54 height 19
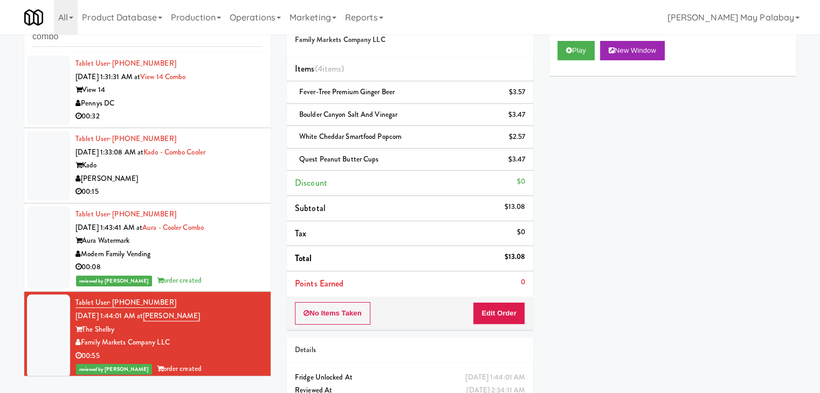
click at [196, 192] on div "00:15" at bounding box center [168, 191] width 187 height 13
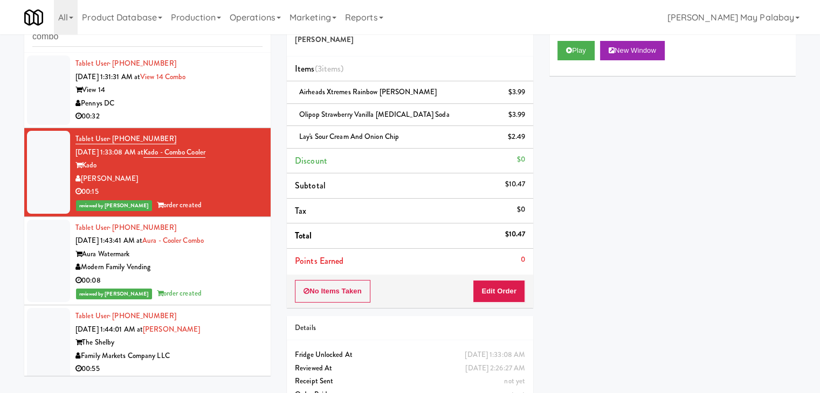
click at [218, 110] on div "00:32" at bounding box center [168, 116] width 187 height 13
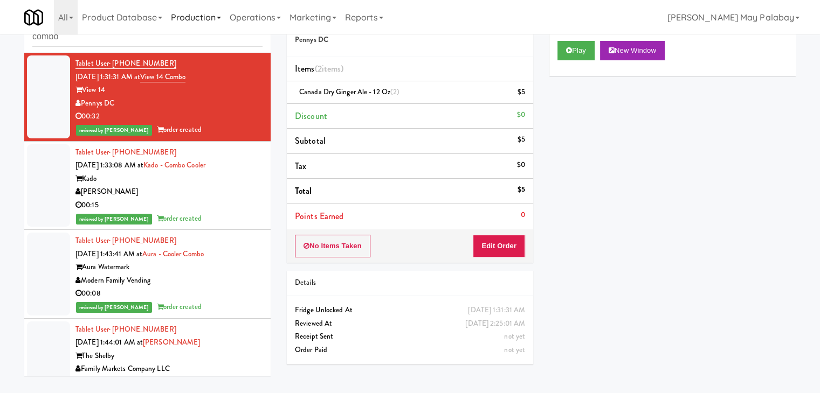
click at [218, 16] on link "Production" at bounding box center [196, 17] width 59 height 34
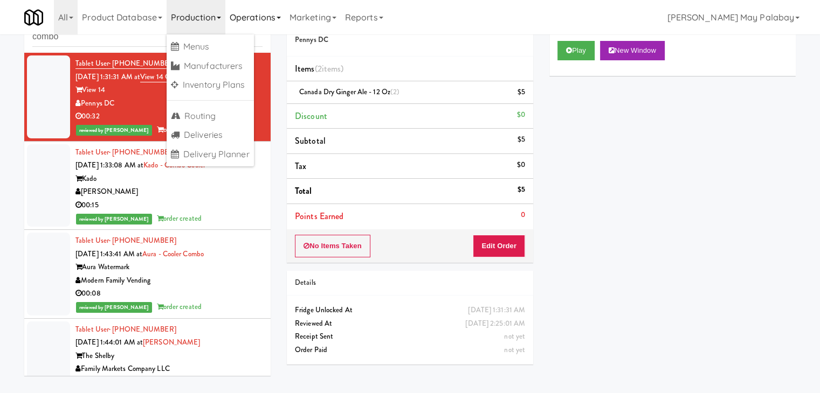
click at [285, 16] on link "Operations" at bounding box center [255, 17] width 60 height 34
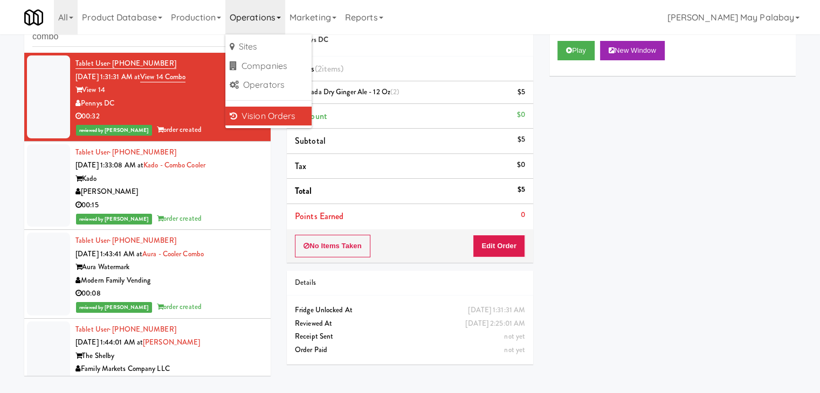
click at [265, 119] on link "Vision Orders" at bounding box center [268, 116] width 86 height 19
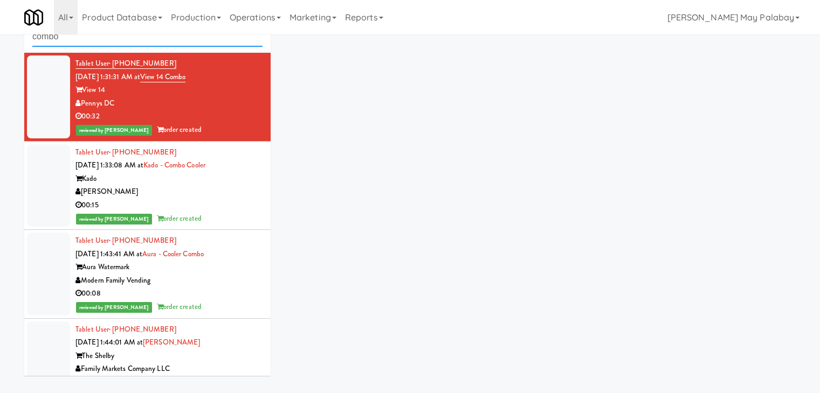
click at [136, 39] on input "combo" at bounding box center [147, 37] width 230 height 20
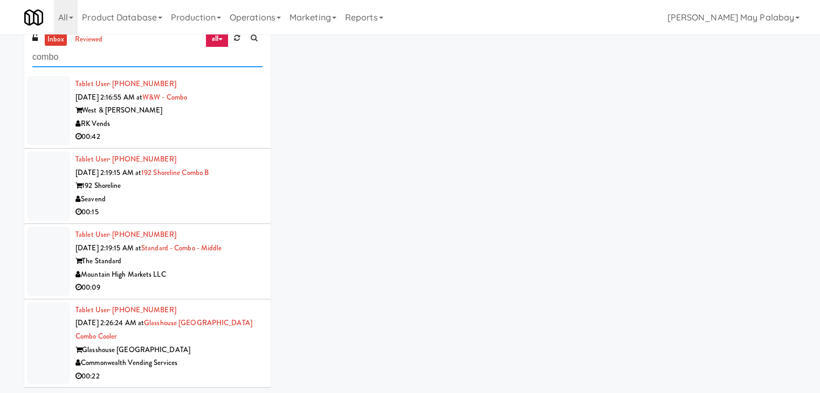
scroll to position [34, 0]
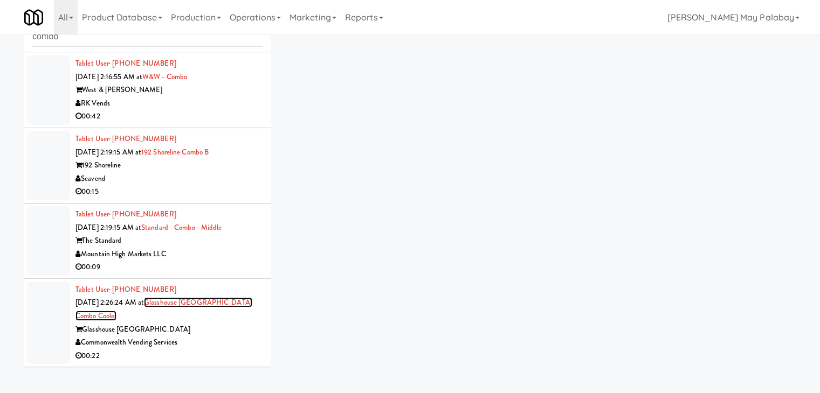
click at [171, 307] on link "Glasshouse [GEOGRAPHIC_DATA] Combo Cooler" at bounding box center [163, 309] width 177 height 24
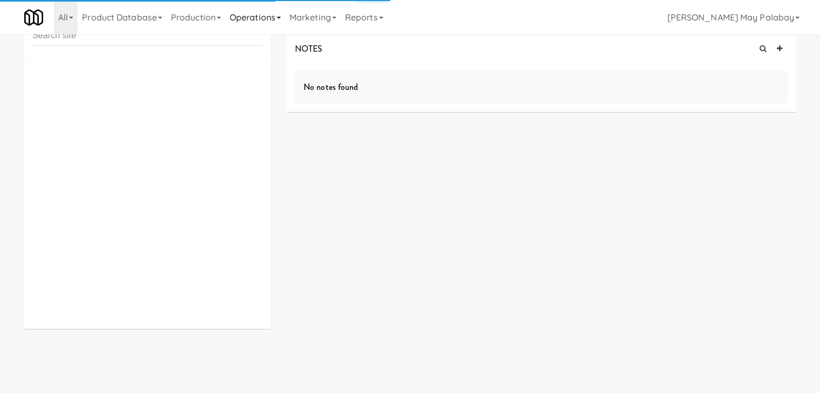
click at [285, 20] on link "Operations" at bounding box center [255, 17] width 60 height 34
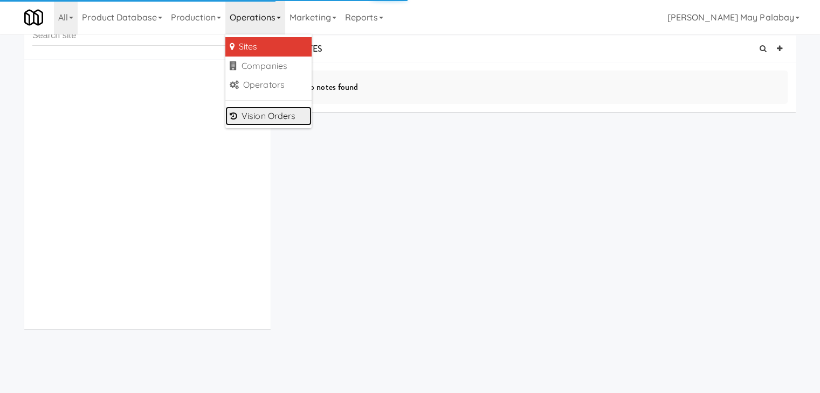
click at [272, 112] on link "Vision Orders" at bounding box center [268, 116] width 86 height 19
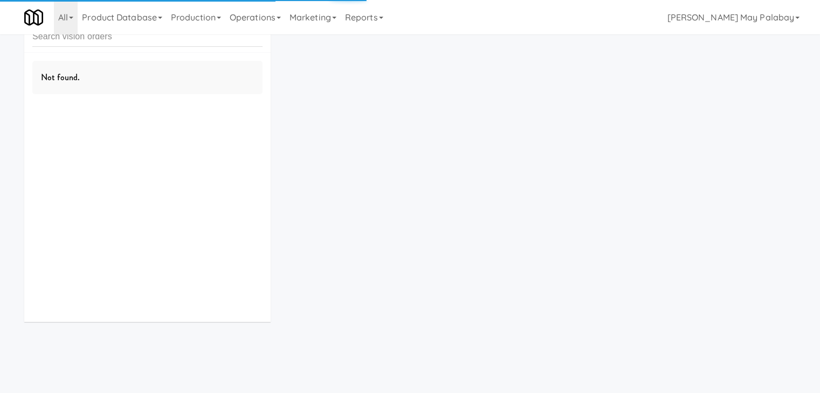
click at [96, 40] on input "text" at bounding box center [147, 37] width 230 height 20
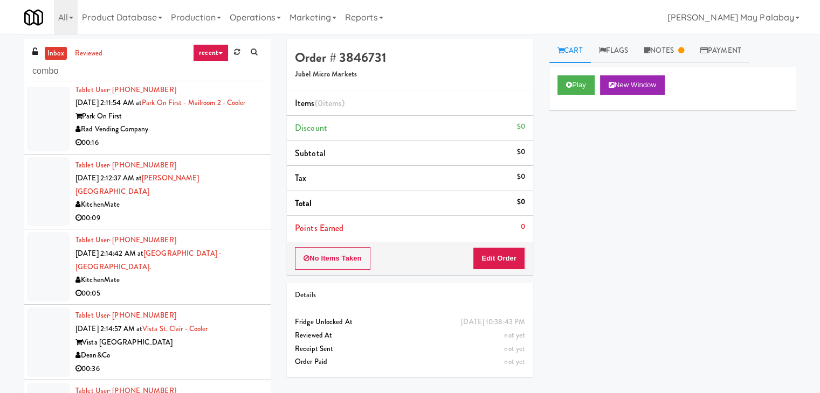
scroll to position [2503, 0]
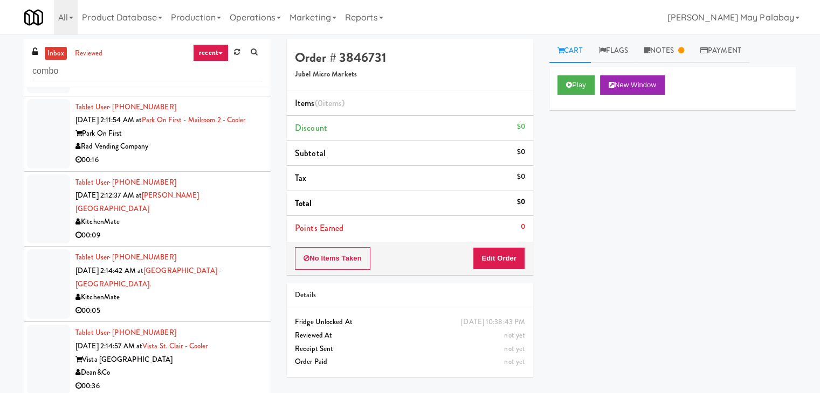
click at [213, 52] on link "recent" at bounding box center [211, 52] width 36 height 17
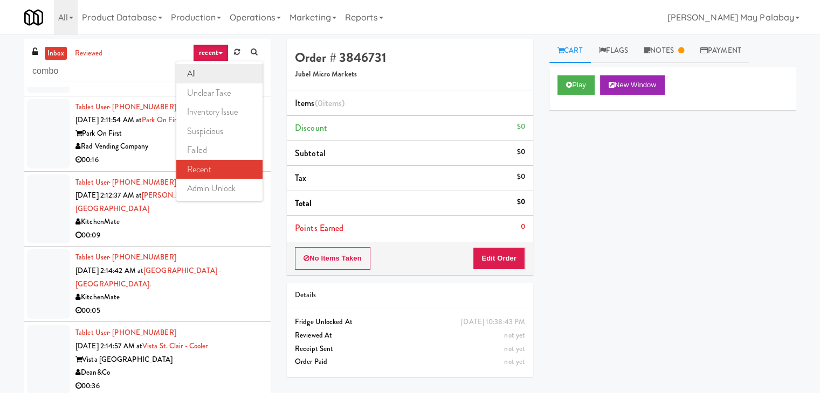
click at [216, 67] on link "all" at bounding box center [219, 73] width 86 height 19
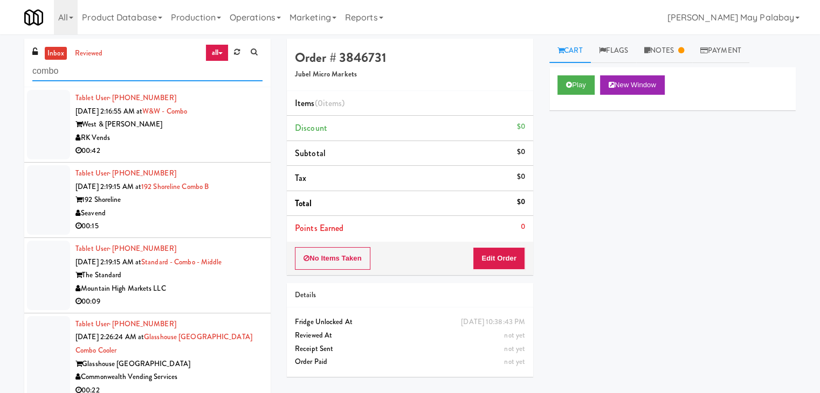
click at [93, 73] on input "combo" at bounding box center [147, 71] width 230 height 20
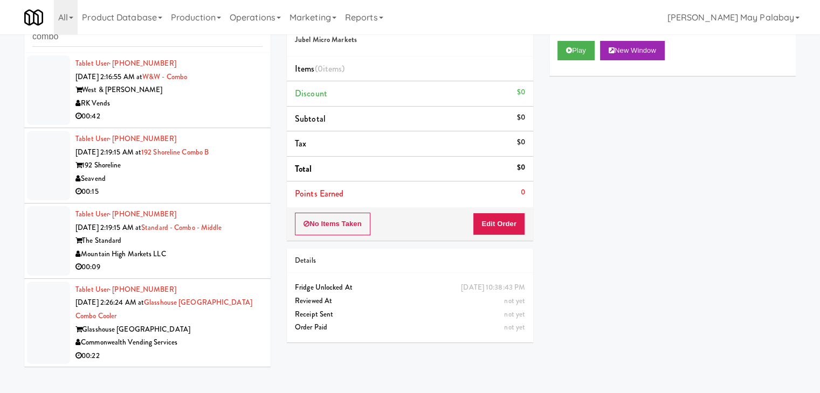
click at [255, 87] on li "Tablet User · (205) 362-1521 [DATE] 2:16:55 AM at [GEOGRAPHIC_DATA] West & [PER…" at bounding box center [147, 90] width 246 height 75
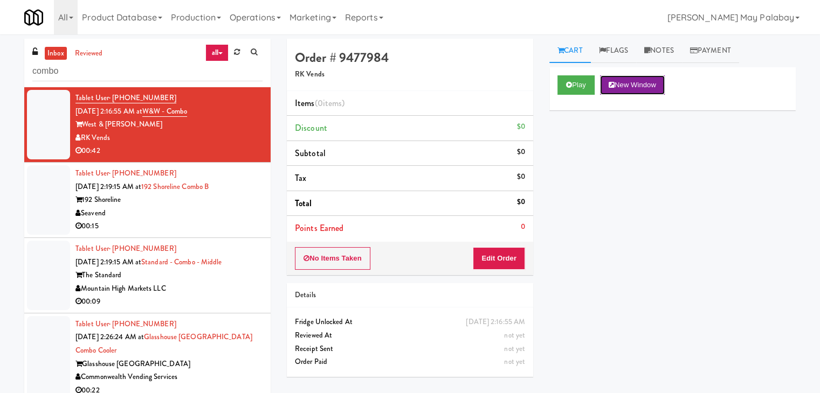
click at [638, 82] on button "New Window" at bounding box center [632, 84] width 65 height 19
click at [504, 260] on button "Edit Order" at bounding box center [499, 258] width 52 height 23
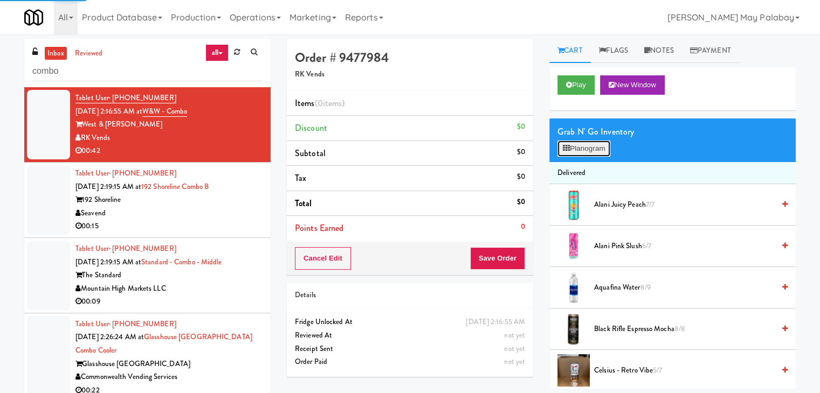
click at [585, 145] on button "Planogram" at bounding box center [583, 149] width 53 height 16
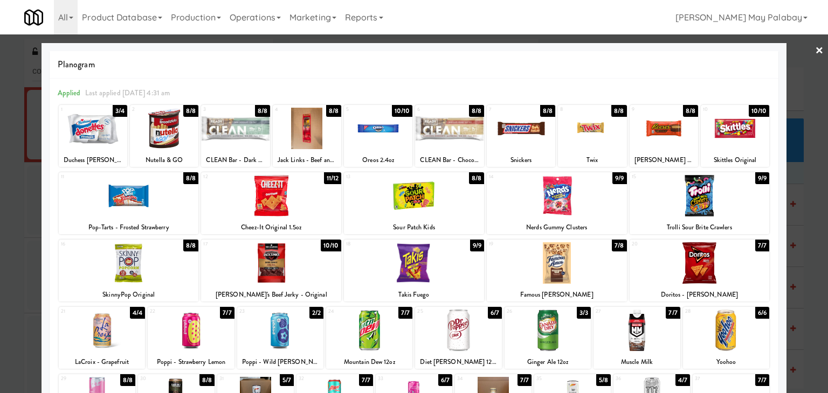
click at [582, 136] on div at bounding box center [592, 128] width 68 height 41
click at [577, 255] on div at bounding box center [557, 262] width 140 height 41
click at [489, 334] on div at bounding box center [458, 330] width 86 height 41
click at [805, 206] on div at bounding box center [414, 196] width 828 height 393
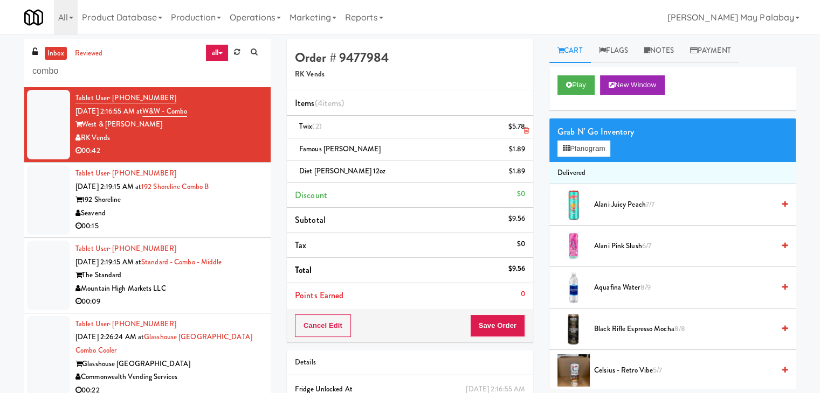
click at [526, 128] on icon at bounding box center [525, 130] width 5 height 7
click at [490, 320] on button "Save Order" at bounding box center [497, 326] width 55 height 23
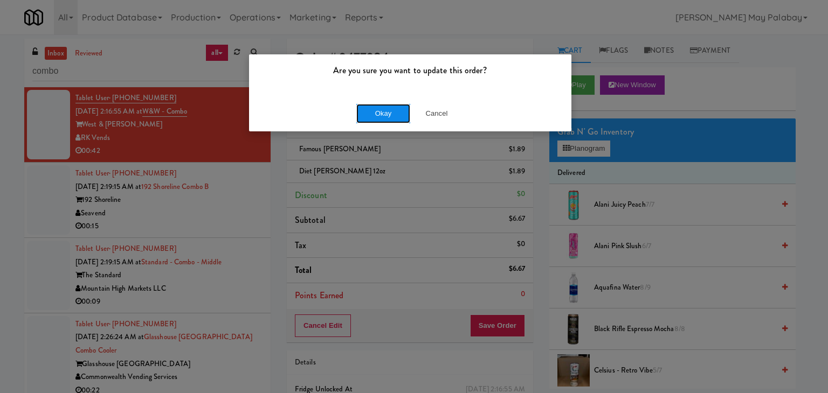
click at [366, 110] on button "Okay" at bounding box center [383, 113] width 54 height 19
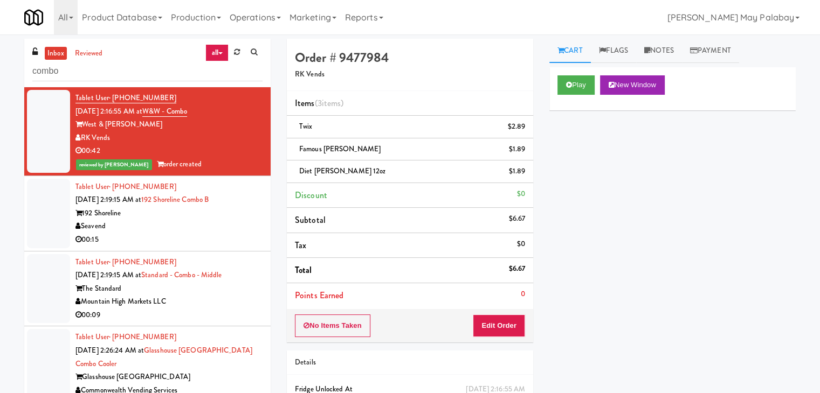
click at [166, 235] on div "00:15" at bounding box center [168, 239] width 187 height 13
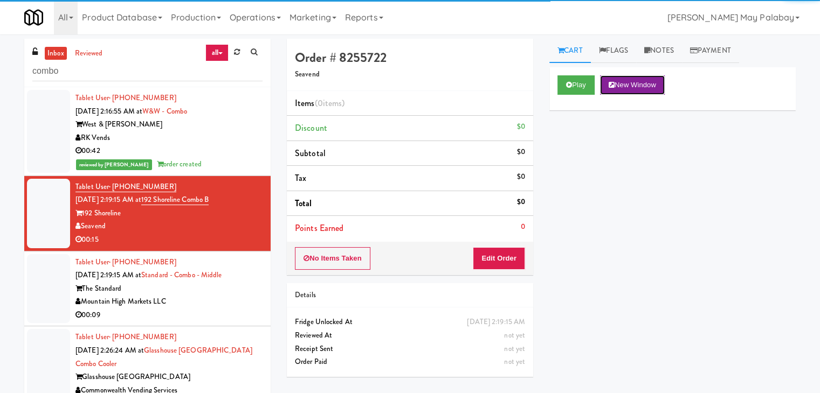
click at [629, 87] on button "New Window" at bounding box center [632, 84] width 65 height 19
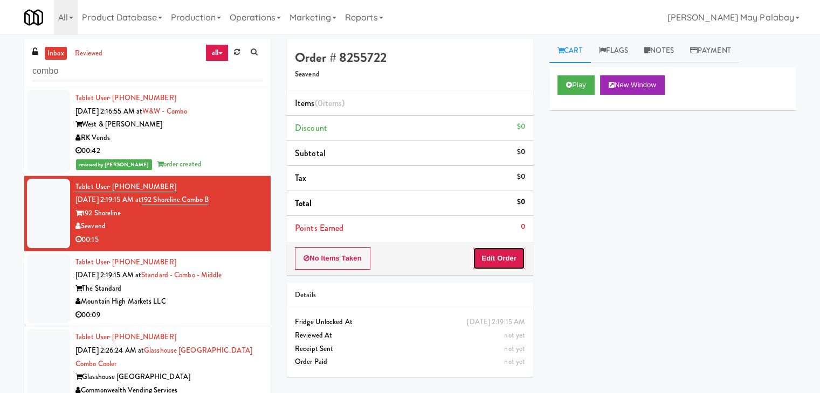
click at [507, 255] on button "Edit Order" at bounding box center [499, 258] width 52 height 23
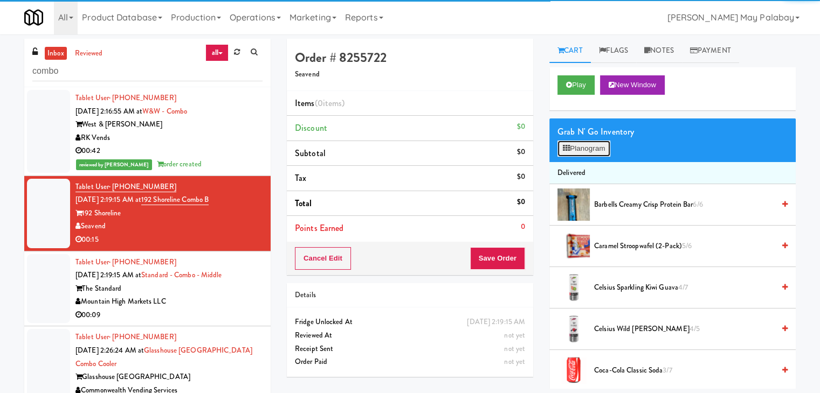
click at [584, 150] on button "Planogram" at bounding box center [583, 149] width 53 height 16
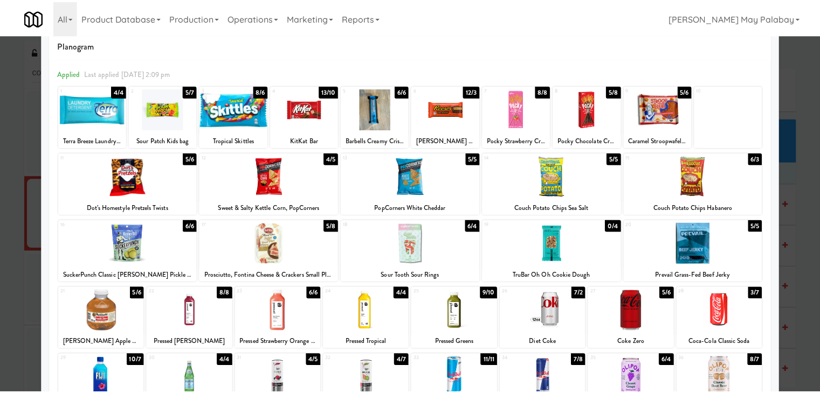
scroll to position [54, 0]
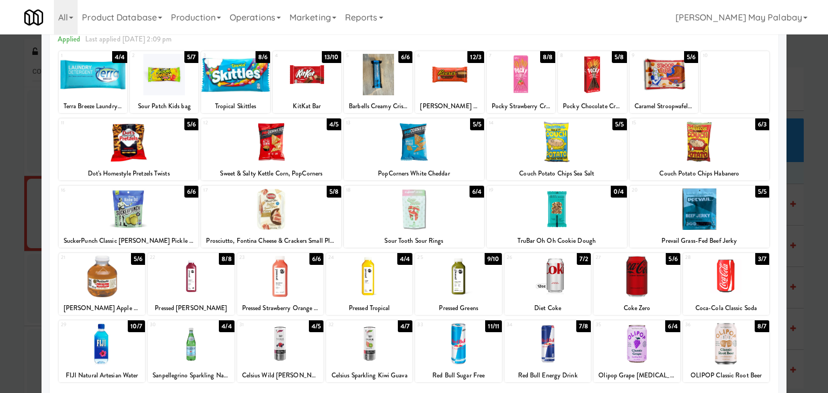
click at [393, 351] on div at bounding box center [369, 343] width 86 height 41
click at [745, 157] on div at bounding box center [699, 141] width 140 height 41
click at [800, 220] on div at bounding box center [414, 196] width 828 height 393
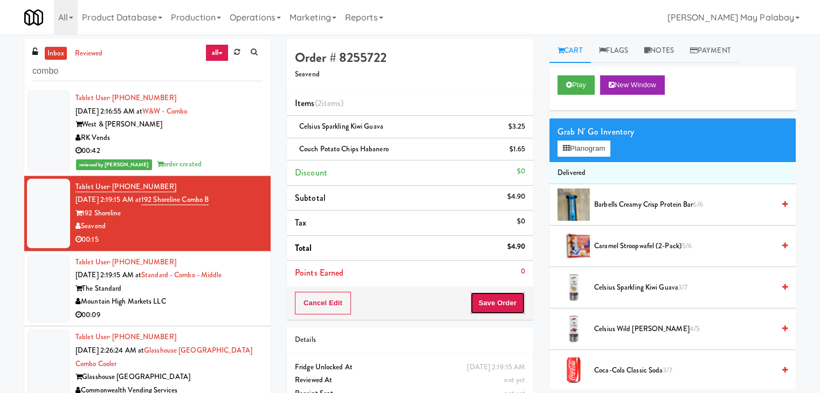
click at [502, 307] on button "Save Order" at bounding box center [497, 303] width 55 height 23
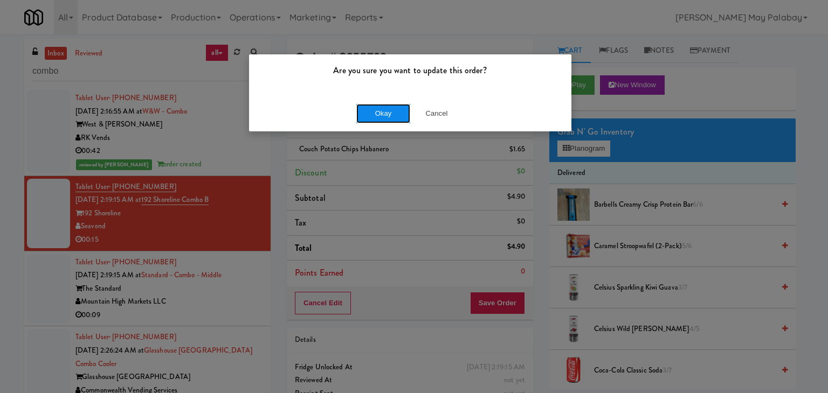
click at [401, 113] on button "Okay" at bounding box center [383, 113] width 54 height 19
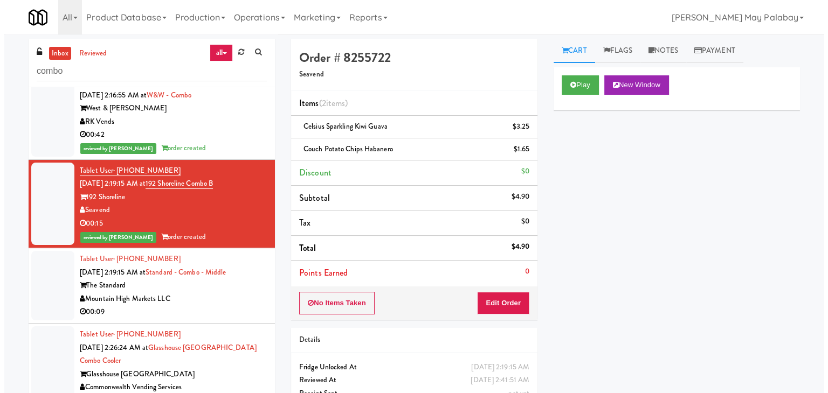
scroll to position [17, 0]
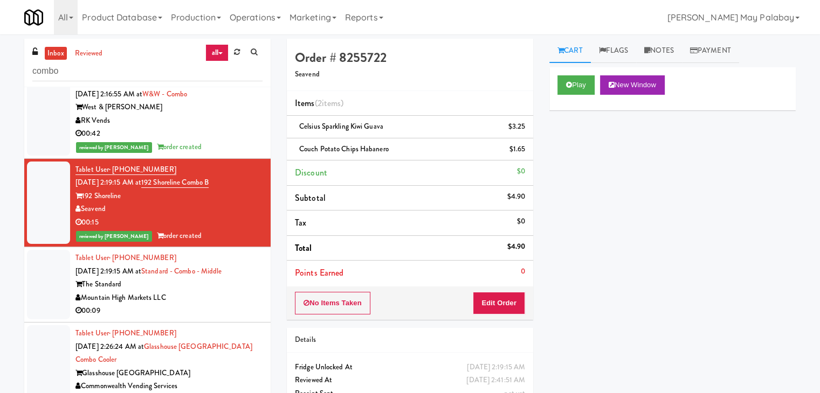
click at [207, 311] on div "00:09" at bounding box center [168, 310] width 187 height 13
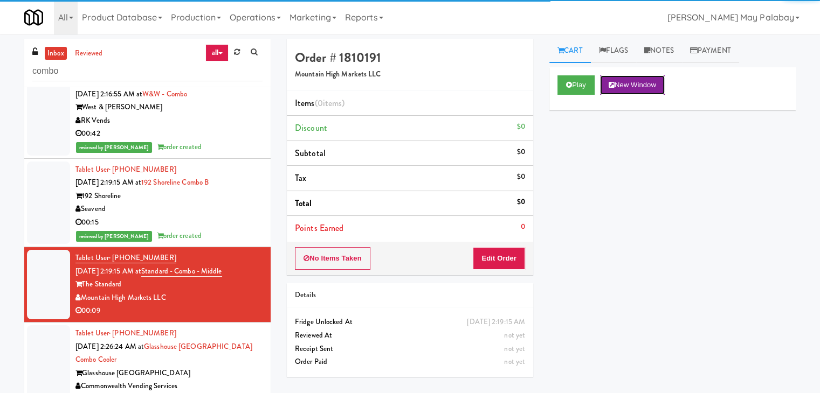
click at [649, 87] on button "New Window" at bounding box center [632, 84] width 65 height 19
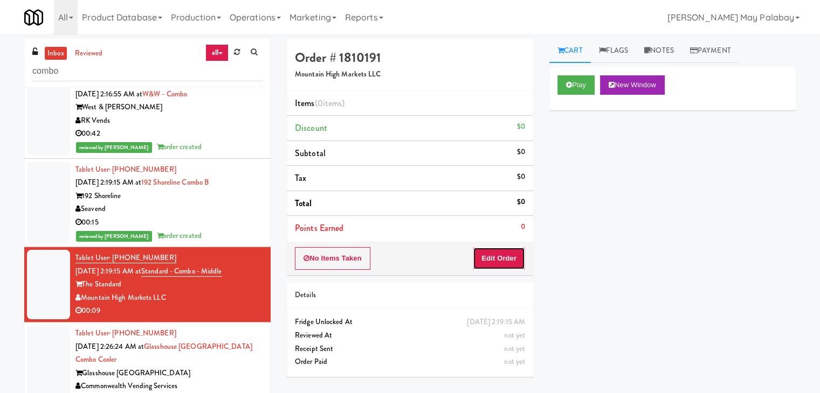
click at [513, 251] on button "Edit Order" at bounding box center [499, 258] width 52 height 23
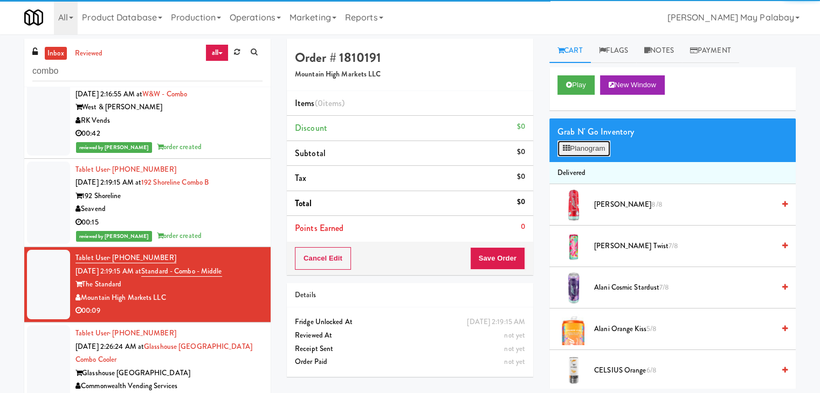
click at [591, 155] on button "Planogram" at bounding box center [583, 149] width 53 height 16
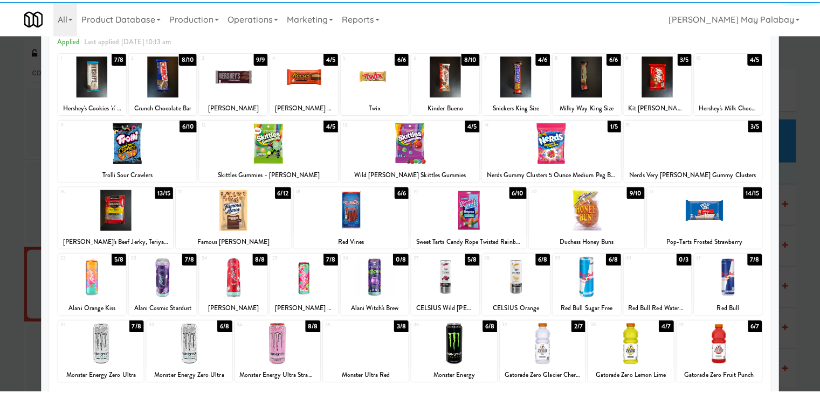
scroll to position [54, 0]
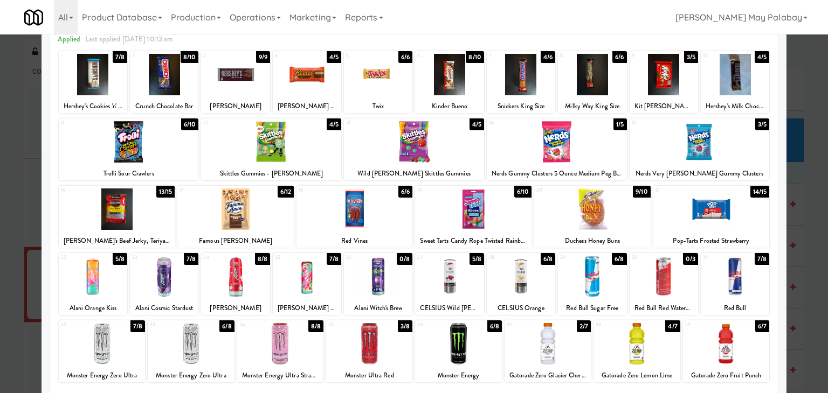
drag, startPoint x: 535, startPoint y: 94, endPoint x: 551, endPoint y: 99, distance: 16.9
click at [535, 94] on div at bounding box center [521, 74] width 68 height 41
click at [494, 363] on div at bounding box center [458, 343] width 86 height 41
click at [806, 191] on div at bounding box center [414, 196] width 828 height 393
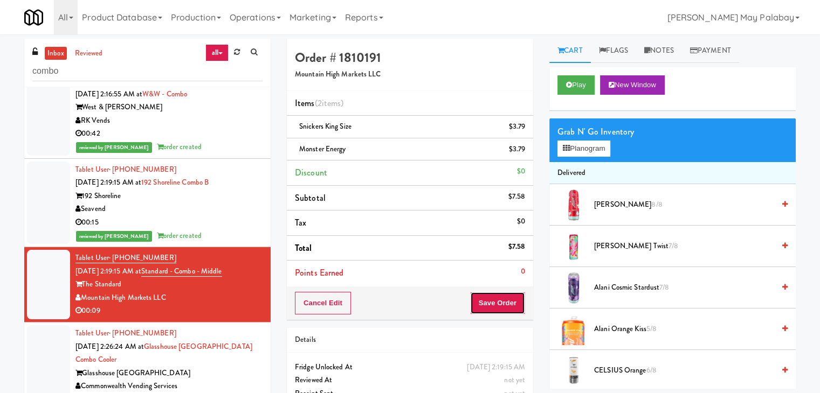
click at [515, 307] on button "Save Order" at bounding box center [497, 303] width 55 height 23
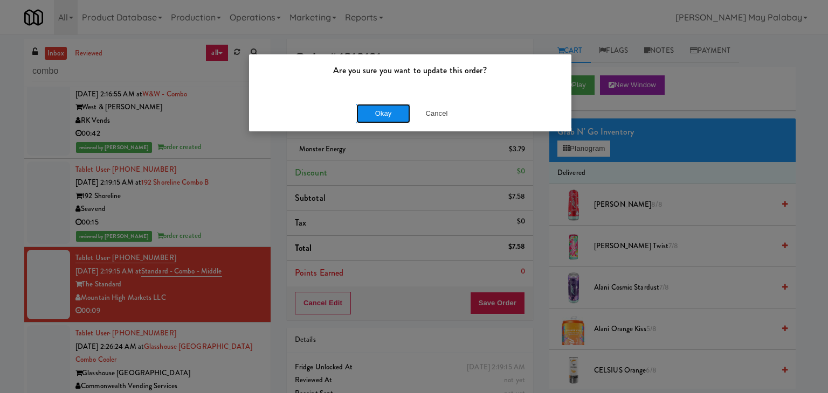
click at [398, 112] on button "Okay" at bounding box center [383, 113] width 54 height 19
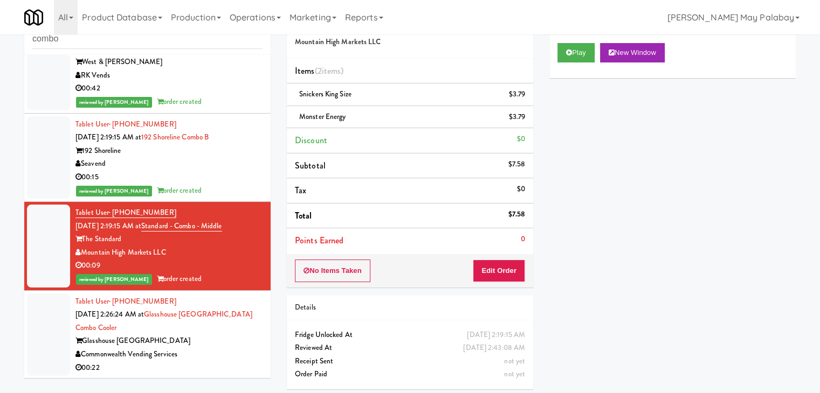
scroll to position [36, 0]
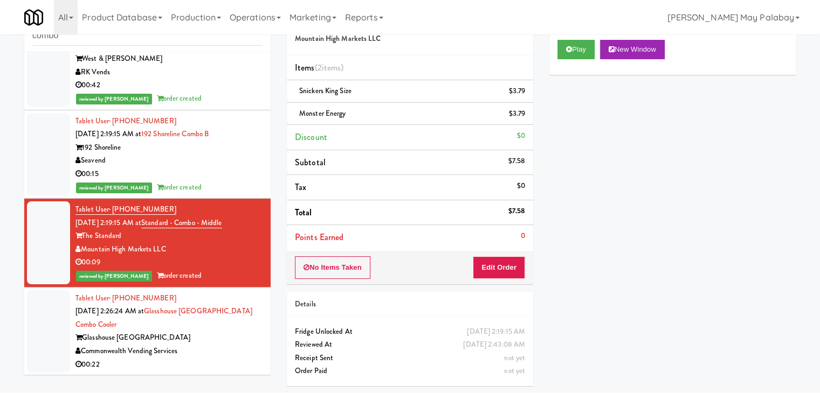
click at [177, 339] on div "Glasshouse [GEOGRAPHIC_DATA]" at bounding box center [168, 337] width 187 height 13
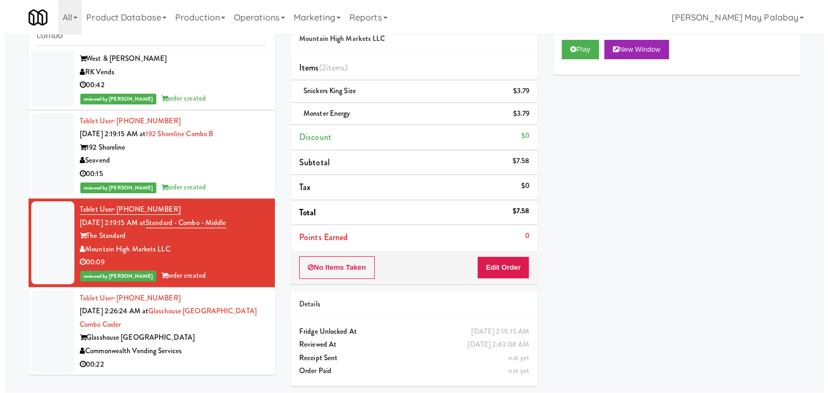
scroll to position [34, 0]
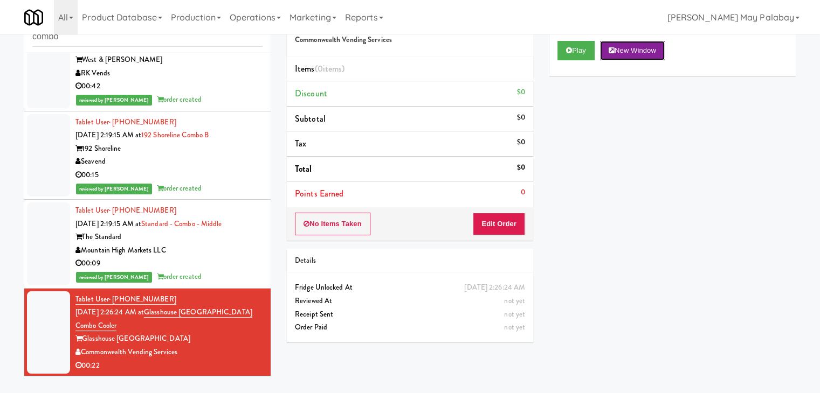
click at [637, 55] on button "New Window" at bounding box center [632, 50] width 65 height 19
click at [492, 223] on button "Edit Order" at bounding box center [499, 224] width 52 height 23
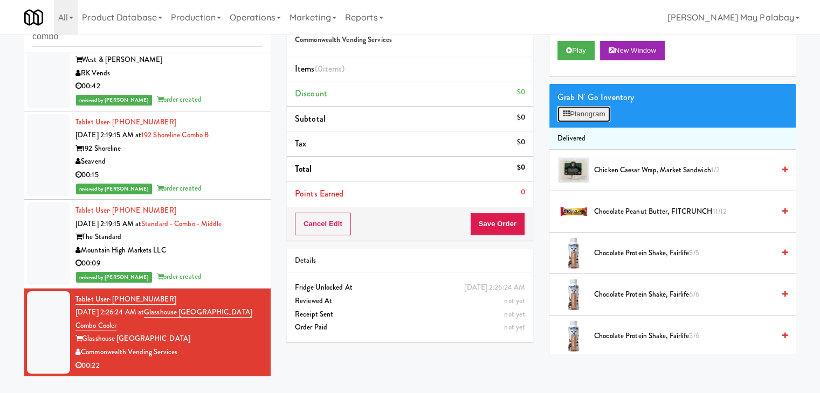
click at [585, 116] on button "Planogram" at bounding box center [583, 114] width 53 height 16
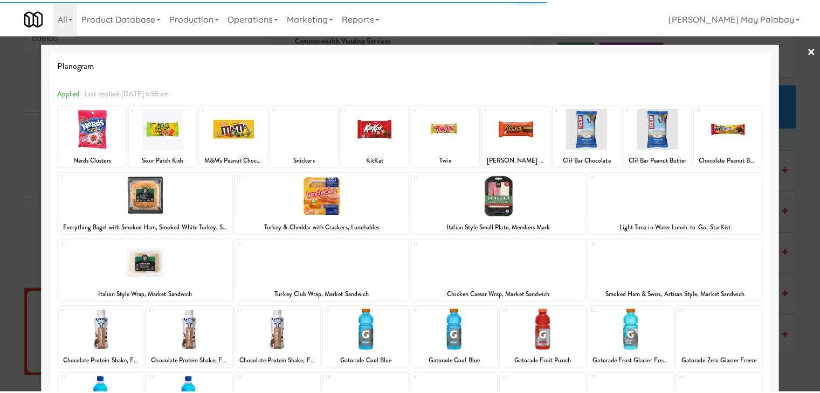
scroll to position [54, 0]
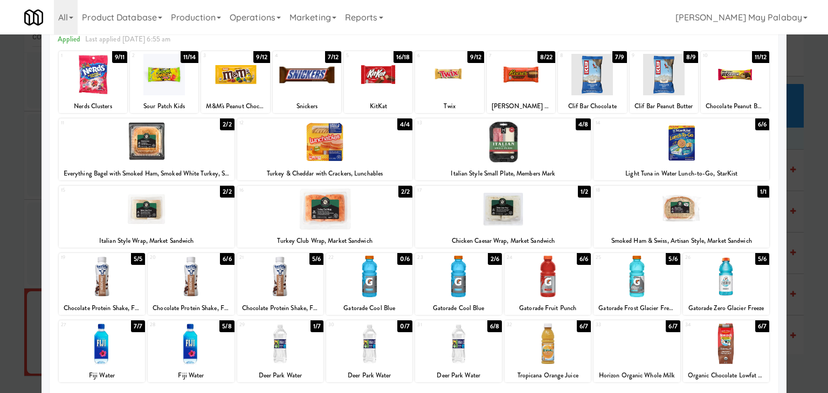
click at [647, 294] on div at bounding box center [636, 276] width 86 height 41
click at [330, 80] on div at bounding box center [307, 74] width 68 height 41
click at [813, 213] on div at bounding box center [414, 196] width 828 height 393
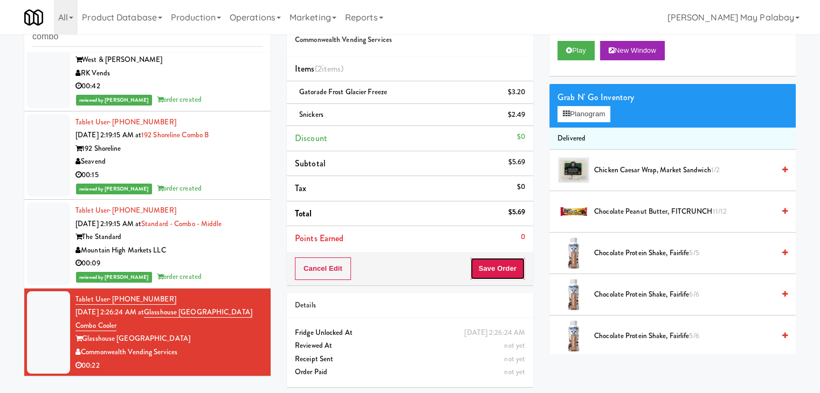
click at [479, 267] on button "Save Order" at bounding box center [497, 269] width 55 height 23
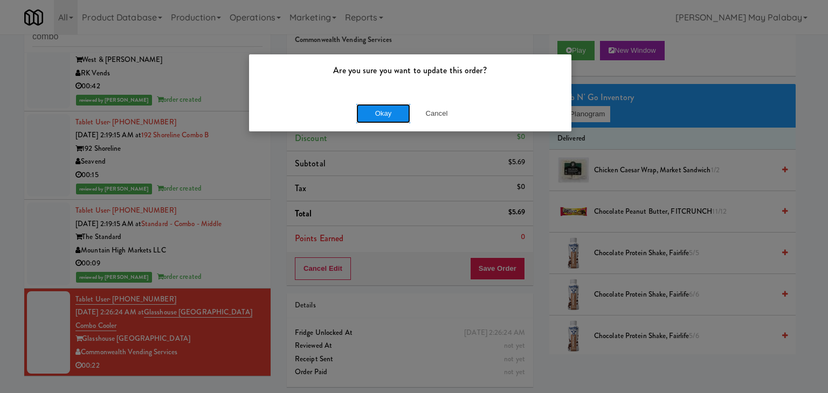
click at [386, 113] on button "Okay" at bounding box center [383, 113] width 54 height 19
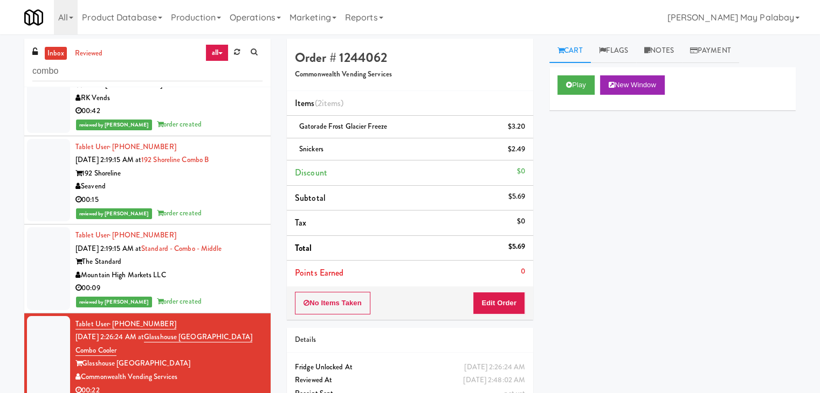
scroll to position [44, 0]
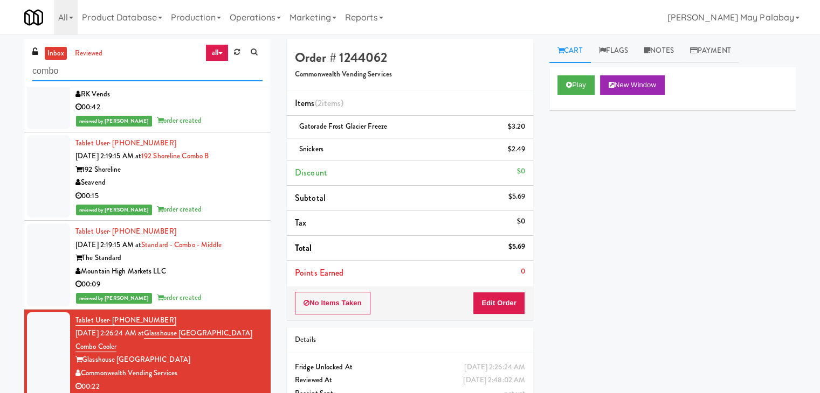
click at [77, 70] on input "combo" at bounding box center [147, 71] width 230 height 20
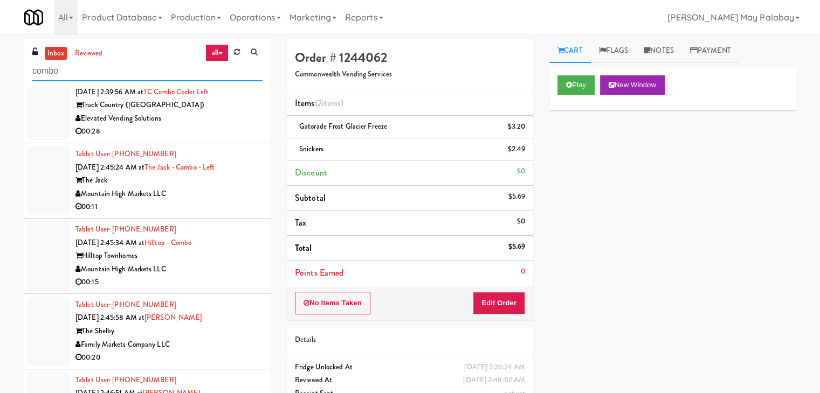
scroll to position [53, 0]
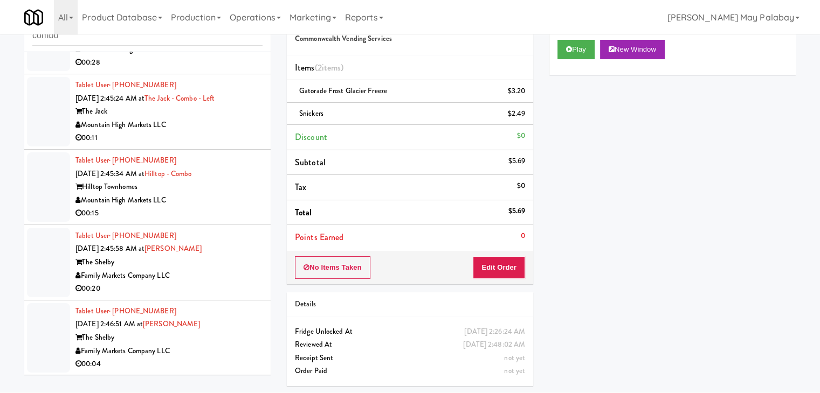
click at [213, 315] on div "Tablet User · (571) 426-3828 [DATE] 2:46:51 AM at Shelby Combo The Shelby Famil…" at bounding box center [168, 338] width 187 height 66
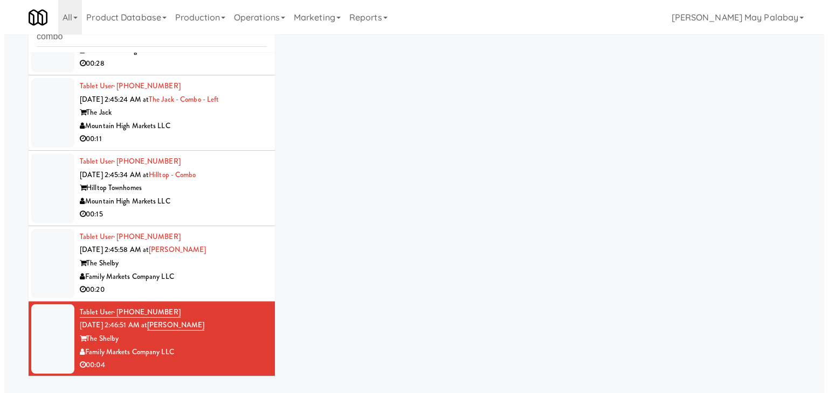
scroll to position [34, 0]
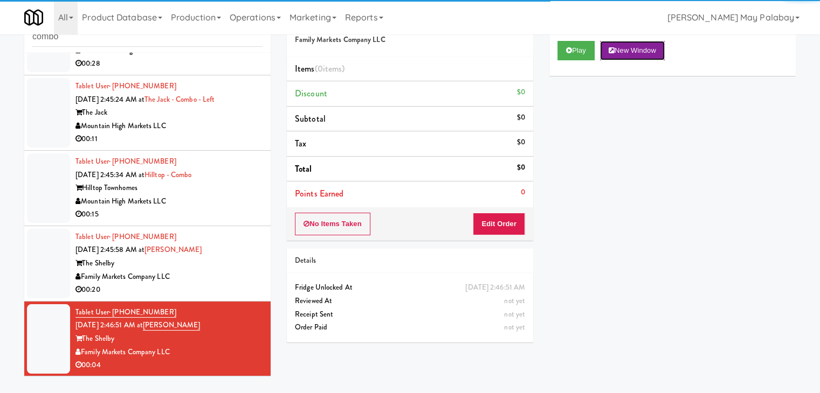
click at [638, 55] on button "New Window" at bounding box center [632, 50] width 65 height 19
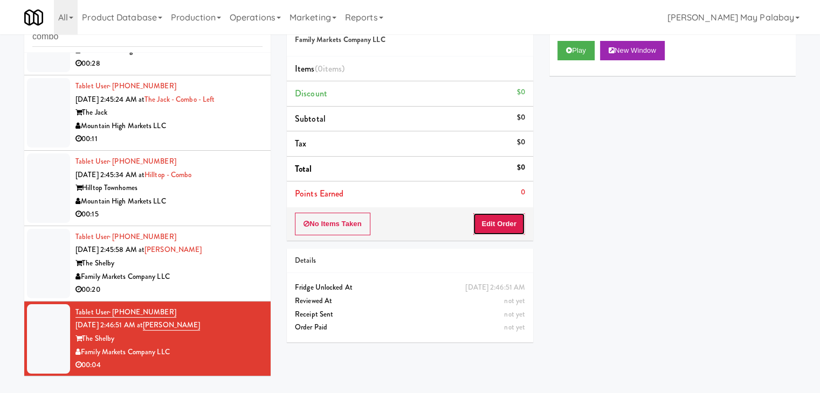
click at [487, 226] on button "Edit Order" at bounding box center [499, 224] width 52 height 23
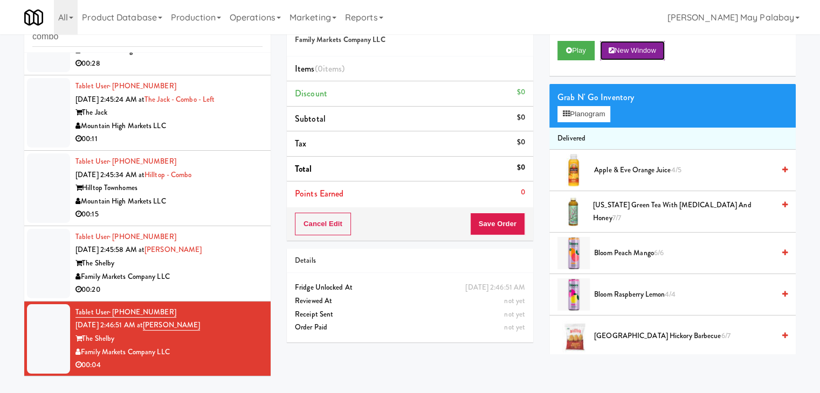
click at [648, 55] on button "New Window" at bounding box center [632, 50] width 65 height 19
click at [584, 115] on button "Planogram" at bounding box center [583, 114] width 53 height 16
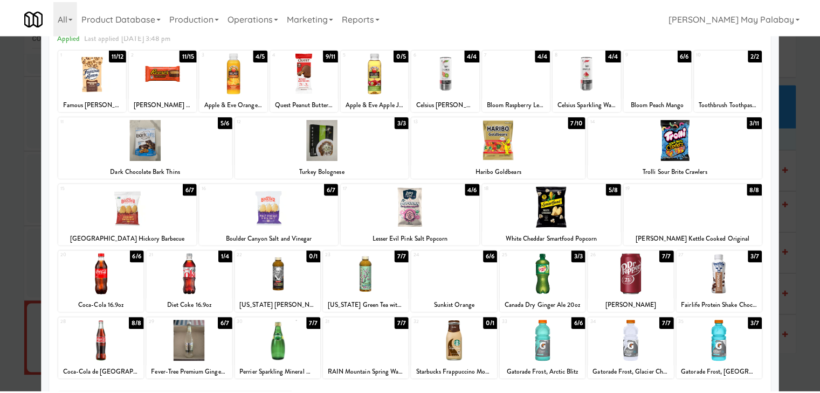
scroll to position [54, 0]
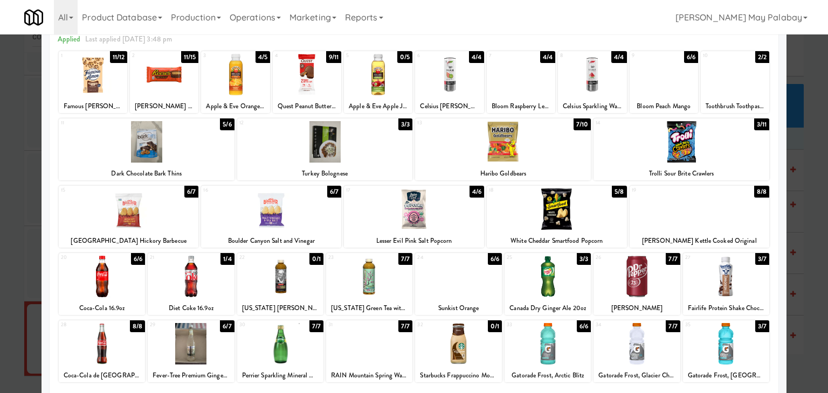
click at [729, 342] on div at bounding box center [726, 343] width 86 height 41
click at [798, 228] on div at bounding box center [414, 196] width 828 height 393
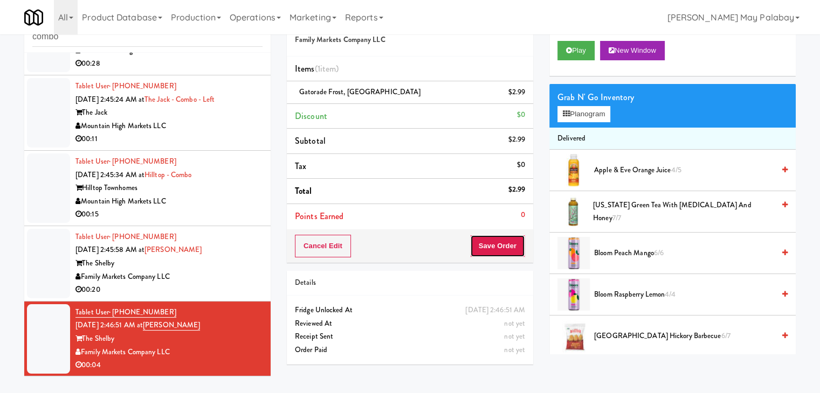
click at [481, 246] on button "Save Order" at bounding box center [497, 246] width 55 height 23
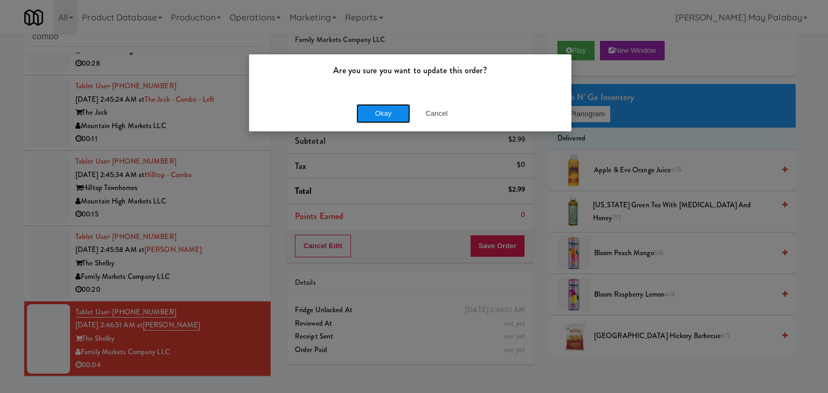
click at [401, 115] on button "Okay" at bounding box center [383, 113] width 54 height 19
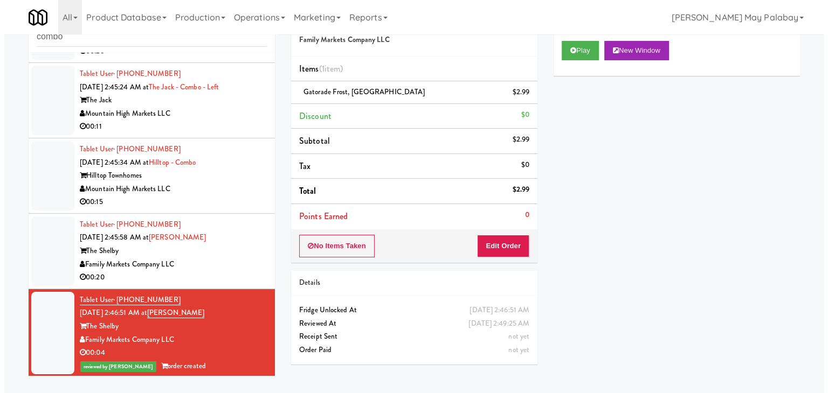
scroll to position [66, 0]
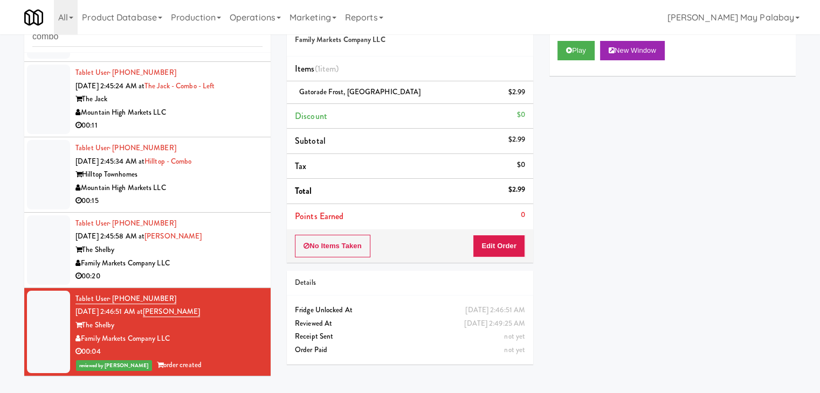
click at [200, 255] on div "The Shelby" at bounding box center [168, 250] width 187 height 13
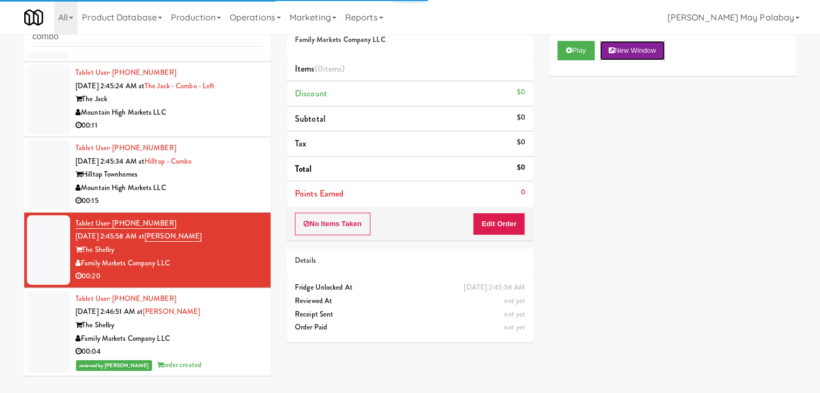
click at [649, 48] on button "New Window" at bounding box center [632, 50] width 65 height 19
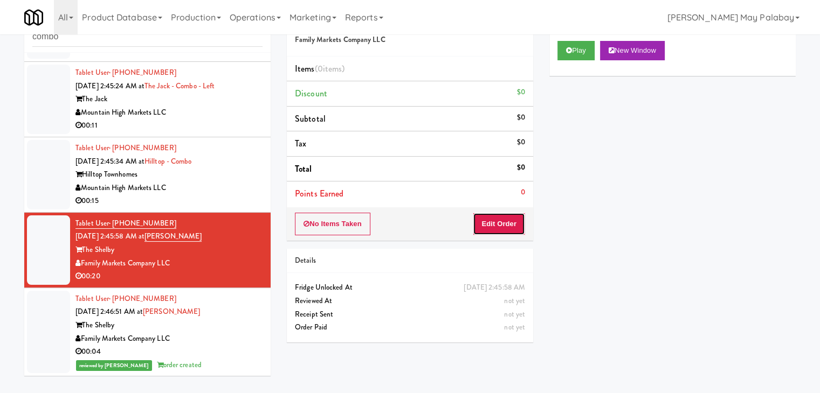
click at [509, 227] on button "Edit Order" at bounding box center [499, 224] width 52 height 23
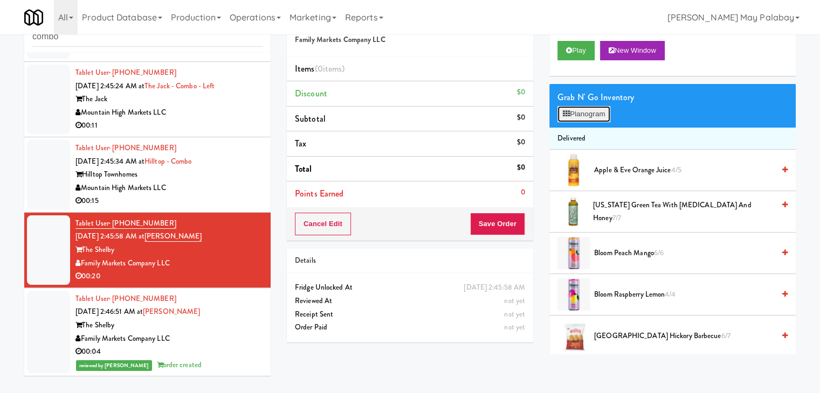
click at [578, 116] on button "Planogram" at bounding box center [583, 114] width 53 height 16
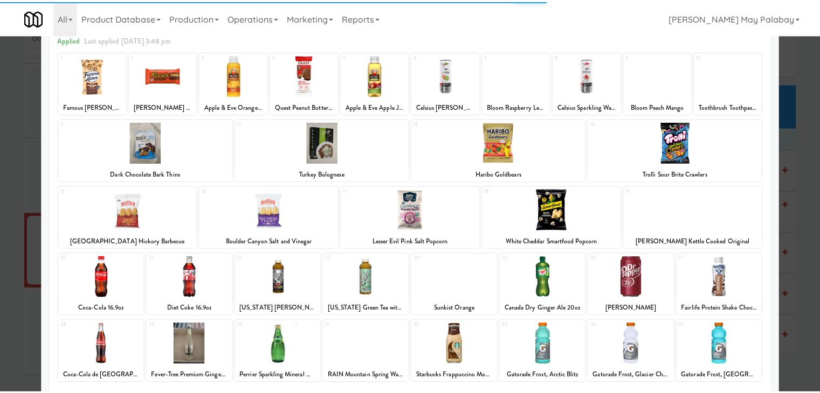
scroll to position [54, 0]
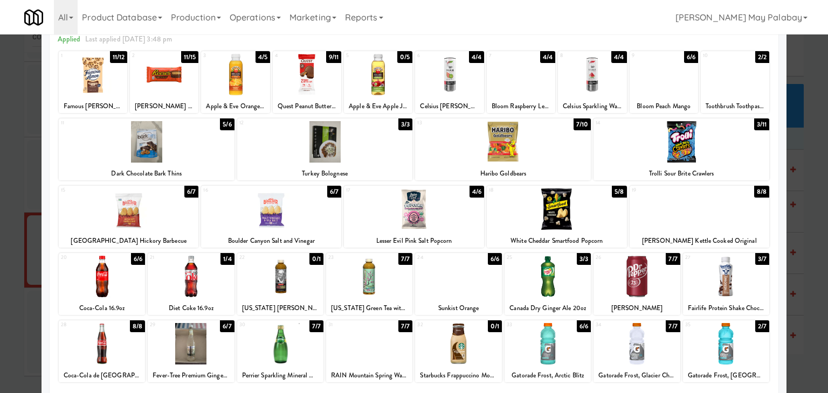
click at [218, 142] on div at bounding box center [147, 141] width 176 height 41
click at [487, 276] on div at bounding box center [458, 276] width 86 height 41
click at [798, 195] on div at bounding box center [414, 196] width 828 height 393
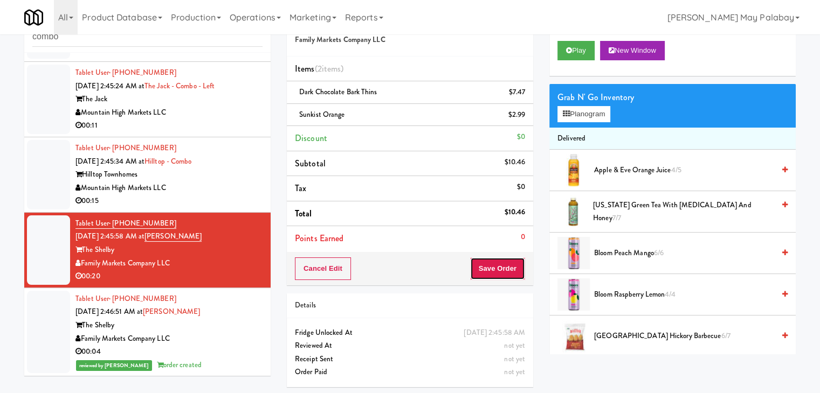
click at [493, 268] on button "Save Order" at bounding box center [497, 269] width 55 height 23
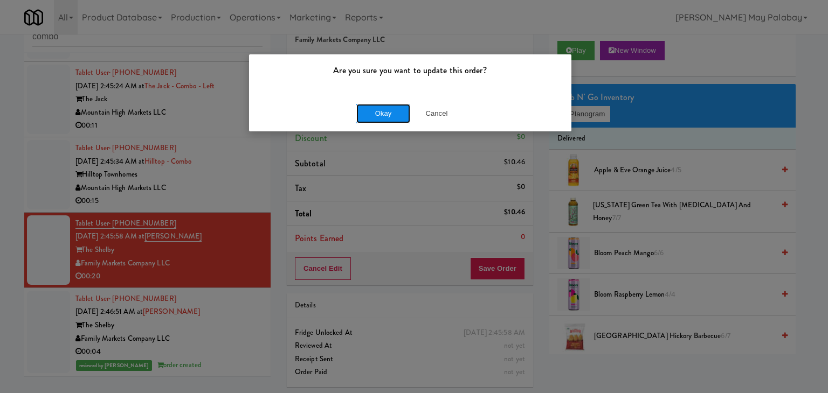
click at [382, 114] on button "Okay" at bounding box center [383, 113] width 54 height 19
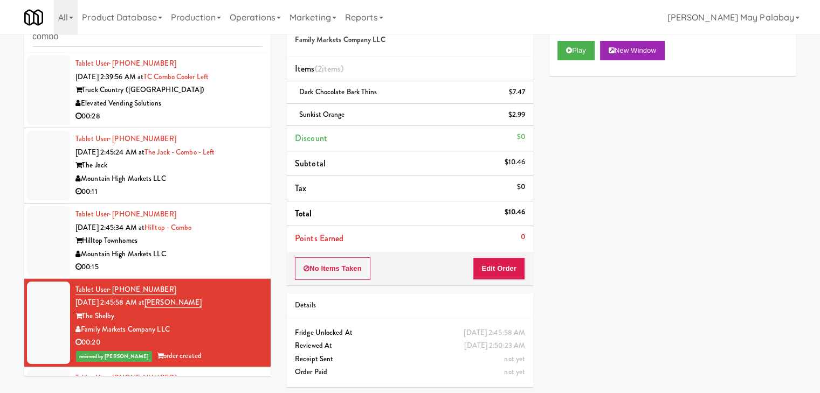
click at [229, 249] on div "Mountain High Markets LLC" at bounding box center [168, 254] width 187 height 13
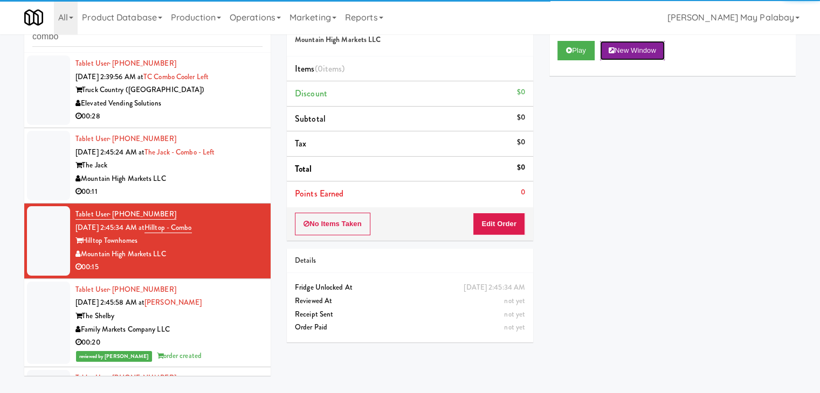
click at [642, 54] on button "New Window" at bounding box center [632, 50] width 65 height 19
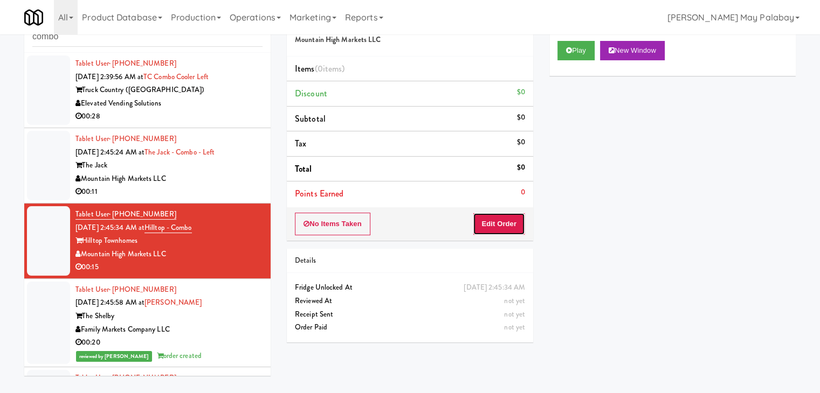
click at [509, 218] on button "Edit Order" at bounding box center [499, 224] width 52 height 23
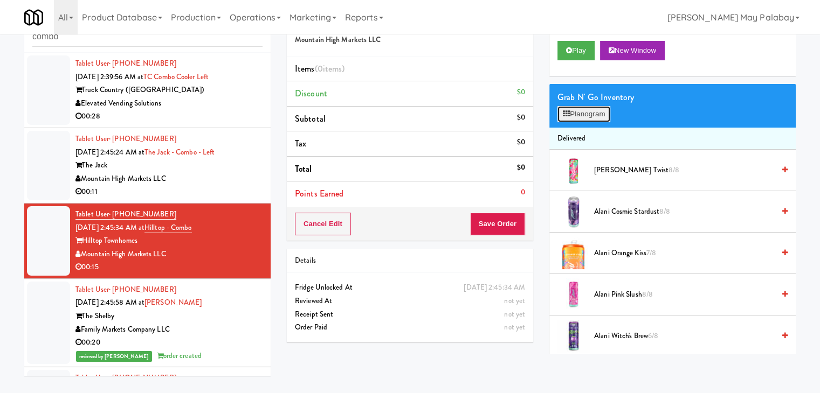
click at [584, 116] on button "Planogram" at bounding box center [583, 114] width 53 height 16
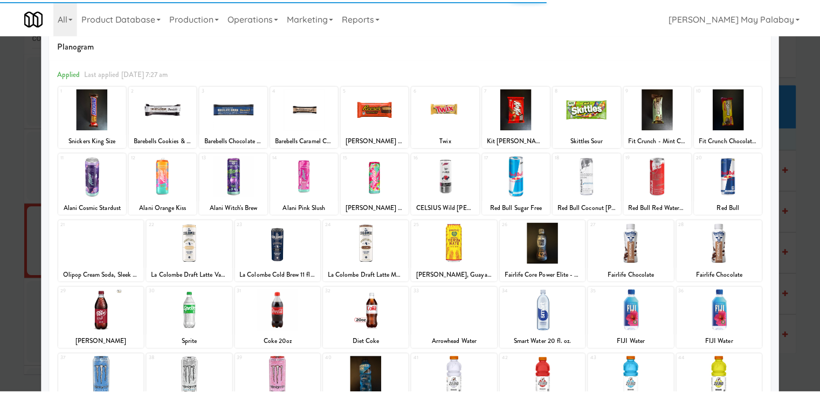
scroll to position [54, 0]
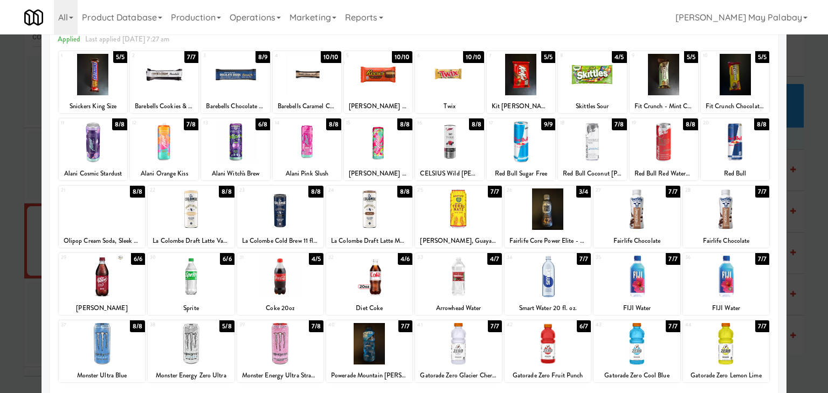
click at [321, 154] on div at bounding box center [307, 141] width 68 height 41
click at [225, 351] on div at bounding box center [191, 343] width 86 height 41
click at [807, 220] on div at bounding box center [414, 196] width 828 height 393
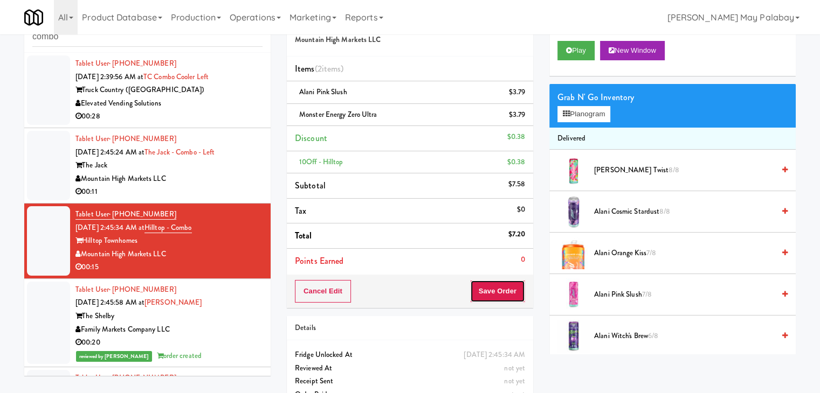
click at [490, 287] on button "Save Order" at bounding box center [497, 291] width 55 height 23
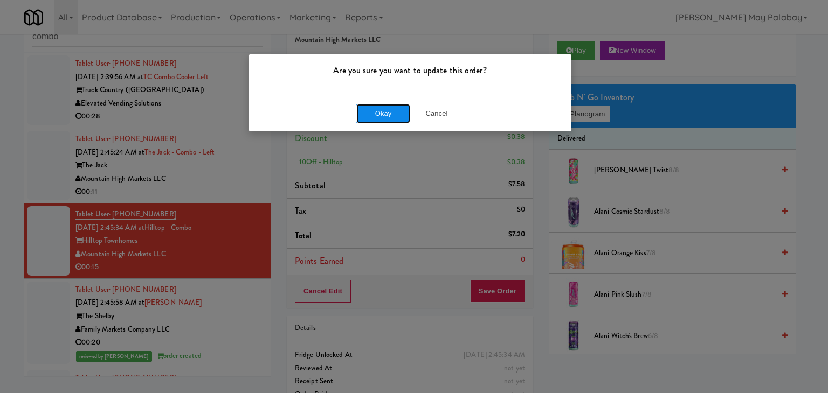
click at [370, 105] on button "Okay" at bounding box center [383, 113] width 54 height 19
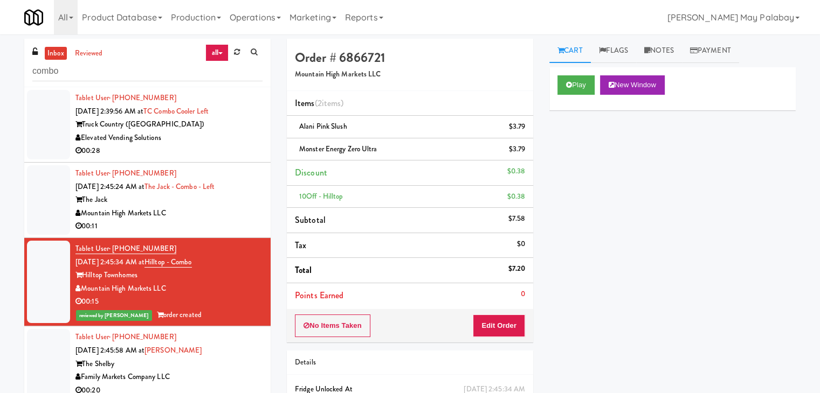
click at [244, 202] on div "The Jack" at bounding box center [168, 199] width 187 height 13
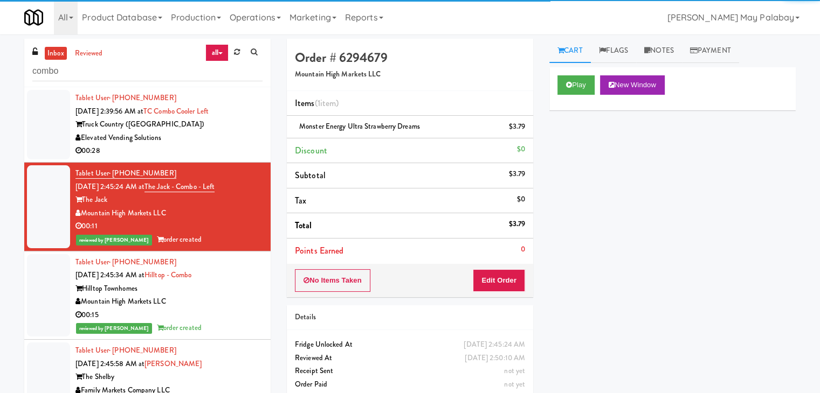
click at [220, 144] on div "00:28" at bounding box center [168, 150] width 187 height 13
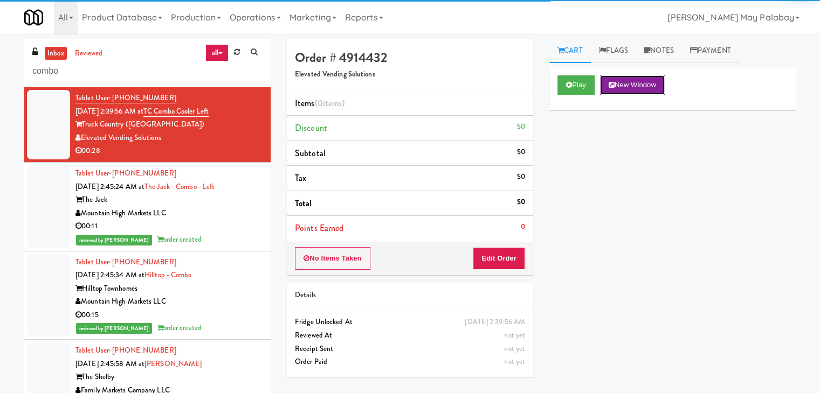
click at [653, 84] on button "New Window" at bounding box center [632, 84] width 65 height 19
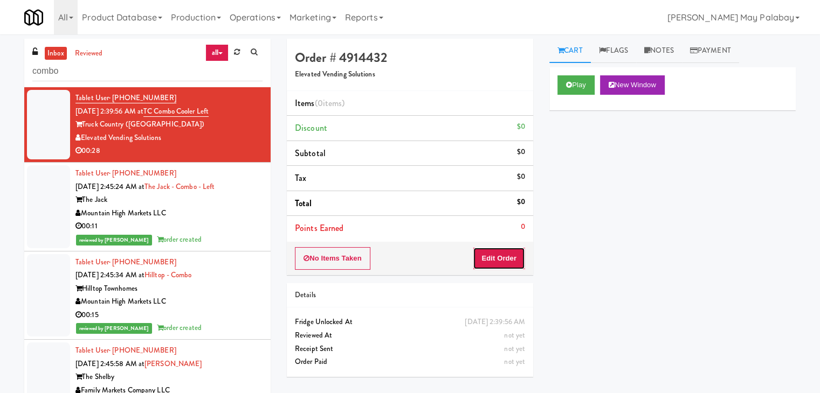
click at [507, 260] on button "Edit Order" at bounding box center [499, 258] width 52 height 23
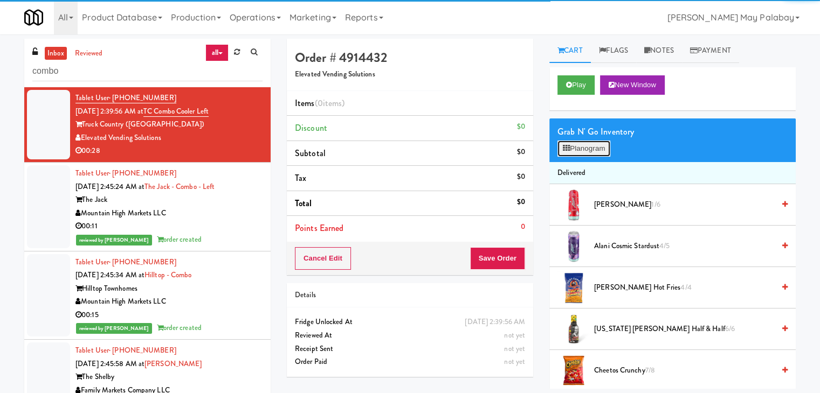
click at [598, 151] on button "Planogram" at bounding box center [583, 149] width 53 height 16
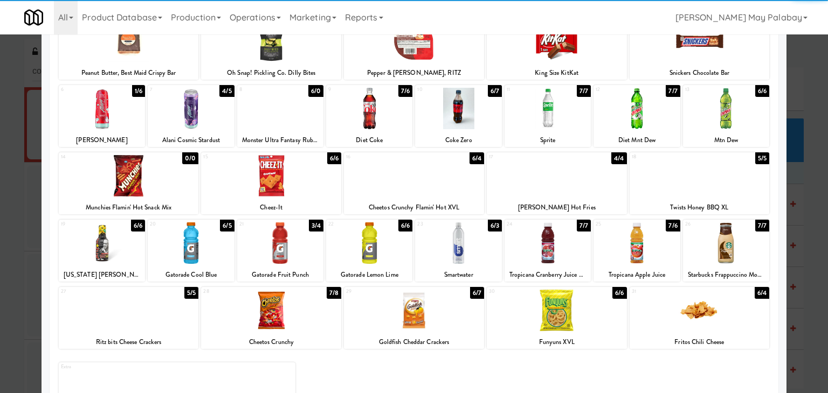
scroll to position [54, 0]
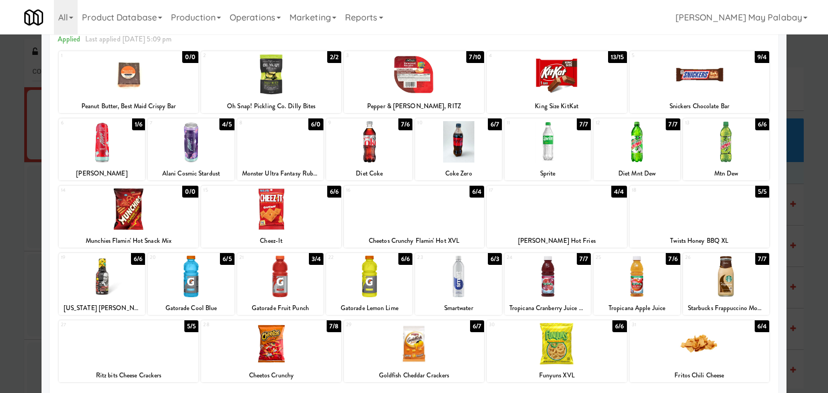
click at [723, 86] on div at bounding box center [699, 74] width 140 height 41
click at [815, 185] on div at bounding box center [414, 196] width 828 height 393
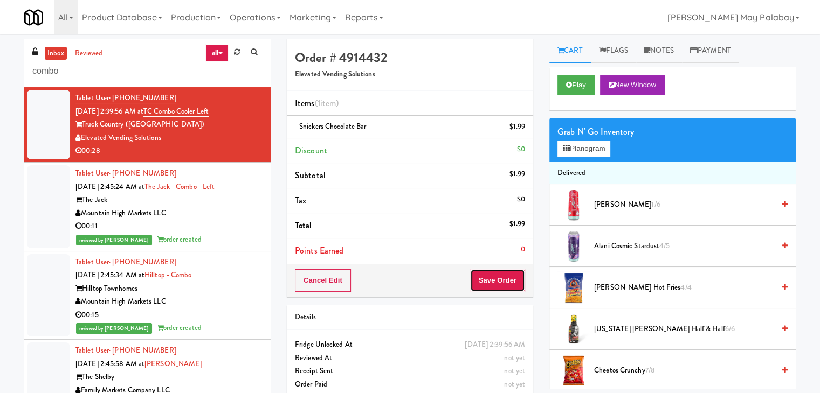
click at [502, 276] on button "Save Order" at bounding box center [497, 280] width 55 height 23
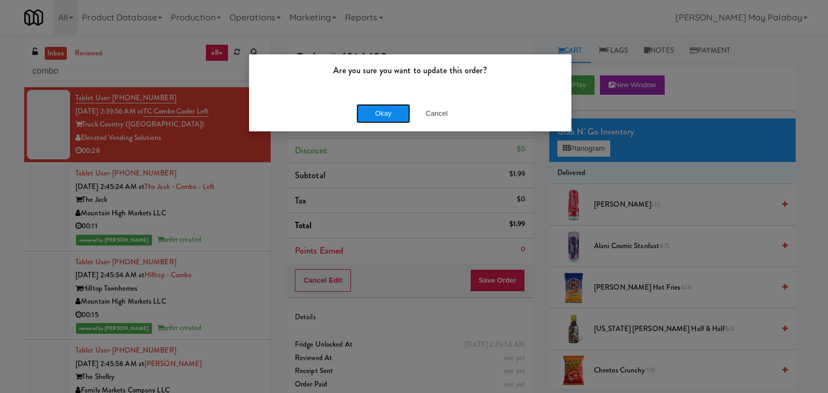
click at [372, 118] on button "Okay" at bounding box center [383, 113] width 54 height 19
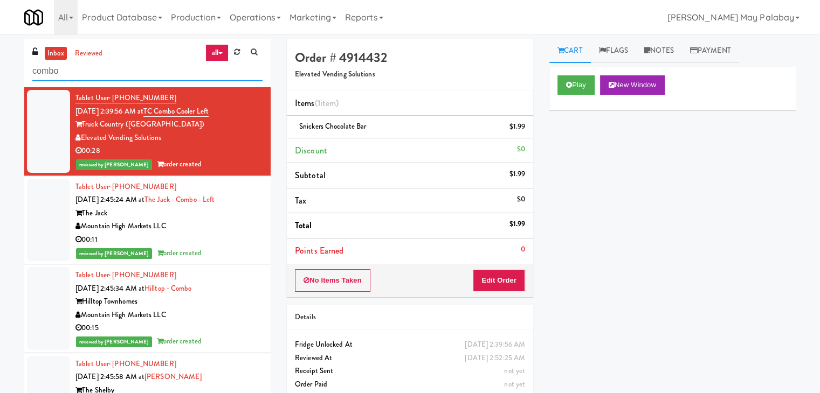
click at [108, 75] on input "combo" at bounding box center [147, 71] width 230 height 20
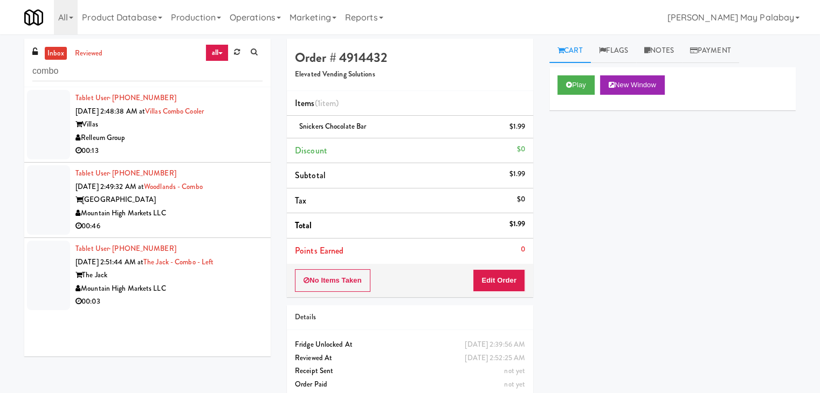
click at [177, 284] on div "Mountain High Markets LLC" at bounding box center [168, 288] width 187 height 13
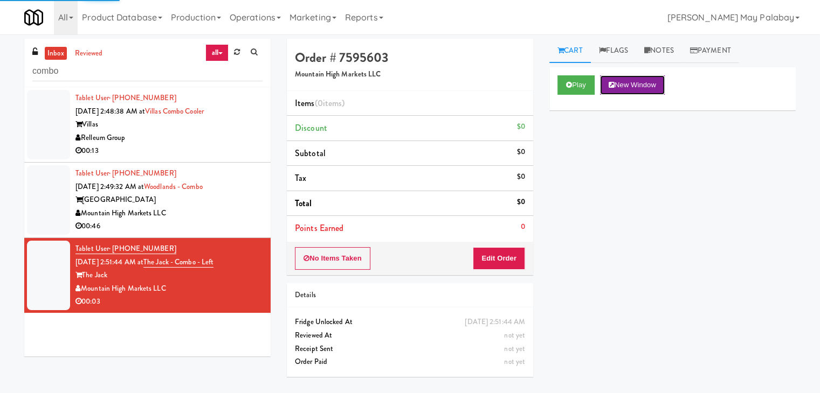
click at [642, 84] on button "New Window" at bounding box center [632, 84] width 65 height 19
click at [503, 258] on button "Edit Order" at bounding box center [499, 258] width 52 height 23
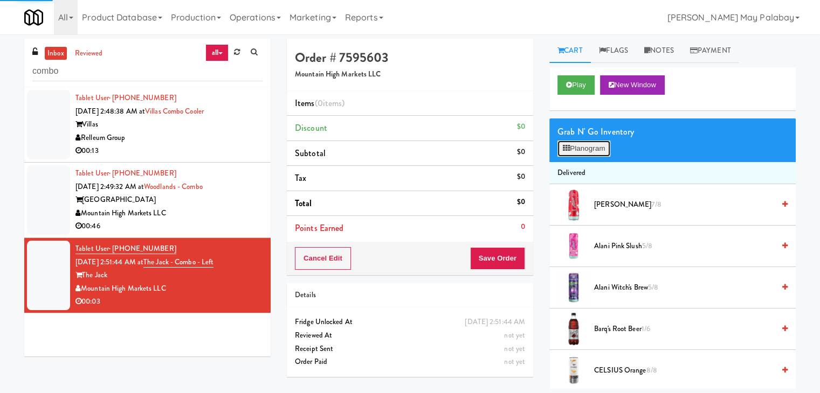
click at [570, 142] on button "Planogram" at bounding box center [583, 149] width 53 height 16
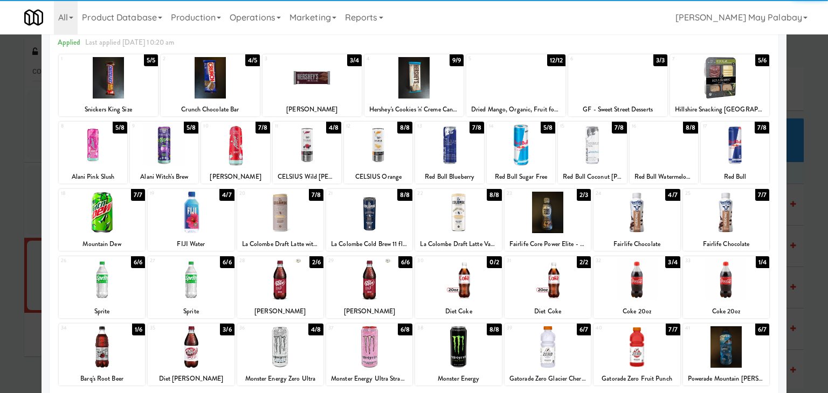
scroll to position [54, 0]
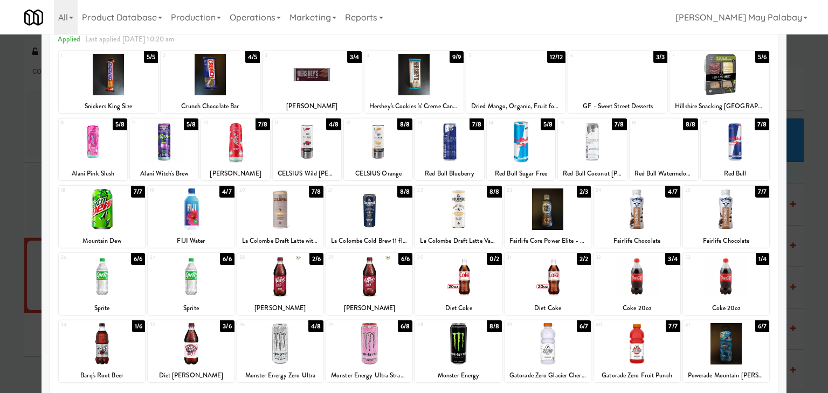
click at [342, 96] on div "3 3/4 [PERSON_NAME]" at bounding box center [311, 82] width 99 height 62
click at [803, 234] on div at bounding box center [414, 196] width 828 height 393
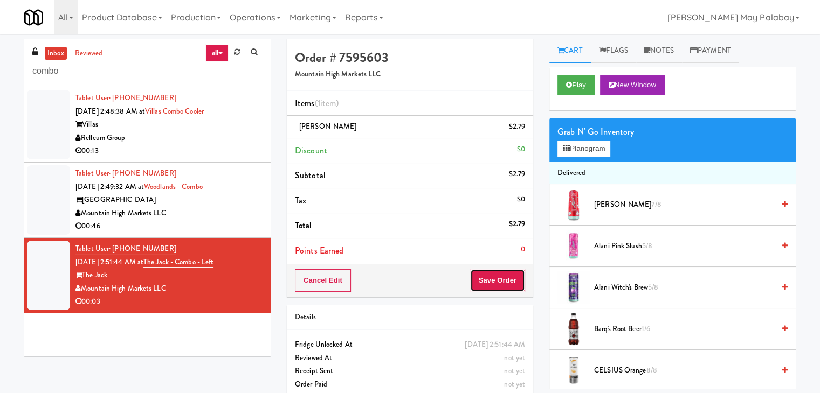
click at [503, 277] on button "Save Order" at bounding box center [497, 280] width 55 height 23
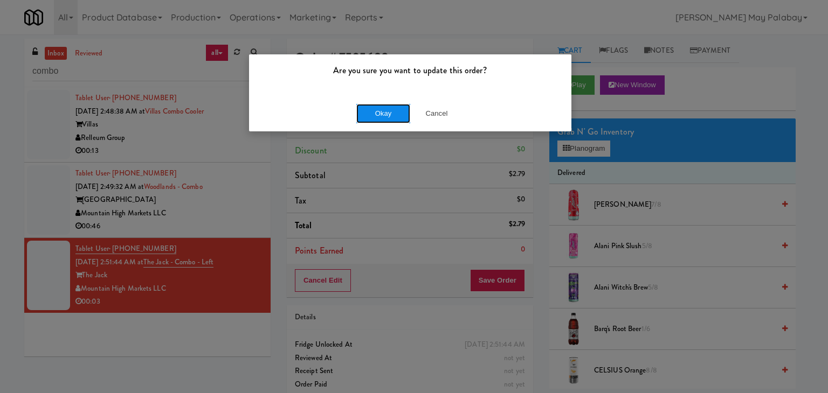
click at [390, 108] on button "Okay" at bounding box center [383, 113] width 54 height 19
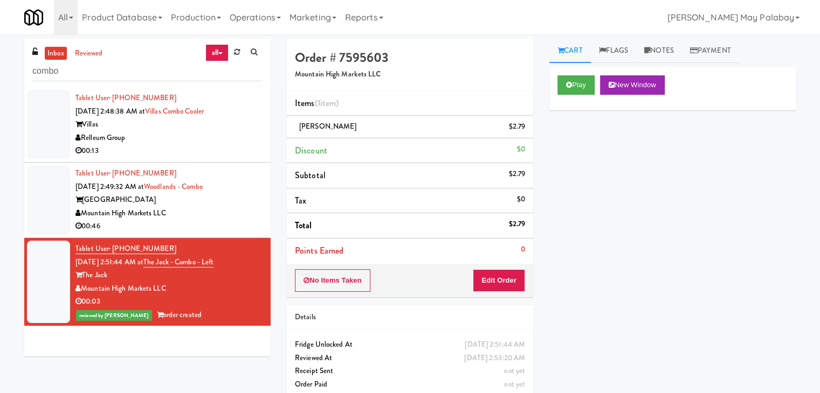
click at [207, 214] on div "Mountain High Markets LLC" at bounding box center [168, 213] width 187 height 13
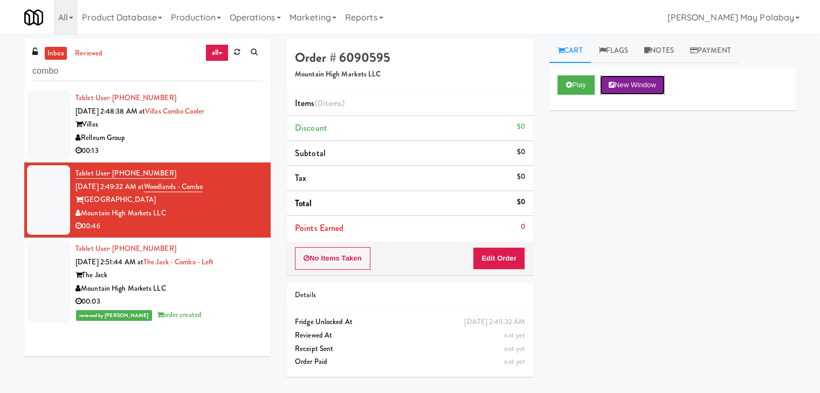
click at [640, 83] on button "New Window" at bounding box center [632, 84] width 65 height 19
click at [512, 260] on button "Edit Order" at bounding box center [499, 258] width 52 height 23
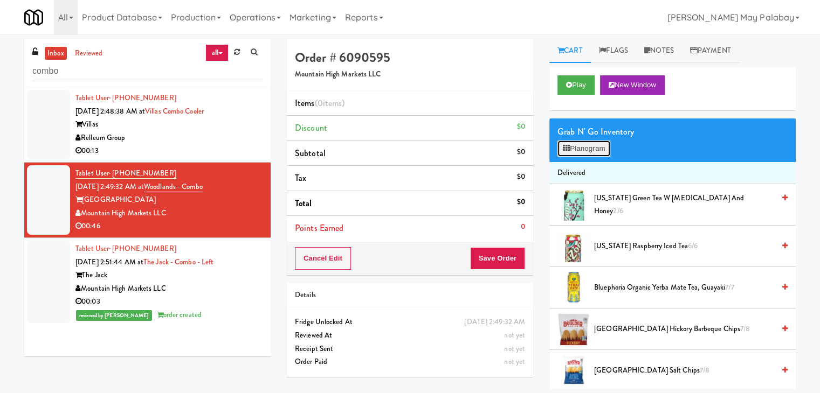
click at [590, 151] on button "Planogram" at bounding box center [583, 149] width 53 height 16
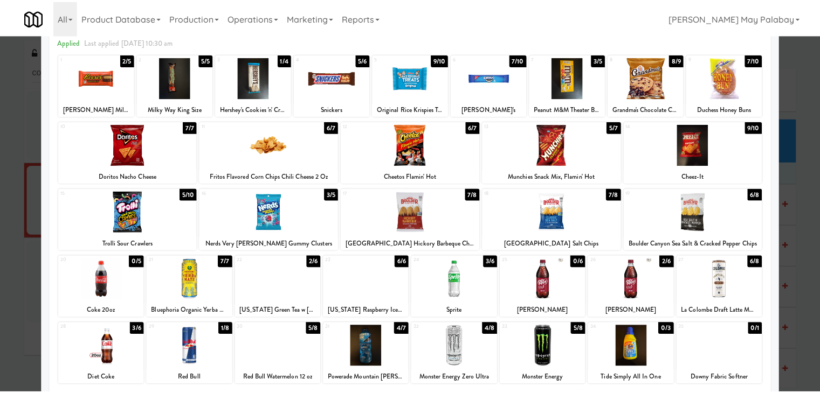
scroll to position [54, 0]
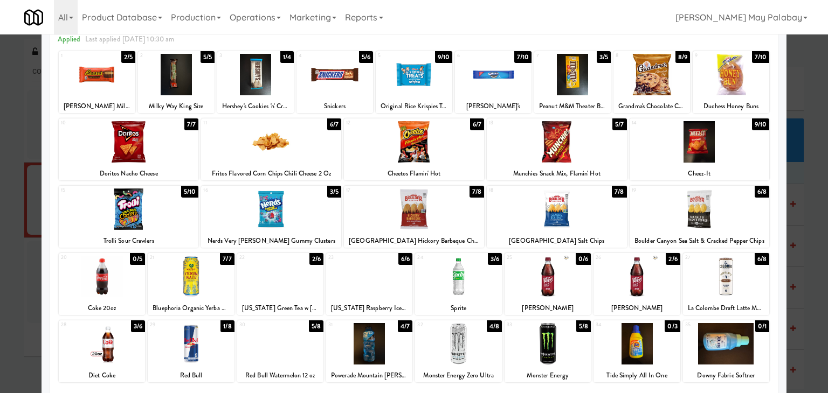
click at [690, 151] on div at bounding box center [699, 141] width 140 height 41
click at [610, 151] on div at bounding box center [557, 141] width 140 height 41
click at [647, 286] on div at bounding box center [636, 276] width 86 height 41
click at [812, 219] on div at bounding box center [414, 196] width 828 height 393
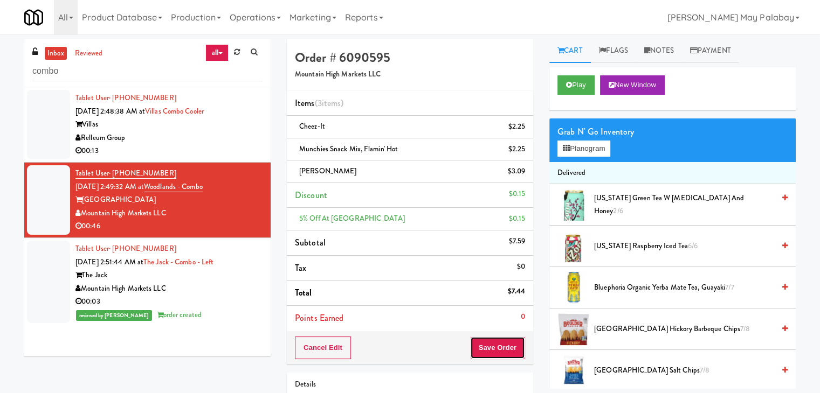
click at [517, 348] on button "Save Order" at bounding box center [497, 348] width 55 height 23
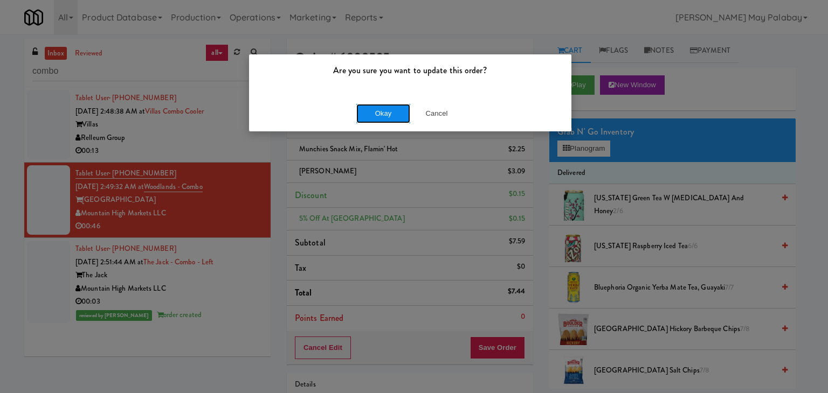
click at [398, 119] on button "Okay" at bounding box center [383, 113] width 54 height 19
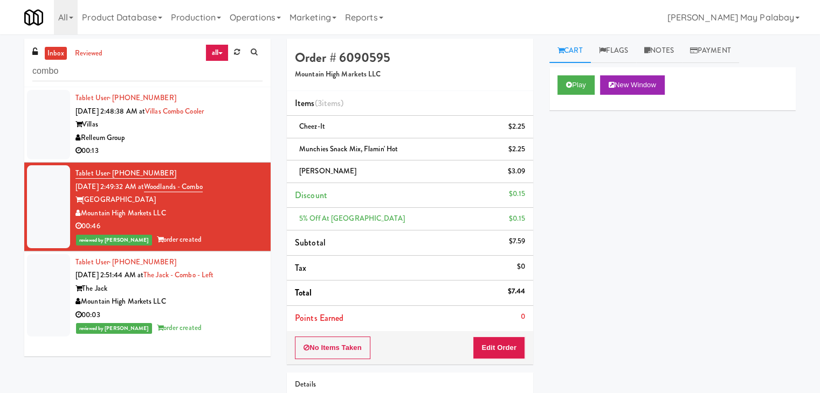
click at [219, 145] on div "00:13" at bounding box center [168, 150] width 187 height 13
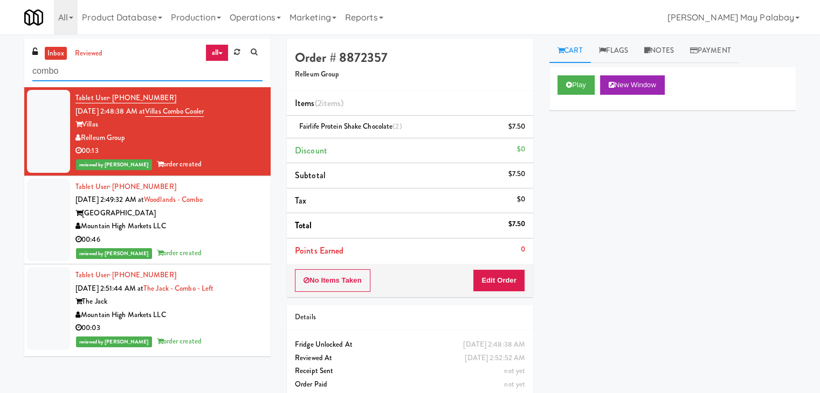
click at [82, 72] on input "combo" at bounding box center [147, 71] width 230 height 20
drag, startPoint x: 82, startPoint y: 72, endPoint x: 0, endPoint y: 71, distance: 81.9
click at [0, 71] on div "inbox reviewed all all unclear take inventory issue suspicious failed recent ad…" at bounding box center [410, 223] width 820 height 369
type input "ambient"
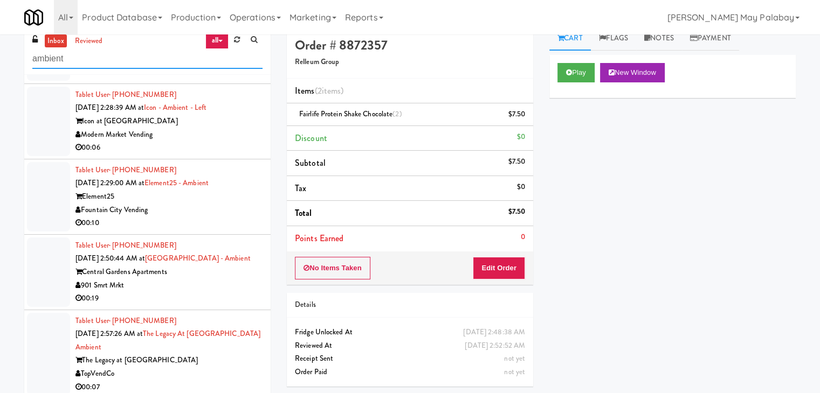
scroll to position [34, 0]
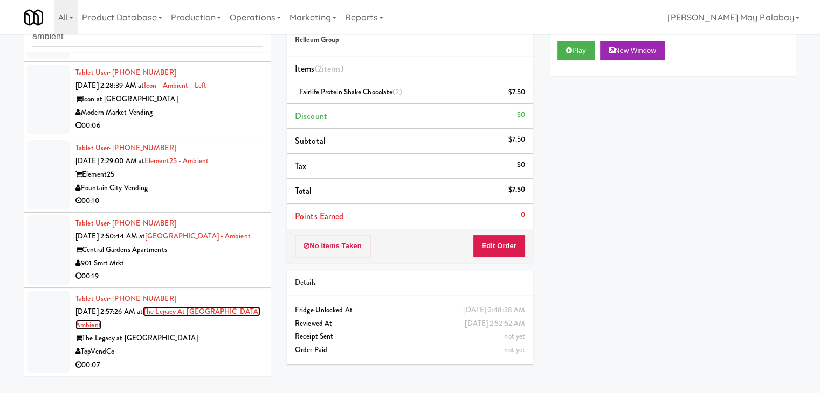
click at [188, 315] on link "The Legacy at [GEOGRAPHIC_DATA] Ambient" at bounding box center [167, 319] width 185 height 24
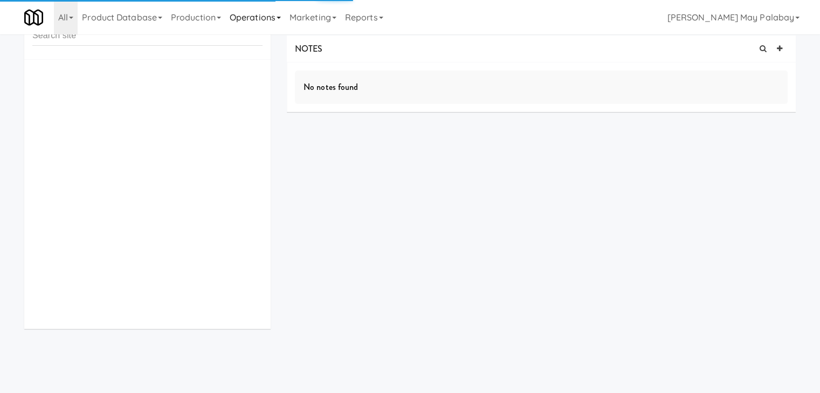
click at [254, 16] on link "Operations" at bounding box center [255, 17] width 60 height 34
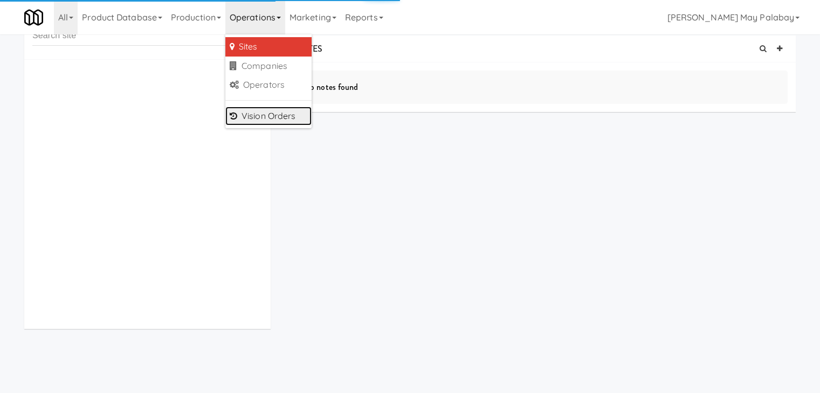
click at [274, 114] on link "Vision Orders" at bounding box center [268, 116] width 86 height 19
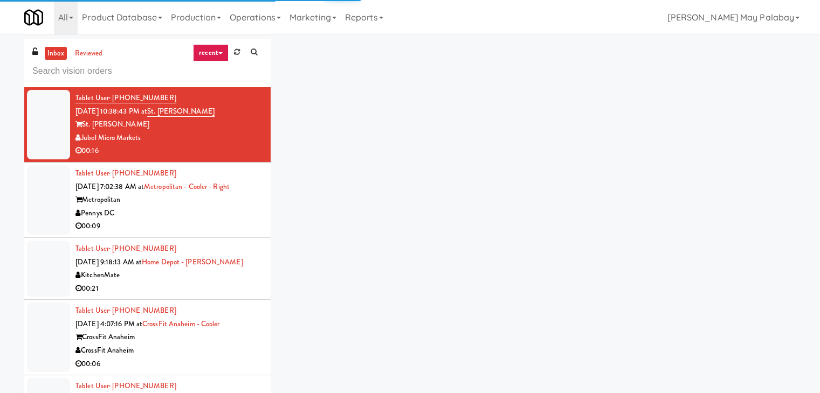
click at [66, 70] on input "text" at bounding box center [147, 71] width 230 height 20
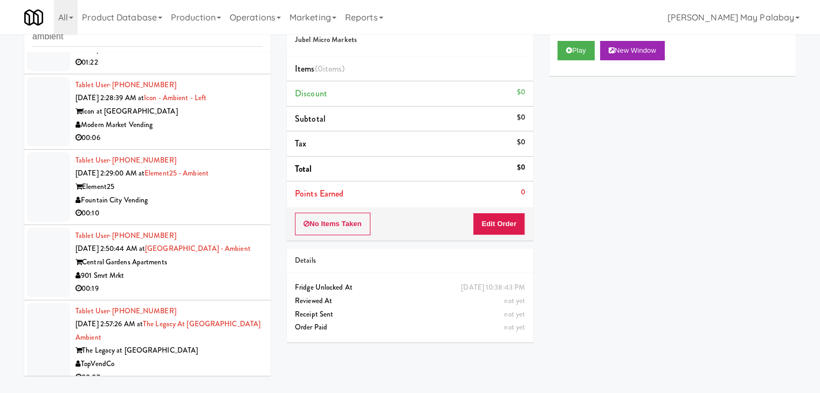
scroll to position [456, 0]
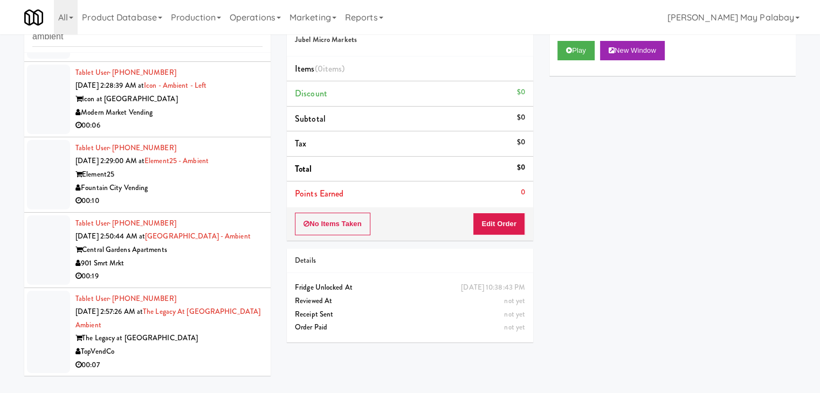
click at [195, 352] on div "TopVendCo" at bounding box center [168, 351] width 187 height 13
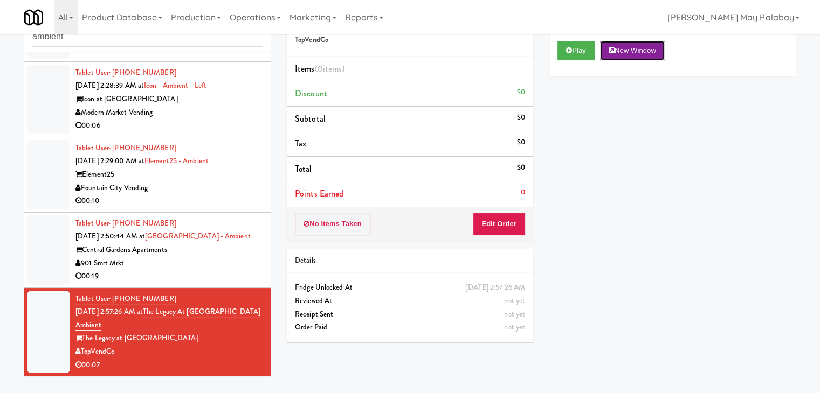
click at [633, 53] on button "New Window" at bounding box center [632, 50] width 65 height 19
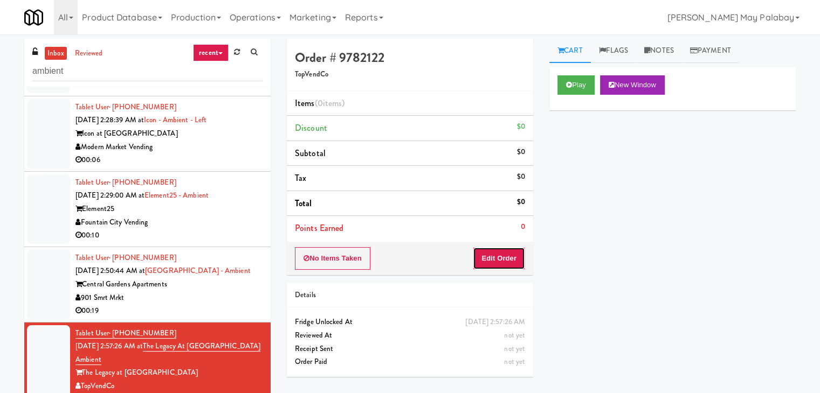
click at [500, 261] on button "Edit Order" at bounding box center [499, 258] width 52 height 23
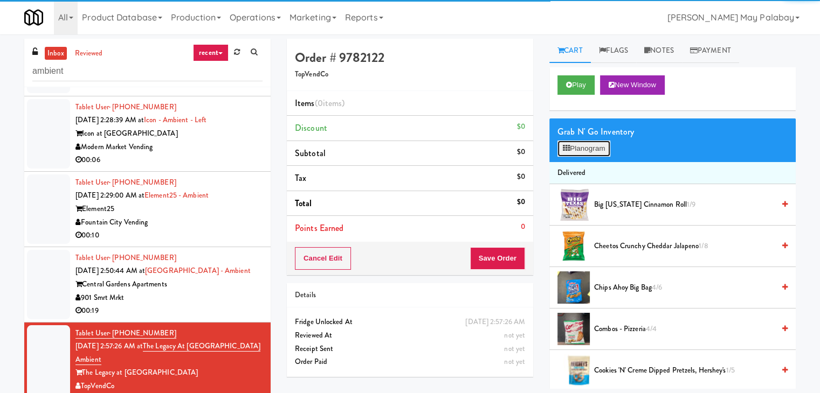
click at [570, 154] on button "Planogram" at bounding box center [583, 149] width 53 height 16
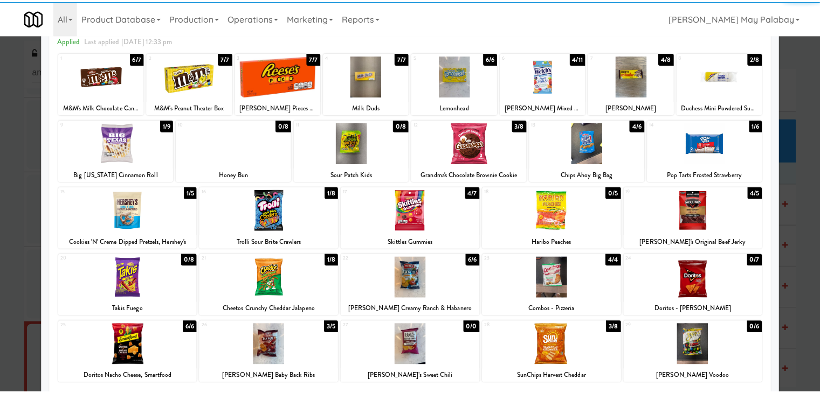
scroll to position [54, 0]
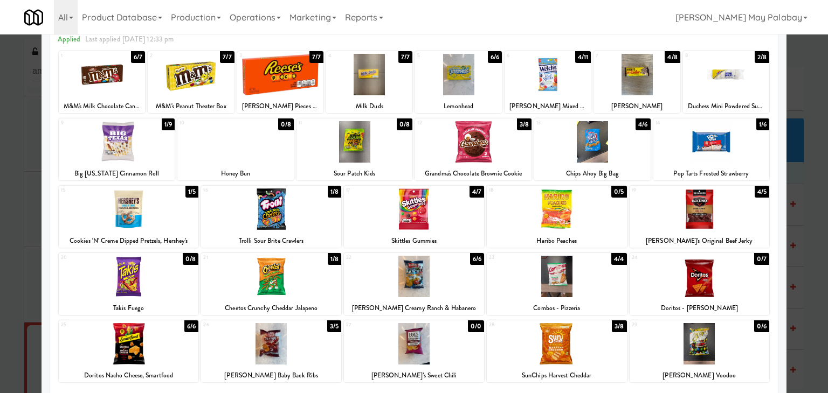
click at [669, 94] on div at bounding box center [636, 74] width 86 height 41
click at [518, 158] on div at bounding box center [473, 141] width 116 height 41
click at [808, 188] on div at bounding box center [414, 196] width 828 height 393
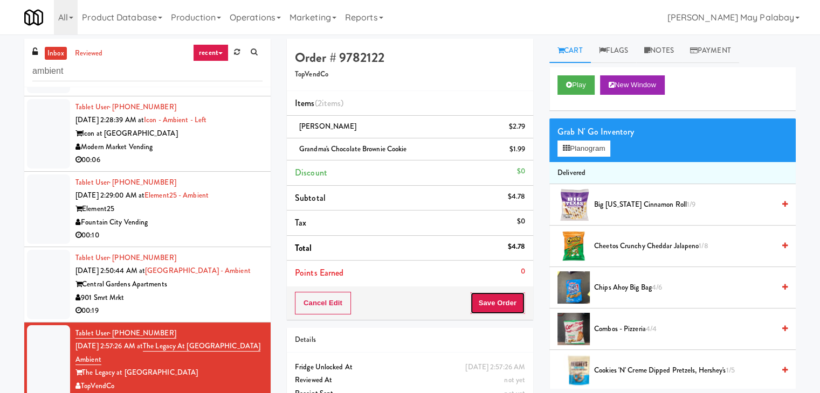
click at [488, 299] on button "Save Order" at bounding box center [497, 303] width 55 height 23
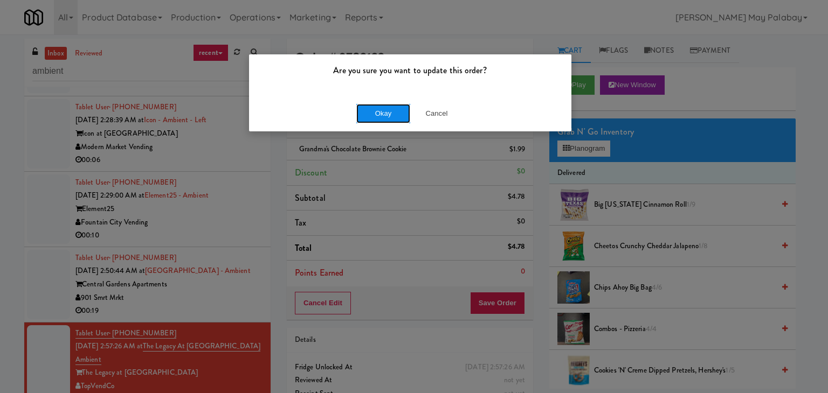
click at [387, 119] on button "Okay" at bounding box center [383, 113] width 54 height 19
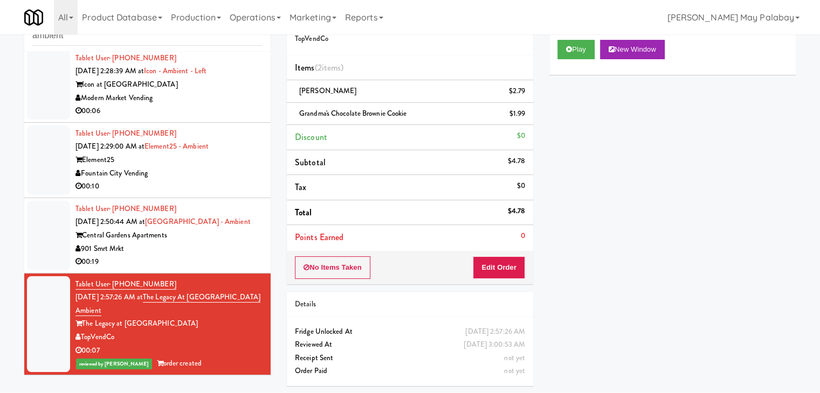
scroll to position [469, 0]
click at [210, 247] on div "901 Smrt Mrkt" at bounding box center [168, 248] width 187 height 13
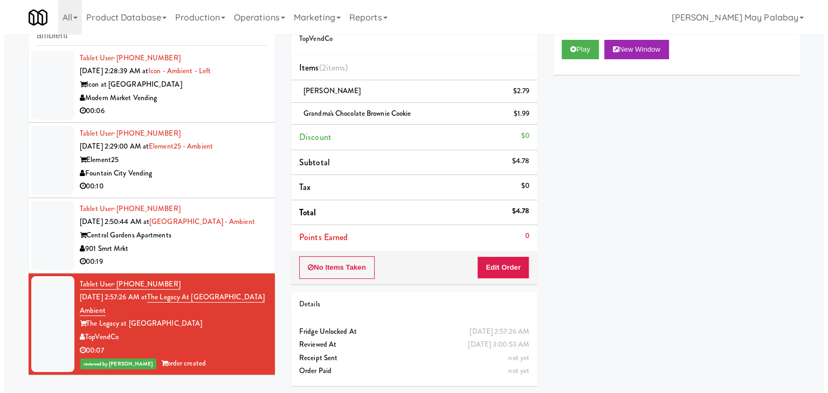
scroll to position [34, 0]
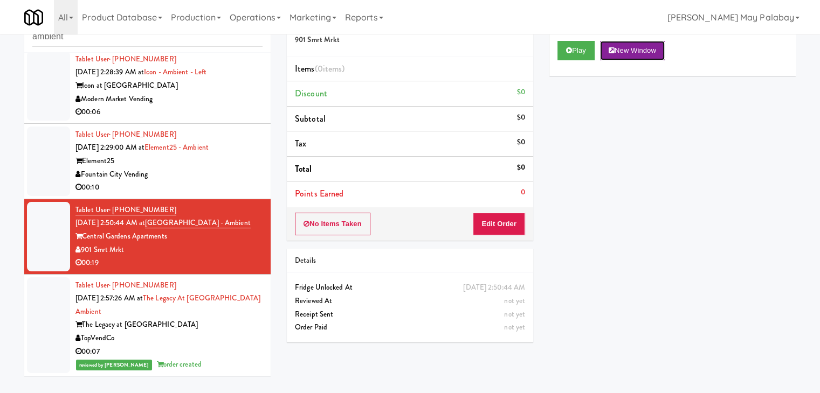
click at [643, 50] on button "New Window" at bounding box center [632, 50] width 65 height 19
click at [511, 229] on button "Edit Order" at bounding box center [499, 224] width 52 height 23
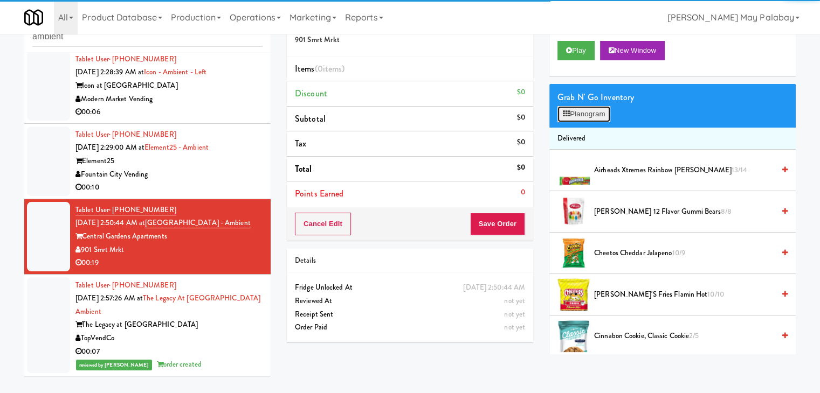
click at [580, 112] on button "Planogram" at bounding box center [583, 114] width 53 height 16
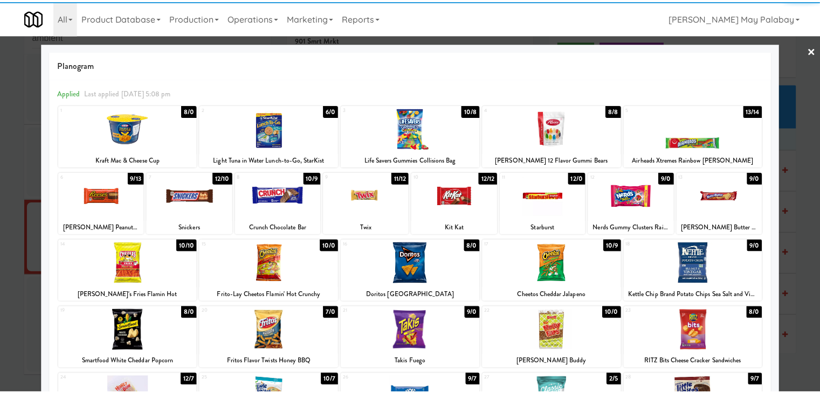
scroll to position [54, 0]
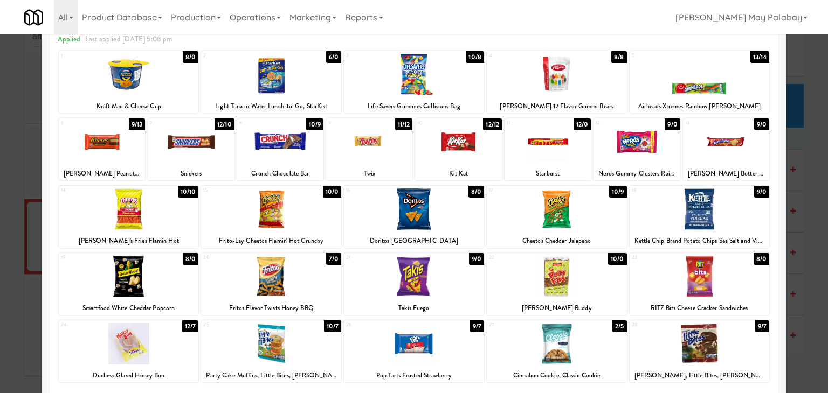
click at [163, 350] on div at bounding box center [129, 343] width 140 height 41
click at [474, 165] on div "10 12/12 Kit Kat" at bounding box center [458, 150] width 86 height 62
click at [806, 220] on div at bounding box center [414, 196] width 828 height 393
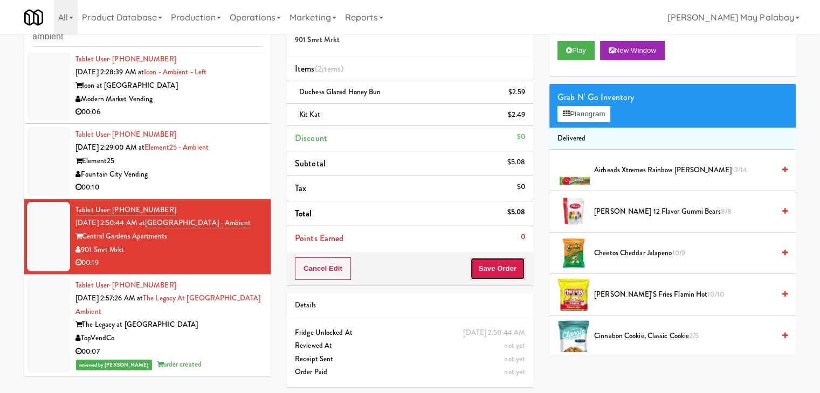
click at [491, 266] on button "Save Order" at bounding box center [497, 269] width 55 height 23
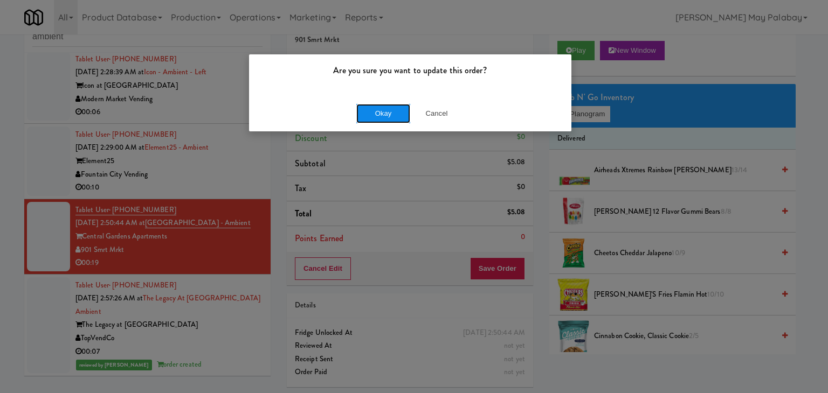
click at [385, 115] on button "Okay" at bounding box center [383, 113] width 54 height 19
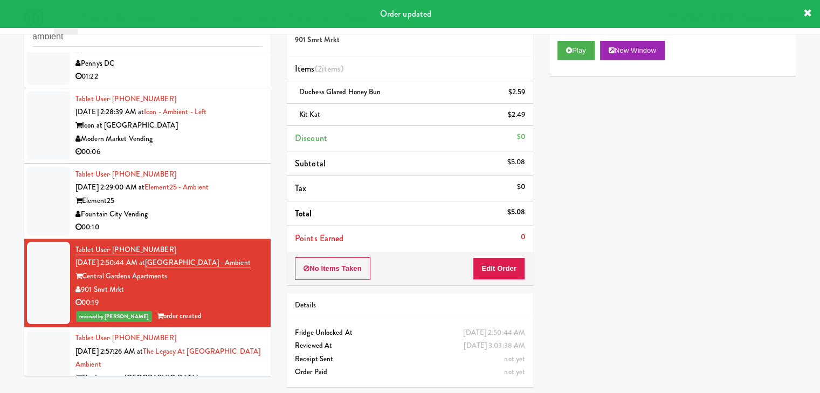
scroll to position [415, 0]
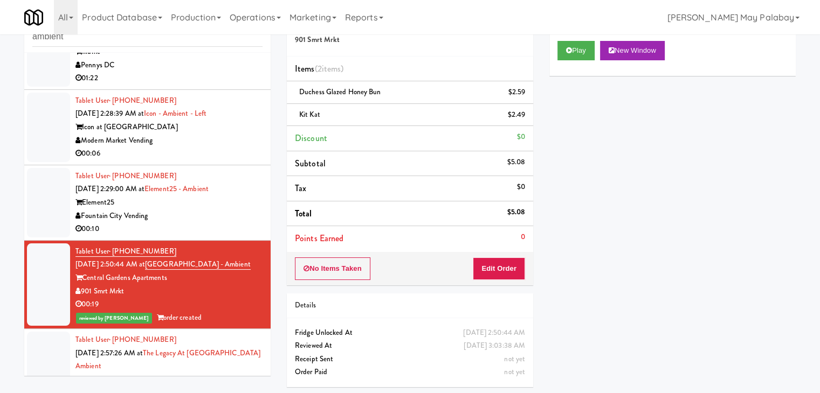
click at [248, 210] on div "Element25" at bounding box center [168, 202] width 187 height 13
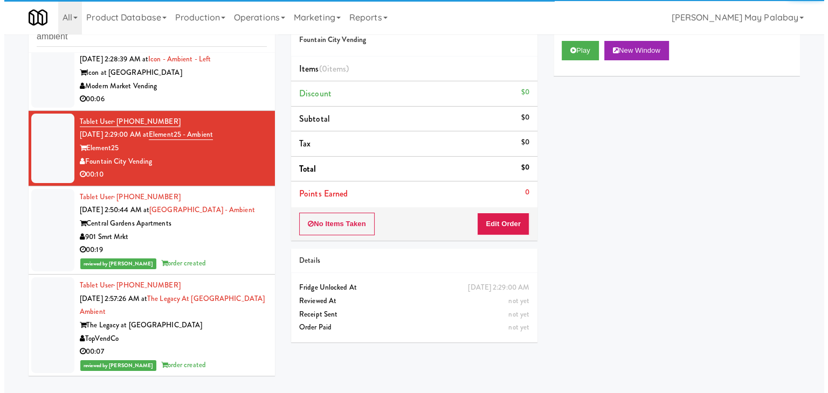
scroll to position [321, 0]
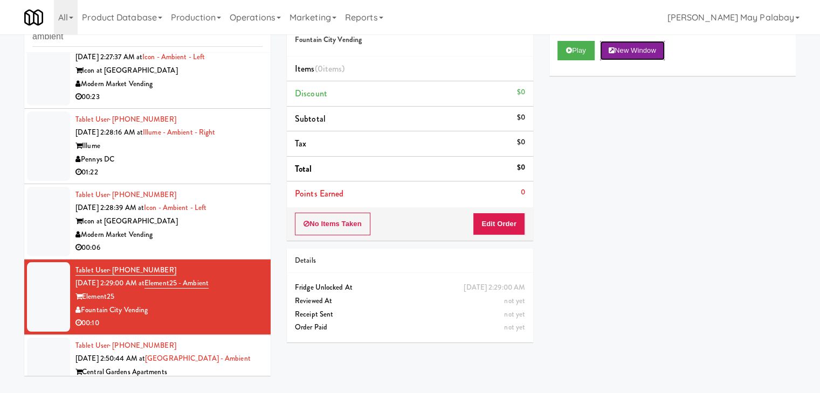
click at [658, 57] on button "New Window" at bounding box center [632, 50] width 65 height 19
click at [505, 220] on button "Edit Order" at bounding box center [499, 224] width 52 height 23
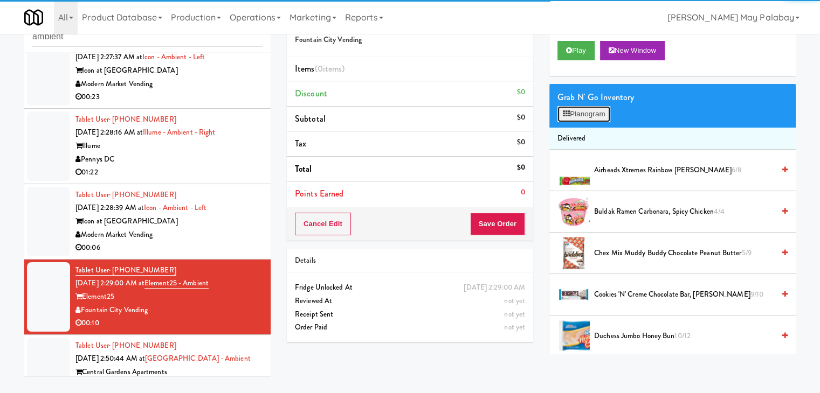
click at [592, 117] on button "Planogram" at bounding box center [583, 114] width 53 height 16
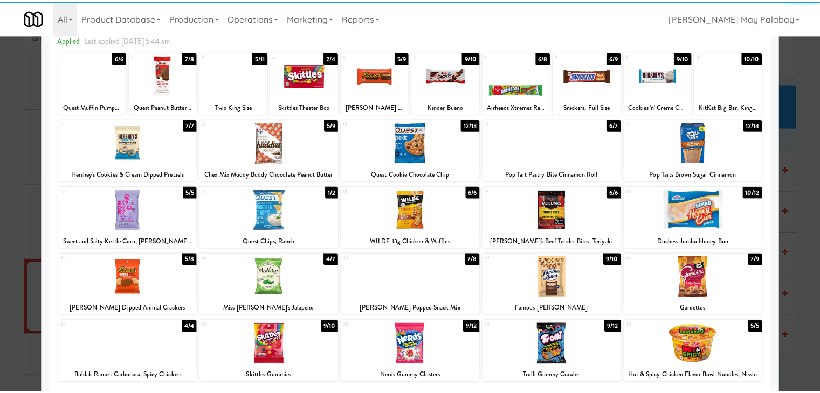
scroll to position [54, 0]
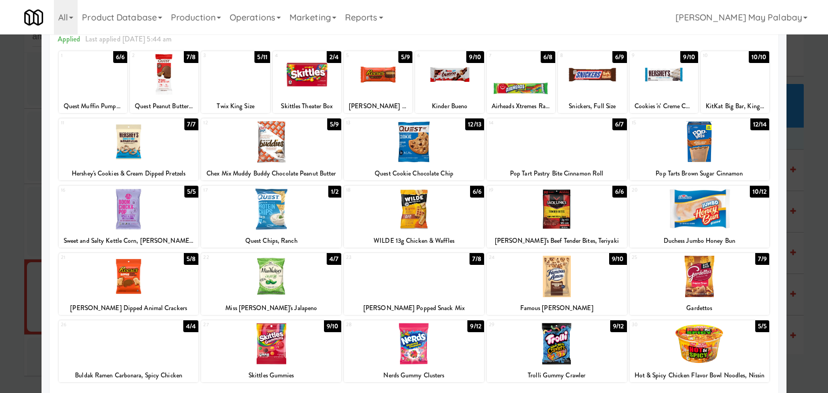
click at [605, 289] on div at bounding box center [557, 276] width 140 height 41
click at [730, 80] on div at bounding box center [735, 74] width 68 height 41
click at [799, 157] on div at bounding box center [414, 196] width 828 height 393
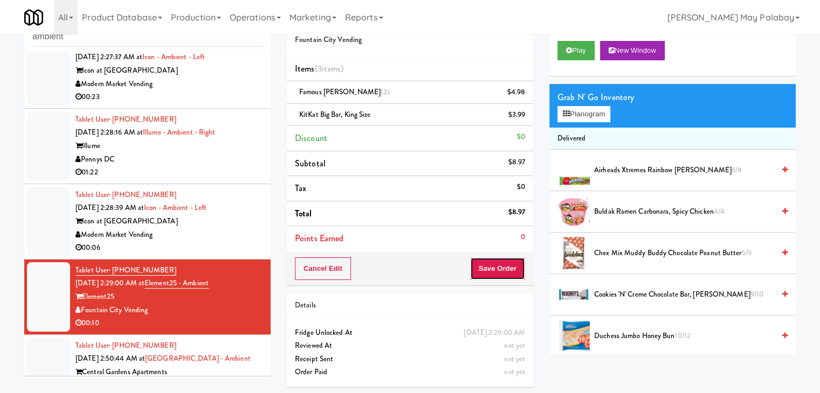
click at [503, 272] on button "Save Order" at bounding box center [497, 269] width 55 height 23
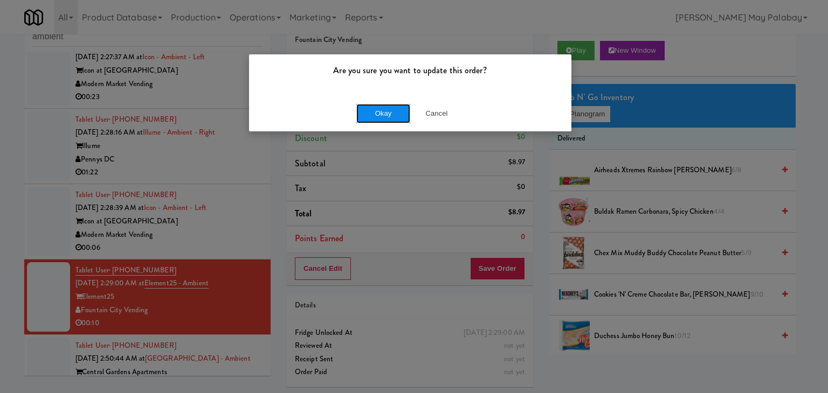
click at [392, 116] on button "Okay" at bounding box center [383, 113] width 54 height 19
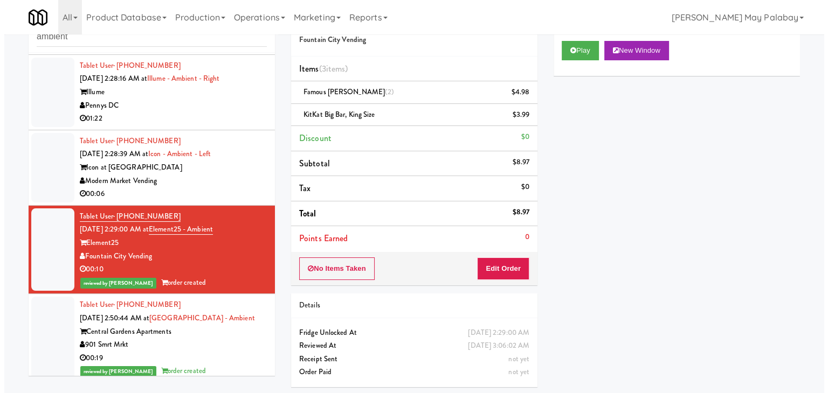
scroll to position [375, 0]
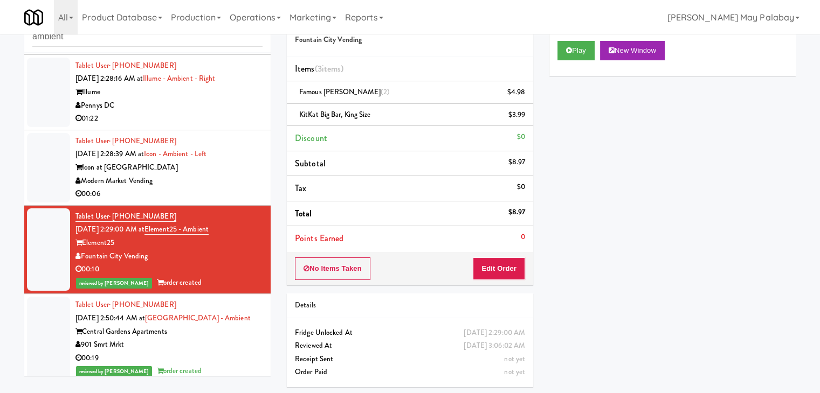
click at [231, 188] on div "Modern Market Vending" at bounding box center [168, 181] width 187 height 13
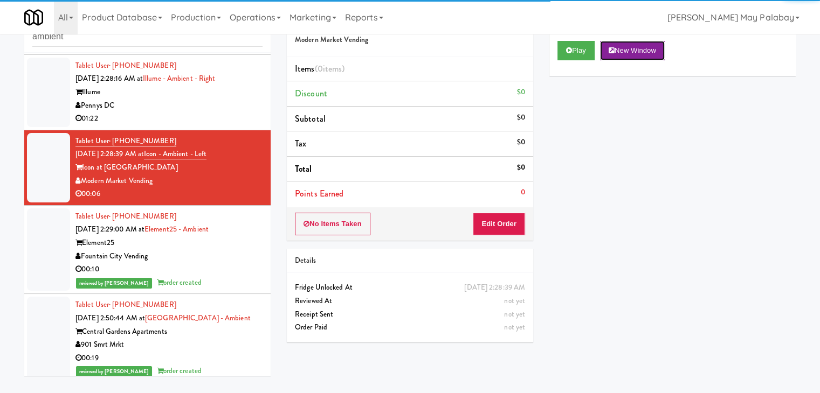
click at [636, 52] on button "New Window" at bounding box center [632, 50] width 65 height 19
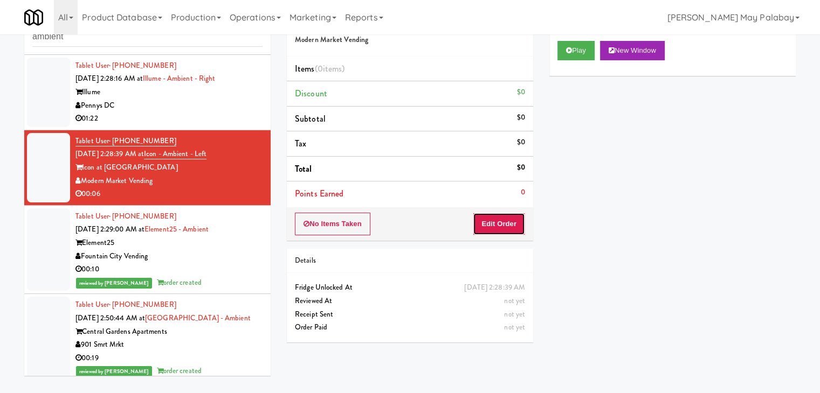
click at [502, 227] on button "Edit Order" at bounding box center [499, 224] width 52 height 23
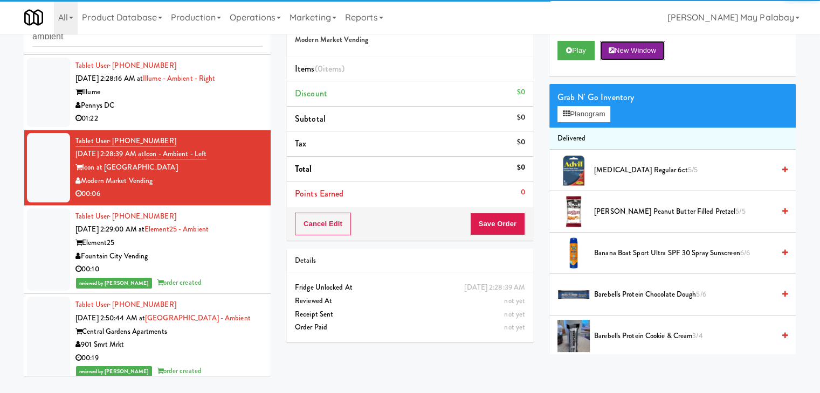
click at [622, 52] on button "New Window" at bounding box center [632, 50] width 65 height 19
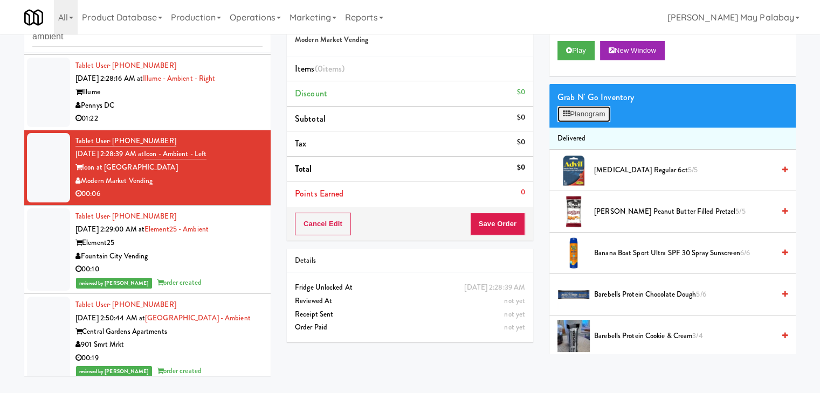
click at [584, 113] on button "Planogram" at bounding box center [583, 114] width 53 height 16
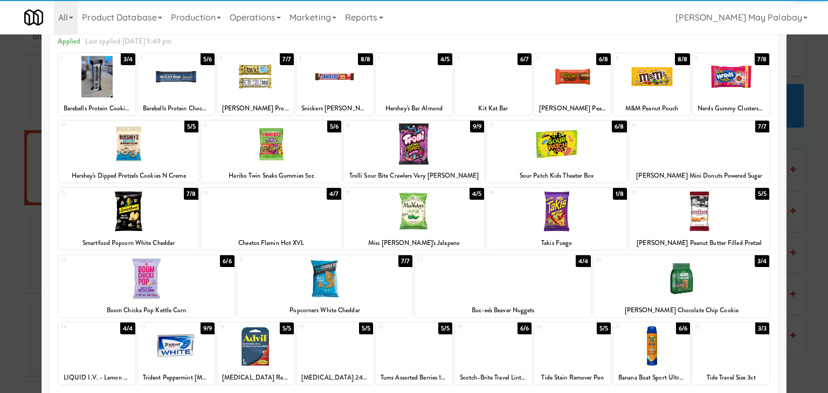
scroll to position [54, 0]
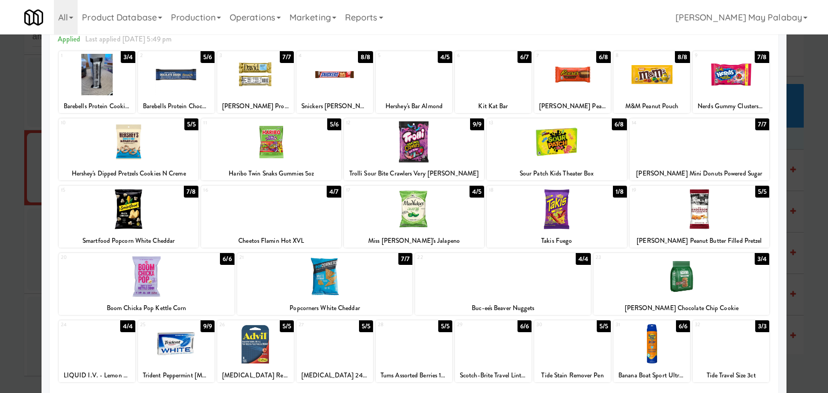
click at [455, 145] on div at bounding box center [414, 141] width 140 height 41
click at [807, 135] on div at bounding box center [414, 196] width 828 height 393
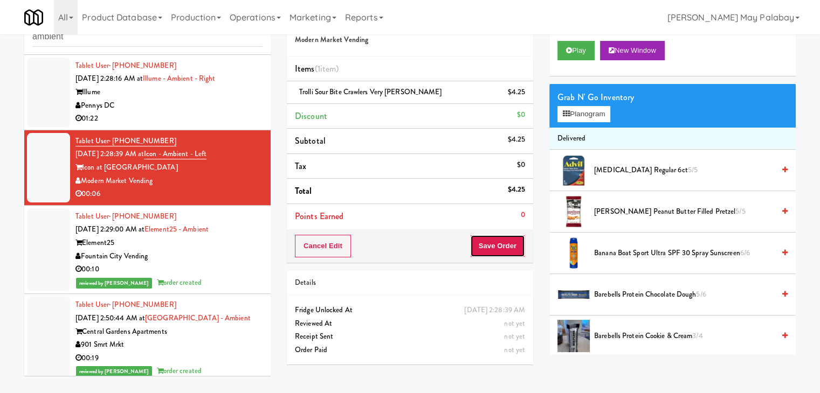
click at [494, 248] on button "Save Order" at bounding box center [497, 246] width 55 height 23
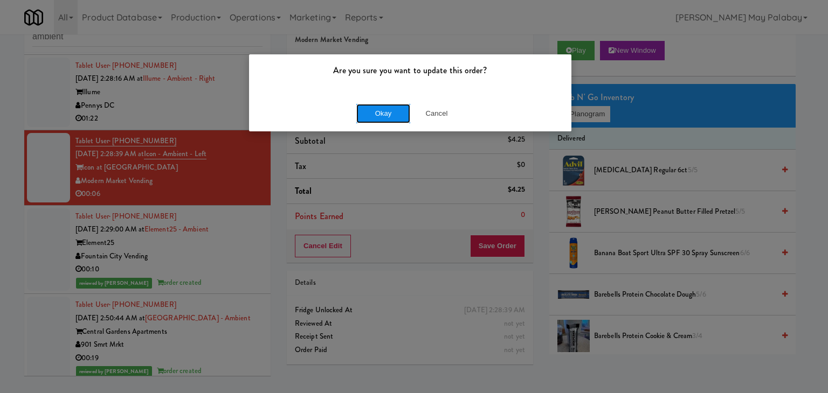
click at [390, 110] on button "Okay" at bounding box center [383, 113] width 54 height 19
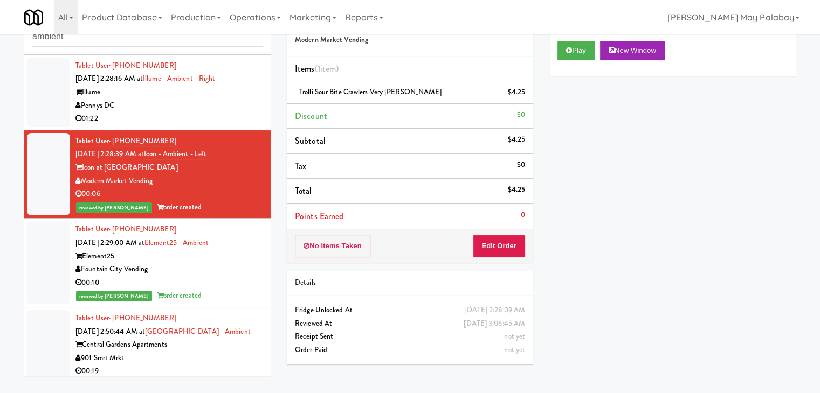
click at [203, 126] on div "01:22" at bounding box center [168, 118] width 187 height 13
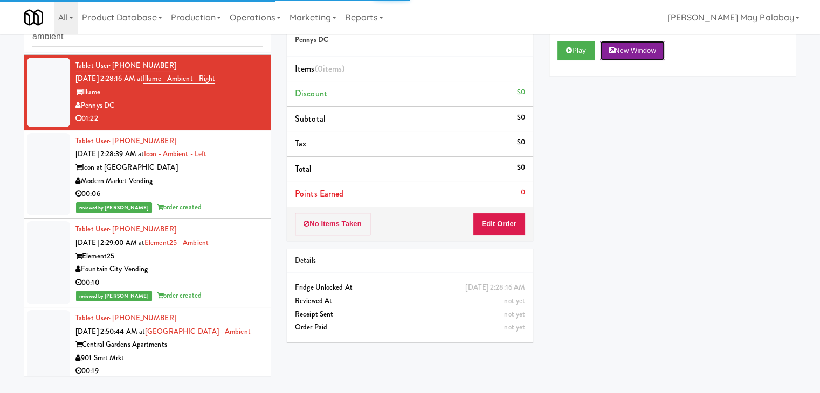
click at [655, 44] on button "New Window" at bounding box center [632, 50] width 65 height 19
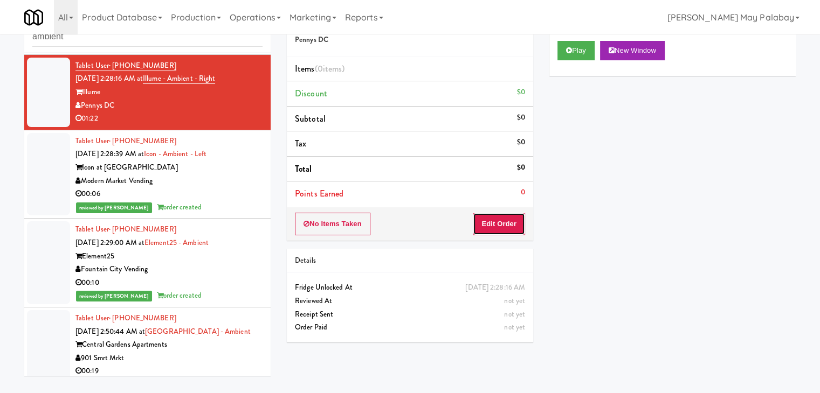
click at [511, 226] on button "Edit Order" at bounding box center [499, 224] width 52 height 23
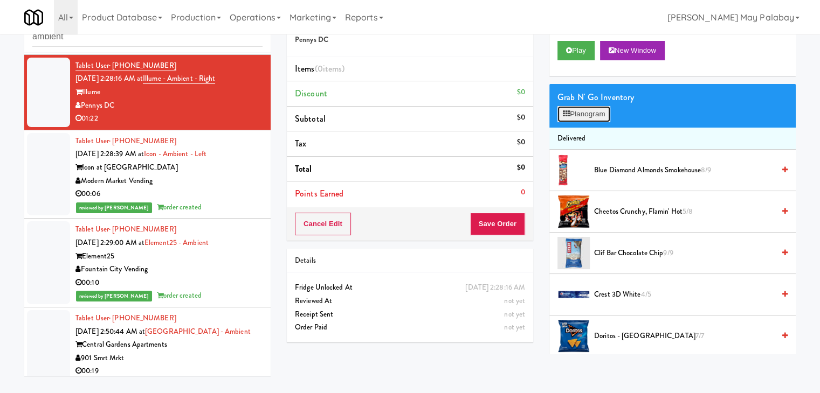
click at [587, 115] on button "Planogram" at bounding box center [583, 114] width 53 height 16
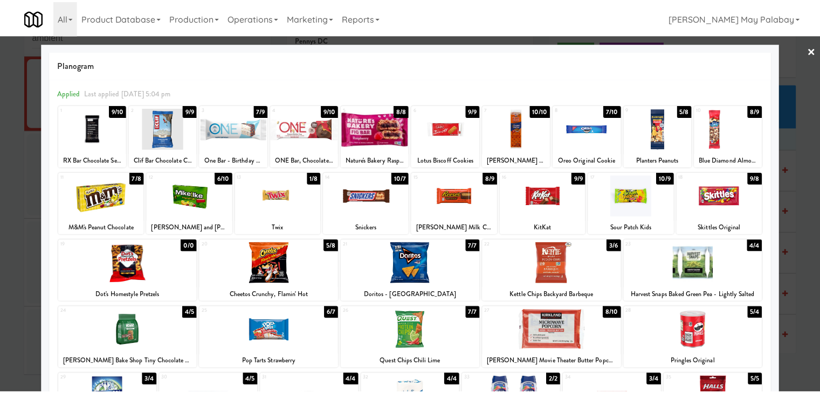
scroll to position [54, 0]
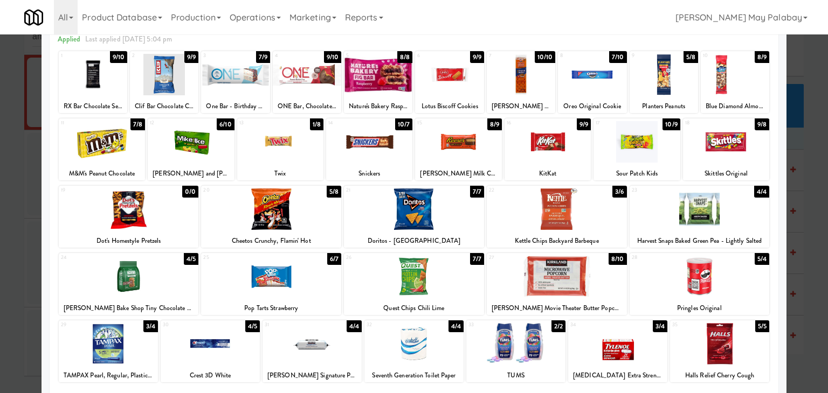
click at [439, 219] on div at bounding box center [414, 209] width 140 height 41
click at [744, 279] on div at bounding box center [699, 276] width 140 height 41
click at [529, 91] on div at bounding box center [521, 74] width 68 height 41
click at [816, 183] on div at bounding box center [414, 196] width 828 height 393
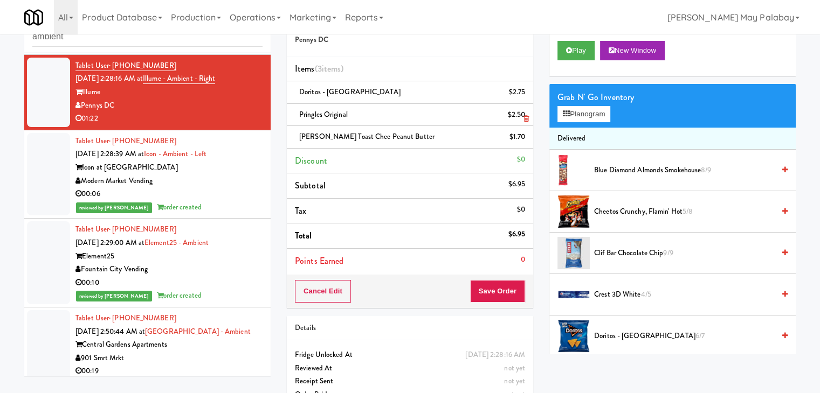
click at [526, 121] on icon at bounding box center [525, 118] width 5 height 7
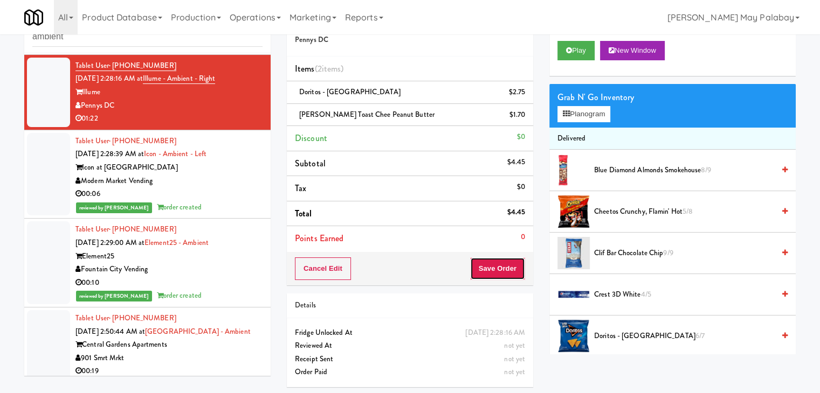
click at [490, 272] on button "Save Order" at bounding box center [497, 269] width 55 height 23
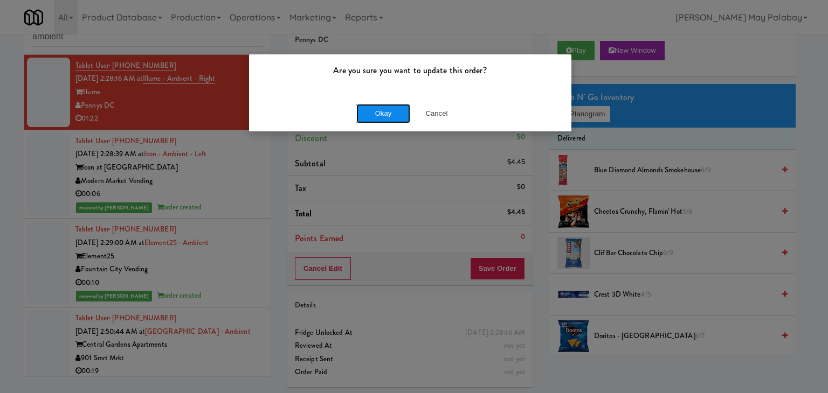
click at [388, 112] on button "Okay" at bounding box center [383, 113] width 54 height 19
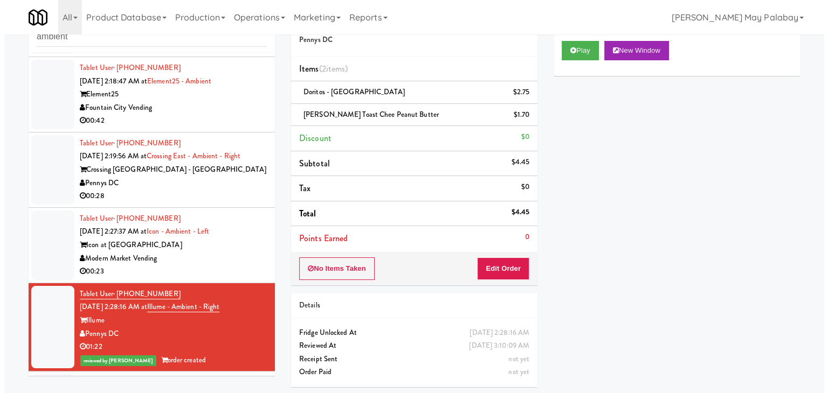
scroll to position [145, 0]
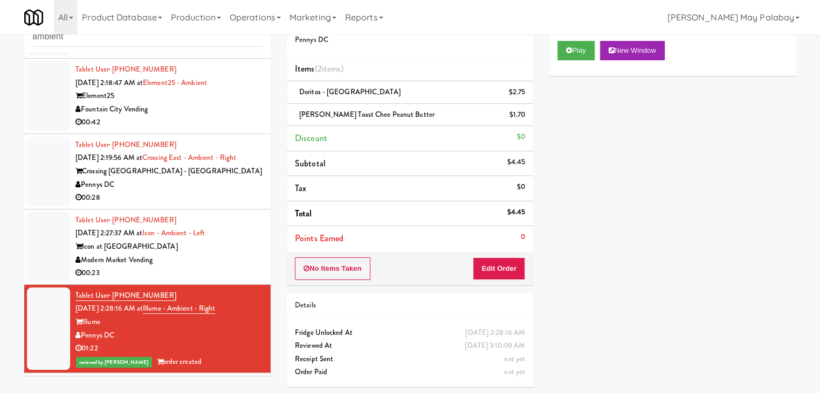
click at [218, 254] on div "Icon at [GEOGRAPHIC_DATA]" at bounding box center [168, 246] width 187 height 13
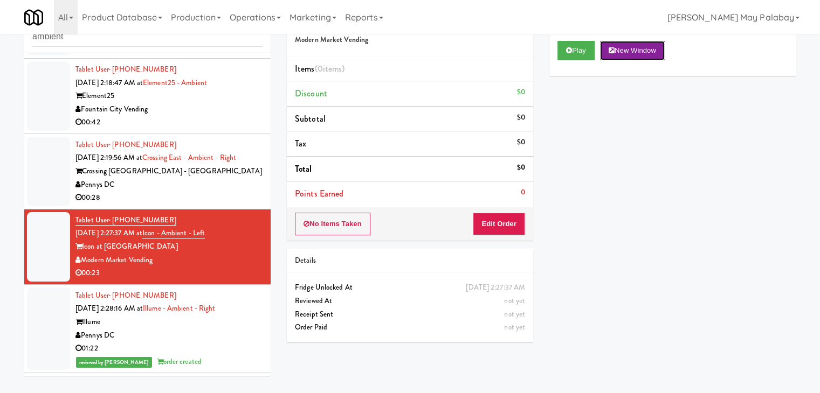
click at [643, 57] on button "New Window" at bounding box center [632, 50] width 65 height 19
click at [507, 225] on button "Edit Order" at bounding box center [499, 224] width 52 height 23
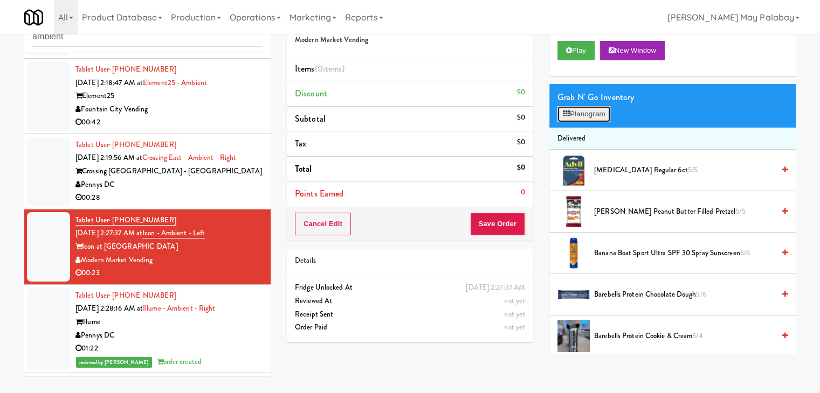
click at [592, 116] on button "Planogram" at bounding box center [583, 114] width 53 height 16
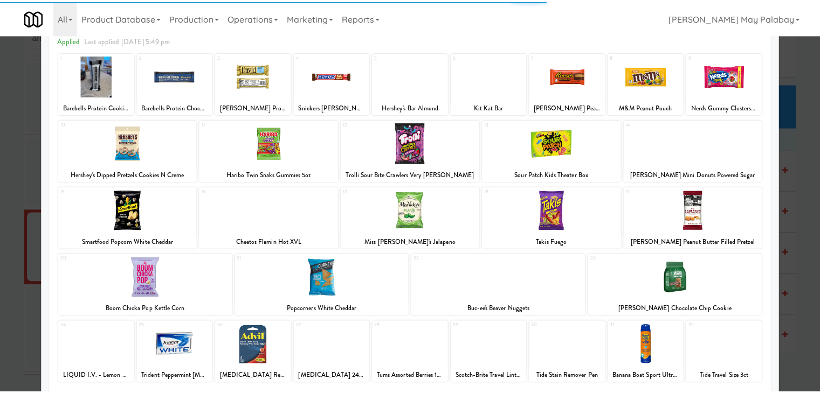
scroll to position [54, 0]
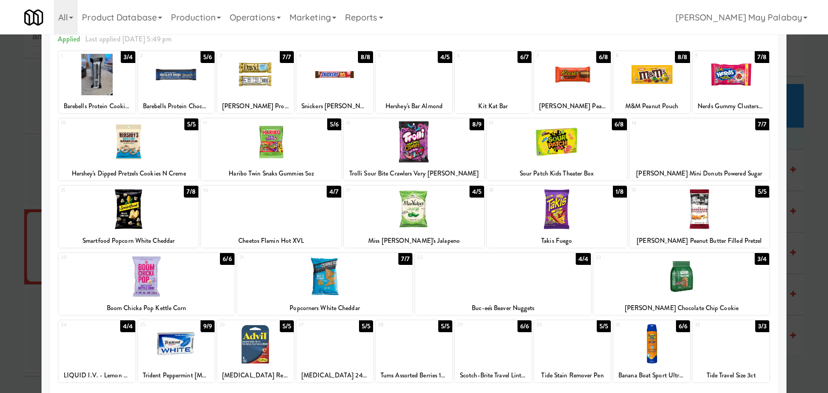
click at [467, 211] on div at bounding box center [414, 209] width 140 height 41
click at [581, 210] on div at bounding box center [557, 209] width 140 height 41
click at [798, 179] on div at bounding box center [414, 196] width 828 height 393
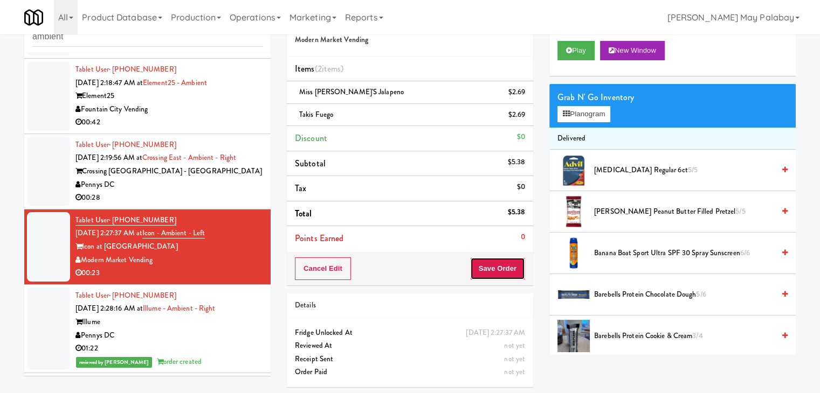
click at [491, 275] on button "Save Order" at bounding box center [497, 269] width 55 height 23
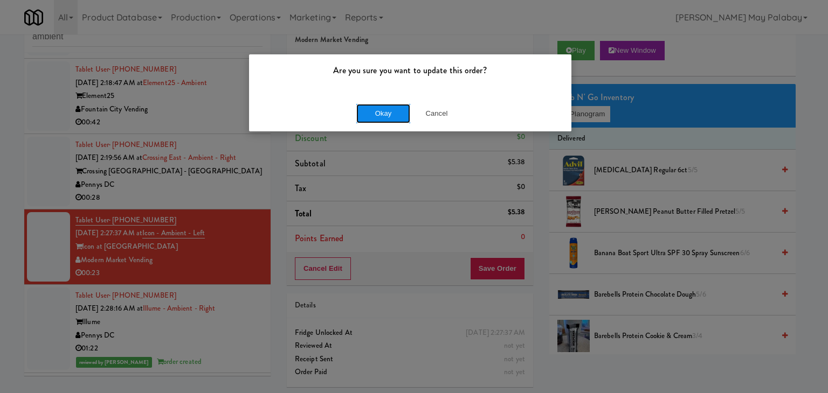
click at [398, 119] on button "Okay" at bounding box center [383, 113] width 54 height 19
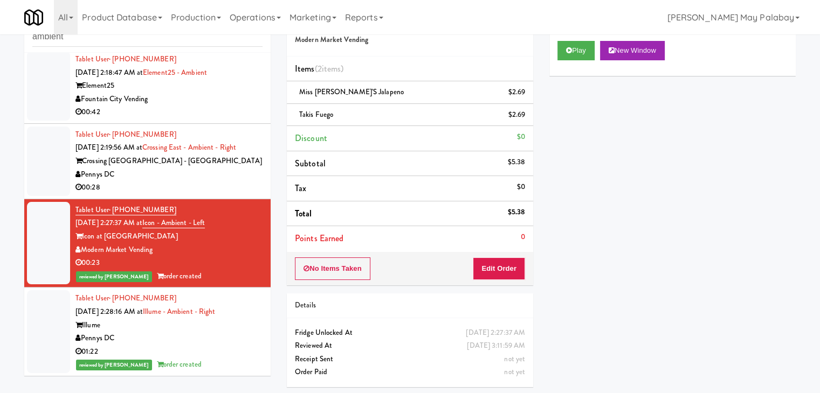
scroll to position [145, 0]
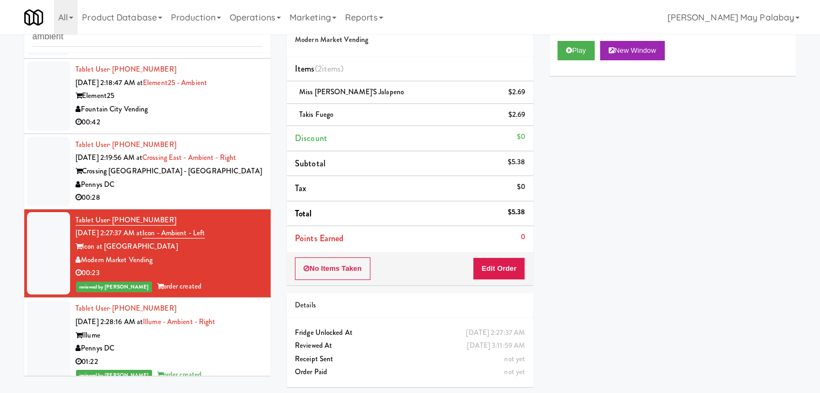
click at [206, 192] on div "Pennys DC" at bounding box center [168, 184] width 187 height 13
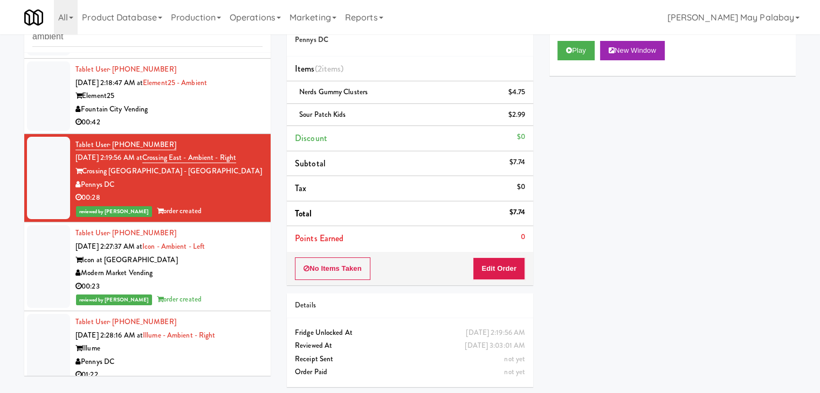
click at [185, 129] on div "00:42" at bounding box center [168, 122] width 187 height 13
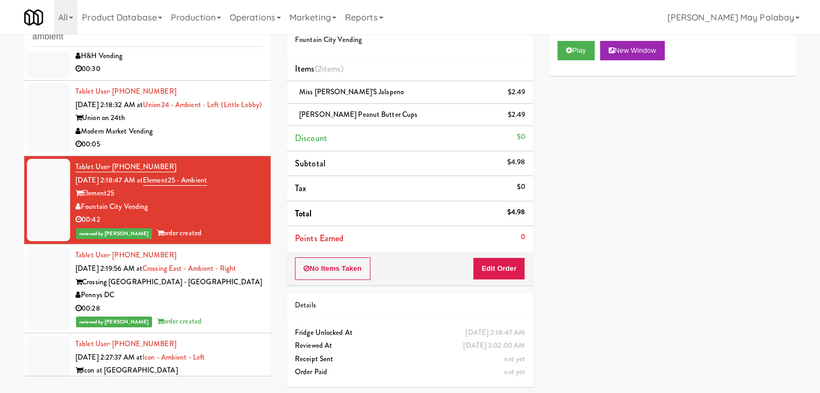
scroll to position [37, 0]
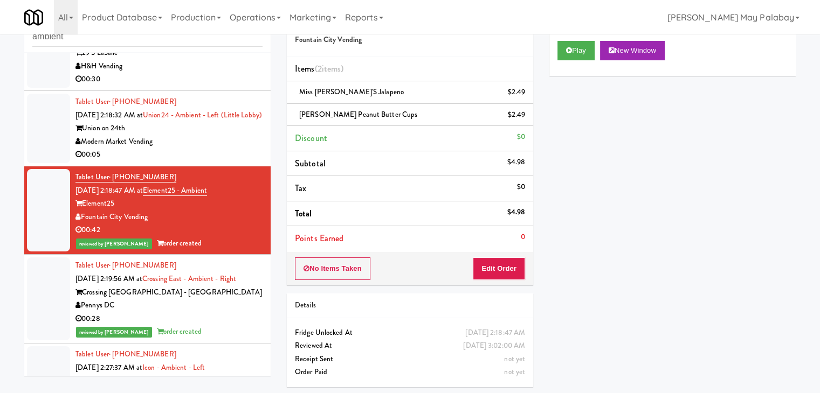
click at [218, 162] on div "00:05" at bounding box center [168, 154] width 187 height 13
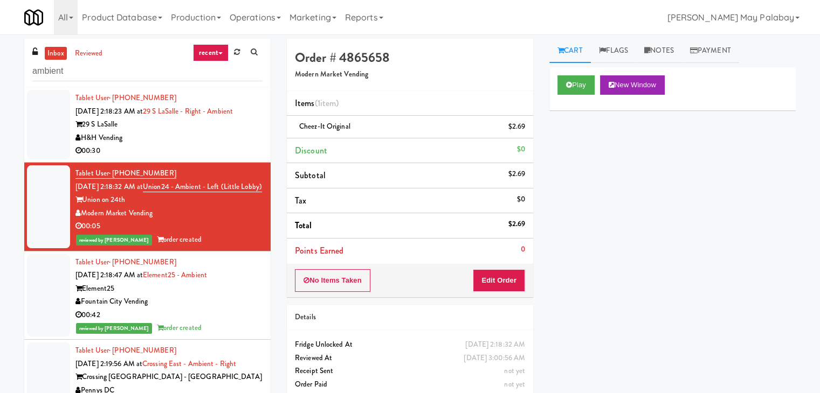
click at [216, 153] on div "00:30" at bounding box center [168, 150] width 187 height 13
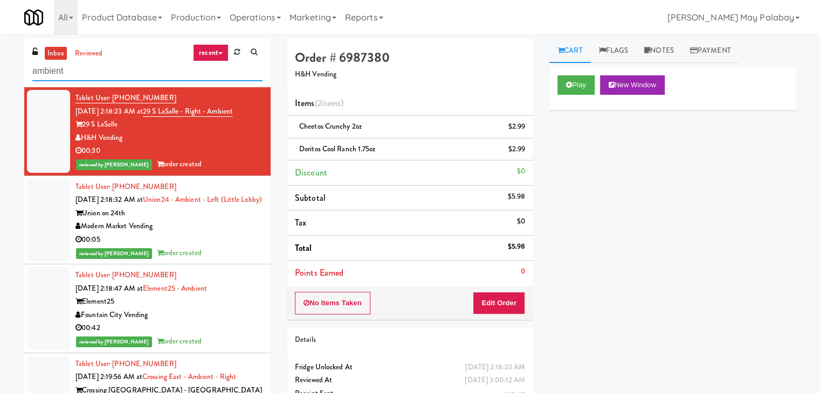
click at [123, 76] on input "ambient" at bounding box center [147, 71] width 230 height 20
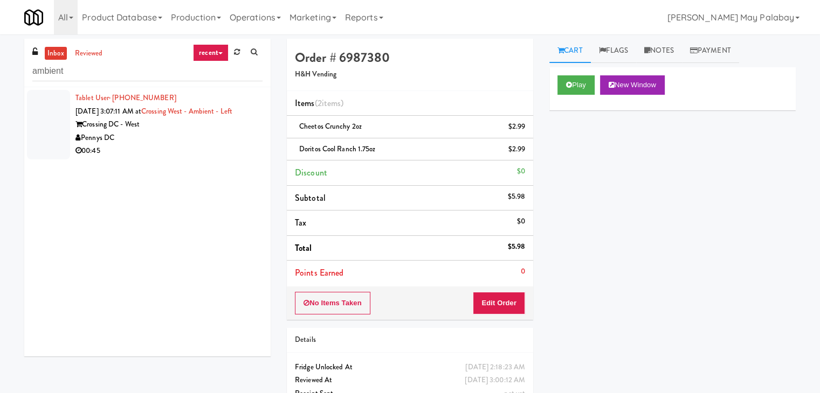
click at [200, 145] on div "00:45" at bounding box center [168, 150] width 187 height 13
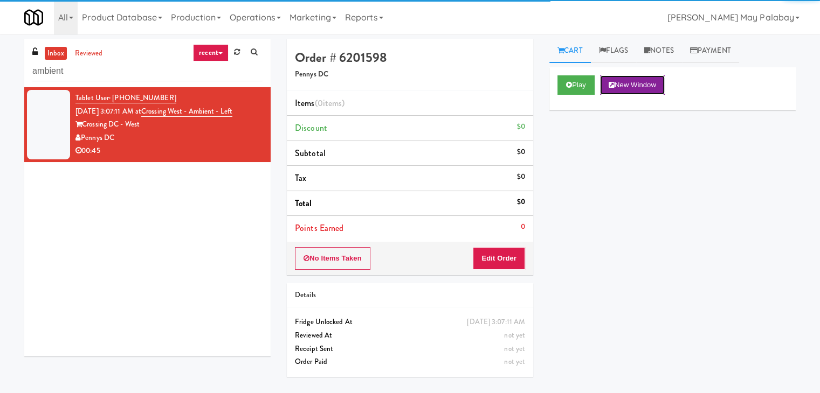
click at [639, 88] on button "New Window" at bounding box center [632, 84] width 65 height 19
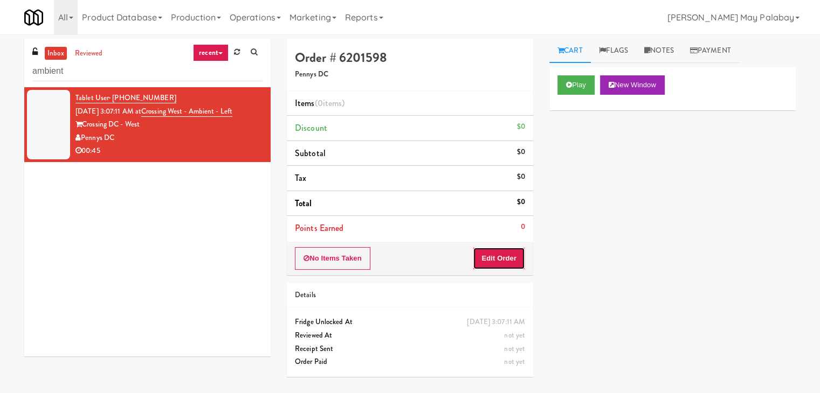
click at [507, 260] on button "Edit Order" at bounding box center [499, 258] width 52 height 23
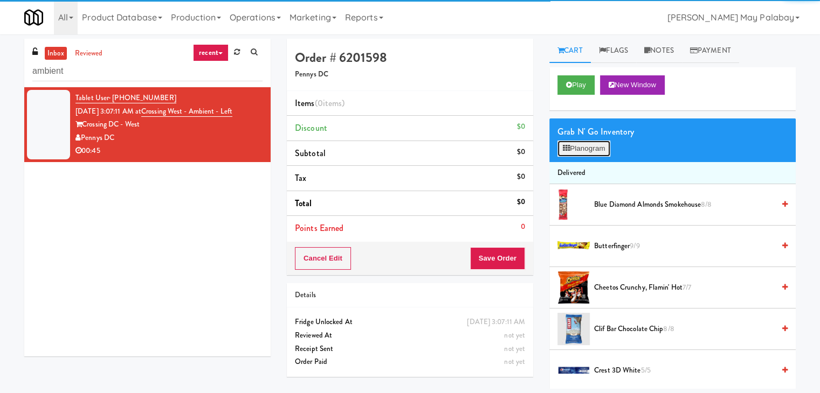
click at [578, 143] on button "Planogram" at bounding box center [583, 149] width 53 height 16
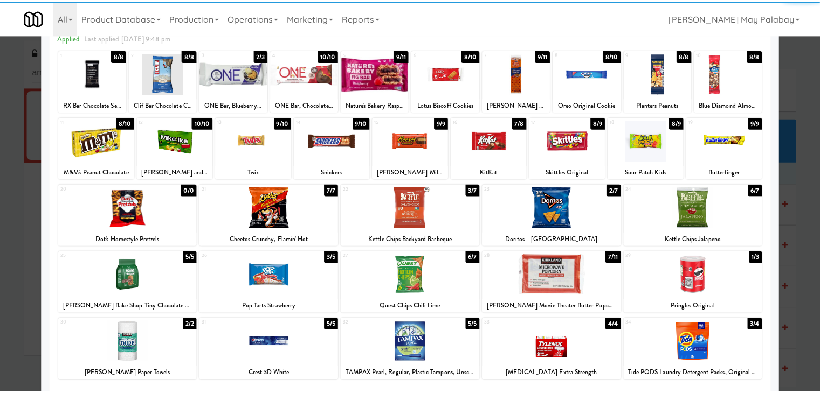
scroll to position [54, 0]
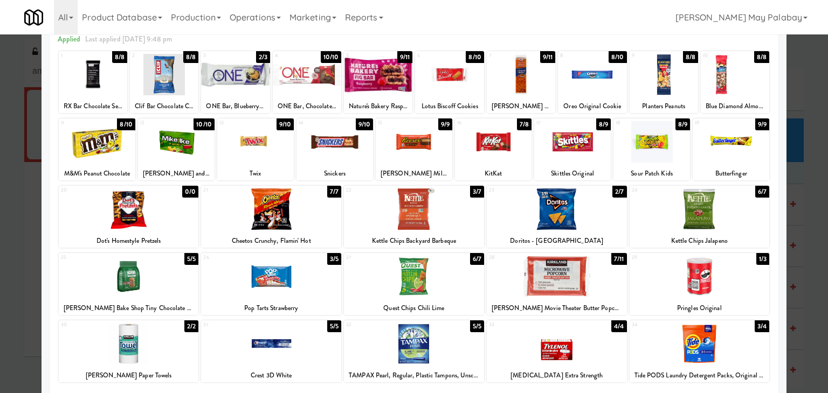
click at [720, 225] on div at bounding box center [699, 209] width 140 height 41
click at [754, 224] on div at bounding box center [699, 209] width 140 height 41
click at [464, 218] on div at bounding box center [414, 209] width 140 height 41
click at [519, 149] on div at bounding box center [493, 141] width 77 height 41
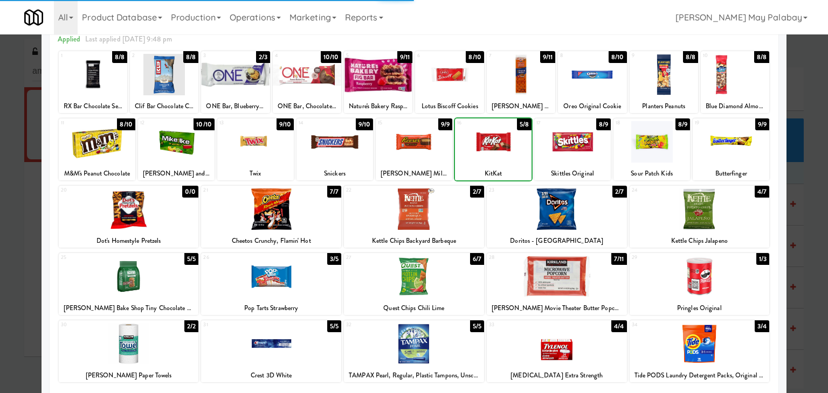
click at [519, 149] on div at bounding box center [493, 141] width 77 height 41
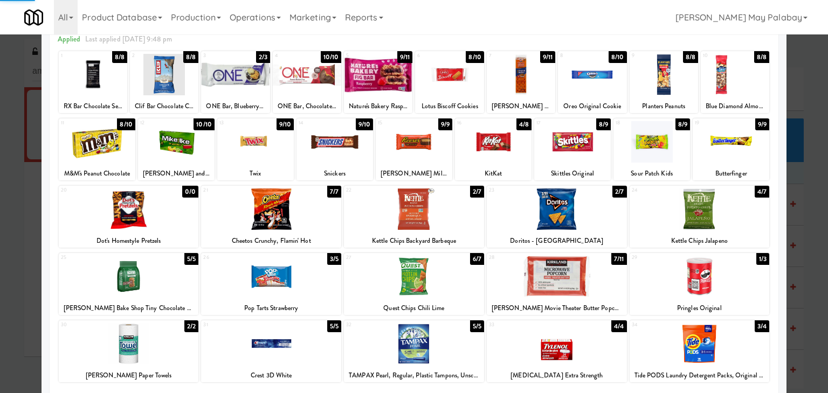
click at [519, 149] on div at bounding box center [493, 141] width 77 height 41
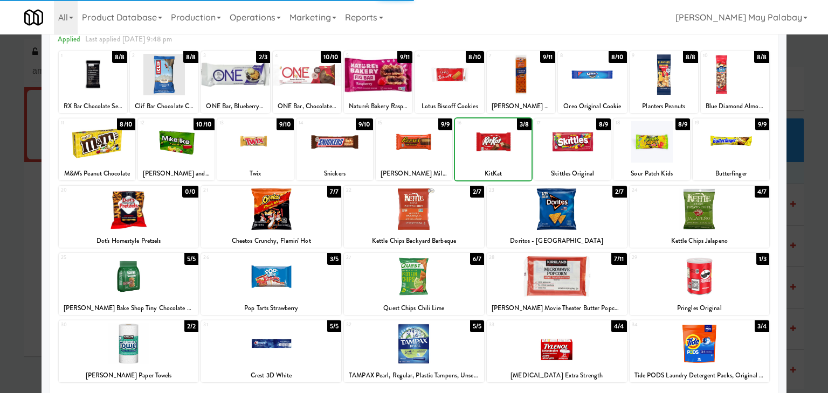
click at [519, 149] on div at bounding box center [493, 141] width 77 height 41
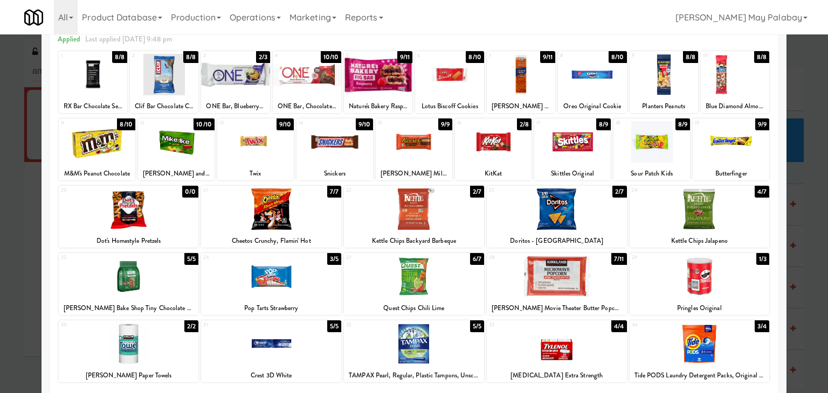
click at [162, 281] on div at bounding box center [129, 276] width 140 height 41
click at [801, 194] on div at bounding box center [414, 196] width 828 height 393
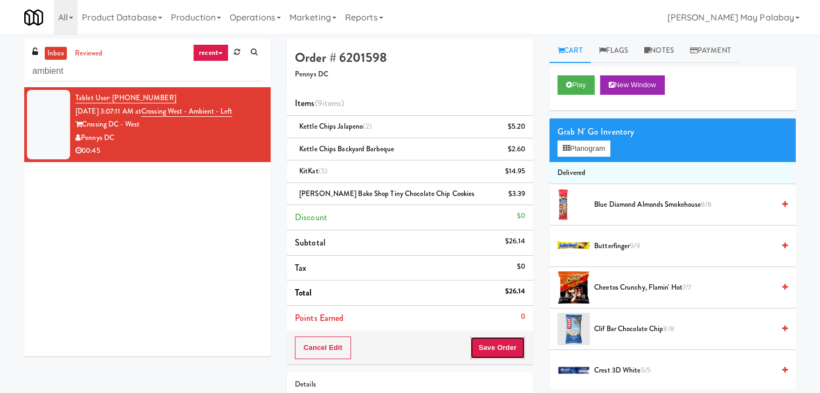
click at [501, 351] on button "Save Order" at bounding box center [497, 348] width 55 height 23
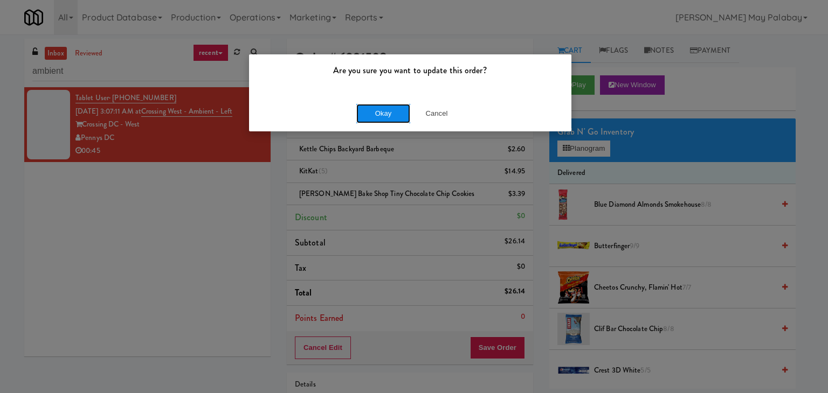
click at [373, 114] on button "Okay" at bounding box center [383, 113] width 54 height 19
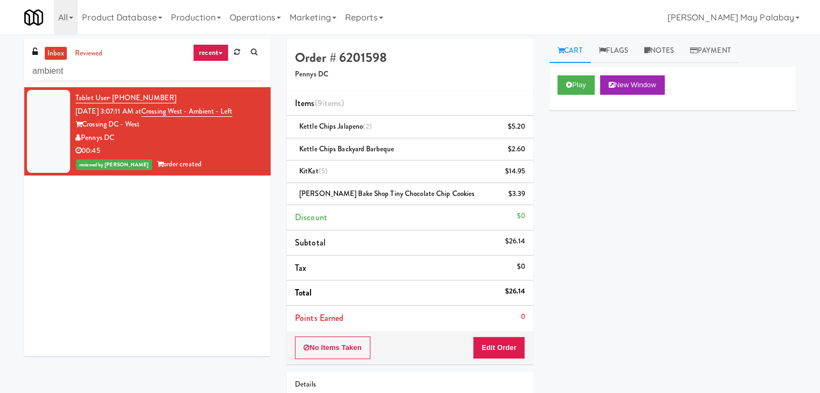
click at [810, 121] on div "inbox reviewed recent all unclear take inventory issue suspicious failed recent…" at bounding box center [410, 257] width 820 height 436
click at [172, 70] on input "ambient" at bounding box center [147, 71] width 230 height 20
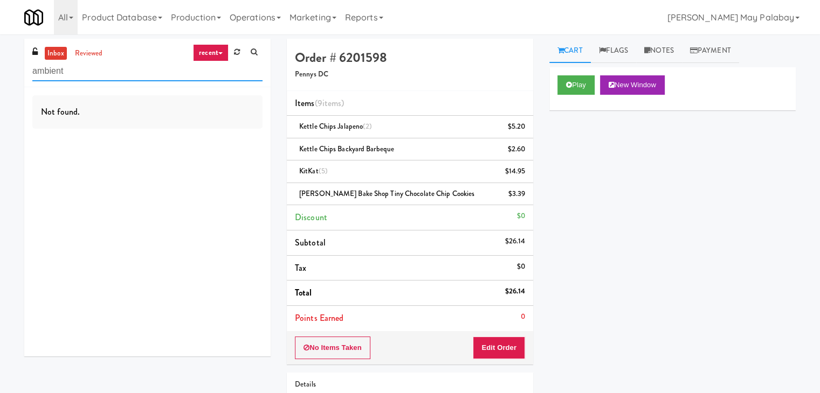
click at [172, 70] on input "ambient" at bounding box center [147, 71] width 230 height 20
click at [212, 48] on link "recent" at bounding box center [211, 52] width 36 height 17
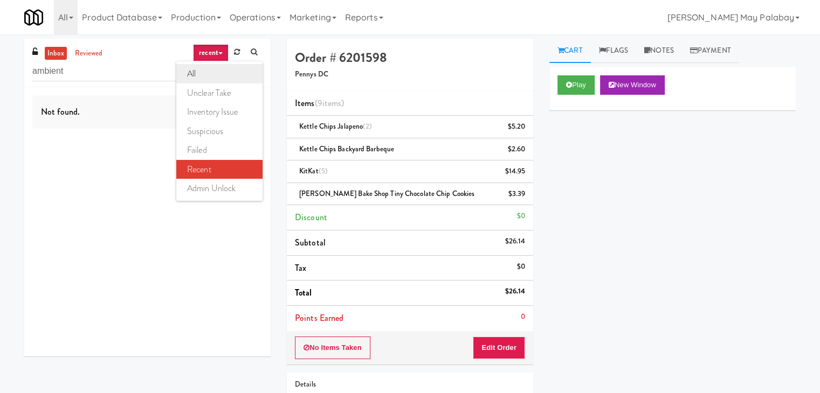
click at [223, 80] on link "all" at bounding box center [219, 73] width 86 height 19
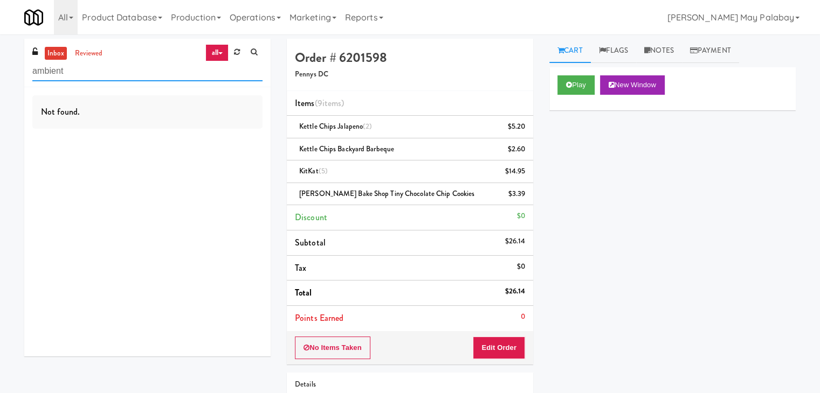
click at [159, 73] on input "ambient" at bounding box center [147, 71] width 230 height 20
drag, startPoint x: 153, startPoint y: 72, endPoint x: 2, endPoint y: 65, distance: 151.0
click at [2, 65] on div "inbox reviewed all all unclear take inventory issue suspicious failed recent ad…" at bounding box center [410, 257] width 820 height 436
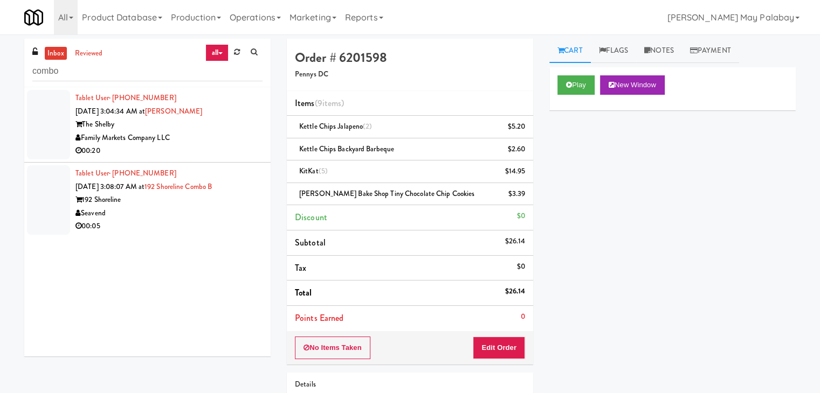
click at [212, 143] on div "Family Markets Company LLC" at bounding box center [168, 137] width 187 height 13
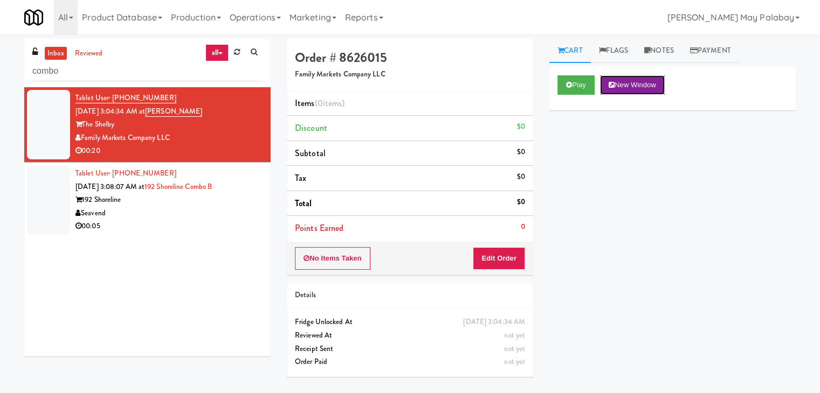
click at [632, 88] on button "New Window" at bounding box center [632, 84] width 65 height 19
click at [496, 251] on button "Edit Order" at bounding box center [499, 258] width 52 height 23
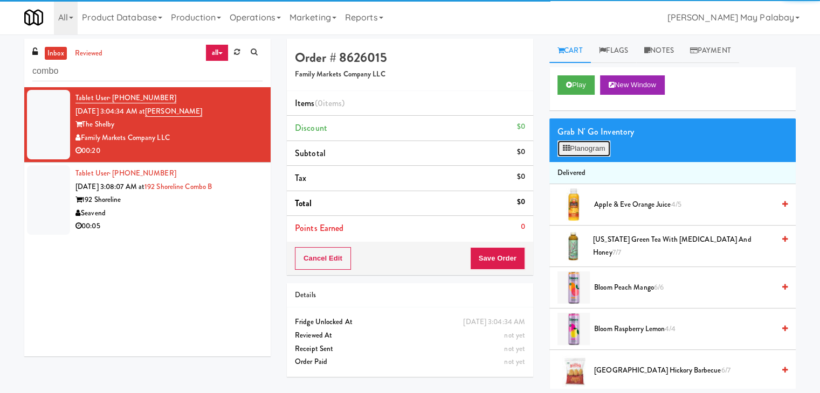
click at [571, 154] on button "Planogram" at bounding box center [583, 149] width 53 height 16
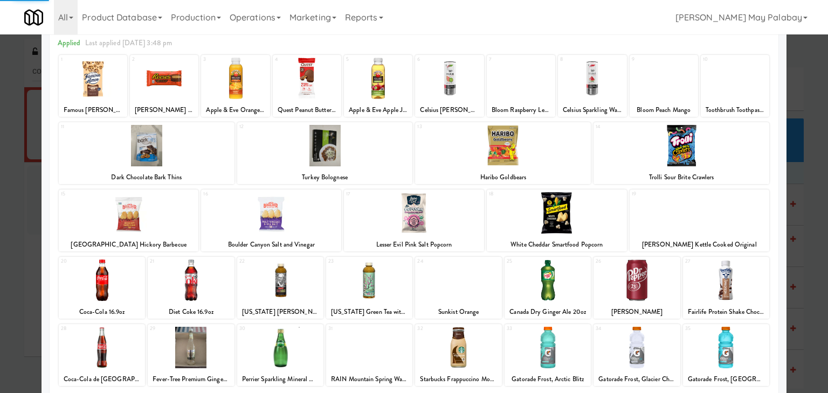
scroll to position [54, 0]
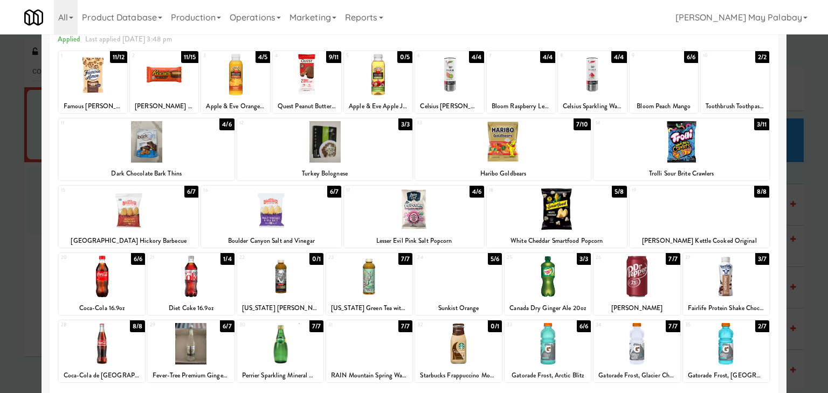
click at [461, 215] on div at bounding box center [414, 209] width 140 height 41
click at [216, 287] on div at bounding box center [191, 276] width 86 height 41
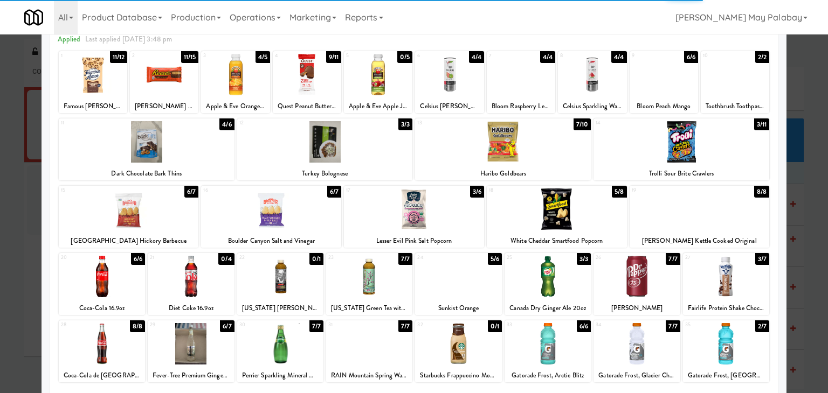
click at [325, 98] on div "4 9/11 Quest Peanut Butter Cups" at bounding box center [307, 82] width 68 height 62
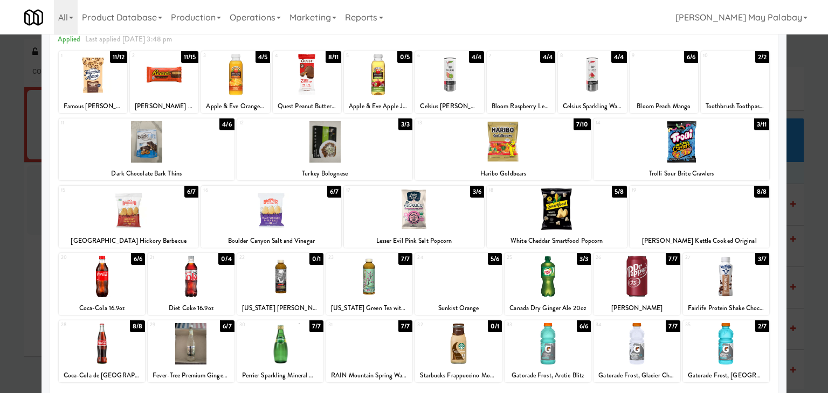
click at [803, 231] on div at bounding box center [414, 196] width 828 height 393
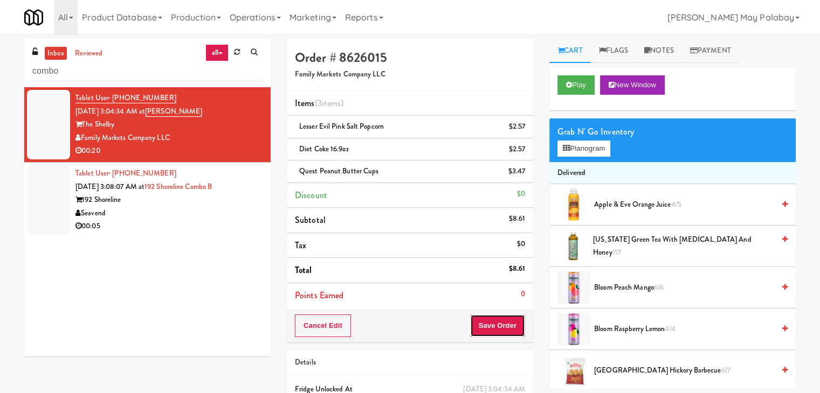
click at [485, 331] on button "Save Order" at bounding box center [497, 326] width 55 height 23
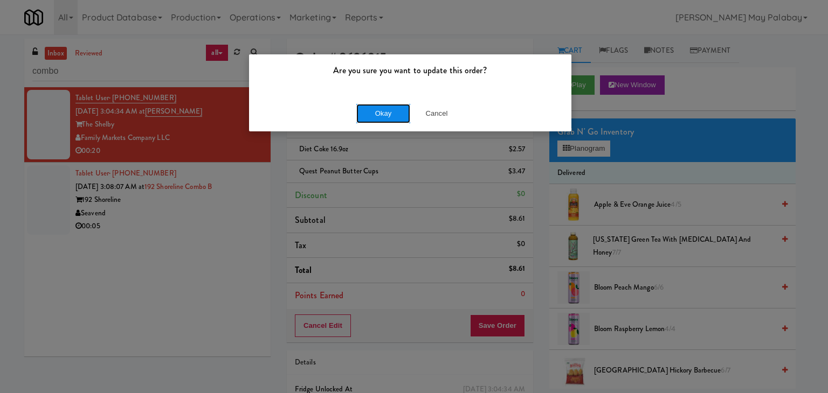
click at [386, 104] on button "Okay" at bounding box center [383, 113] width 54 height 19
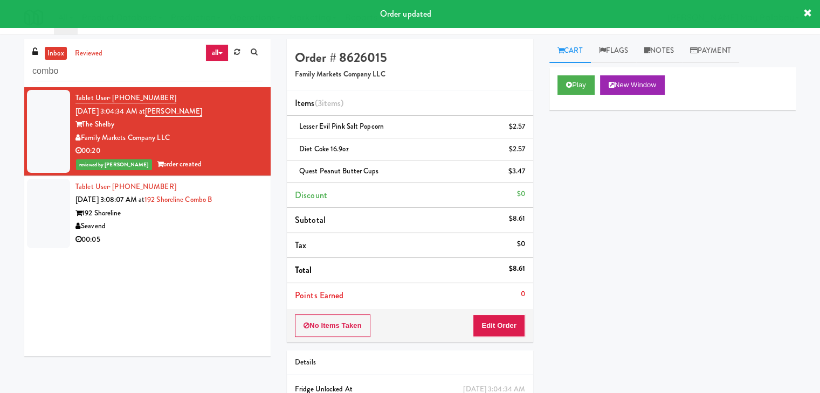
click at [178, 223] on div "Seavend" at bounding box center [168, 226] width 187 height 13
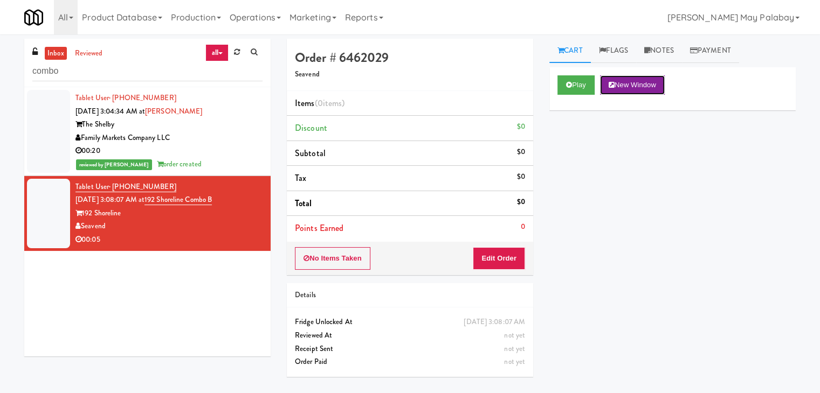
click at [618, 89] on button "New Window" at bounding box center [632, 84] width 65 height 19
drag, startPoint x: 489, startPoint y: 258, endPoint x: 511, endPoint y: 238, distance: 30.1
click at [489, 258] on button "Edit Order" at bounding box center [499, 258] width 52 height 23
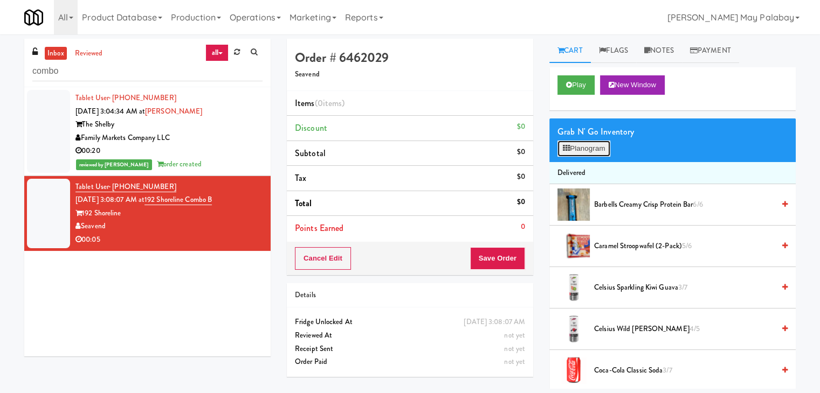
click at [573, 144] on button "Planogram" at bounding box center [583, 149] width 53 height 16
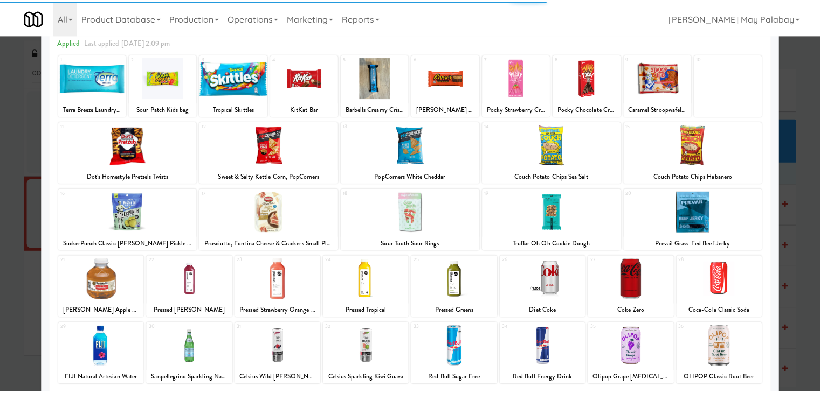
scroll to position [54, 0]
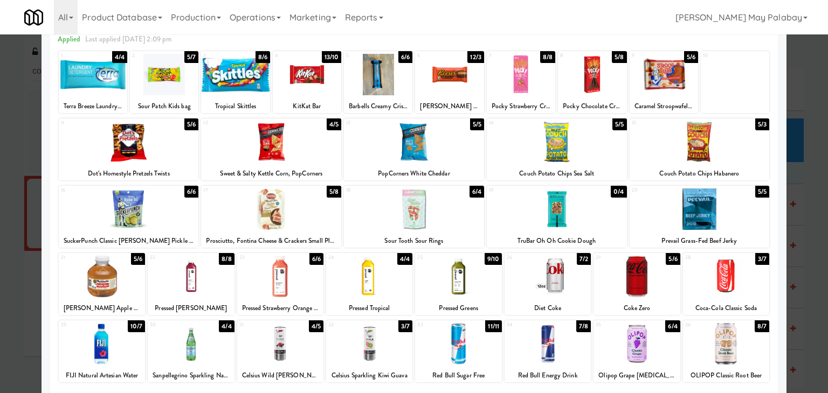
click at [580, 357] on div at bounding box center [547, 343] width 86 height 41
click at [805, 329] on div at bounding box center [414, 196] width 828 height 393
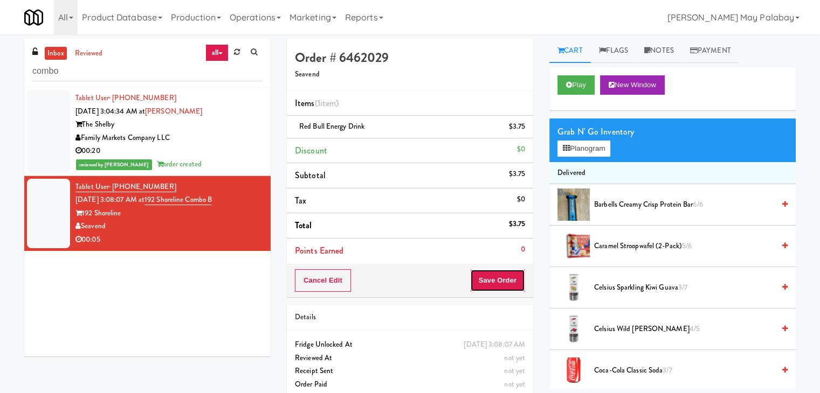
click at [504, 275] on button "Save Order" at bounding box center [497, 280] width 55 height 23
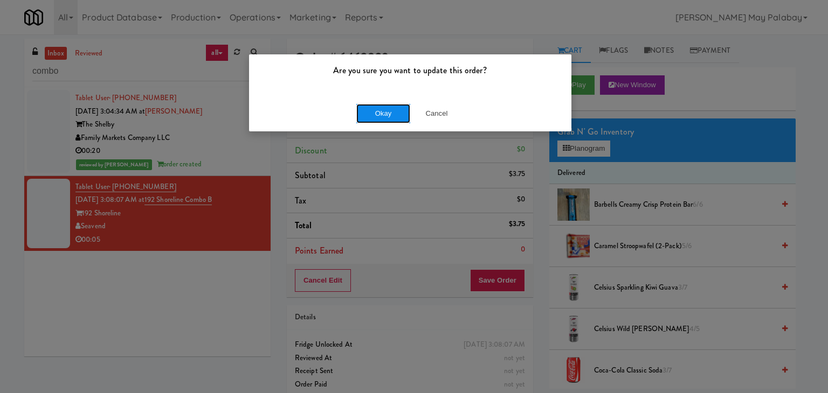
click at [389, 116] on button "Okay" at bounding box center [383, 113] width 54 height 19
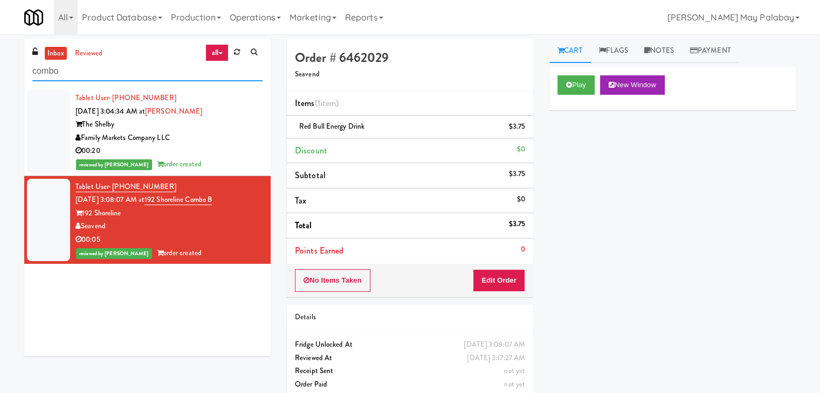
click at [82, 74] on input "combo" at bounding box center [147, 71] width 230 height 20
type input "c"
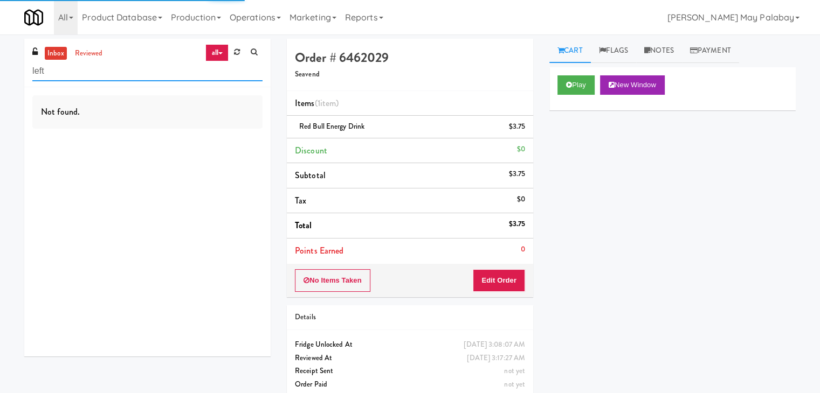
type input "left"
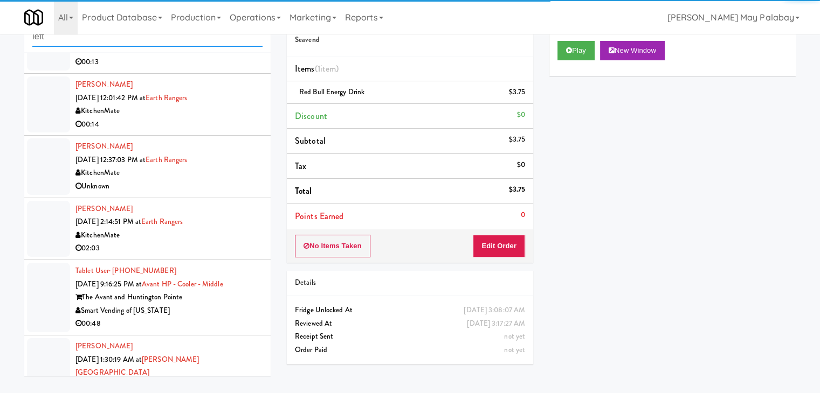
scroll to position [2253, 0]
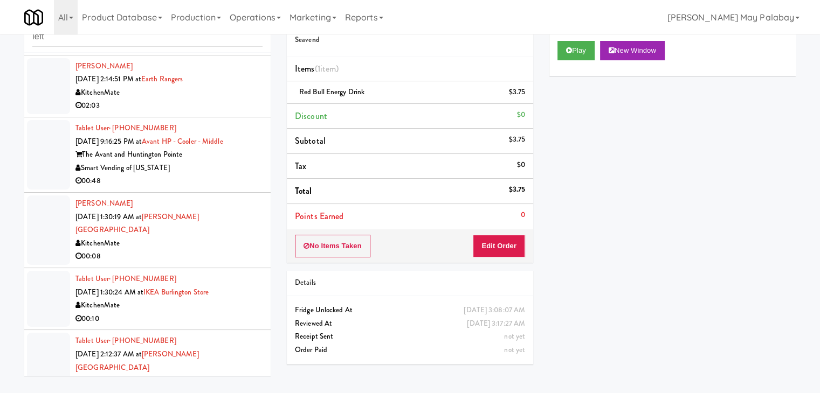
click at [235, 338] on div "Tablet User · (905) 746-4470 [DATE] 2:12:37 AM at [PERSON_NAME][GEOGRAPHIC_DATA…" at bounding box center [168, 368] width 187 height 66
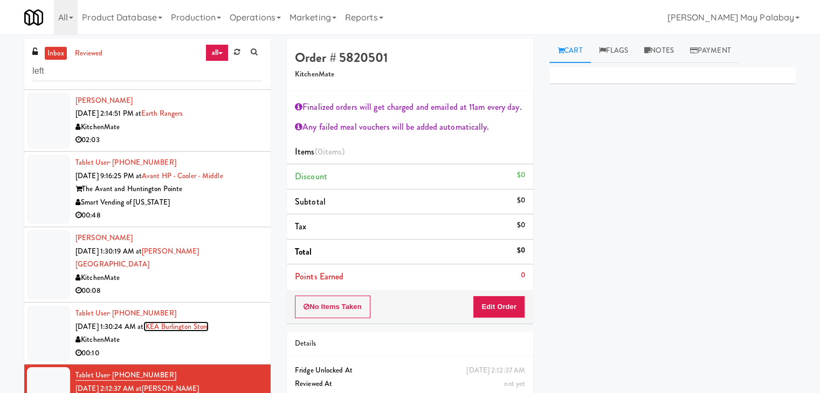
click at [209, 322] on link "IKEA Burlington Store" at bounding box center [175, 327] width 65 height 10
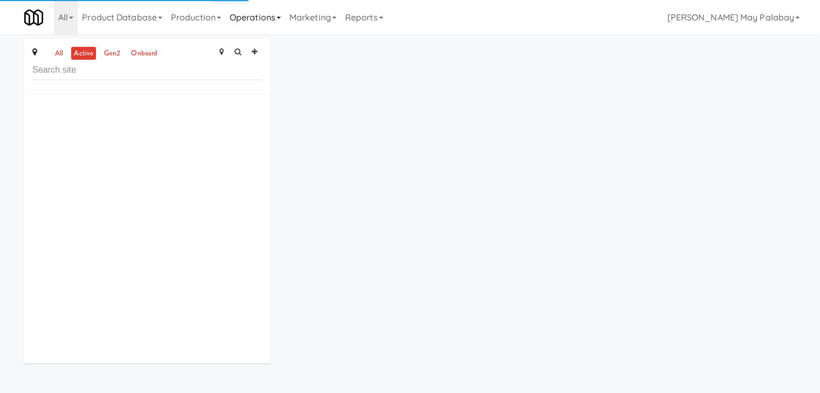
click at [269, 14] on link "Operations" at bounding box center [255, 17] width 60 height 34
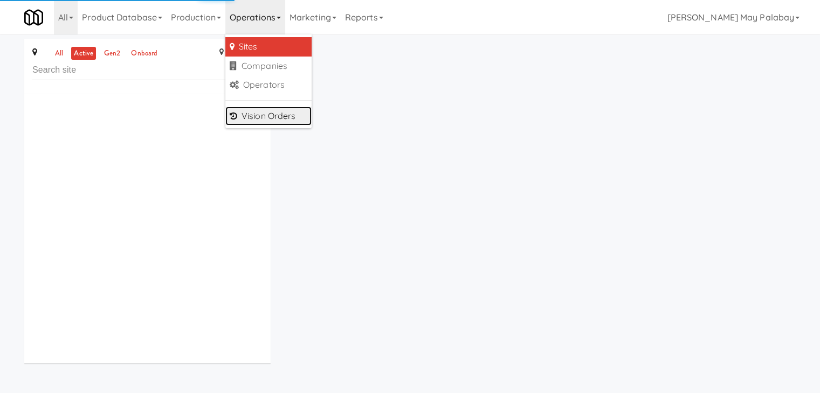
click at [281, 123] on link "Vision Orders" at bounding box center [268, 116] width 86 height 19
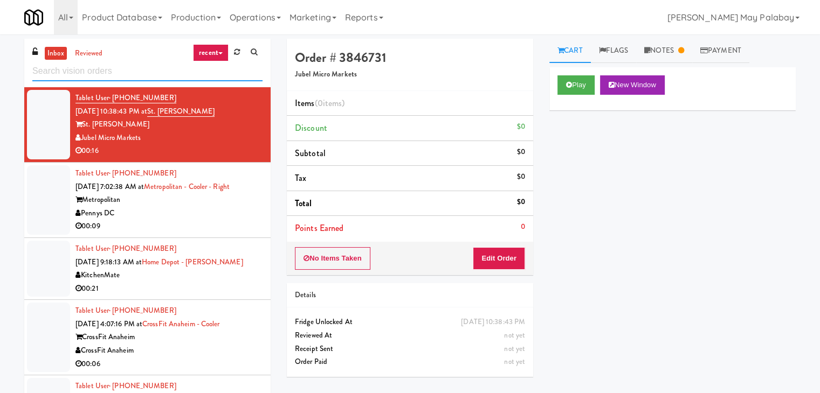
click at [131, 80] on input "text" at bounding box center [147, 71] width 230 height 20
click at [136, 74] on input "text" at bounding box center [147, 71] width 230 height 20
paste input "Metronome-Cooler"
type input "Metronome-Cooler"
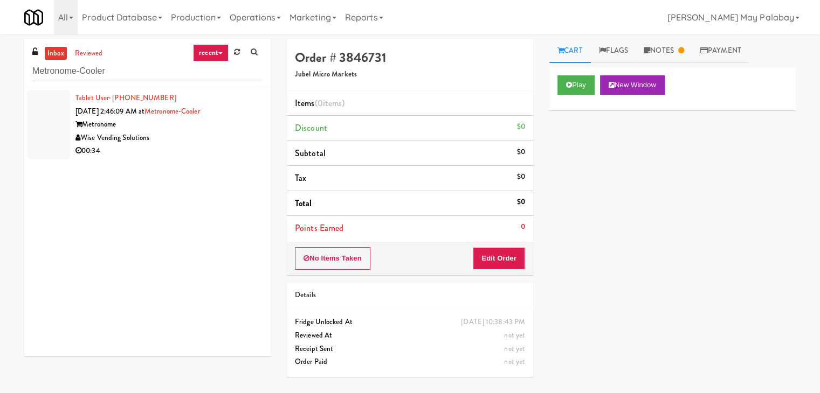
click at [152, 138] on div "Wise Vending Solutions" at bounding box center [168, 137] width 187 height 13
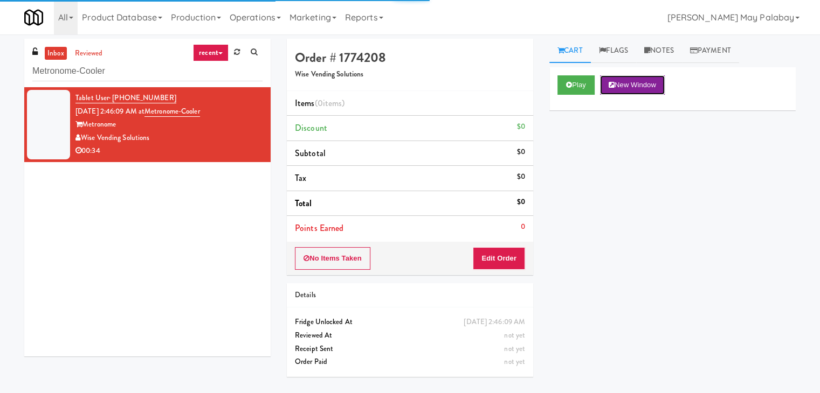
click at [619, 85] on button "New Window" at bounding box center [632, 84] width 65 height 19
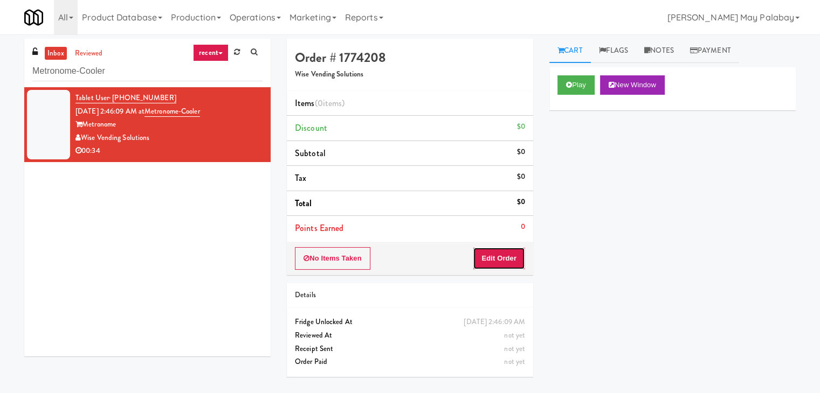
click at [487, 255] on button "Edit Order" at bounding box center [499, 258] width 52 height 23
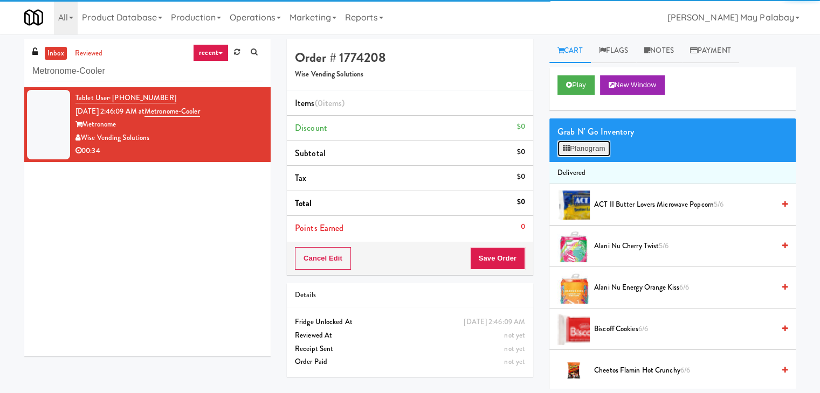
click at [608, 145] on button "Planogram" at bounding box center [583, 149] width 53 height 16
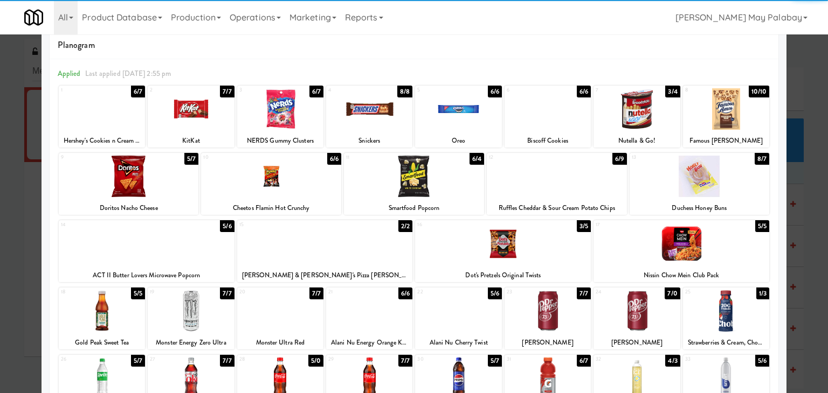
scroll to position [54, 0]
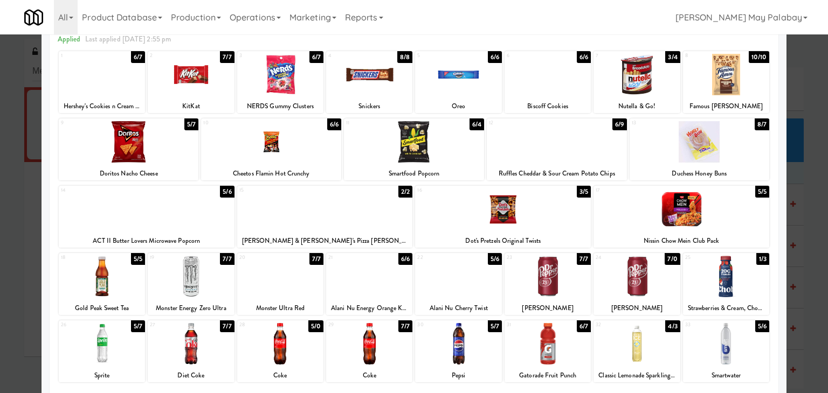
click at [183, 144] on div at bounding box center [129, 141] width 140 height 41
click at [539, 157] on div at bounding box center [557, 141] width 140 height 41
click at [808, 218] on div at bounding box center [414, 196] width 828 height 393
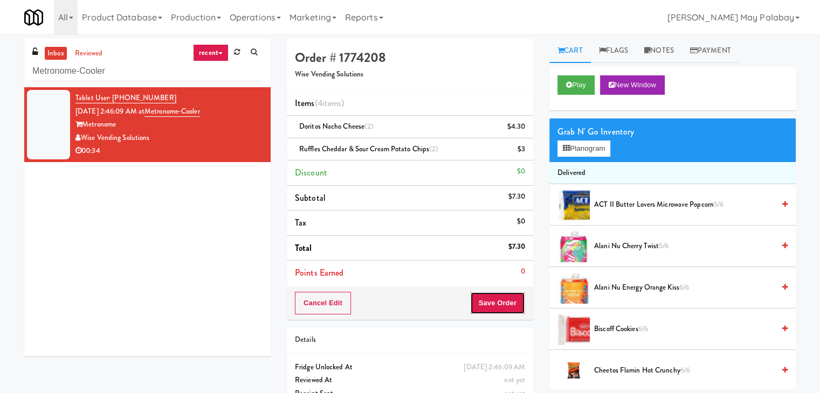
click at [502, 305] on button "Save Order" at bounding box center [497, 303] width 55 height 23
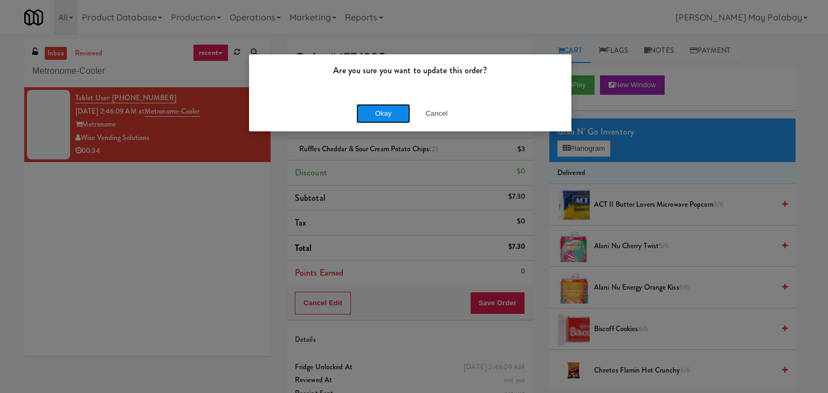
click at [373, 110] on button "Okay" at bounding box center [383, 113] width 54 height 19
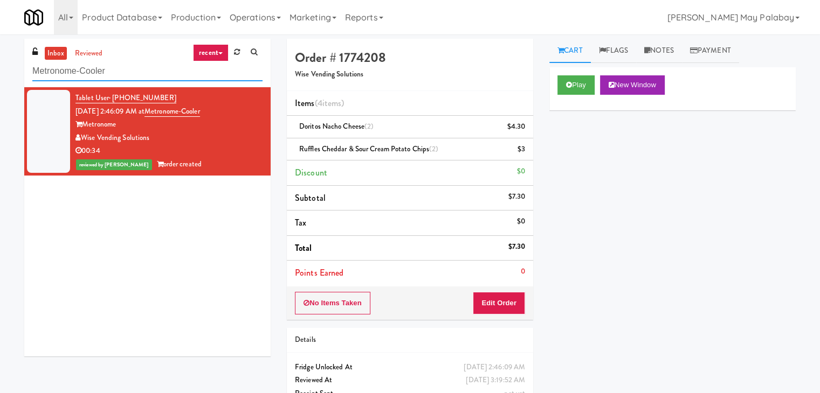
click at [160, 71] on input "Metronome-Cooler" at bounding box center [147, 71] width 230 height 20
drag, startPoint x: 156, startPoint y: 69, endPoint x: 15, endPoint y: 80, distance: 141.1
click at [15, 80] on div "inbox reviewed recent all unclear take inventory issue suspicious failed recent…" at bounding box center [410, 234] width 820 height 391
type input "ambient"
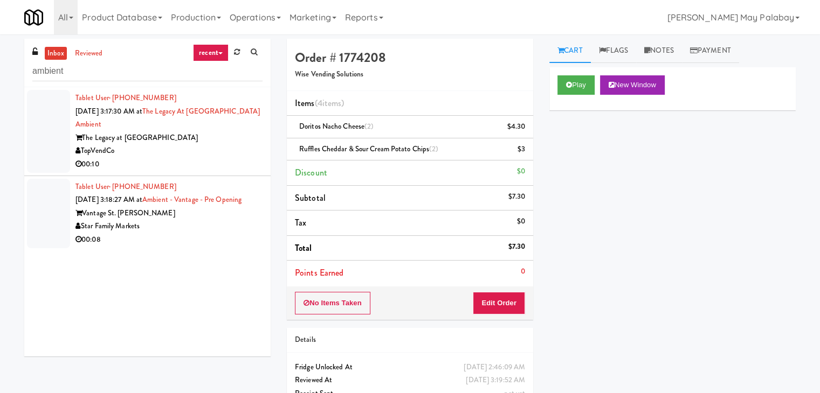
click at [166, 220] on div "Vantage St. [PERSON_NAME]" at bounding box center [168, 213] width 187 height 13
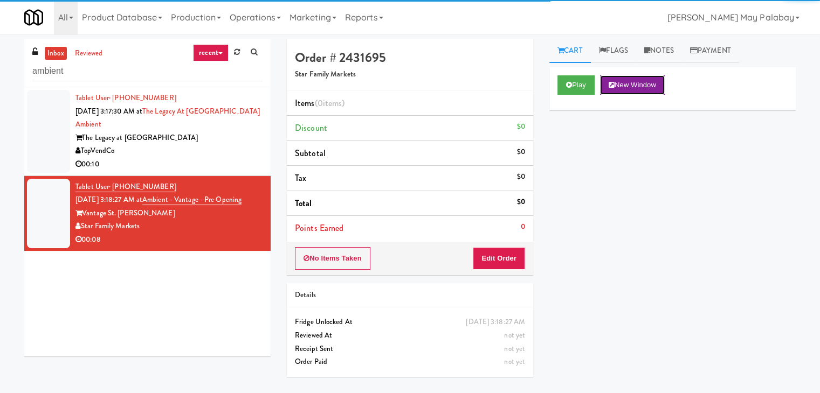
click at [658, 82] on button "New Window" at bounding box center [632, 84] width 65 height 19
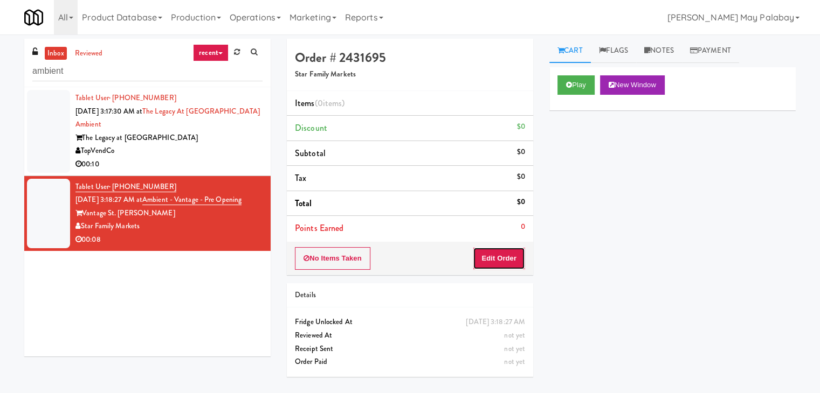
click at [485, 259] on button "Edit Order" at bounding box center [499, 258] width 52 height 23
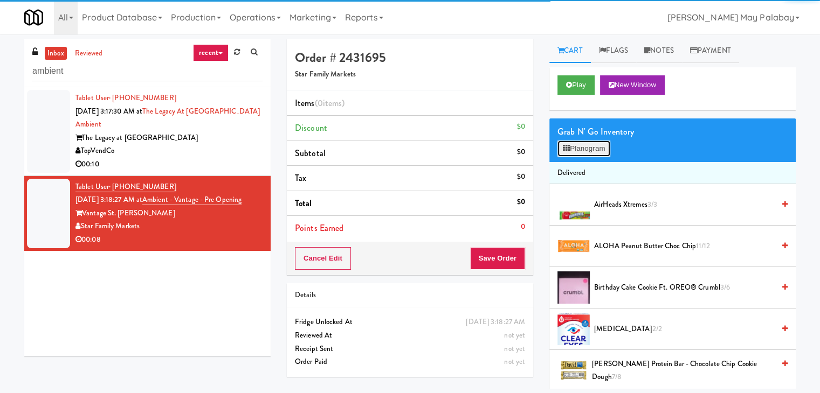
click at [574, 149] on button "Planogram" at bounding box center [583, 149] width 53 height 16
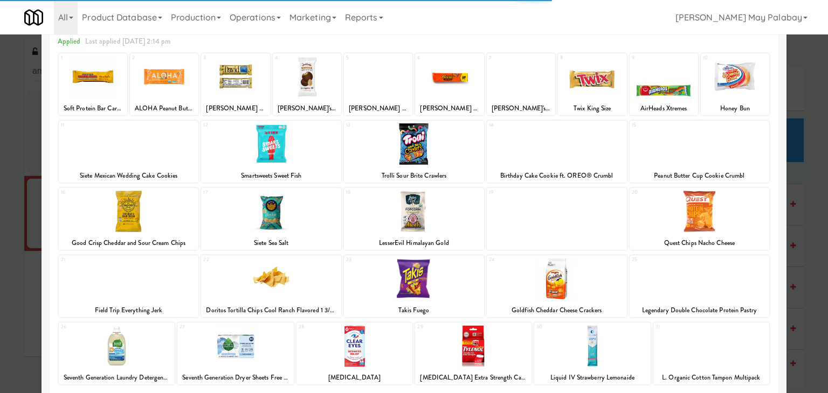
scroll to position [54, 0]
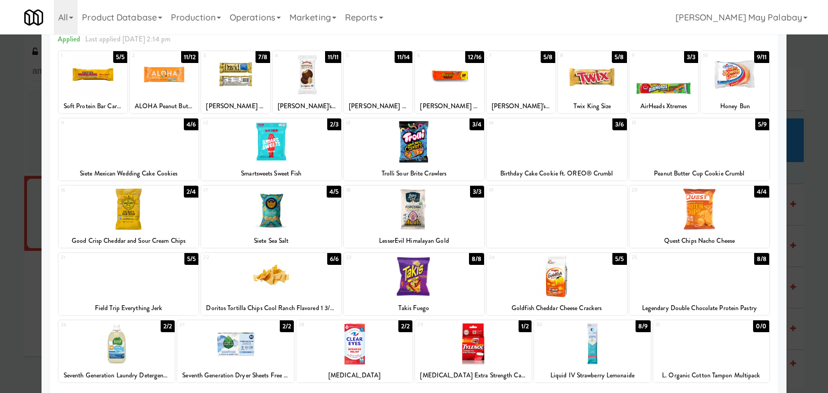
click at [182, 222] on div at bounding box center [129, 209] width 140 height 41
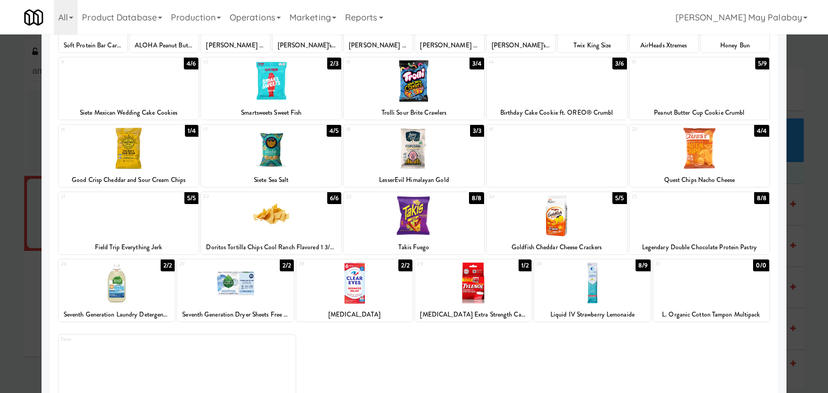
scroll to position [82, 0]
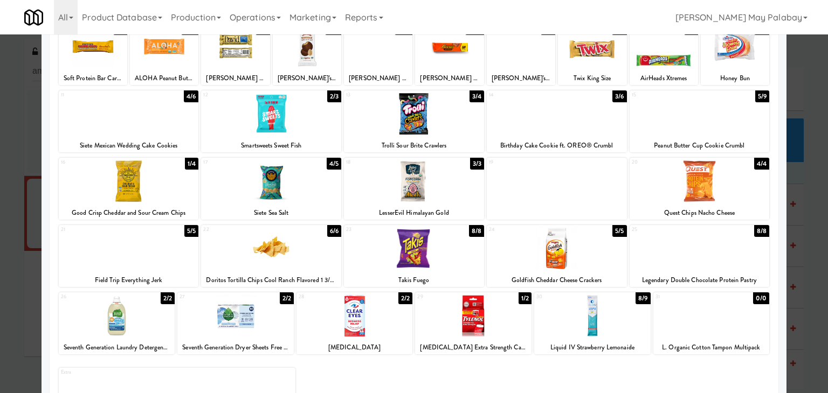
click at [810, 251] on div at bounding box center [414, 196] width 828 height 393
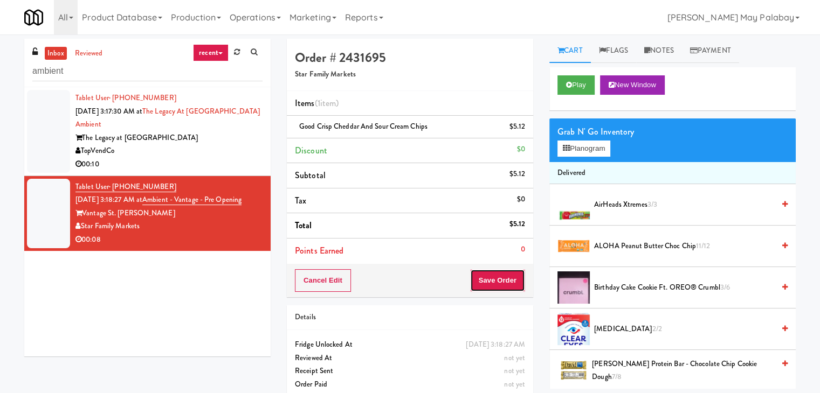
click at [498, 274] on button "Save Order" at bounding box center [497, 280] width 55 height 23
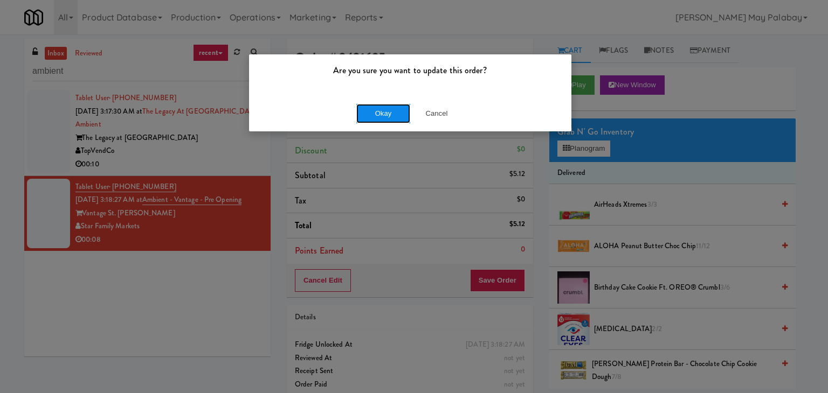
click at [370, 117] on button "Okay" at bounding box center [383, 113] width 54 height 19
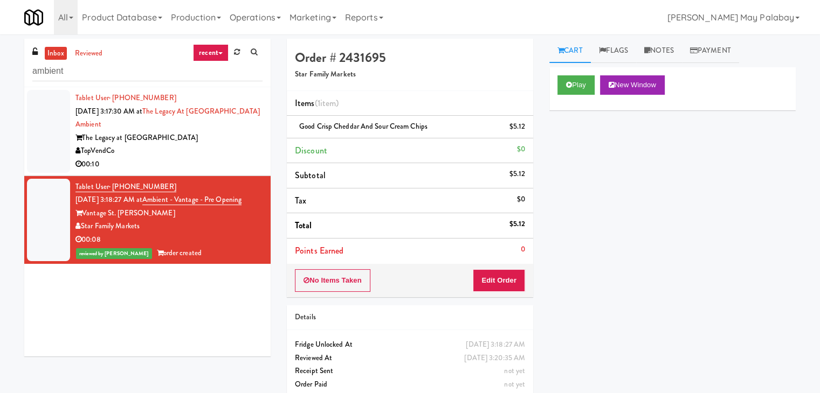
click at [239, 168] on div "00:10" at bounding box center [168, 164] width 187 height 13
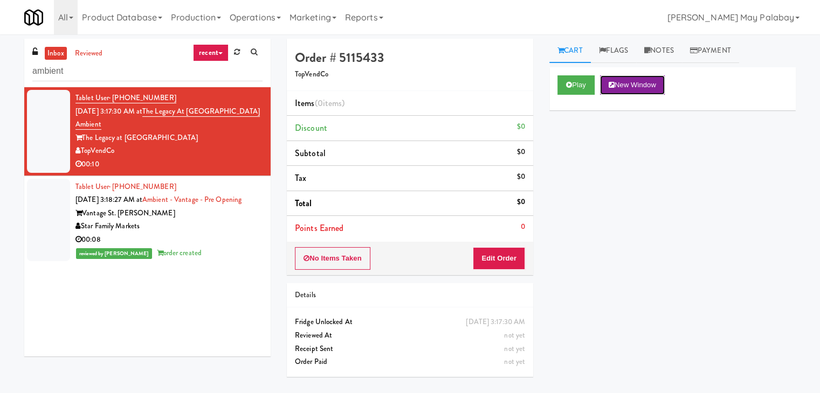
click at [657, 81] on button "New Window" at bounding box center [632, 84] width 65 height 19
click at [508, 258] on button "Edit Order" at bounding box center [499, 258] width 52 height 23
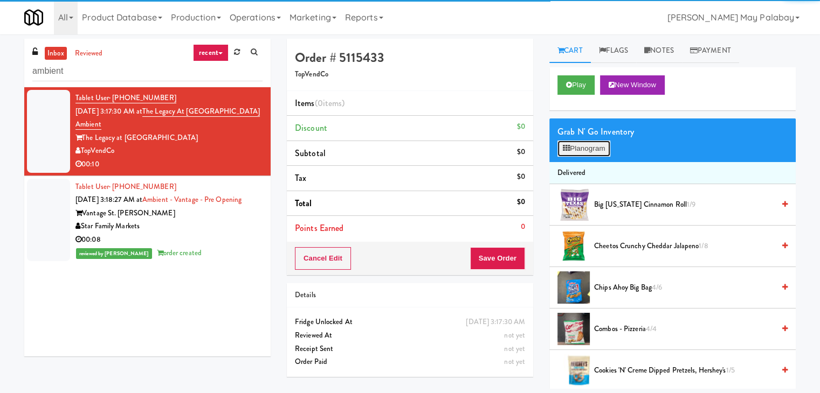
click at [572, 150] on button "Planogram" at bounding box center [583, 149] width 53 height 16
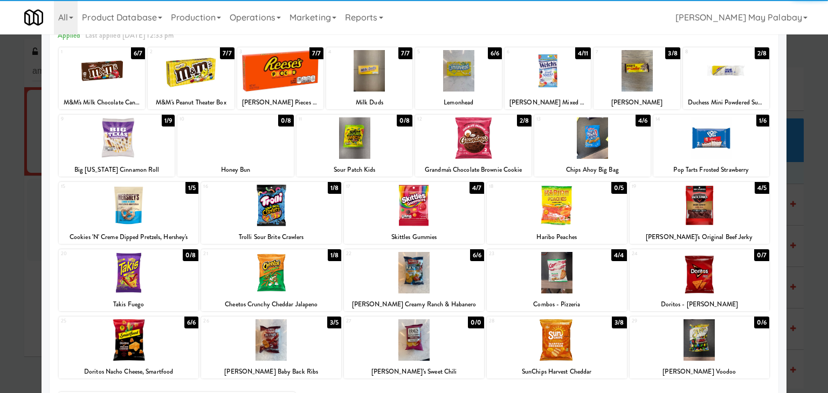
scroll to position [54, 0]
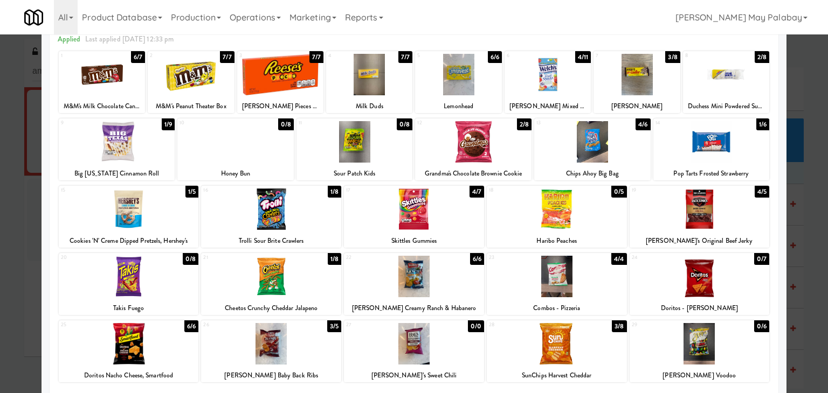
click at [510, 161] on div at bounding box center [473, 141] width 116 height 41
click at [799, 183] on div at bounding box center [414, 196] width 828 height 393
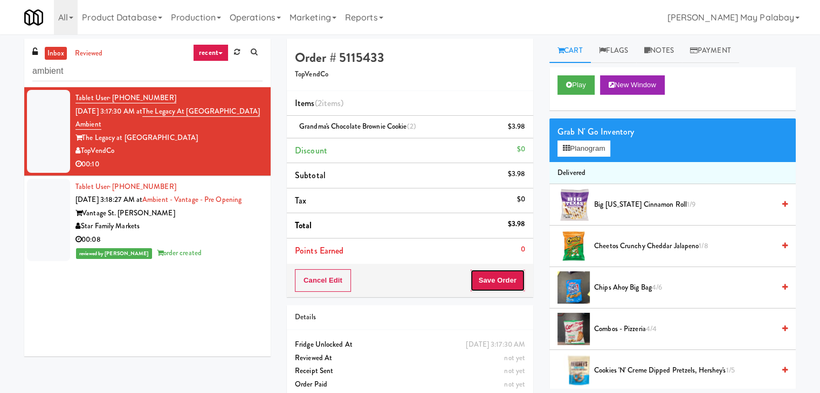
click at [489, 280] on button "Save Order" at bounding box center [497, 280] width 55 height 23
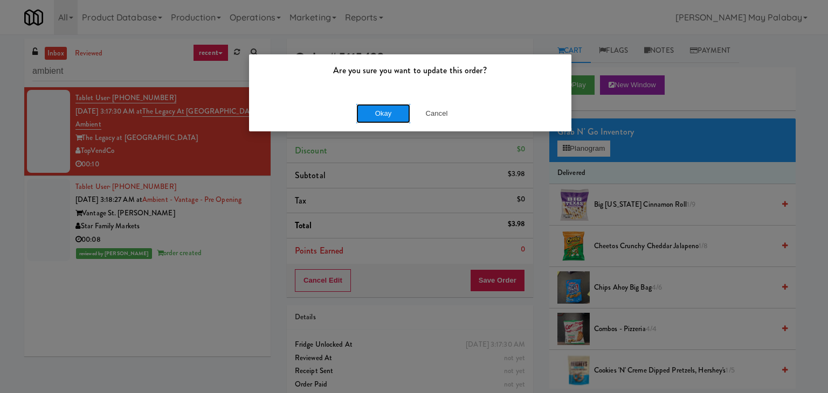
click at [402, 120] on button "Okay" at bounding box center [383, 113] width 54 height 19
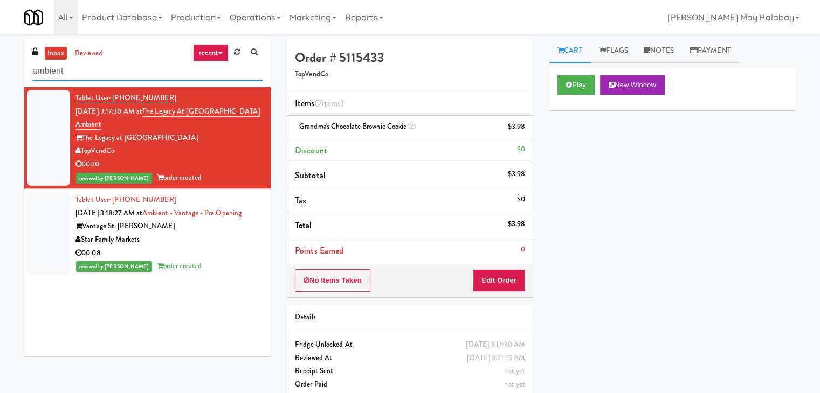
click at [184, 73] on input "ambient" at bounding box center [147, 71] width 230 height 20
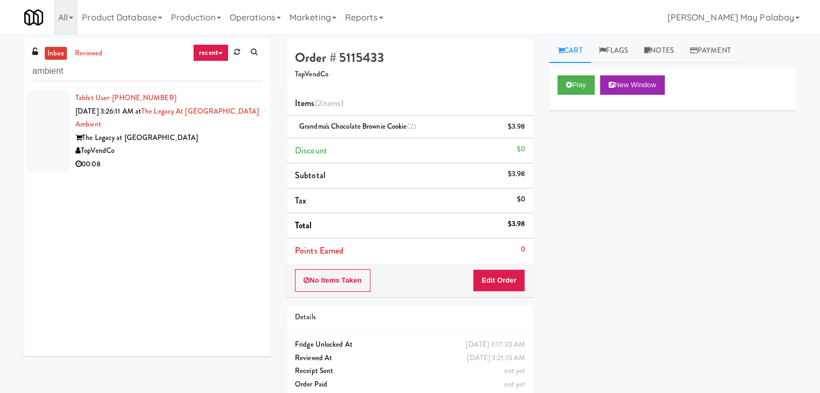
click at [170, 164] on div "00:08" at bounding box center [168, 164] width 187 height 13
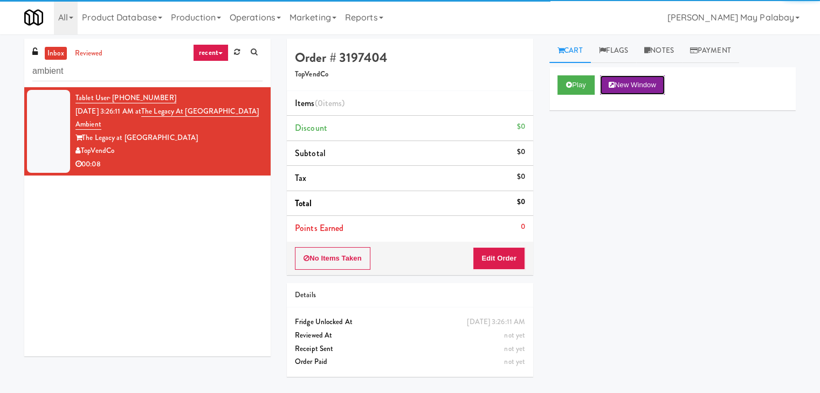
click at [614, 85] on icon at bounding box center [611, 84] width 6 height 7
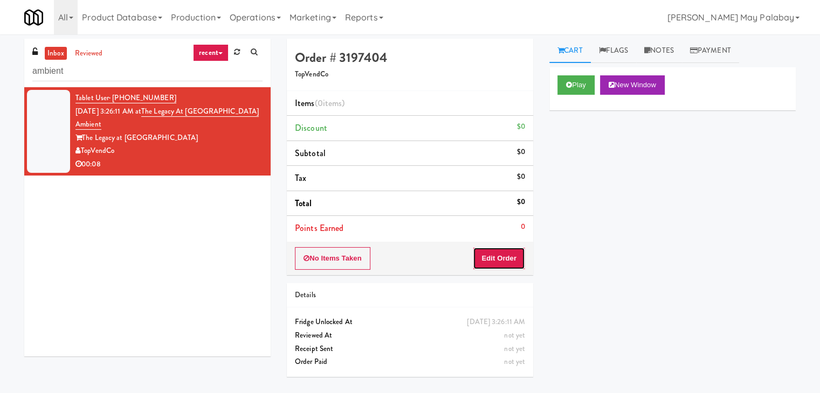
click at [500, 249] on button "Edit Order" at bounding box center [499, 258] width 52 height 23
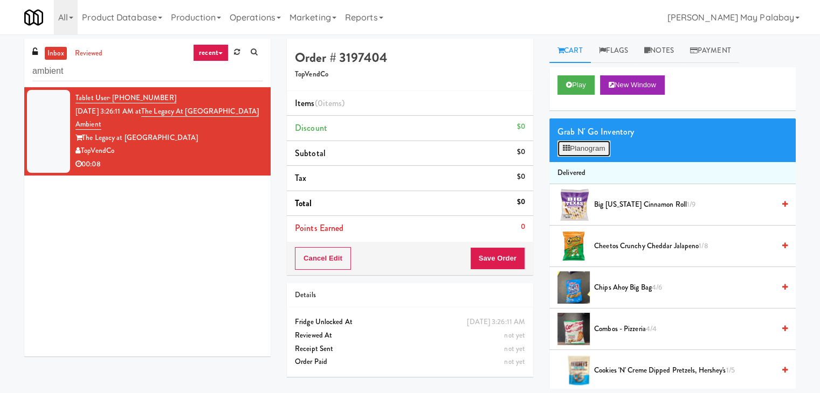
click at [583, 152] on button "Planogram" at bounding box center [583, 149] width 53 height 16
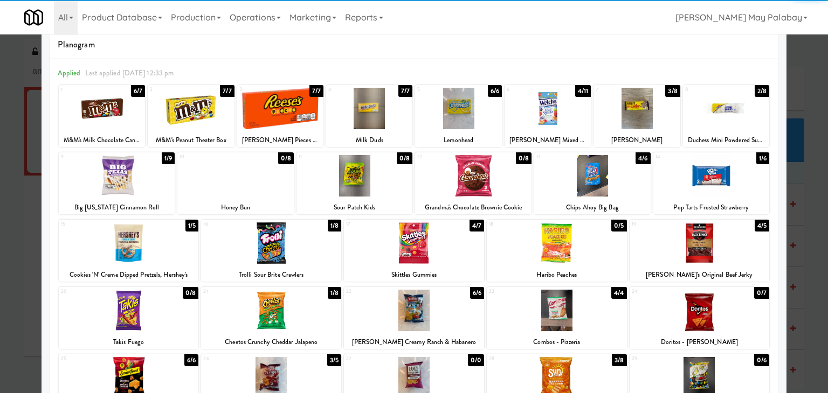
scroll to position [54, 0]
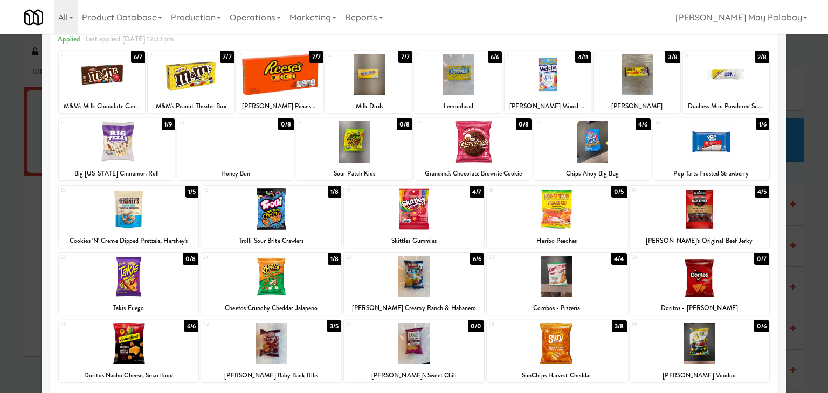
click at [615, 136] on div at bounding box center [592, 141] width 116 height 41
click at [743, 91] on div at bounding box center [726, 74] width 86 height 41
click at [799, 194] on div at bounding box center [414, 196] width 828 height 393
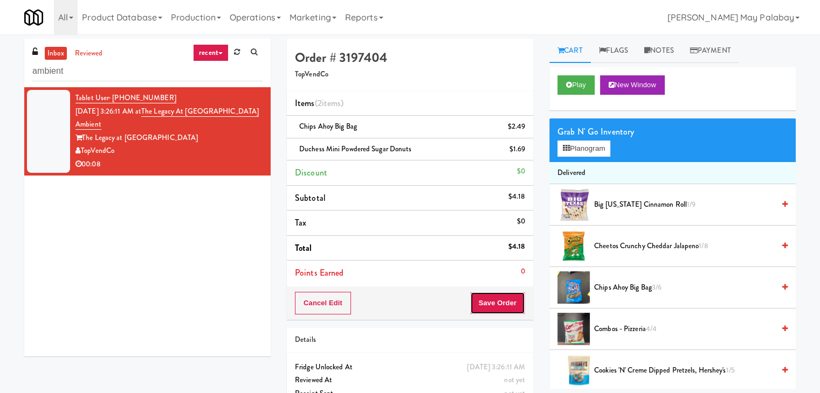
click at [496, 297] on button "Save Order" at bounding box center [497, 303] width 55 height 23
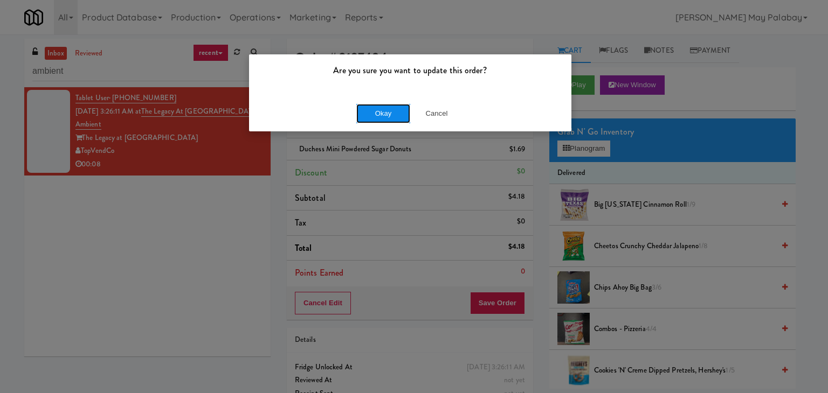
click at [384, 114] on button "Okay" at bounding box center [383, 113] width 54 height 19
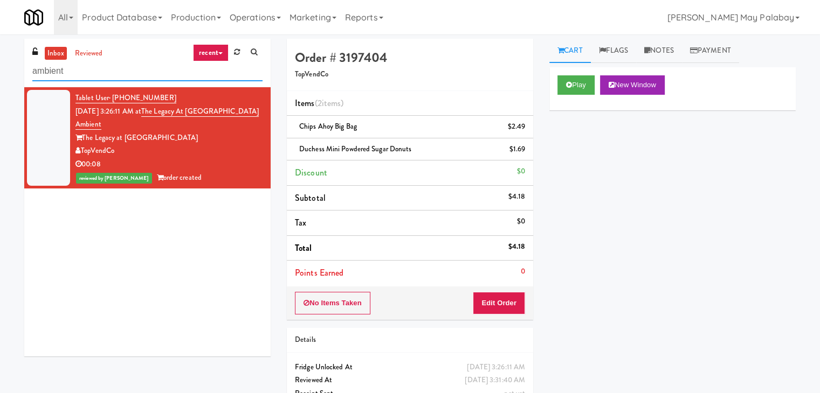
click at [144, 73] on input "ambient" at bounding box center [147, 71] width 230 height 20
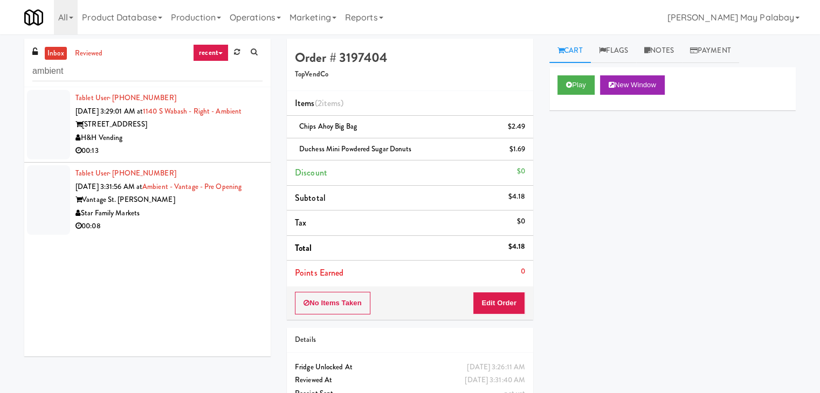
click at [177, 233] on div "00:08" at bounding box center [168, 226] width 187 height 13
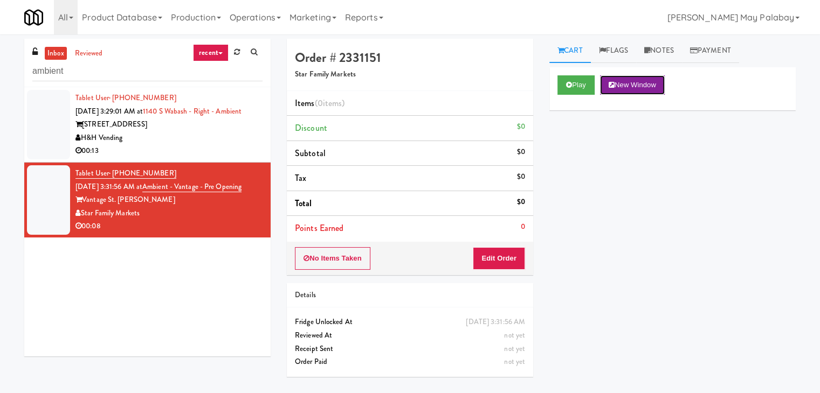
click at [615, 92] on button "New Window" at bounding box center [632, 84] width 65 height 19
click at [514, 256] on button "Edit Order" at bounding box center [499, 258] width 52 height 23
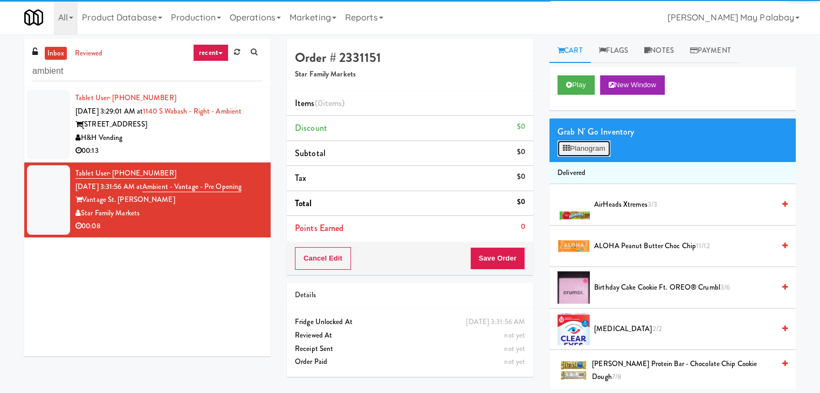
click at [583, 149] on button "Planogram" at bounding box center [583, 149] width 53 height 16
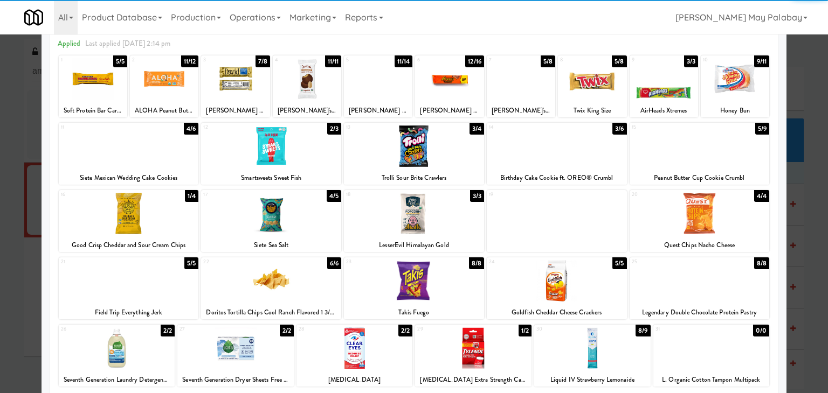
scroll to position [54, 0]
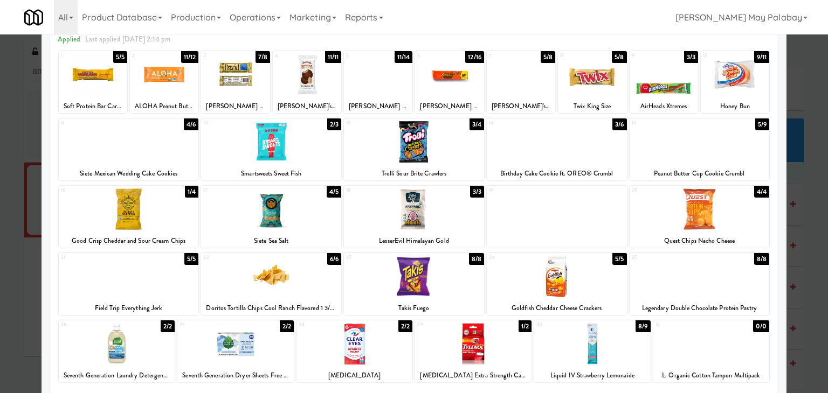
click at [183, 201] on div at bounding box center [129, 209] width 140 height 41
click at [317, 84] on div at bounding box center [307, 74] width 68 height 41
click at [801, 203] on div at bounding box center [414, 196] width 828 height 393
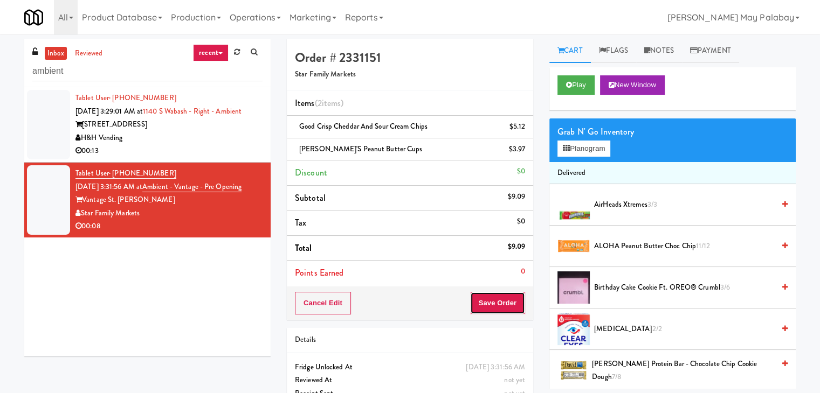
click at [487, 304] on button "Save Order" at bounding box center [497, 303] width 55 height 23
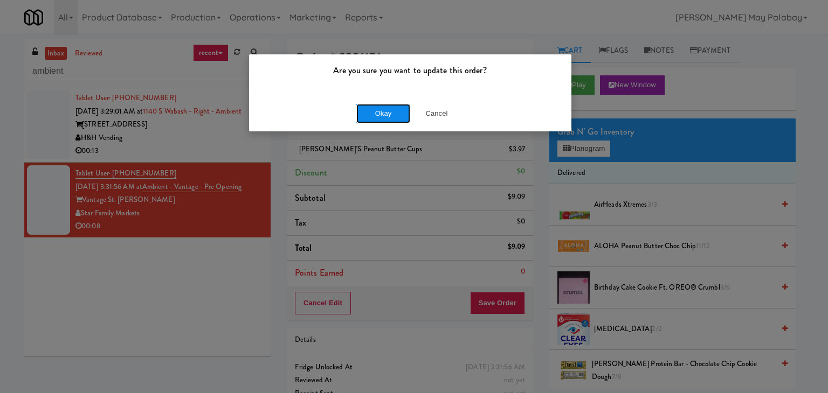
click at [391, 115] on button "Okay" at bounding box center [383, 113] width 54 height 19
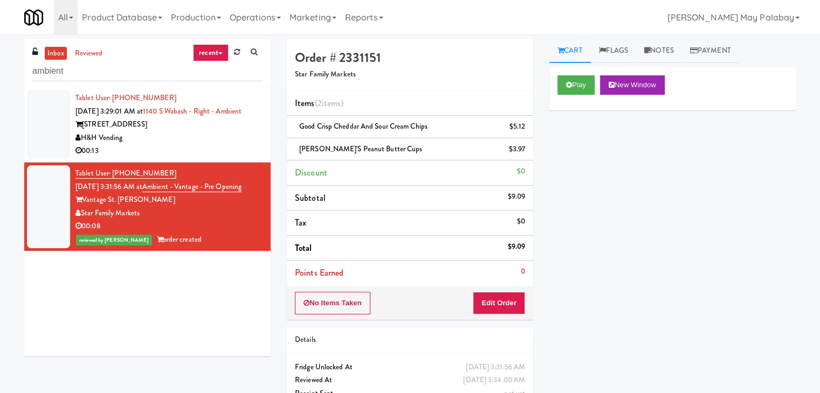
click at [177, 145] on div "H&H Vending" at bounding box center [168, 137] width 187 height 13
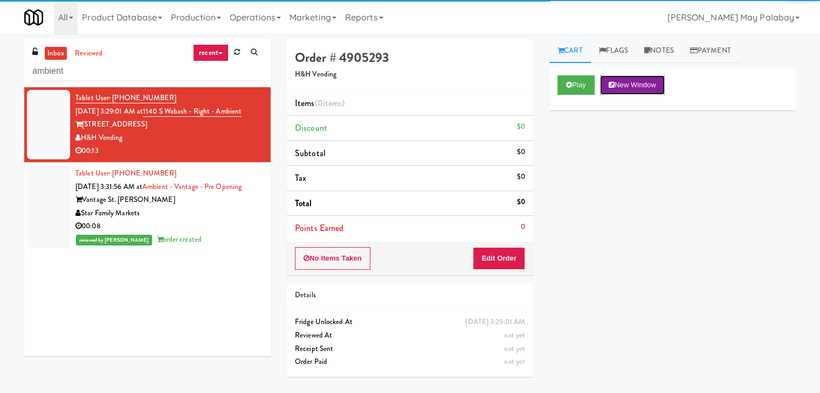
click at [657, 84] on button "New Window" at bounding box center [632, 84] width 65 height 19
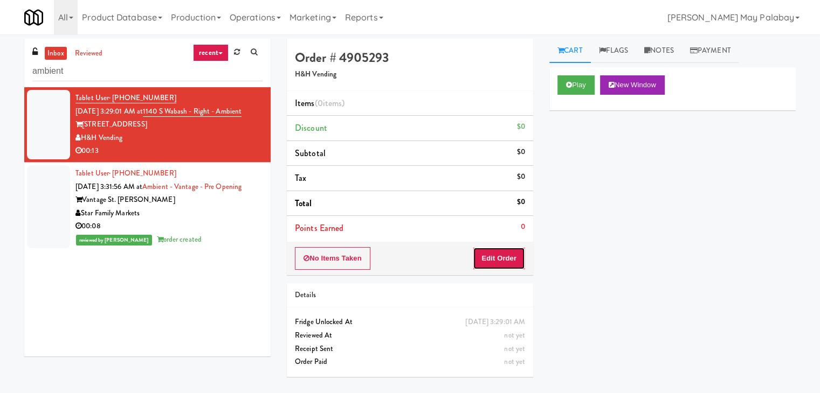
click at [497, 264] on button "Edit Order" at bounding box center [499, 258] width 52 height 23
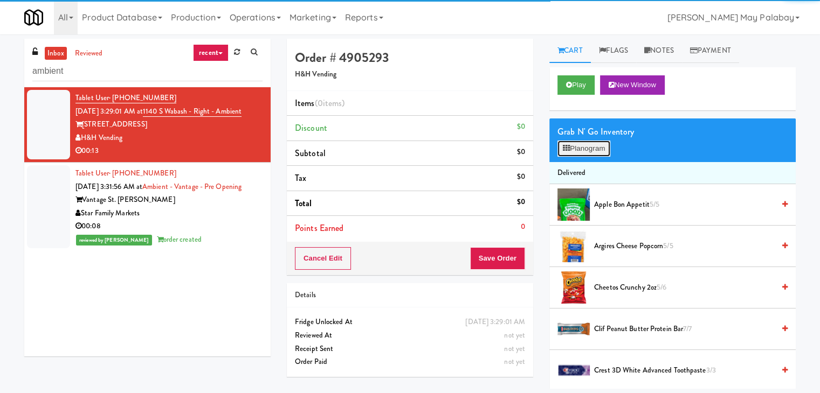
click at [565, 155] on button "Planogram" at bounding box center [583, 149] width 53 height 16
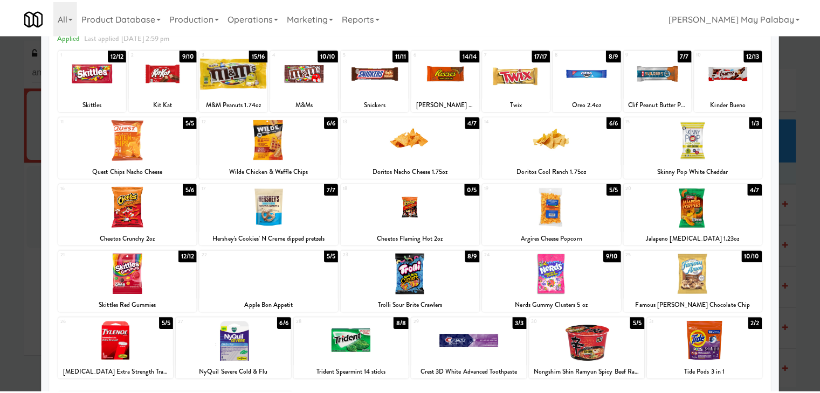
scroll to position [54, 0]
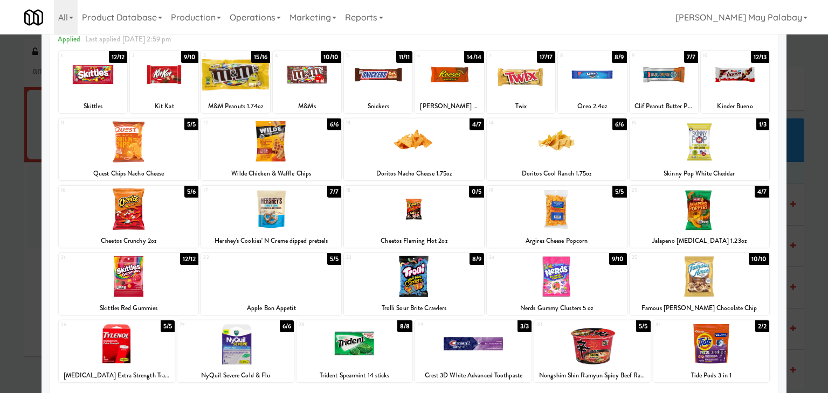
click at [742, 225] on div at bounding box center [699, 209] width 140 height 41
click at [606, 224] on div at bounding box center [557, 209] width 140 height 41
click at [810, 232] on div at bounding box center [414, 196] width 828 height 393
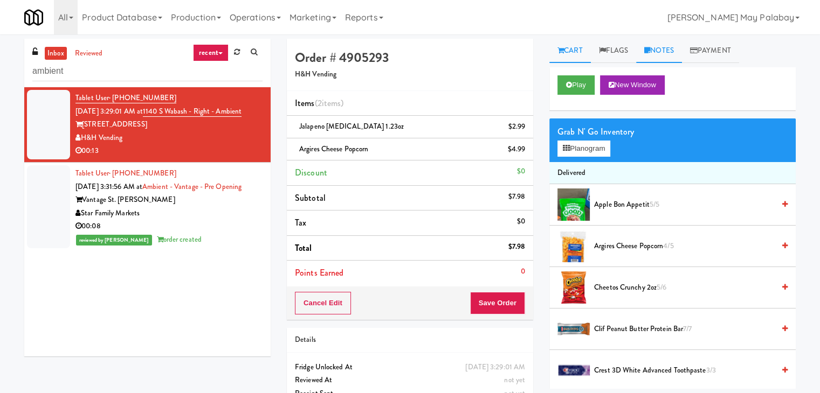
click at [671, 48] on link "Notes" at bounding box center [659, 51] width 46 height 24
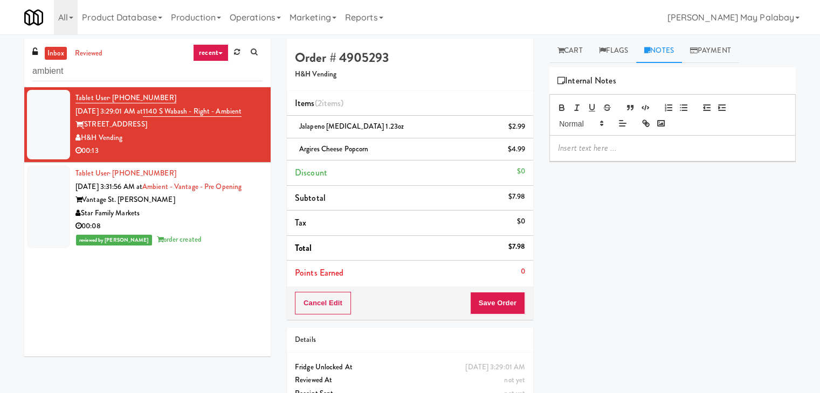
click at [674, 147] on p at bounding box center [672, 148] width 229 height 12
click at [601, 152] on p at bounding box center [672, 148] width 229 height 12
click at [705, 250] on div "Play New Window Grab N' Go Inventory Planogram Delivered Apple Bon Appetit 5/5 …" at bounding box center [672, 269] width 246 height 404
click at [507, 302] on button "Save Order" at bounding box center [497, 303] width 55 height 23
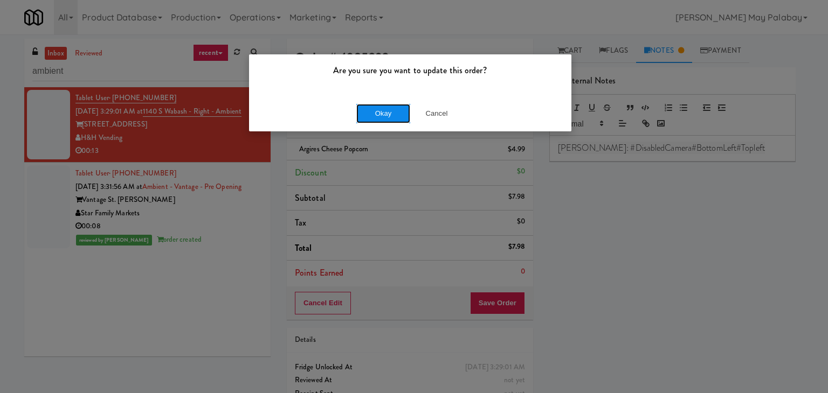
click at [379, 119] on button "Okay" at bounding box center [383, 113] width 54 height 19
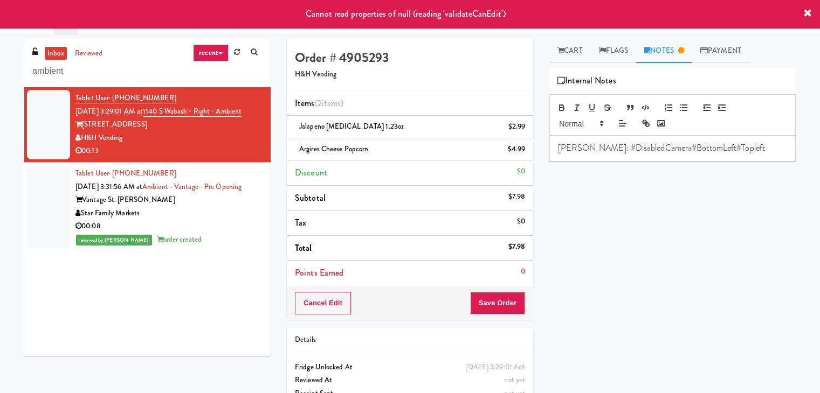
click at [160, 207] on div "Vantage St. [PERSON_NAME]" at bounding box center [168, 199] width 187 height 13
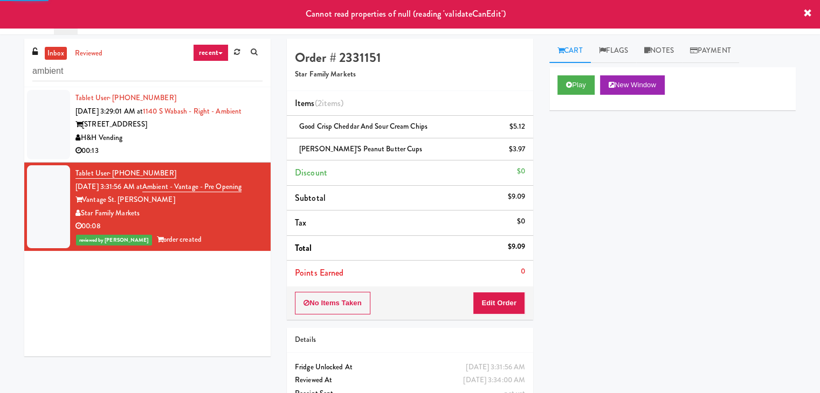
click at [200, 131] on div "[STREET_ADDRESS]" at bounding box center [168, 124] width 187 height 13
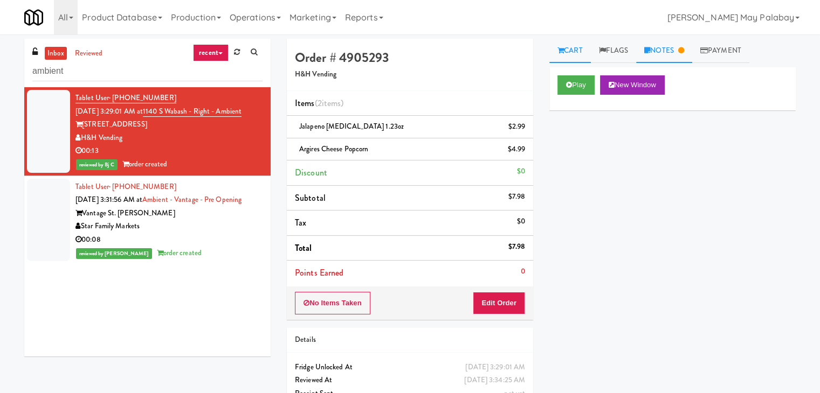
click at [649, 57] on link "Notes" at bounding box center [664, 51] width 56 height 24
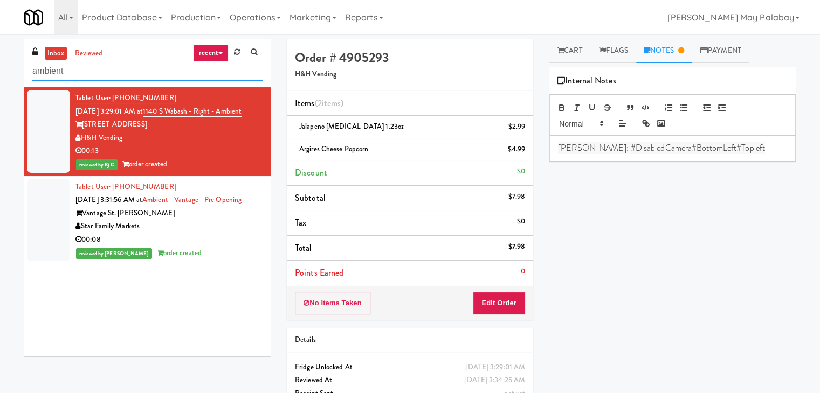
click at [102, 71] on input "ambient" at bounding box center [147, 71] width 230 height 20
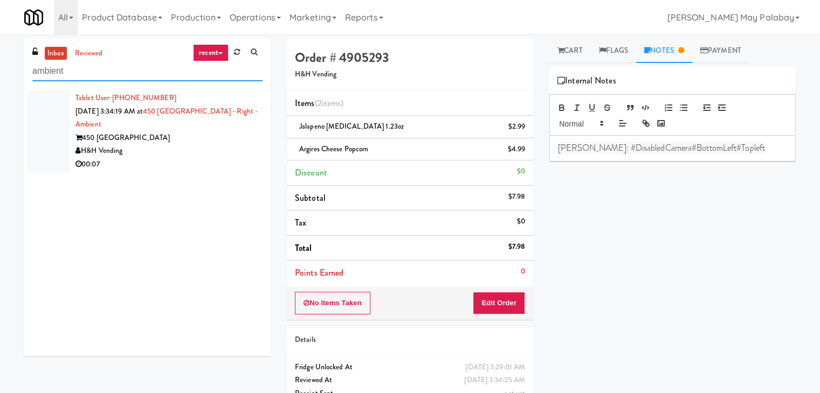
click at [103, 64] on input "ambient" at bounding box center [147, 71] width 230 height 20
drag, startPoint x: 103, startPoint y: 64, endPoint x: 23, endPoint y: 80, distance: 82.5
click at [23, 80] on div "inbox reviewed recent all unclear take inventory issue suspicious failed recent…" at bounding box center [147, 202] width 262 height 326
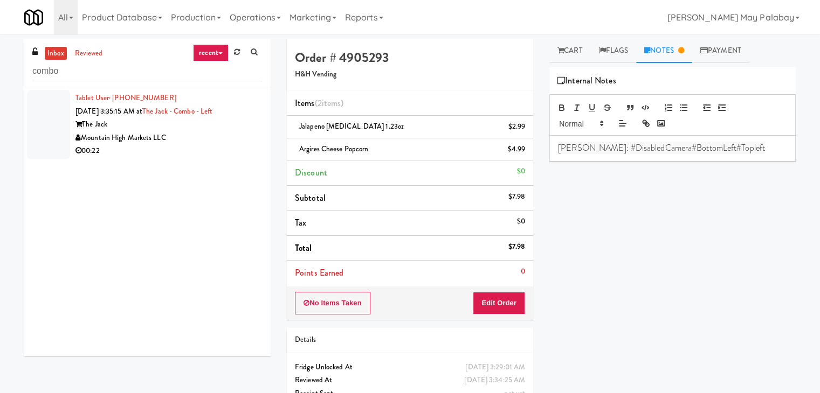
click at [650, 54] on link "Notes" at bounding box center [664, 51] width 56 height 24
click at [207, 137] on div "Mountain High Markets LLC" at bounding box center [168, 137] width 187 height 13
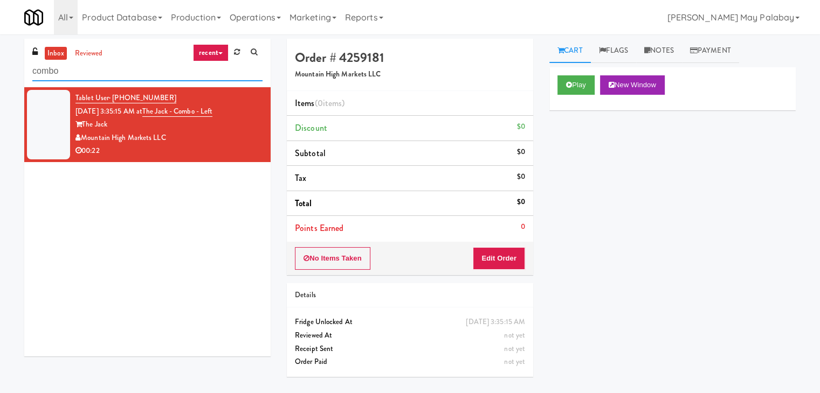
click at [152, 72] on input "combo" at bounding box center [147, 71] width 230 height 20
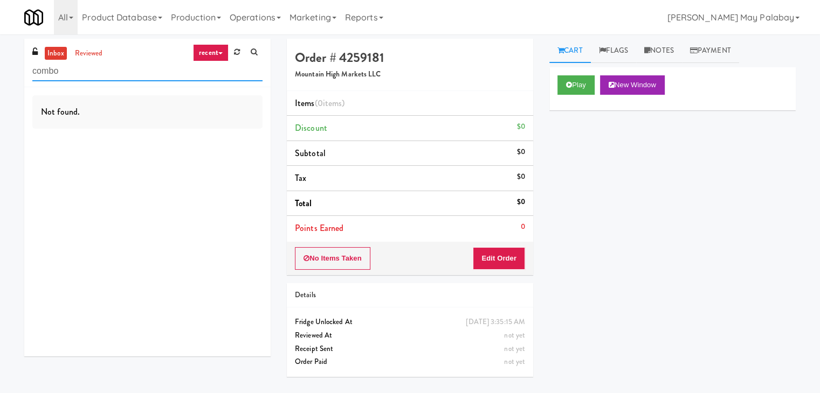
drag, startPoint x: 151, startPoint y: 72, endPoint x: 0, endPoint y: 73, distance: 150.9
click at [0, 73] on div "inbox reviewed recent all unclear take inventory issue suspicious failed recent…" at bounding box center [410, 214] width 820 height 350
click at [116, 70] on input "combo" at bounding box center [147, 71] width 230 height 20
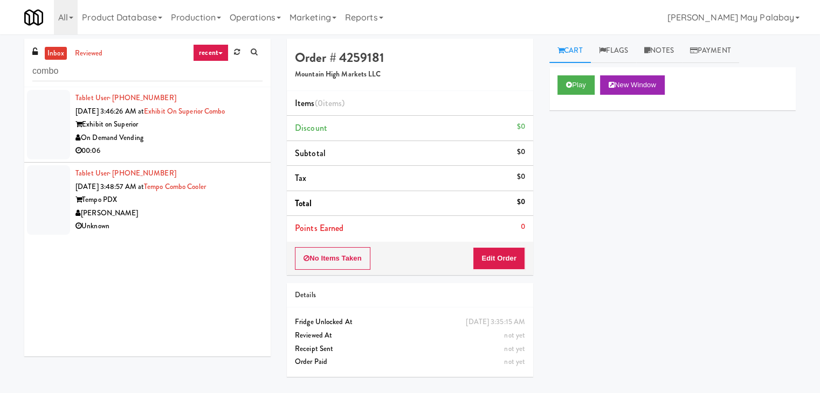
click at [178, 204] on div "Tempo PDX" at bounding box center [168, 199] width 187 height 13
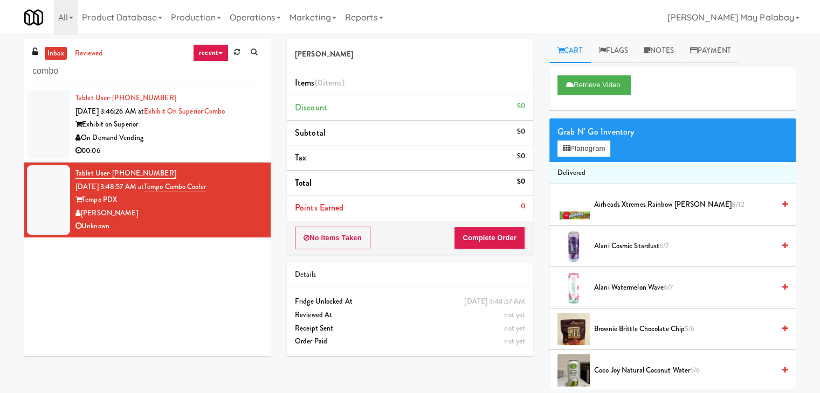
click at [228, 126] on div "Exhibit on Superior" at bounding box center [168, 124] width 187 height 13
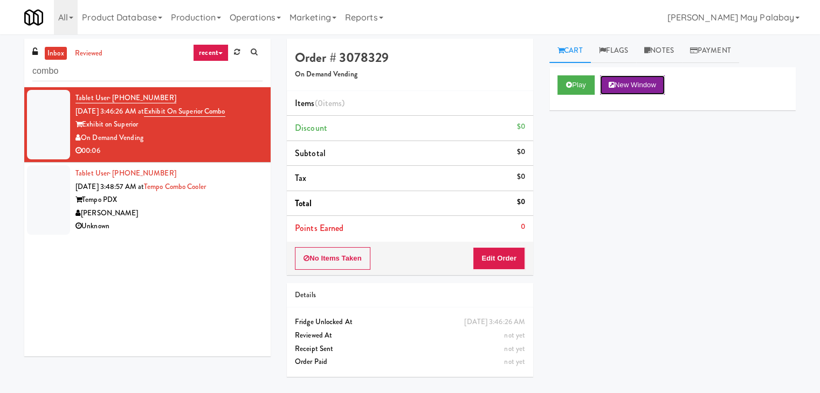
click at [651, 87] on button "New Window" at bounding box center [632, 84] width 65 height 19
click at [513, 255] on button "Edit Order" at bounding box center [499, 258] width 52 height 23
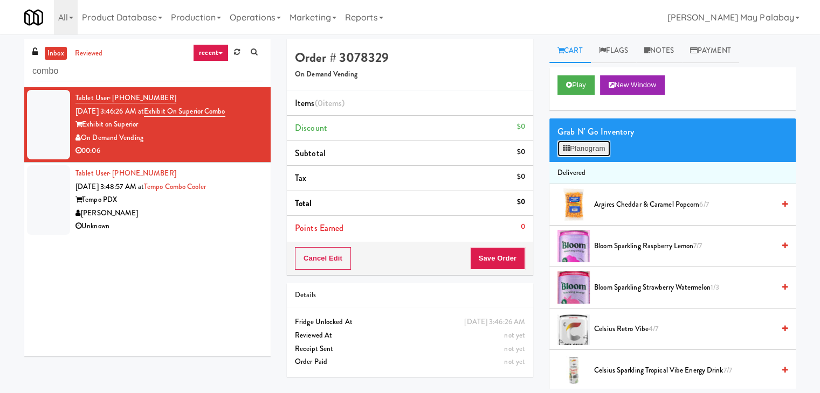
click at [604, 149] on button "Planogram" at bounding box center [583, 149] width 53 height 16
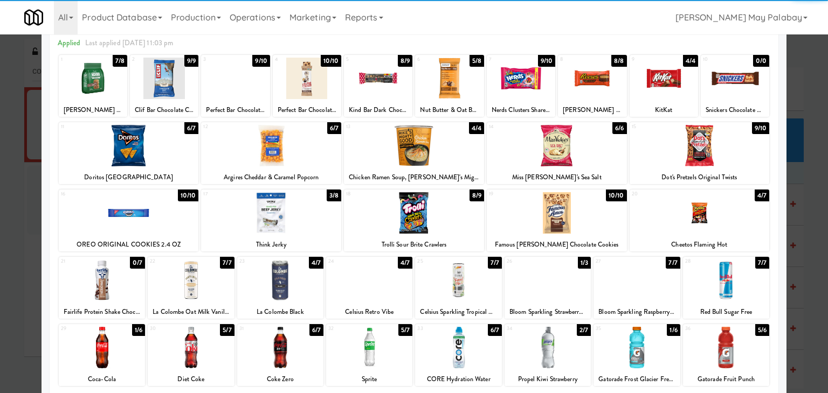
scroll to position [54, 0]
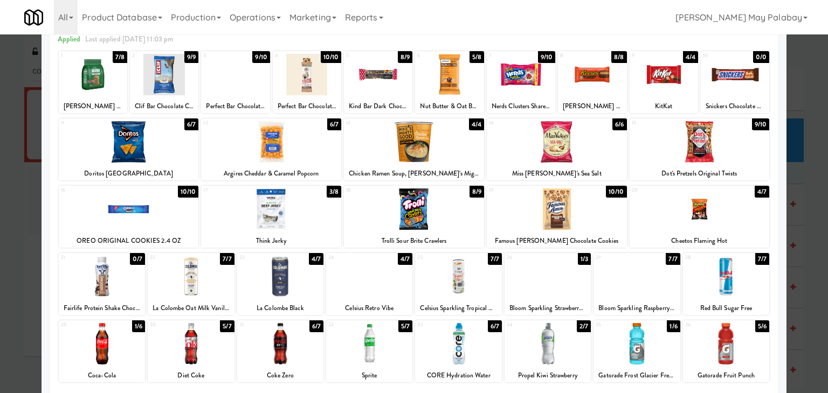
click at [526, 286] on div at bounding box center [547, 276] width 86 height 41
click at [815, 264] on div at bounding box center [414, 196] width 828 height 393
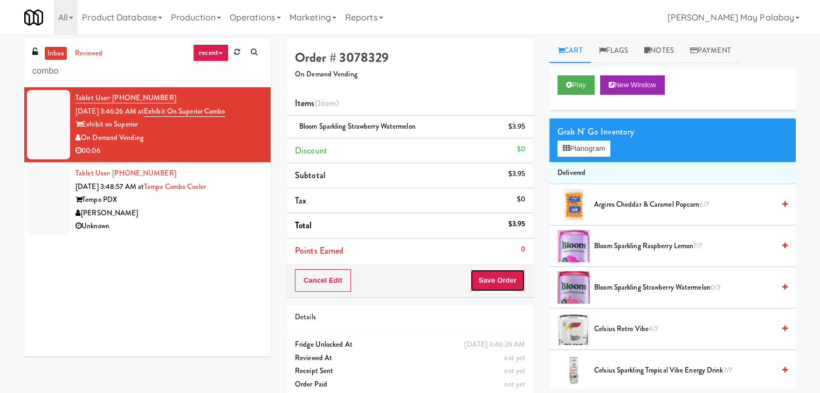
click at [495, 284] on button "Save Order" at bounding box center [497, 280] width 55 height 23
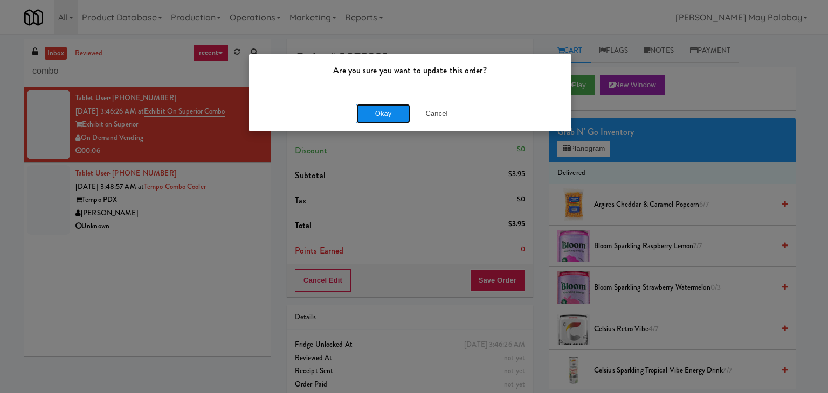
click at [384, 110] on button "Okay" at bounding box center [383, 113] width 54 height 19
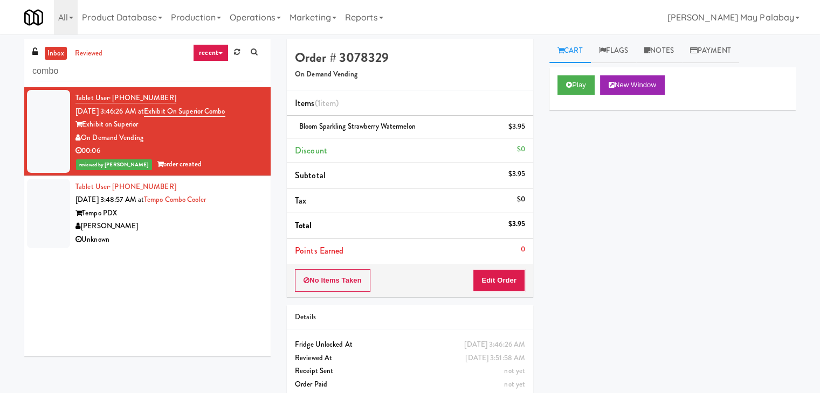
click at [210, 237] on div "Unknown" at bounding box center [168, 239] width 187 height 13
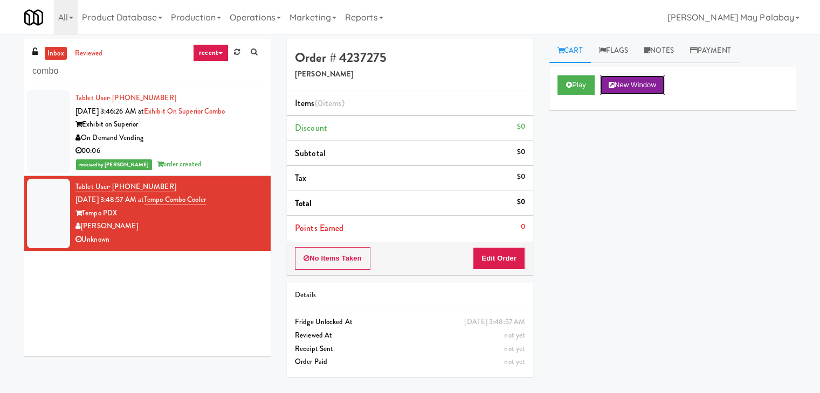
click at [651, 86] on button "New Window" at bounding box center [632, 84] width 65 height 19
click at [485, 258] on button "Edit Order" at bounding box center [499, 258] width 52 height 23
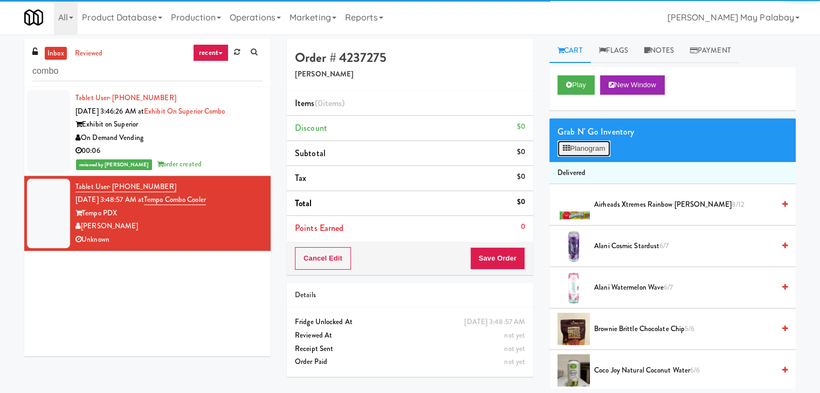
click at [574, 152] on button "Planogram" at bounding box center [583, 149] width 53 height 16
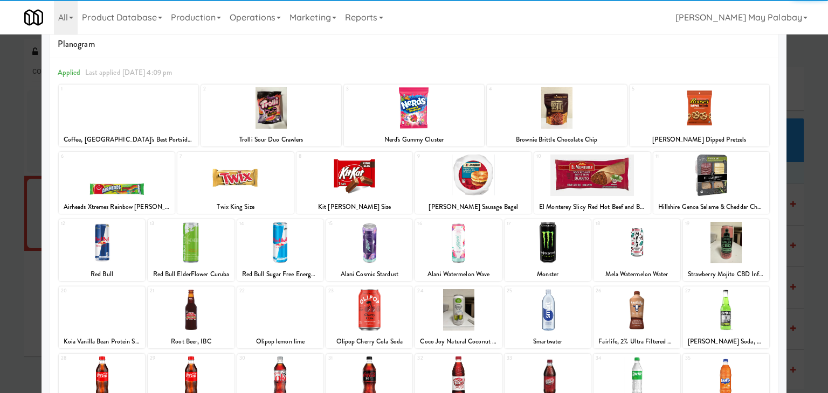
scroll to position [54, 0]
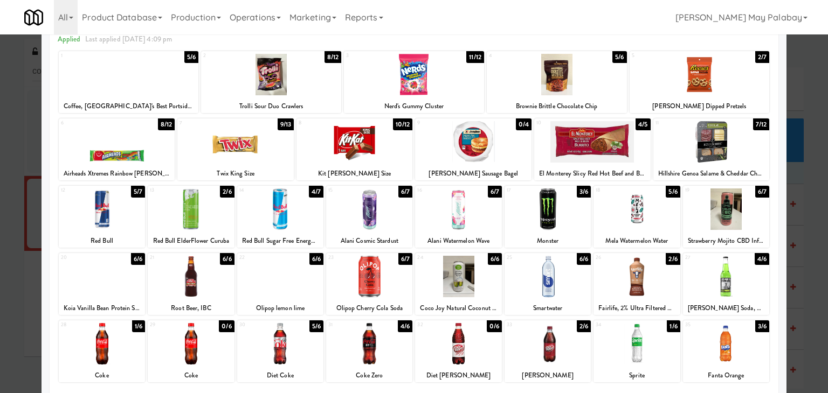
click at [655, 335] on div at bounding box center [636, 343] width 86 height 41
click at [807, 351] on div at bounding box center [414, 196] width 828 height 393
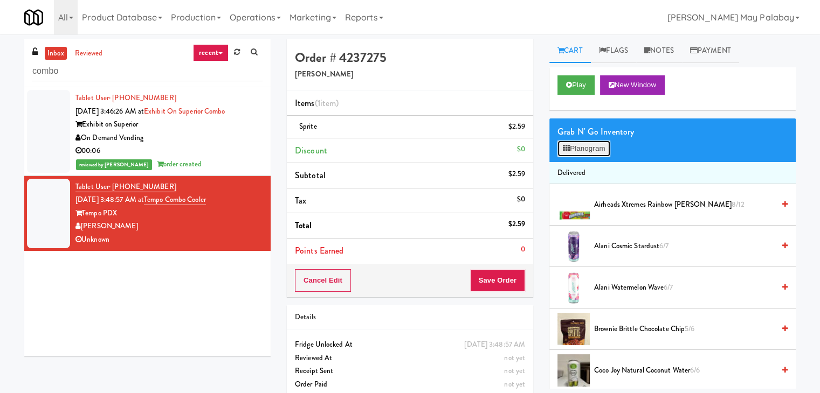
click at [595, 154] on button "Planogram" at bounding box center [583, 149] width 53 height 16
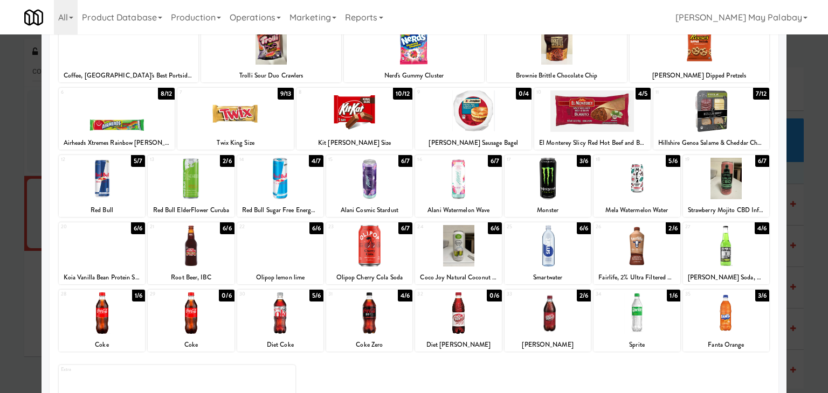
scroll to position [54, 0]
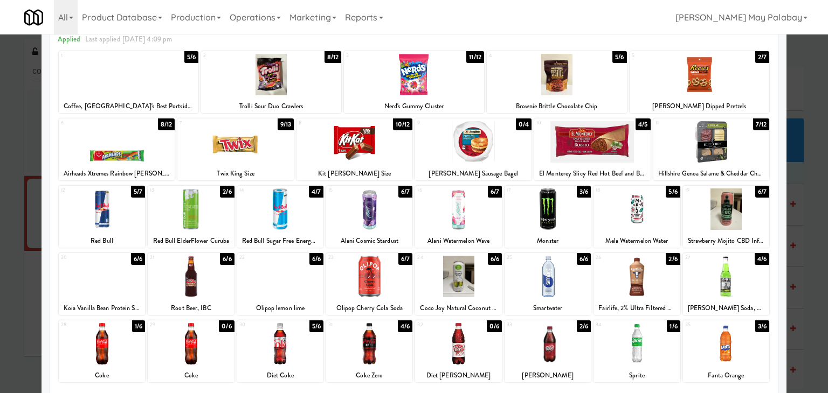
click at [304, 353] on div at bounding box center [280, 343] width 86 height 41
click at [810, 242] on div at bounding box center [414, 196] width 828 height 393
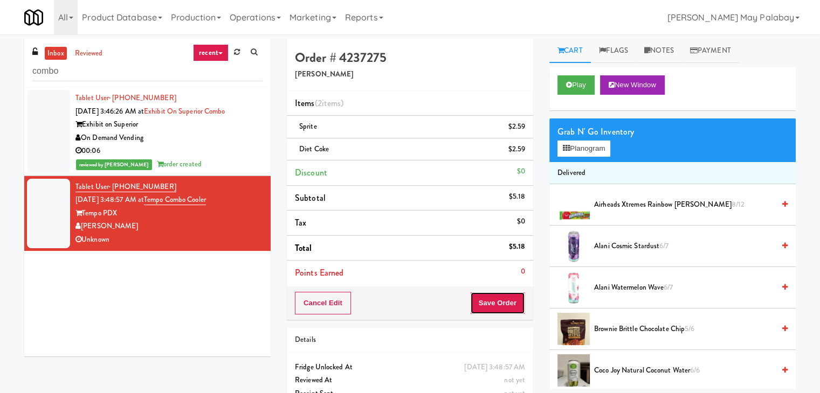
click at [502, 298] on button "Save Order" at bounding box center [497, 303] width 55 height 23
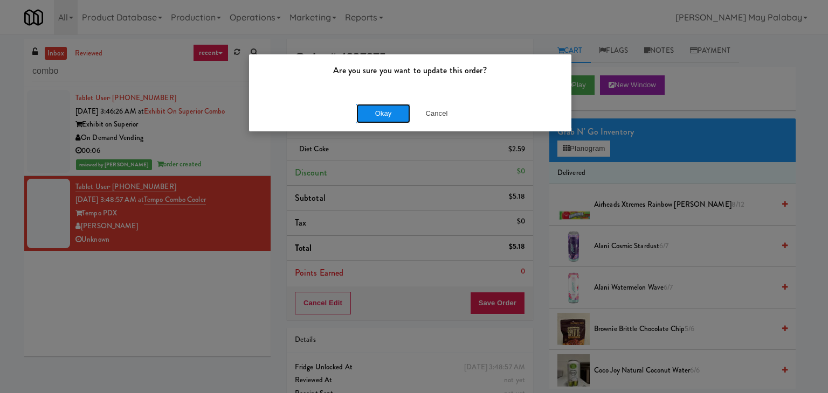
click at [392, 122] on button "Okay" at bounding box center [383, 113] width 54 height 19
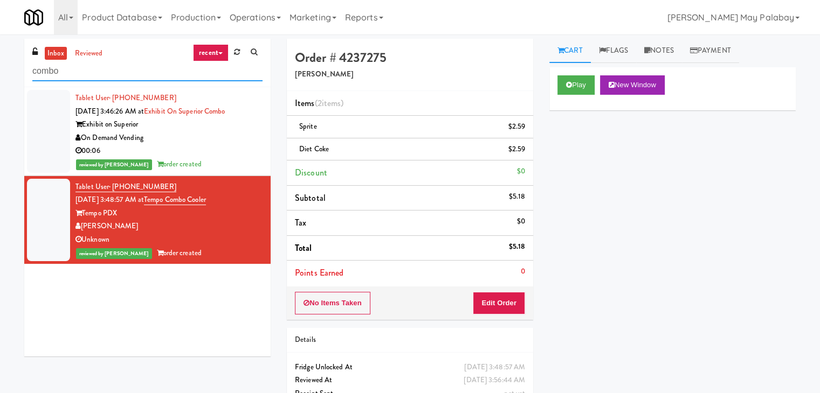
click at [103, 68] on input "combo" at bounding box center [147, 71] width 230 height 20
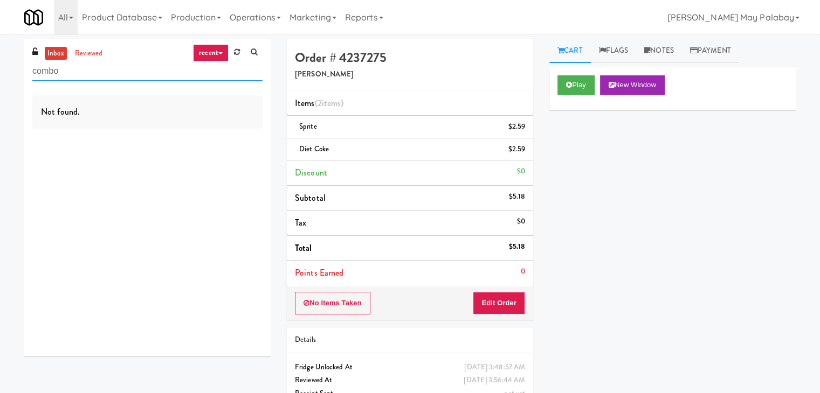
drag, startPoint x: 93, startPoint y: 73, endPoint x: 14, endPoint y: 72, distance: 78.7
click at [14, 72] on div "inbox reviewed recent all unclear take inventory issue suspicious failed recent…" at bounding box center [410, 234] width 820 height 391
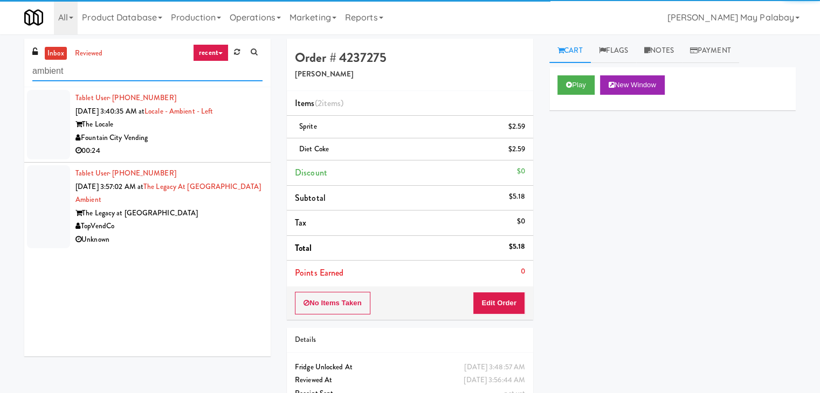
type input "ambient"
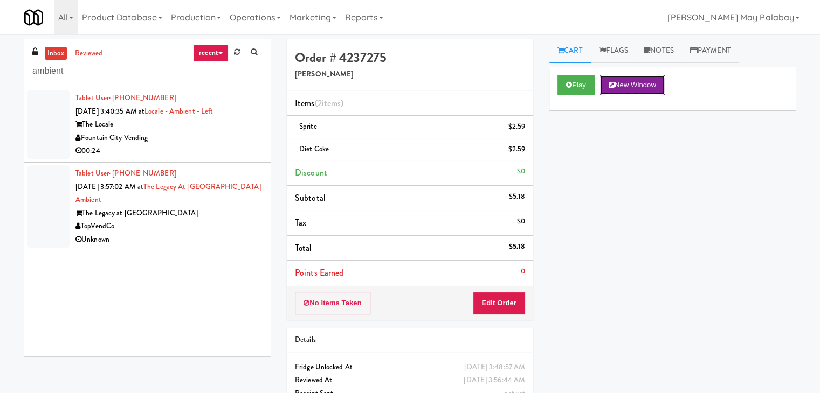
click at [630, 86] on button "New Window" at bounding box center [632, 84] width 65 height 19
click at [488, 309] on button "Edit Order" at bounding box center [499, 303] width 52 height 23
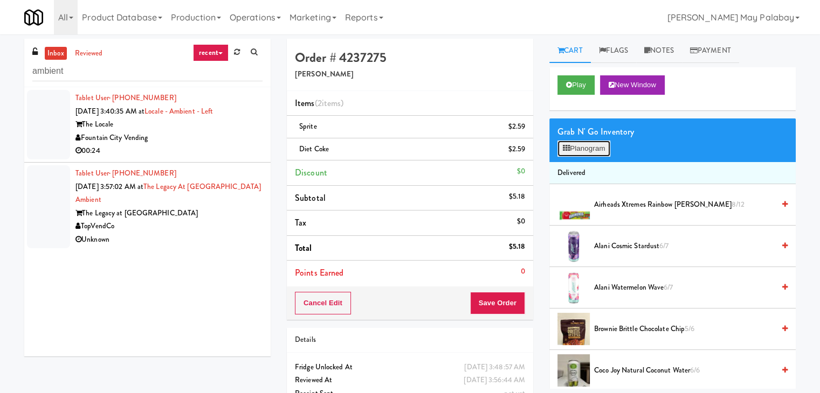
click at [594, 144] on button "Planogram" at bounding box center [583, 149] width 53 height 16
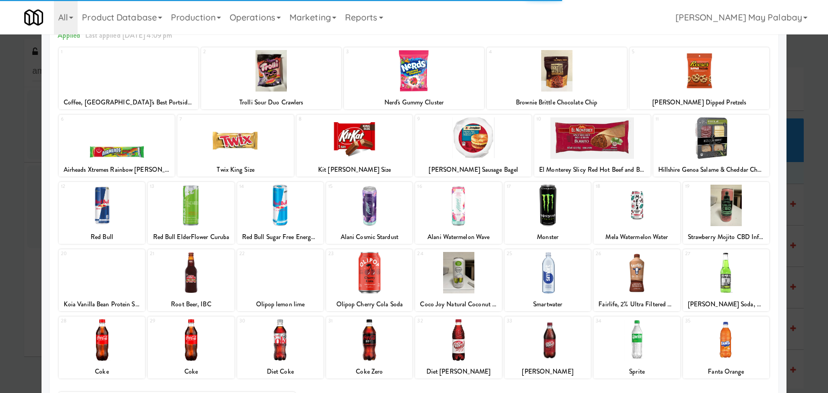
scroll to position [54, 0]
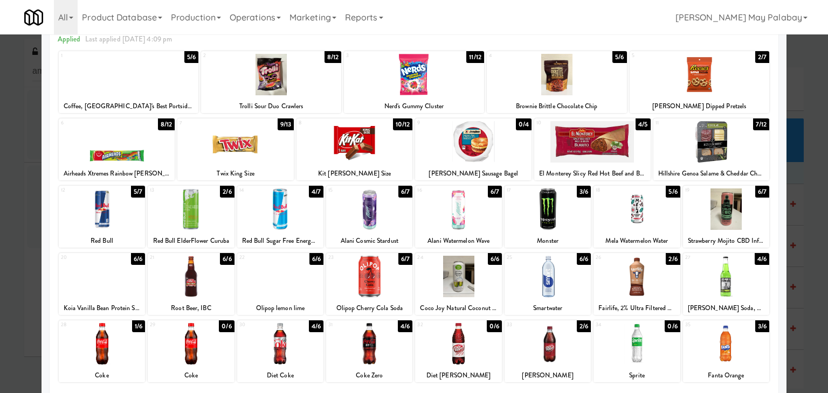
click at [667, 351] on div at bounding box center [636, 343] width 86 height 41
click at [800, 205] on div at bounding box center [414, 196] width 828 height 393
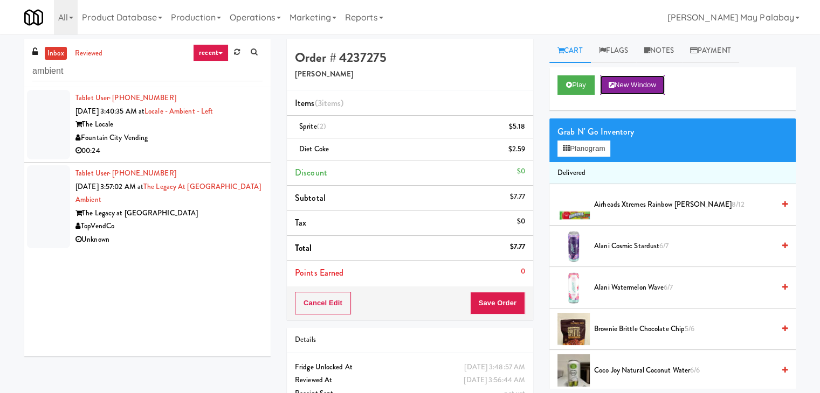
click at [640, 89] on button "New Window" at bounding box center [632, 84] width 65 height 19
click at [525, 133] on icon at bounding box center [525, 130] width 5 height 7
click at [500, 304] on button "Save Order" at bounding box center [497, 303] width 55 height 23
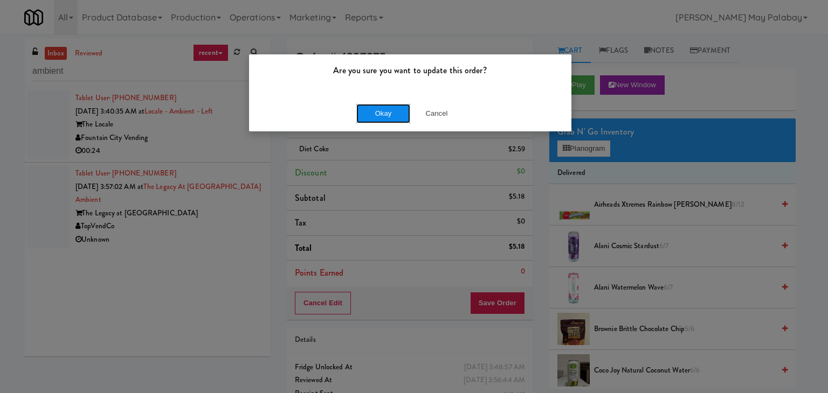
click at [379, 113] on button "Okay" at bounding box center [383, 113] width 54 height 19
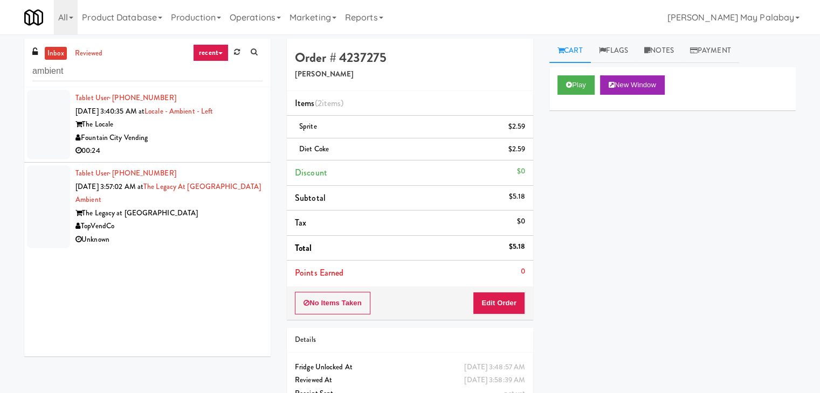
click at [203, 149] on div "00:24" at bounding box center [168, 150] width 187 height 13
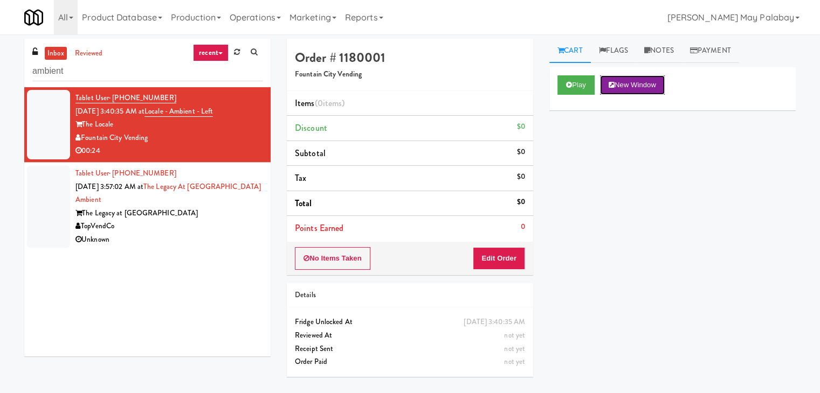
click at [647, 79] on button "New Window" at bounding box center [632, 84] width 65 height 19
click at [492, 257] on button "Edit Order" at bounding box center [499, 258] width 52 height 23
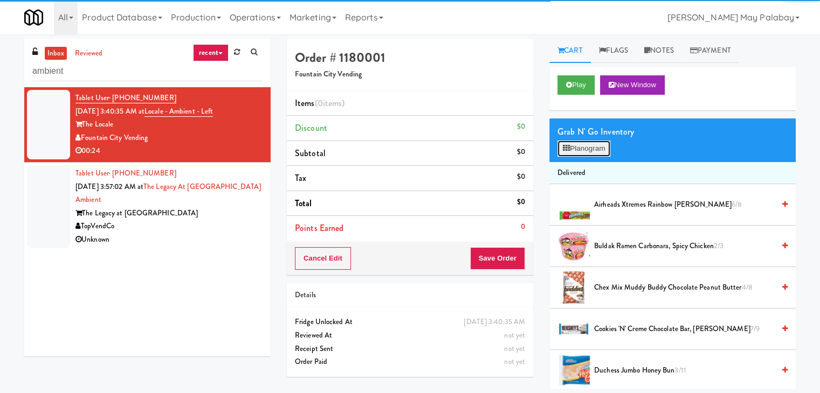
click at [592, 150] on button "Planogram" at bounding box center [583, 149] width 53 height 16
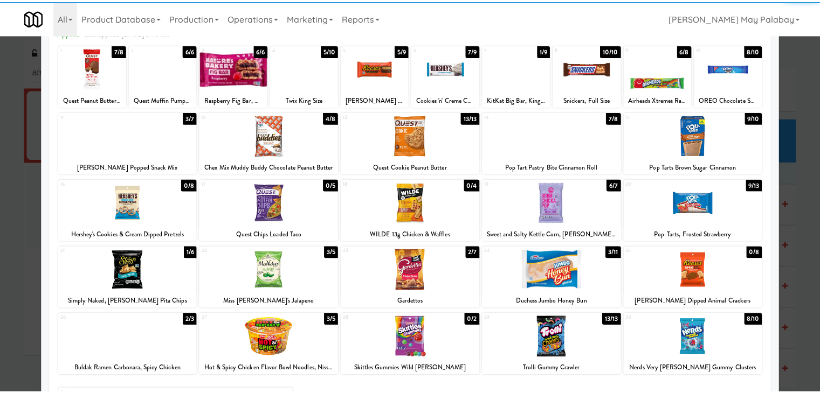
scroll to position [54, 0]
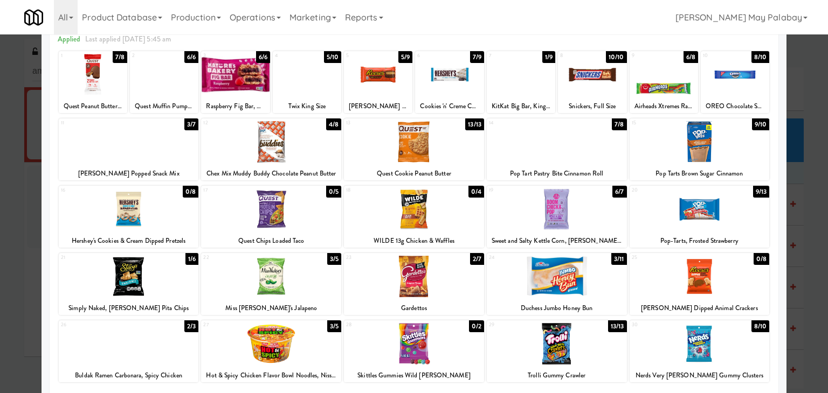
click at [129, 138] on div at bounding box center [129, 141] width 140 height 41
click at [174, 272] on div at bounding box center [129, 276] width 140 height 41
click at [321, 93] on div at bounding box center [307, 74] width 68 height 41
click at [315, 149] on div at bounding box center [271, 141] width 140 height 41
click at [807, 247] on div at bounding box center [414, 196] width 828 height 393
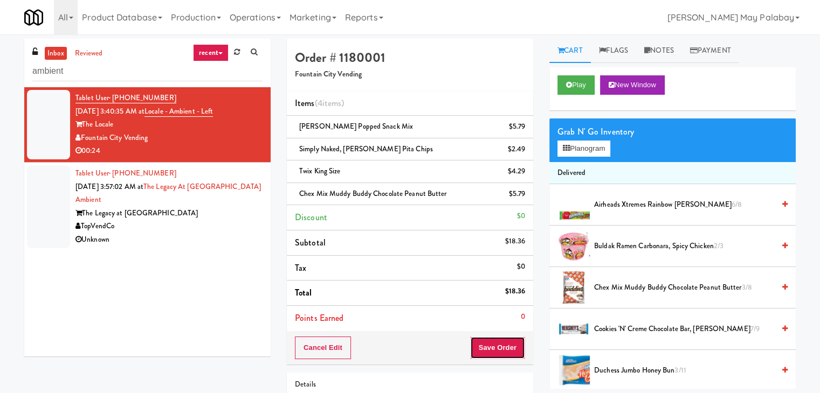
click at [498, 341] on button "Save Order" at bounding box center [497, 348] width 55 height 23
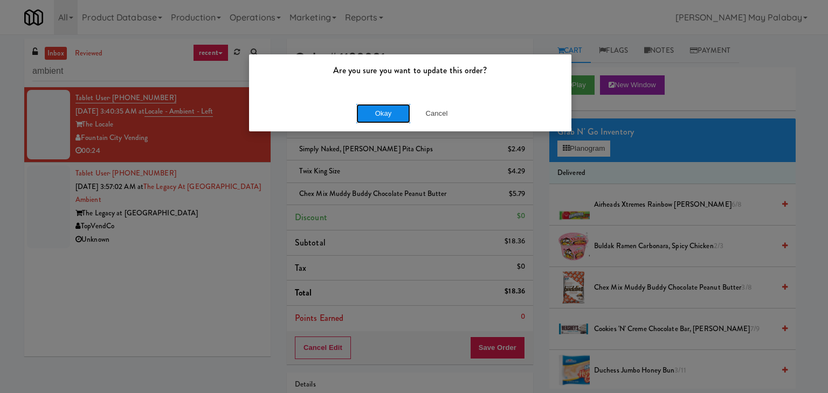
click at [406, 114] on button "Okay" at bounding box center [383, 113] width 54 height 19
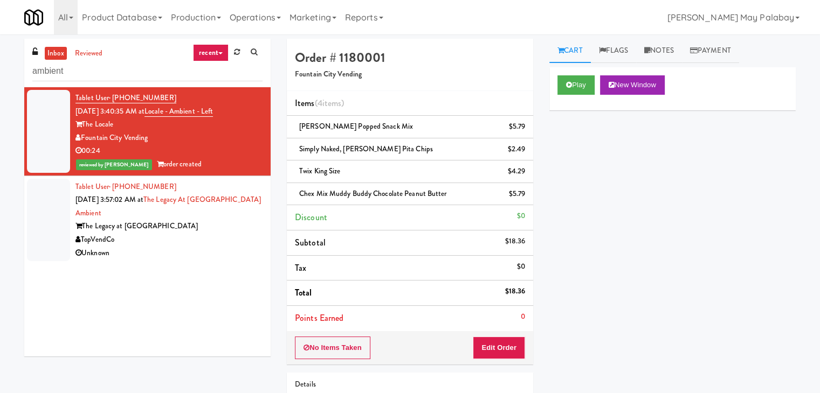
click at [220, 219] on div "Tablet User · (678) 429-8935 [DATE] 3:57:02 AM at The Legacy at [GEOGRAPHIC_DAT…" at bounding box center [168, 221] width 187 height 80
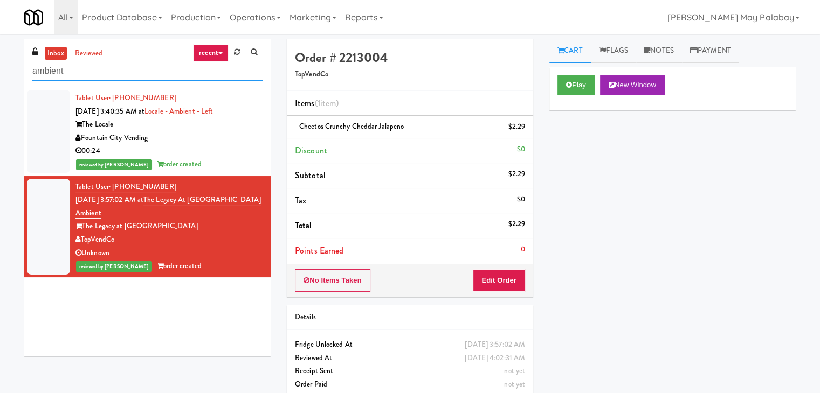
click at [100, 75] on input "ambient" at bounding box center [147, 71] width 230 height 20
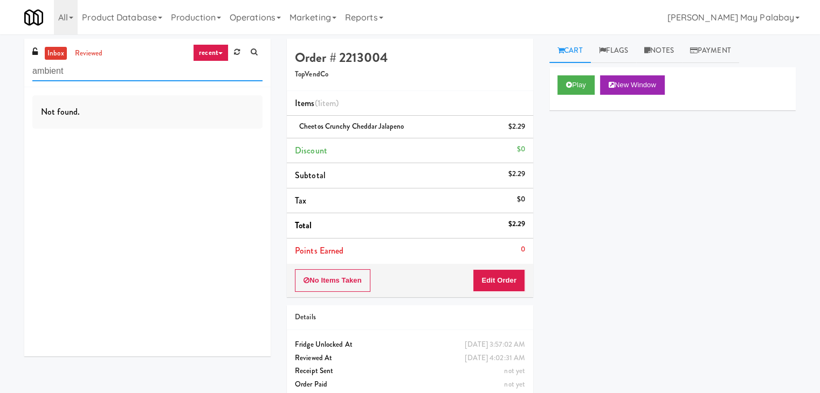
click at [99, 76] on input "ambient" at bounding box center [147, 71] width 230 height 20
drag, startPoint x: 105, startPoint y: 70, endPoint x: 26, endPoint y: 70, distance: 79.2
click at [26, 70] on div "inbox reviewed recent all unclear take inventory issue suspicious failed recent…" at bounding box center [147, 63] width 246 height 48
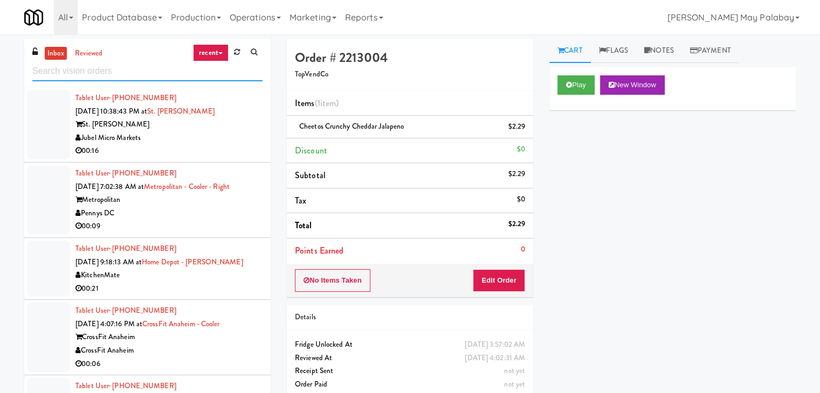
click at [80, 70] on input "text" at bounding box center [147, 71] width 230 height 20
